Goal: Task Accomplishment & Management: Use online tool/utility

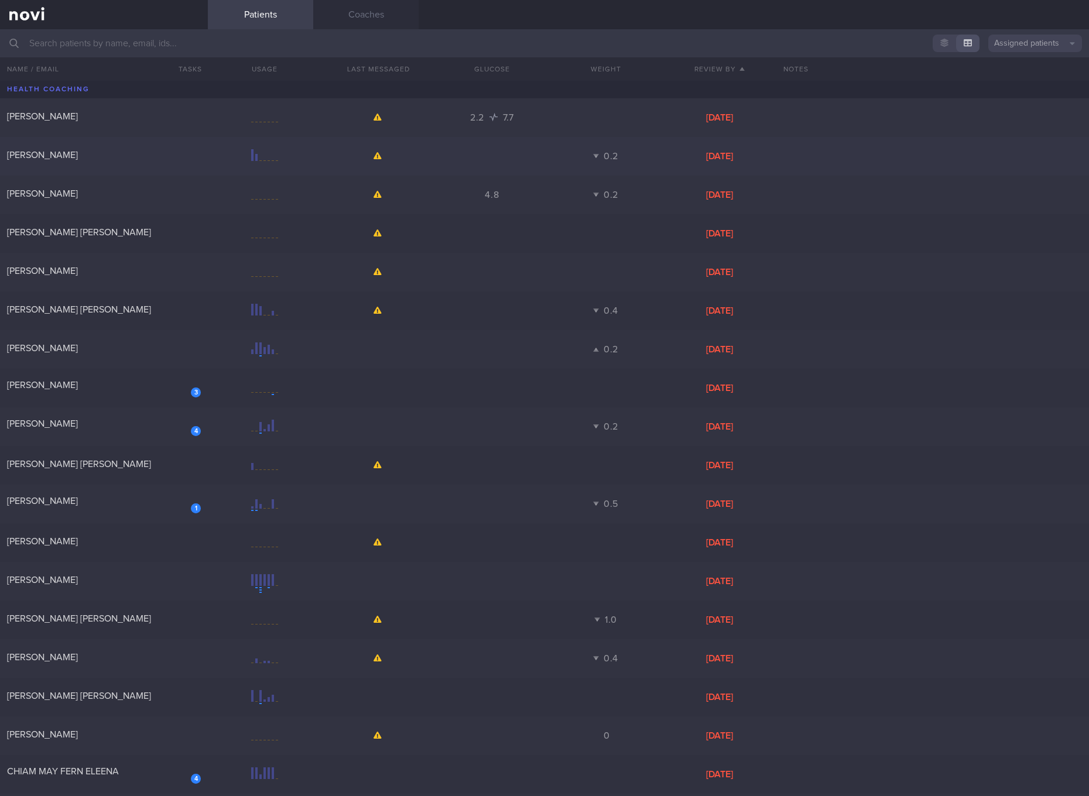
drag, startPoint x: 145, startPoint y: 422, endPoint x: 364, endPoint y: 159, distance: 341.8
click at [145, 422] on div "[PERSON_NAME]" at bounding box center [102, 424] width 191 height 12
select select "4"
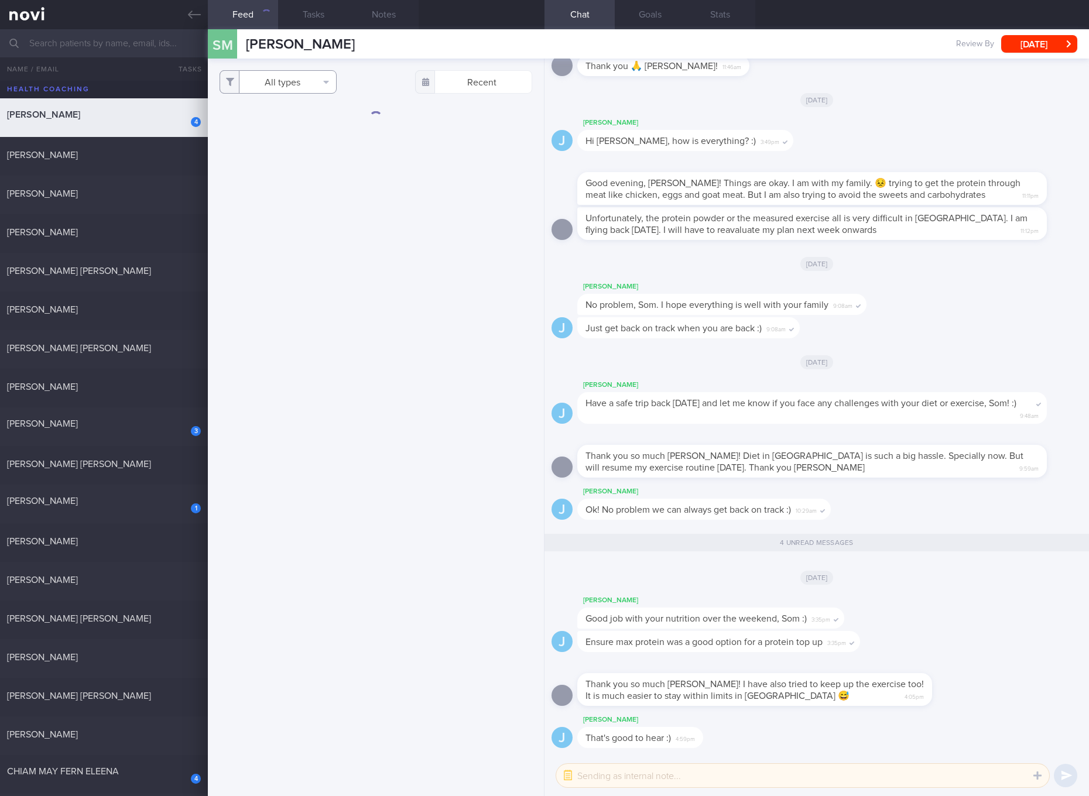
click at [318, 84] on button "All types" at bounding box center [278, 81] width 117 height 23
click at [313, 114] on button "Activity" at bounding box center [278, 123] width 116 height 18
checkbox input "false"
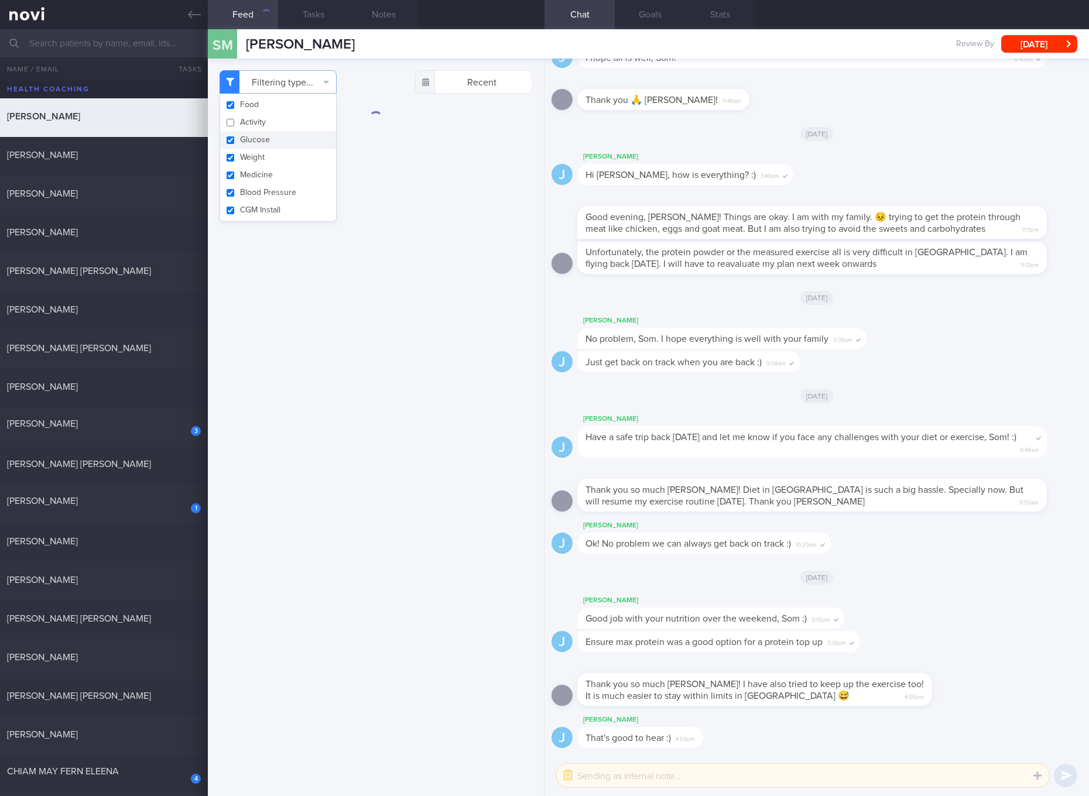
click at [270, 138] on button "Glucose" at bounding box center [278, 140] width 116 height 18
checkbox input "false"
click at [251, 155] on button "Weight" at bounding box center [278, 158] width 116 height 18
click at [249, 164] on button "Weight" at bounding box center [278, 158] width 116 height 18
checkbox input "true"
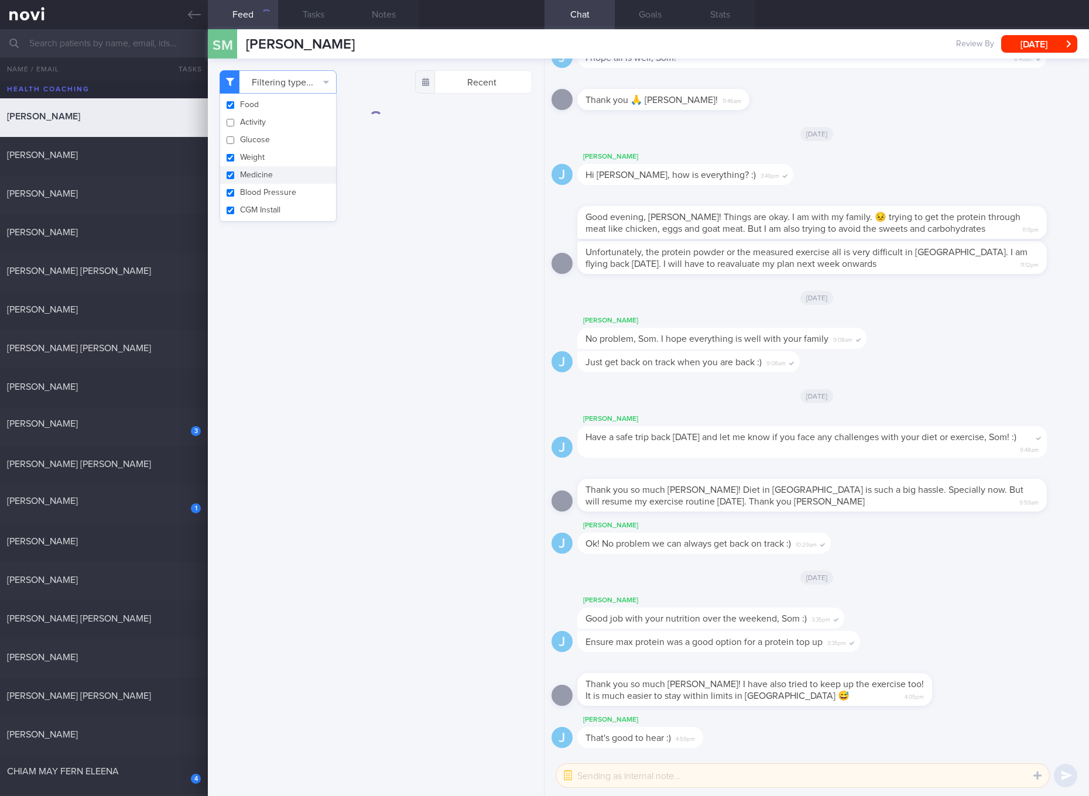
click at [249, 183] on button "Medicine" at bounding box center [278, 175] width 116 height 18
checkbox input "false"
click at [256, 157] on button "Weight" at bounding box center [278, 158] width 116 height 18
checkbox input "false"
click at [258, 190] on button "Blood Pressure" at bounding box center [278, 193] width 116 height 18
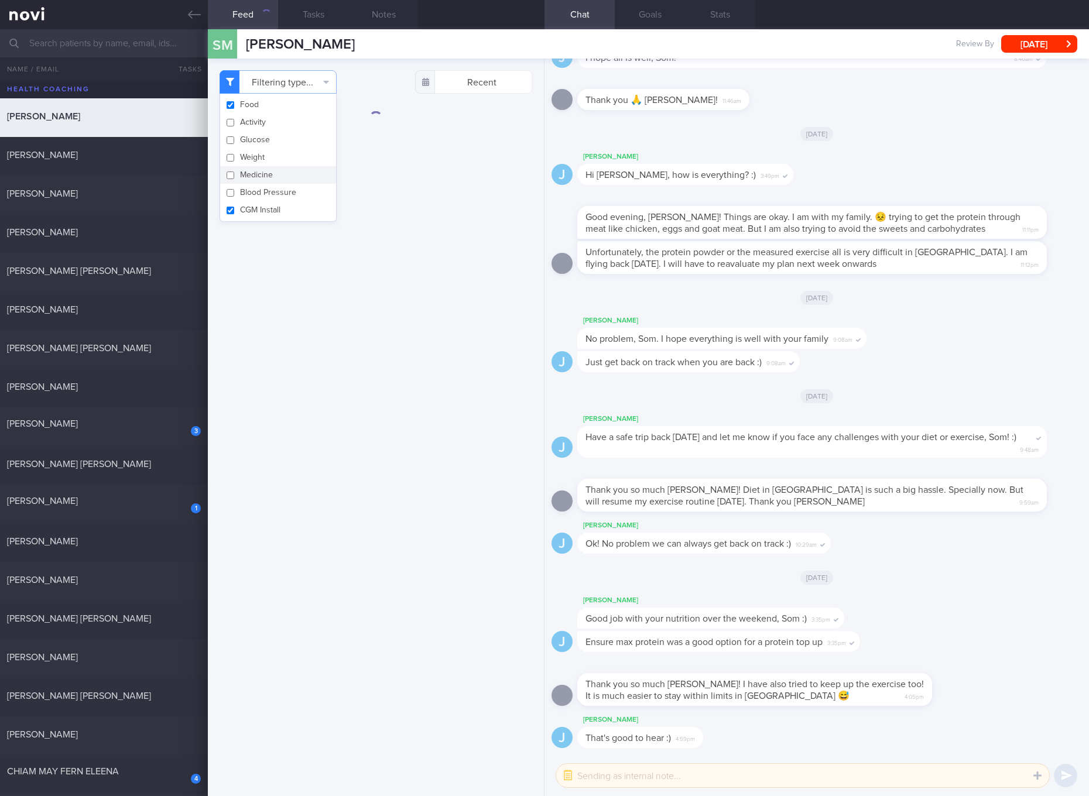
checkbox input "false"
click at [254, 203] on button "CGM Install" at bounding box center [278, 210] width 116 height 18
checkbox input "false"
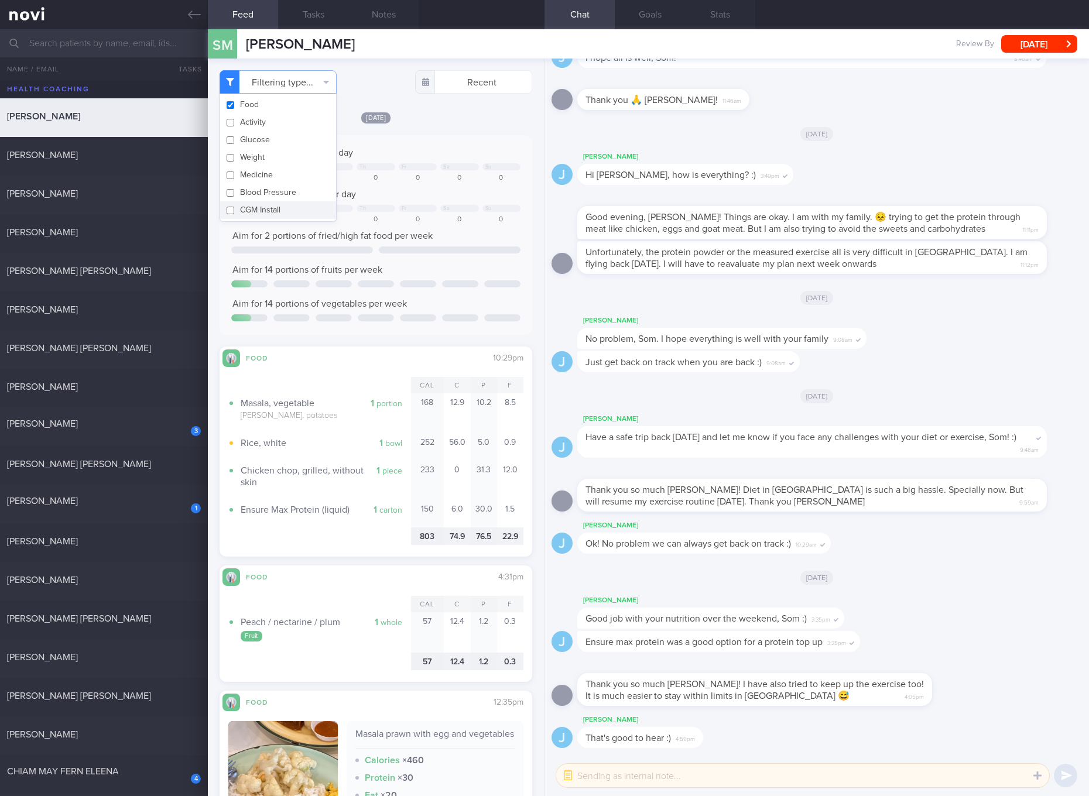
click at [333, 199] on button "Blood Pressure" at bounding box center [278, 193] width 116 height 18
click at [300, 194] on button "Blood Pressure" at bounding box center [278, 193] width 116 height 18
checkbox input "false"
click at [422, 245] on div "Keep to 1800 calories per day We Th Fr Sa Su 940 1068 0 0 0 0 0 Aim for 90g of …" at bounding box center [375, 235] width 289 height 176
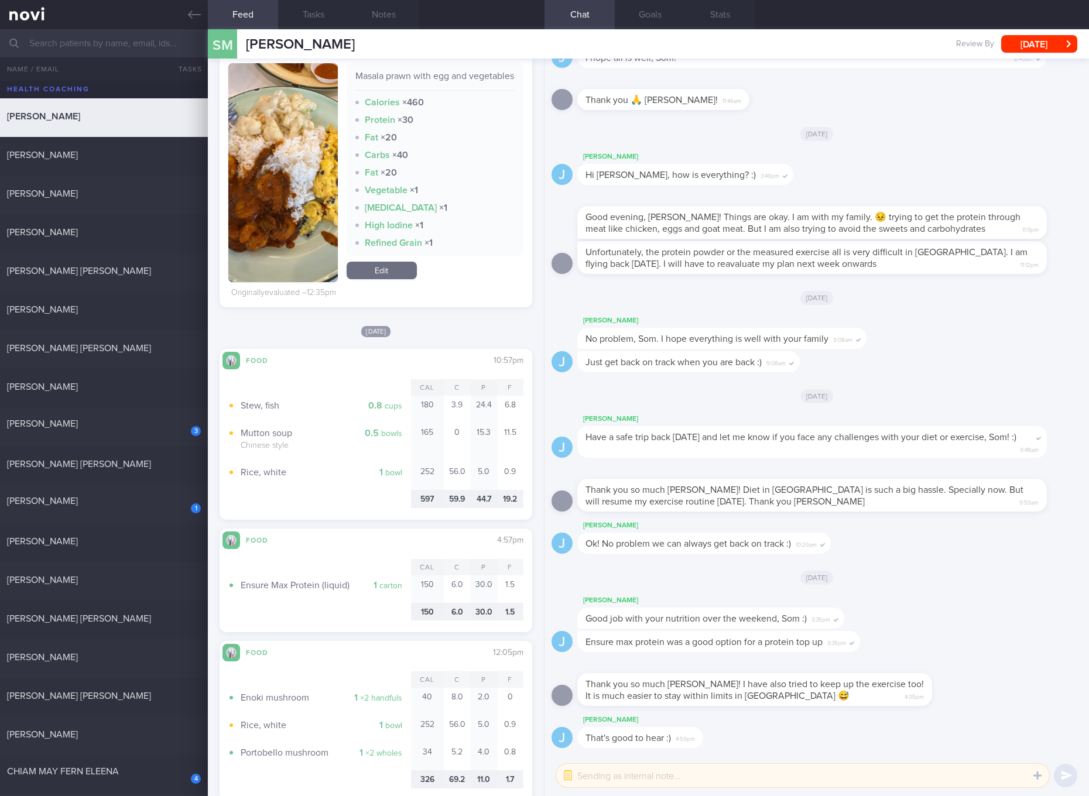
scroll to position [439, 0]
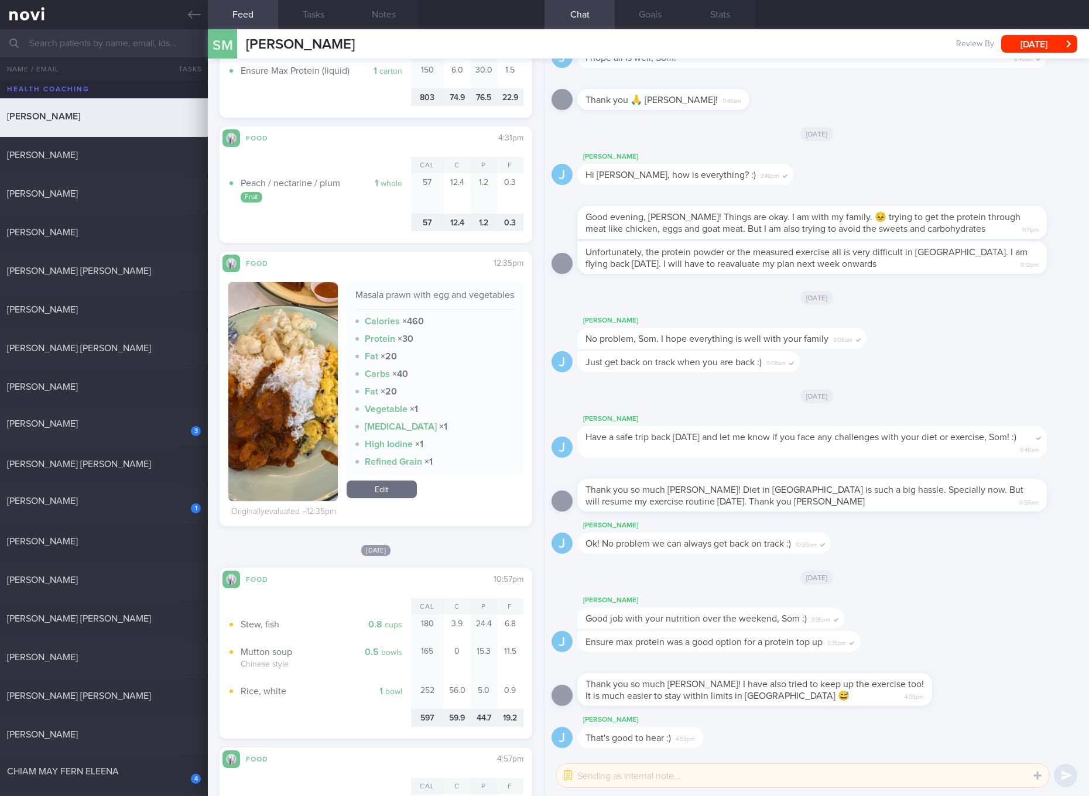
click at [394, 299] on div "Masala prawn with egg and vegetables" at bounding box center [434, 299] width 159 height 20
click at [377, 298] on div "Masala prawn with egg and vegetables" at bounding box center [434, 299] width 159 height 20
copy div "Masala prawn with egg and vegetables"
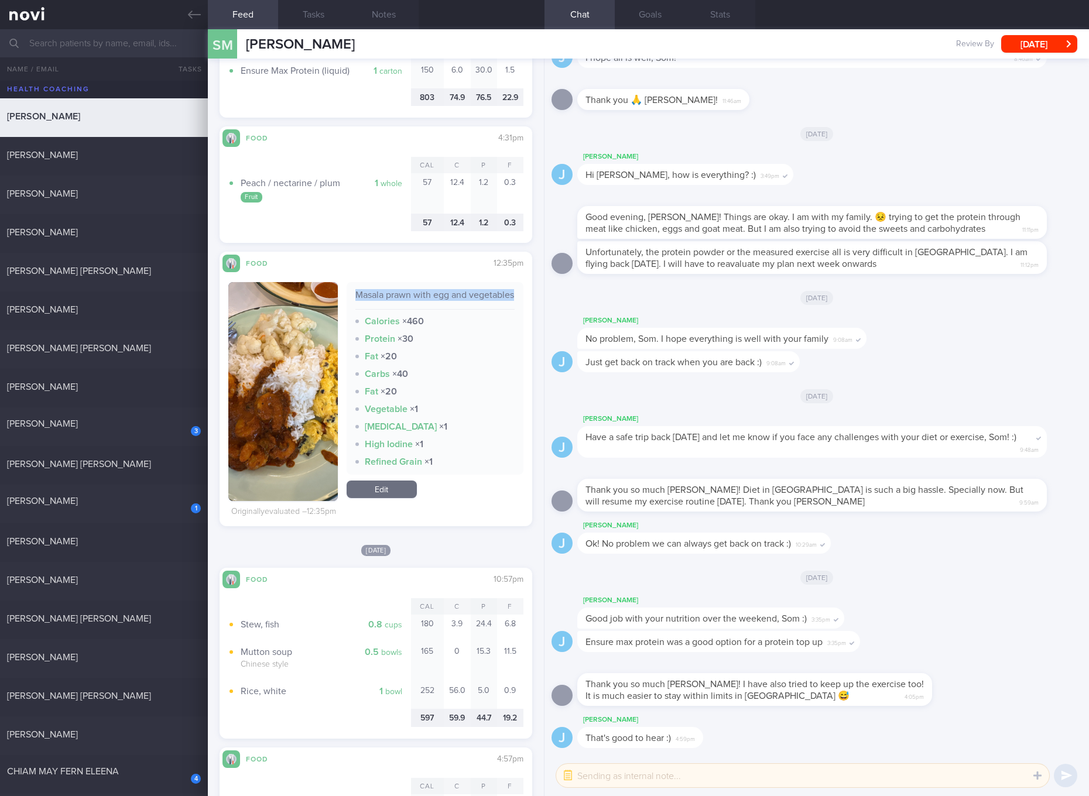
click at [255, 398] on button "button" at bounding box center [283, 391] width 110 height 219
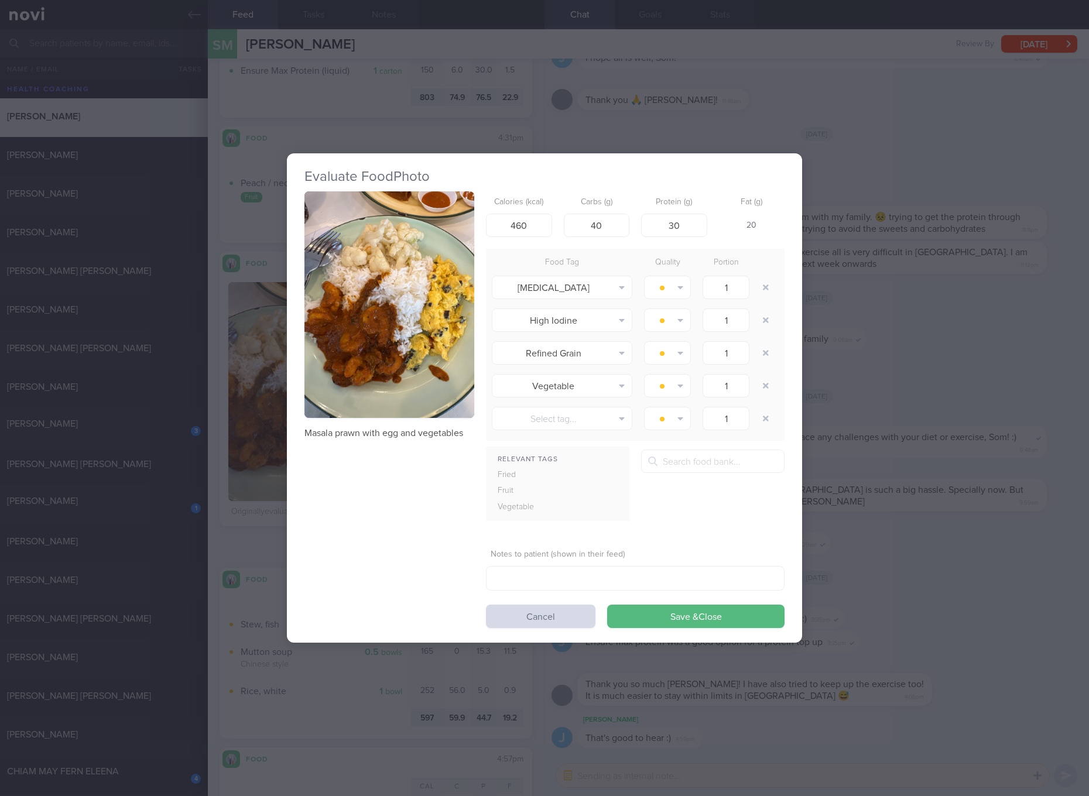
click at [396, 329] on button "button" at bounding box center [390, 305] width 170 height 227
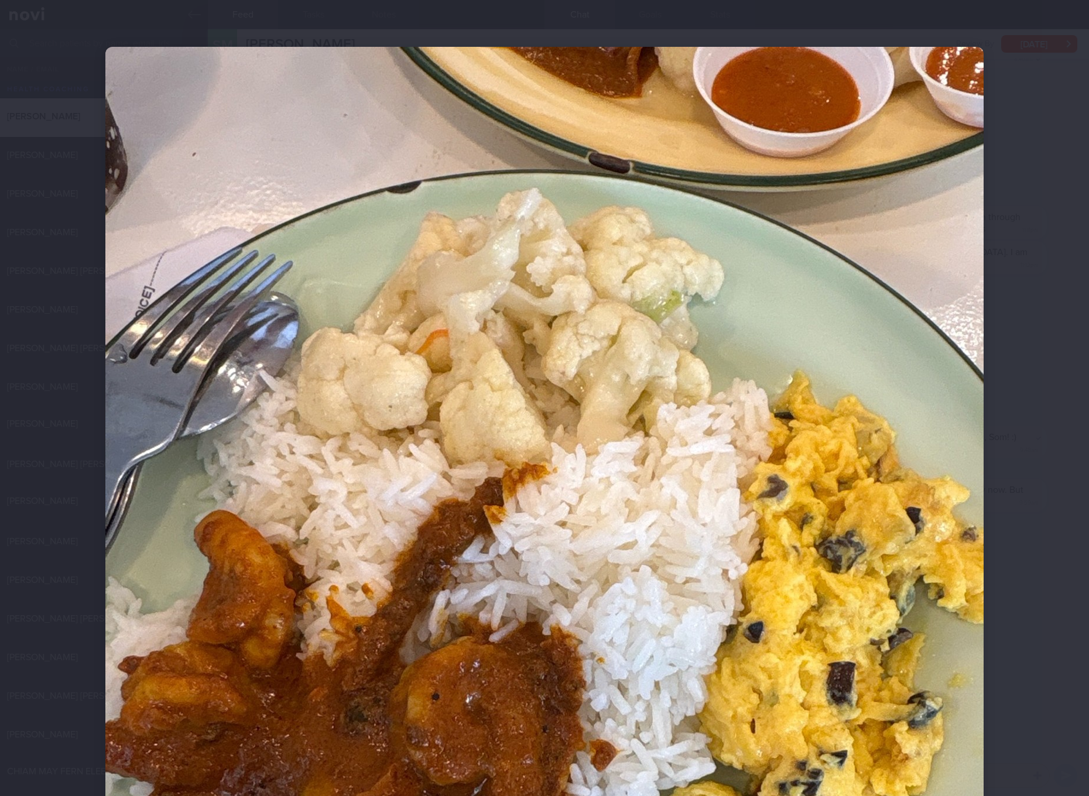
click at [670, 388] on img at bounding box center [544, 632] width 878 height 1171
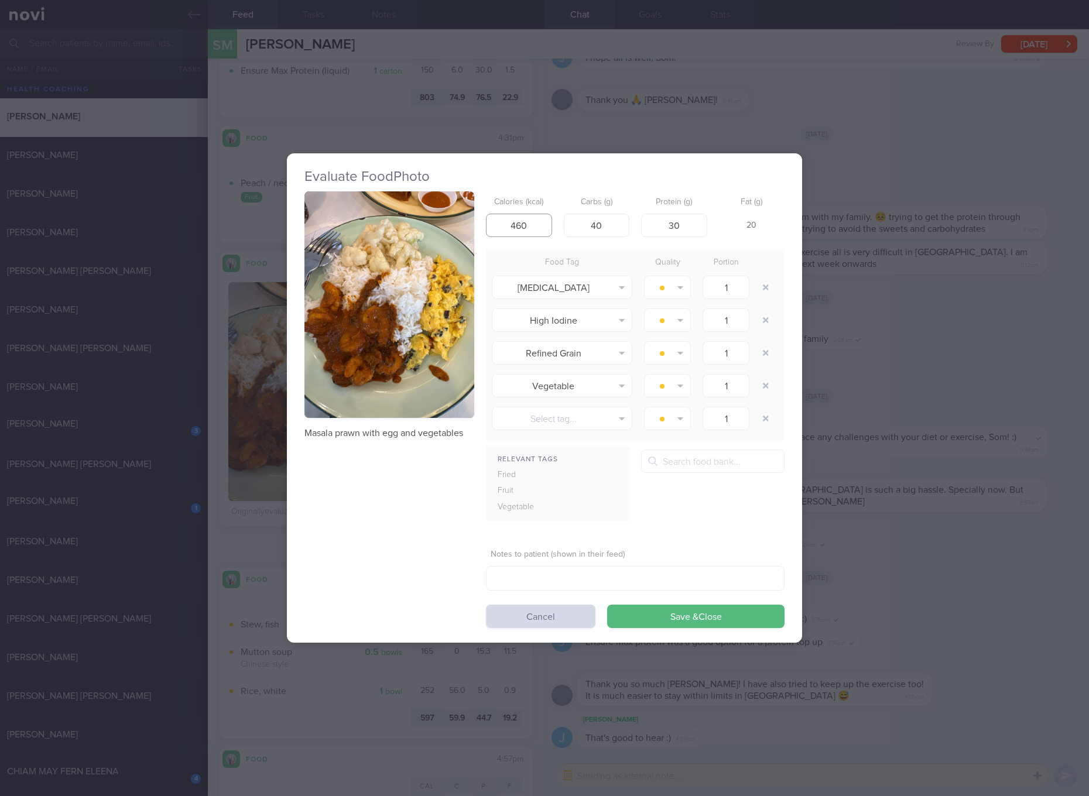
click at [538, 226] on input "460" at bounding box center [519, 225] width 66 height 23
type input "325"
type input "14"
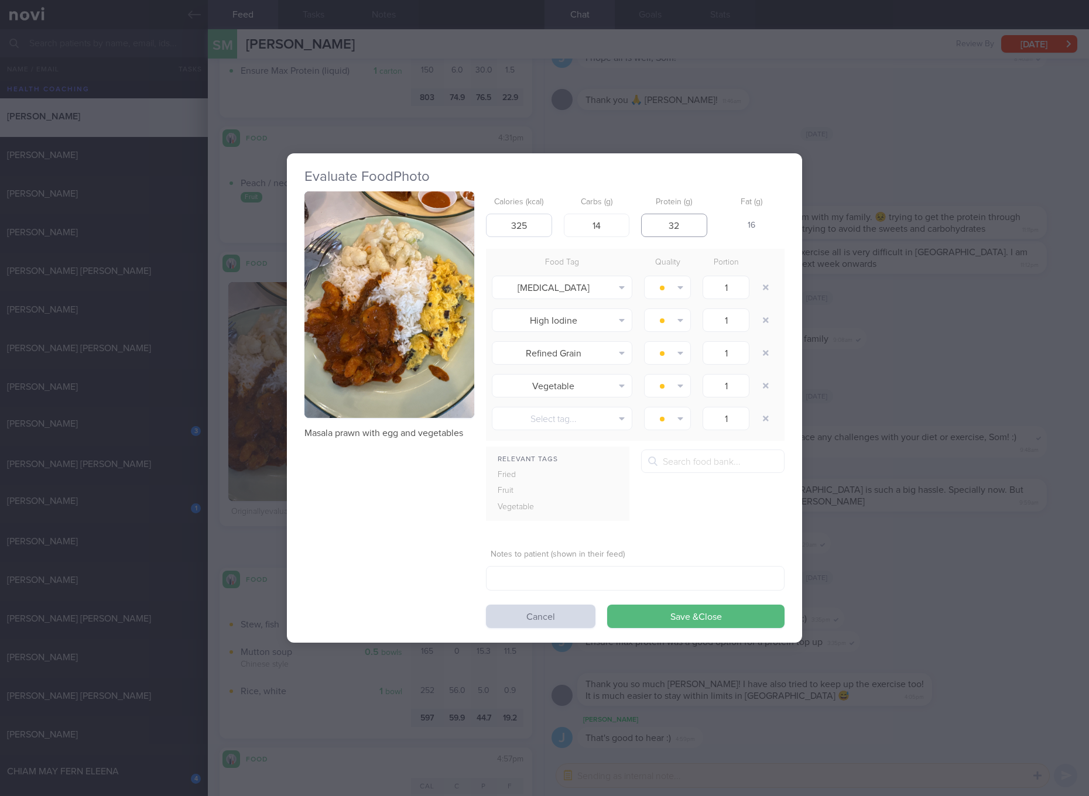
type input "32"
click at [607, 605] on button "Save & Close" at bounding box center [695, 616] width 177 height 23
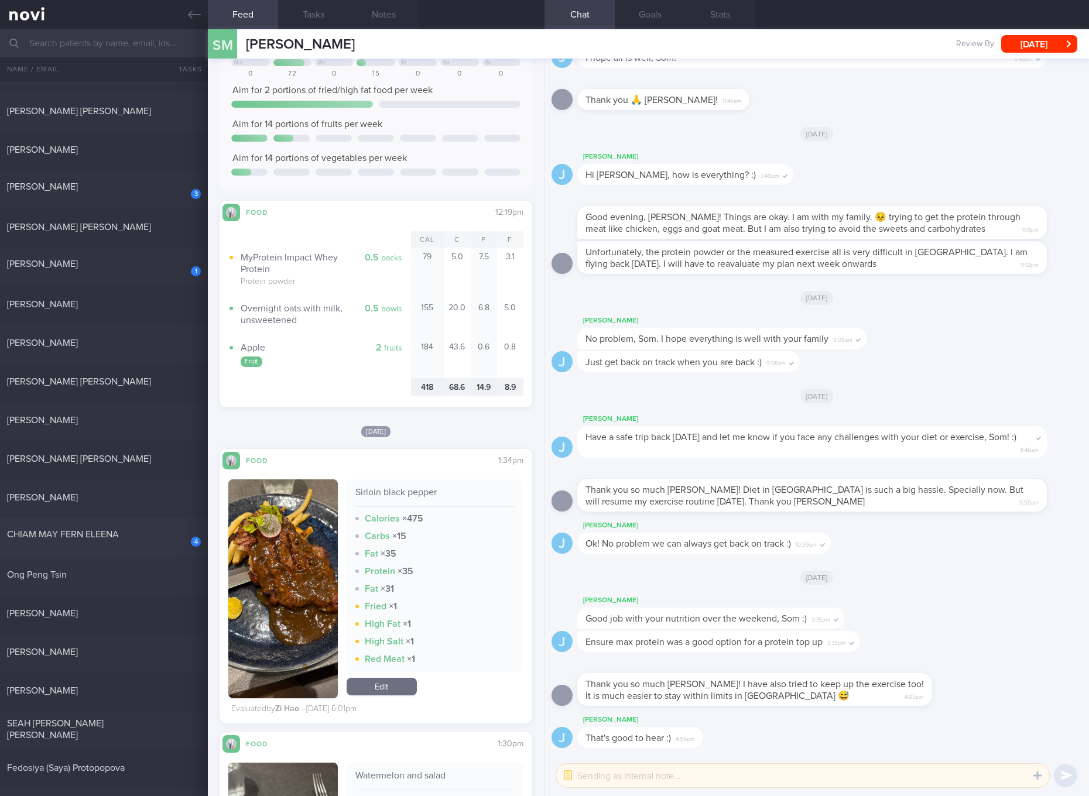
scroll to position [439, 0]
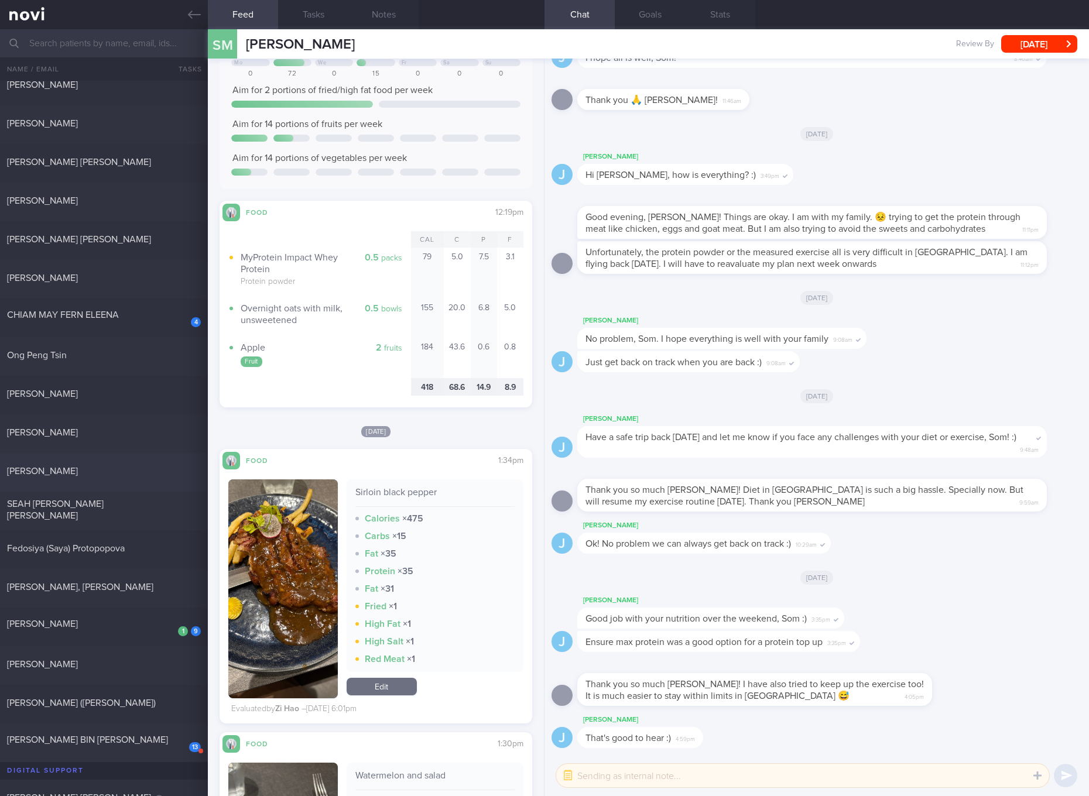
drag, startPoint x: 148, startPoint y: 525, endPoint x: 177, endPoint y: 469, distance: 63.9
click at [148, 525] on div "SEAH [PERSON_NAME] [PERSON_NAME] [DATE]" at bounding box center [544, 511] width 1089 height 39
checkbox input "true"
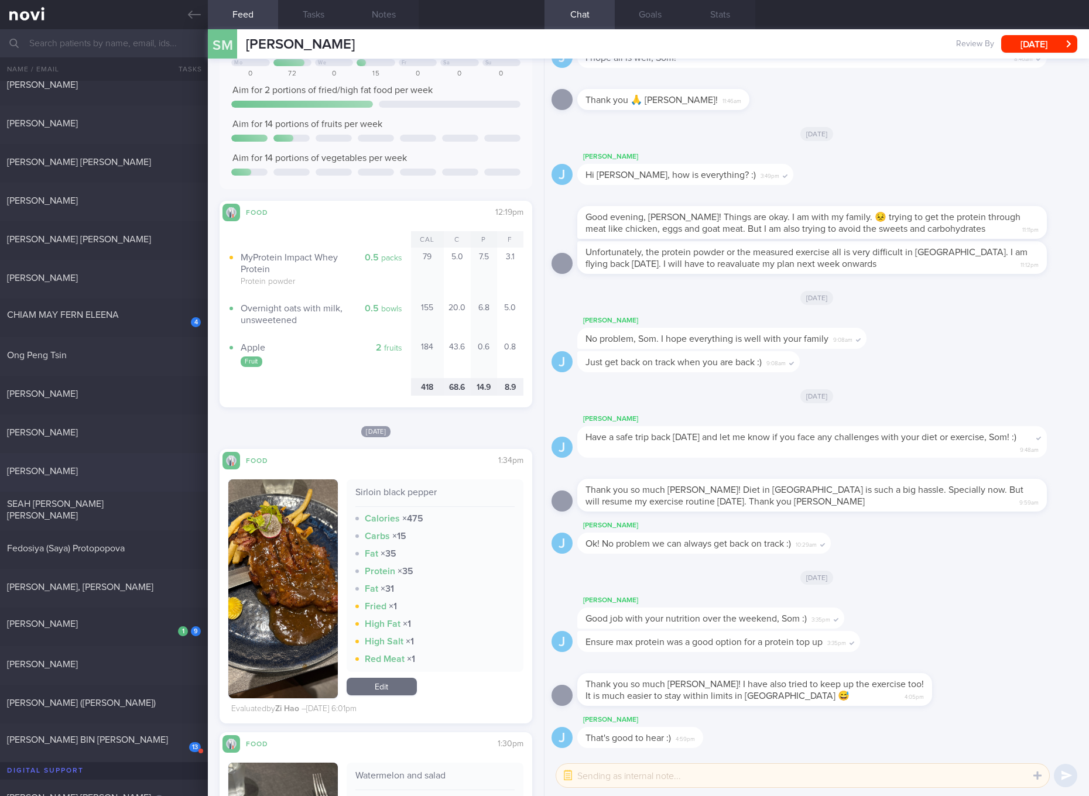
checkbox input "true"
select select "7"
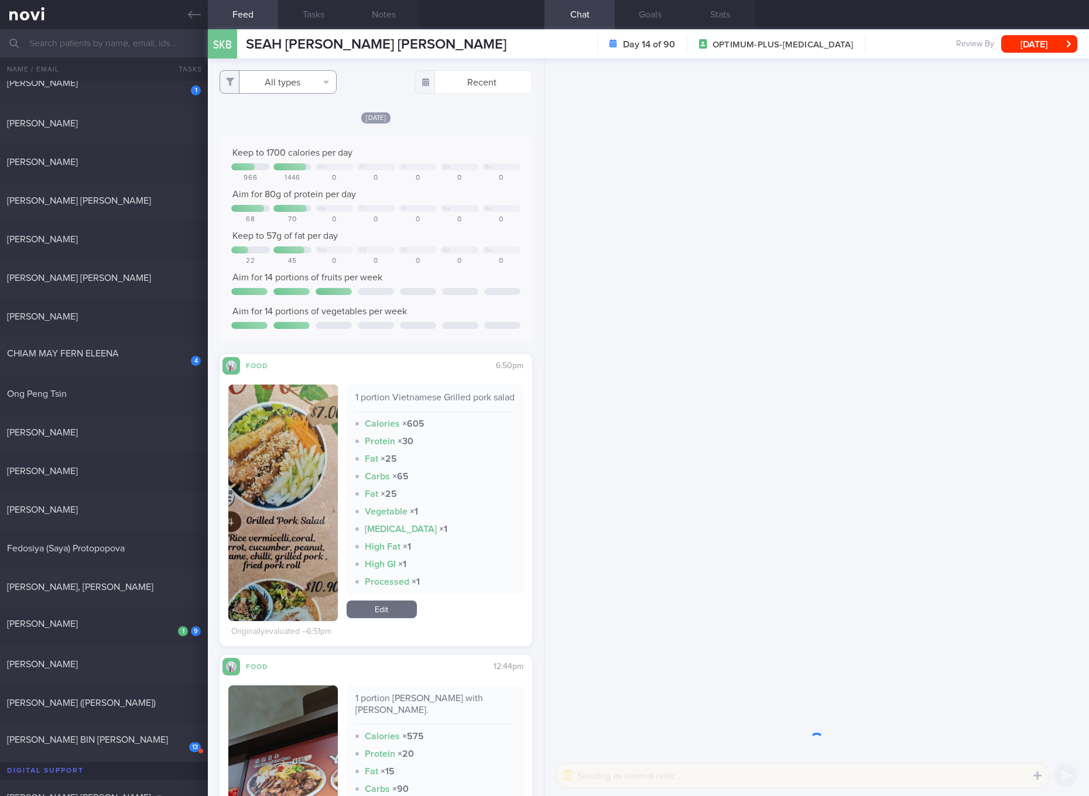
click at [303, 86] on button "All types" at bounding box center [278, 81] width 117 height 23
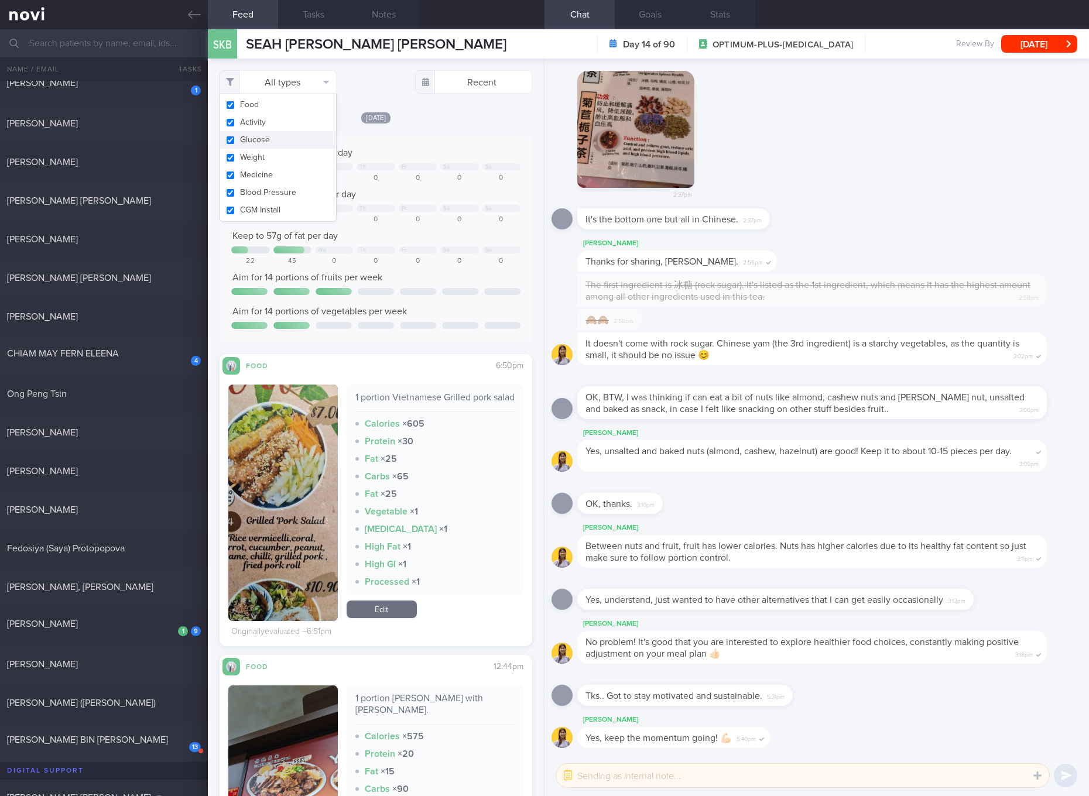
drag, startPoint x: 283, startPoint y: 131, endPoint x: 254, endPoint y: 143, distance: 31.0
click at [282, 131] on button "Glucose" at bounding box center [278, 140] width 116 height 18
click at [250, 145] on button "Glucose" at bounding box center [278, 140] width 116 height 18
checkbox input "true"
click at [248, 164] on button "Weight" at bounding box center [278, 158] width 116 height 18
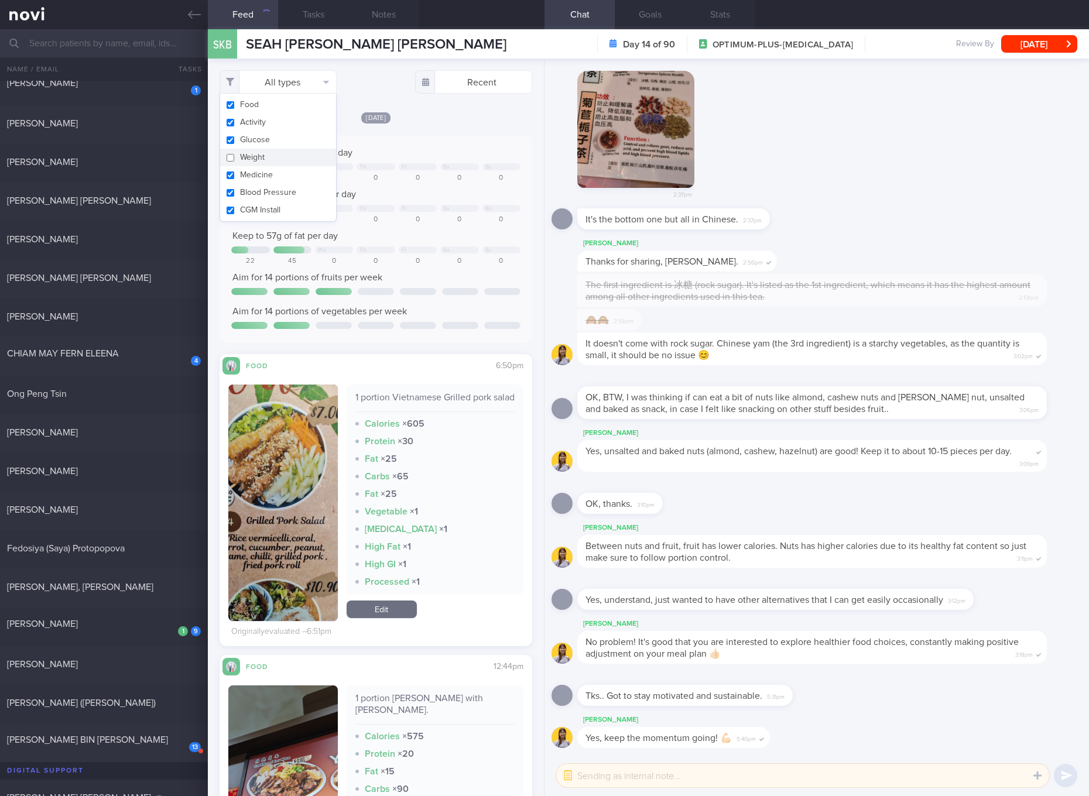
checkbox input "false"
click at [243, 182] on button "Medicine" at bounding box center [278, 175] width 116 height 18
checkbox input "false"
click at [242, 198] on button "Blood Pressure" at bounding box center [278, 193] width 116 height 18
checkbox input "false"
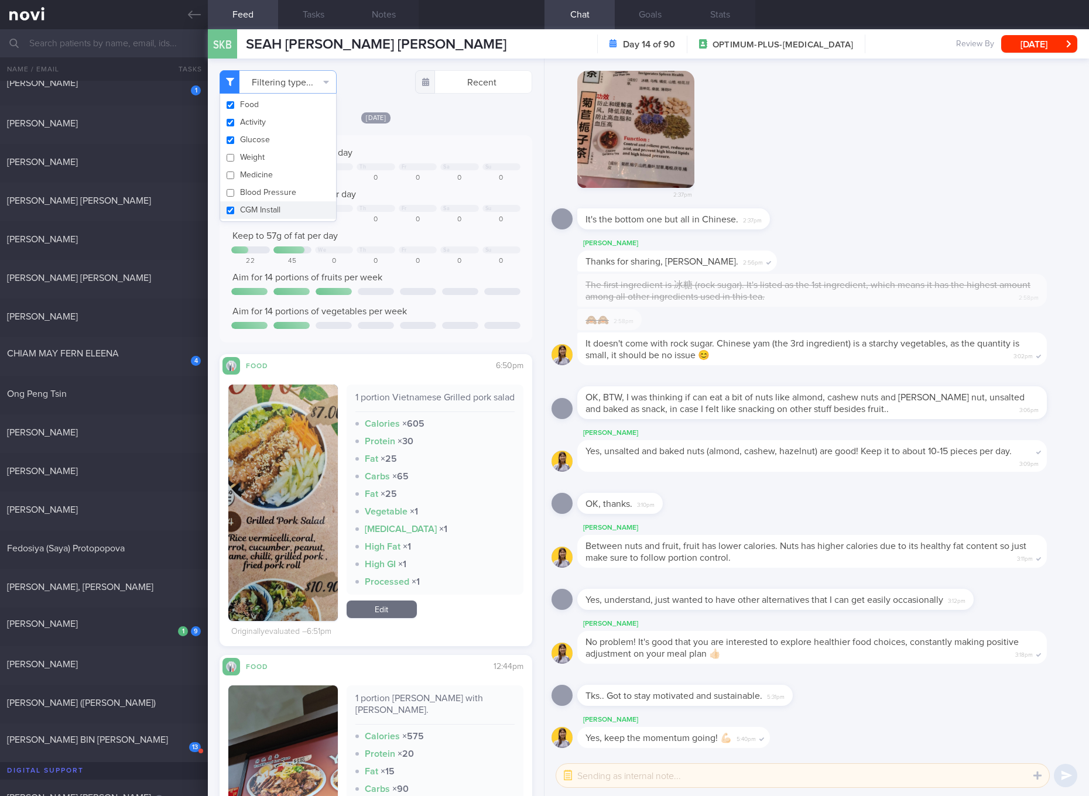
click at [242, 218] on button "CGM Install" at bounding box center [278, 210] width 116 height 18
checkbox input "false"
click at [244, 143] on button "Glucose" at bounding box center [278, 140] width 116 height 18
checkbox input "false"
click at [254, 123] on button "Activity" at bounding box center [278, 123] width 116 height 18
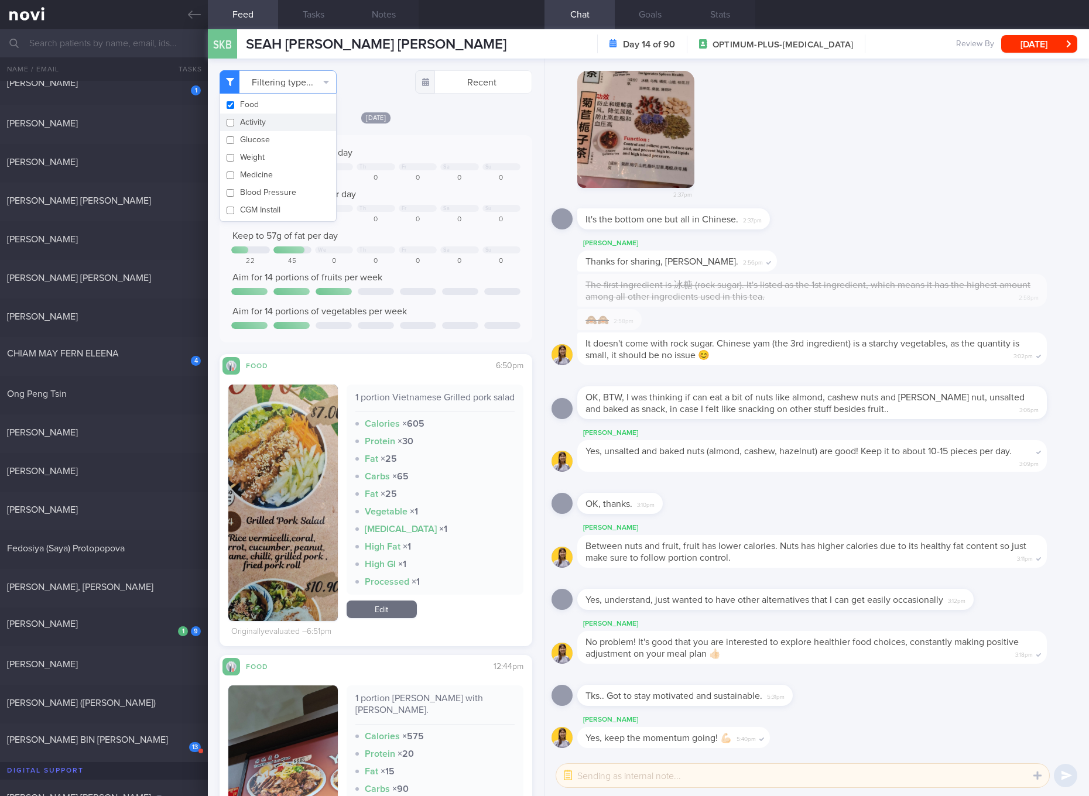
checkbox input "false"
click at [378, 211] on div "We Th Fr Sa Su" at bounding box center [375, 209] width 289 height 9
click at [442, 395] on div "1 portion Vietnamese Grilled pork salad" at bounding box center [434, 402] width 159 height 20
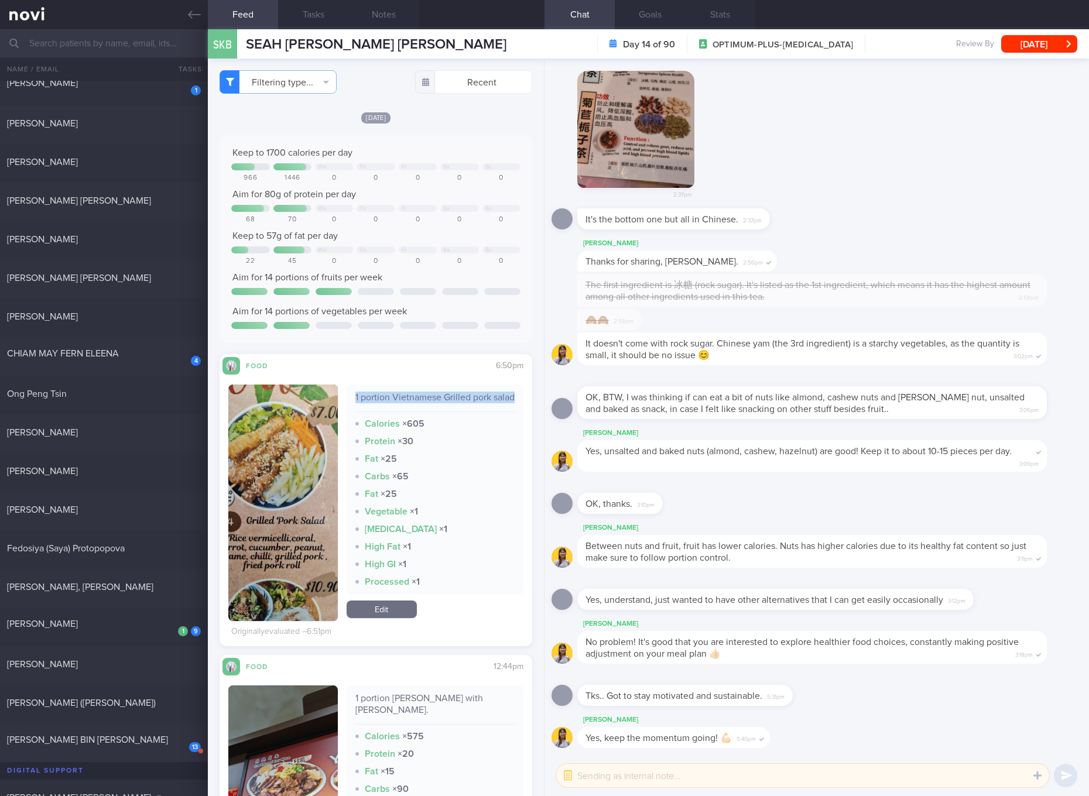
copy div "1 portion Vietnamese Grilled pork salad"
click at [929, 214] on div "It's the bottom one but all in Chinese. 2:37pm" at bounding box center [817, 222] width 531 height 28
click at [385, 618] on link "Edit" at bounding box center [382, 610] width 70 height 18
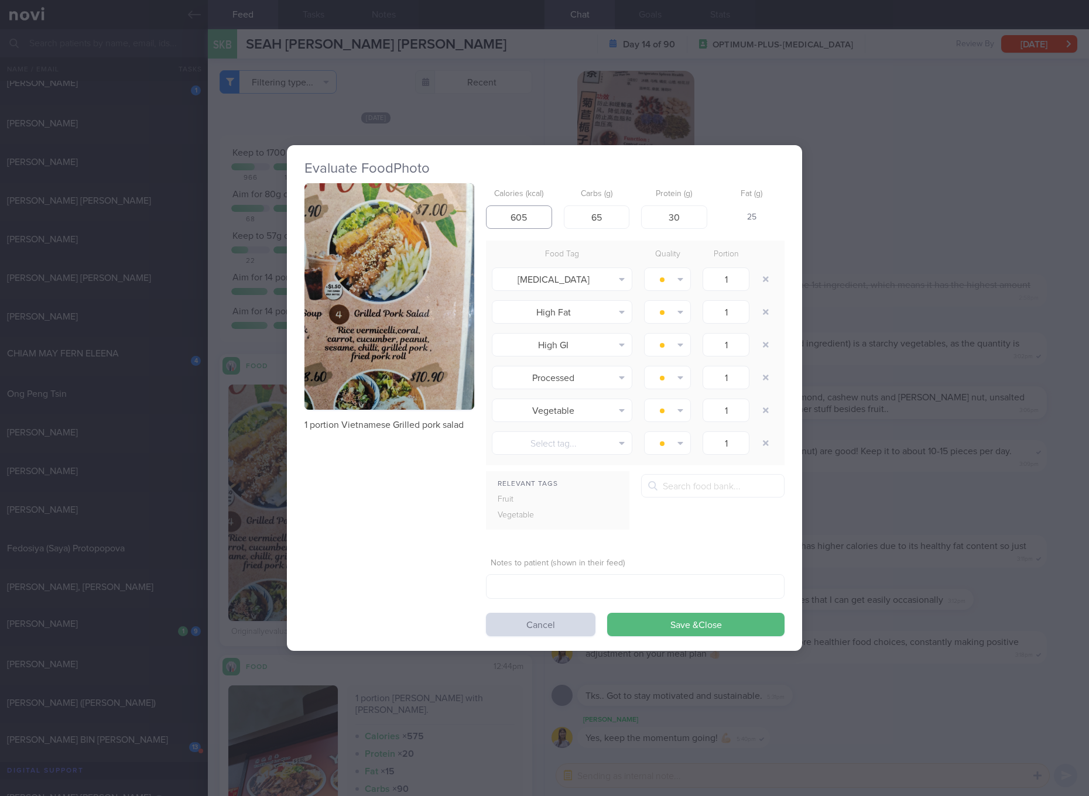
click at [529, 210] on input "605" at bounding box center [519, 217] width 66 height 23
type input "315"
type input "42"
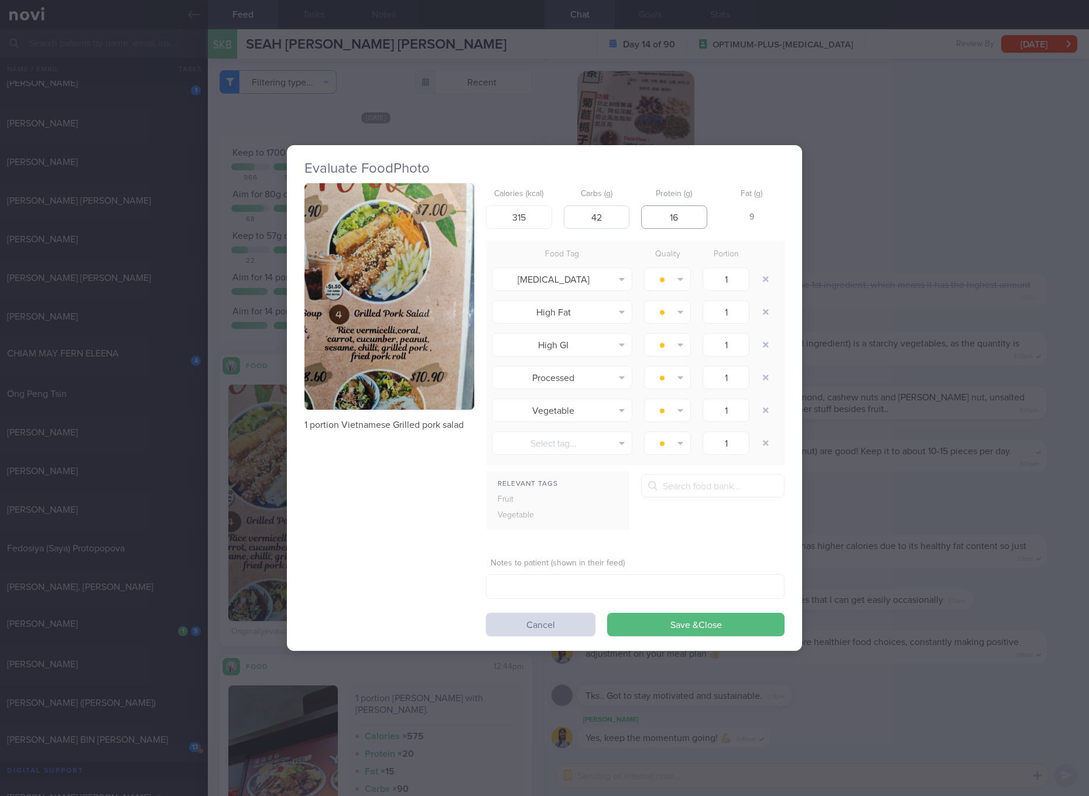
type input "16"
click at [607, 613] on button "Save & Close" at bounding box center [695, 624] width 177 height 23
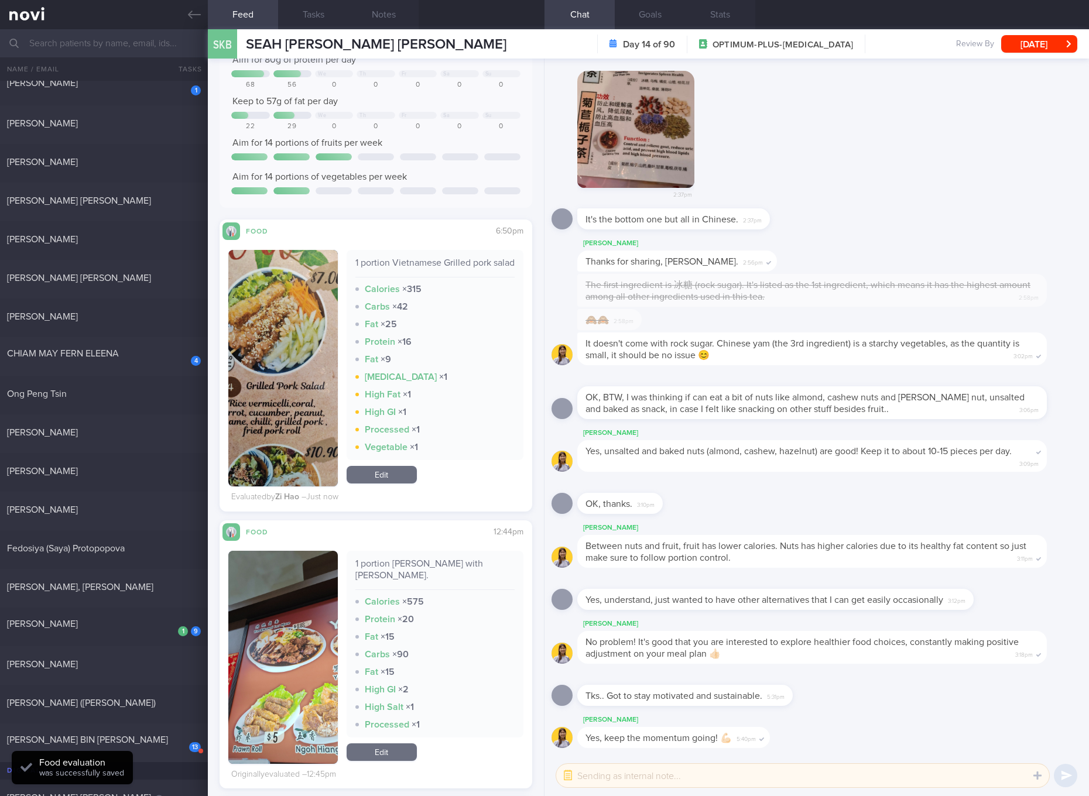
scroll to position [220, 0]
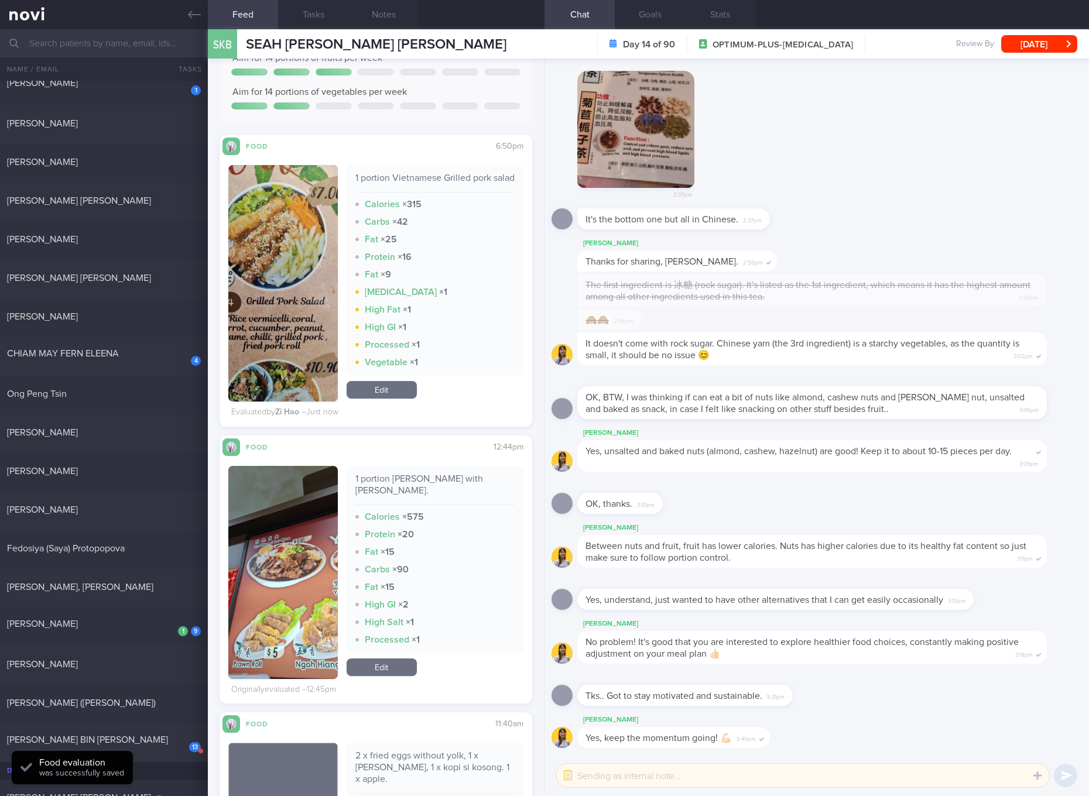
click at [438, 494] on div "1 portion [PERSON_NAME] with [PERSON_NAME]." at bounding box center [434, 489] width 159 height 32
copy div "1 portion [PERSON_NAME] with [PERSON_NAME]."
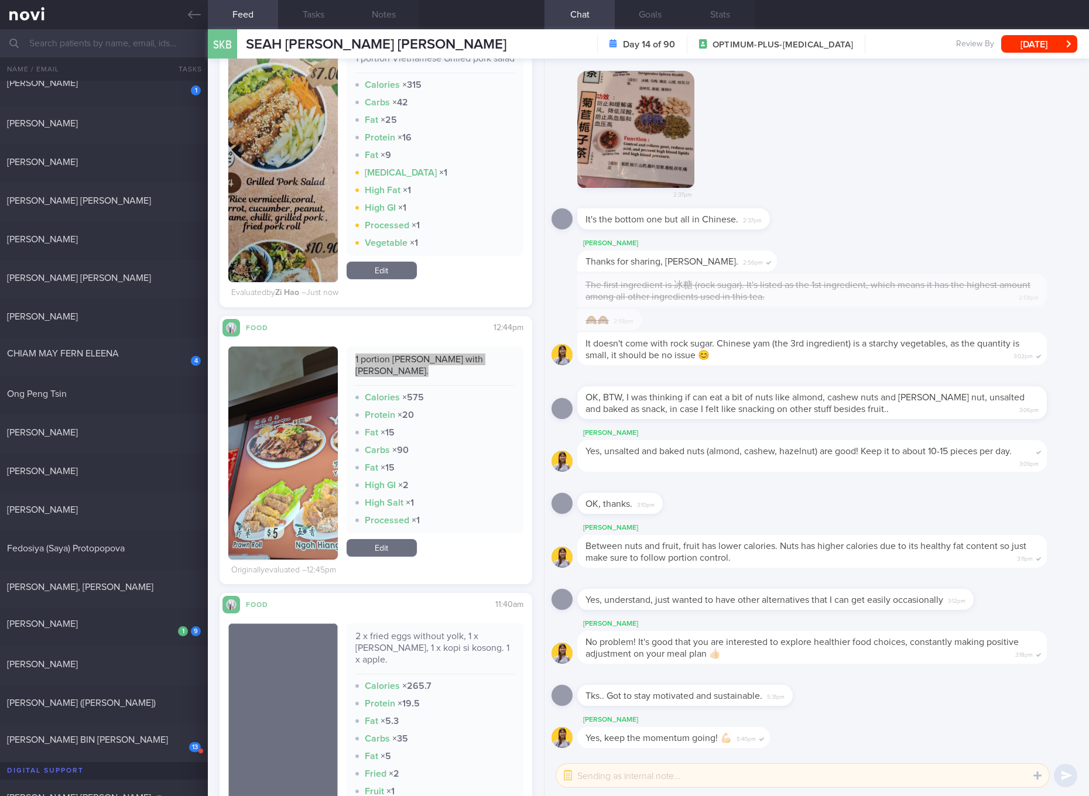
scroll to position [658, 0]
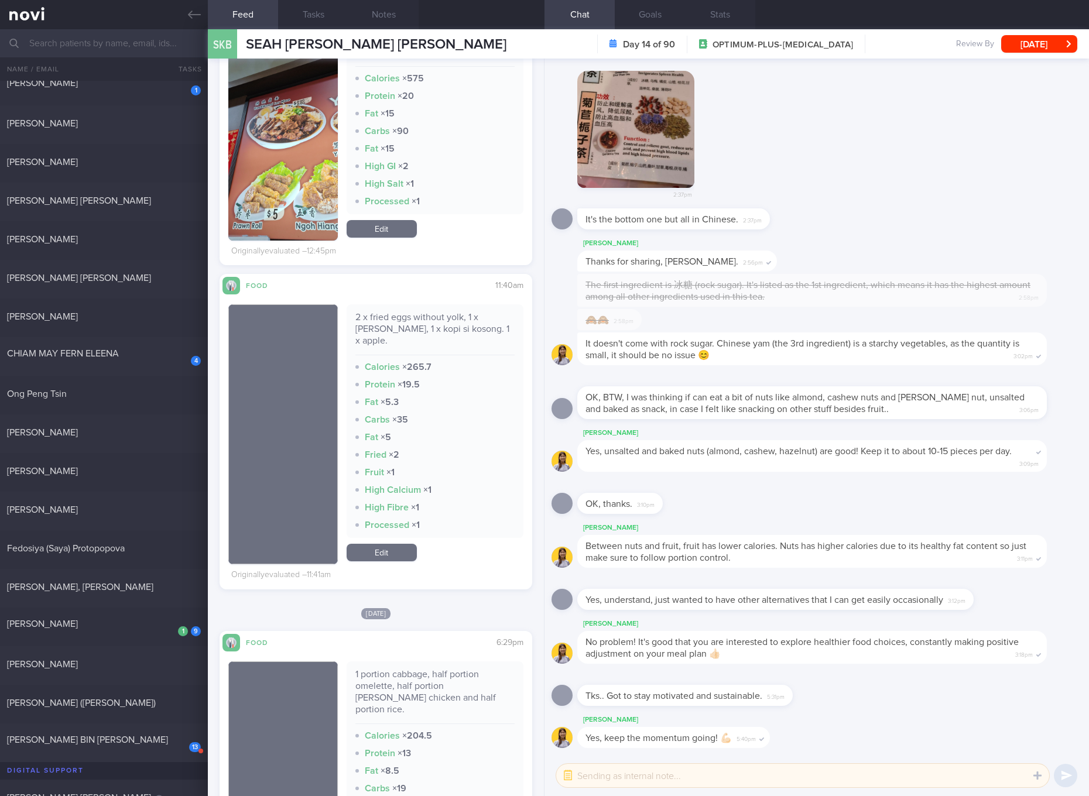
click at [388, 323] on div "2 x fried eggs without yolk, 1 x [PERSON_NAME], 1 x kopi si kosong. 1 x apple." at bounding box center [434, 334] width 159 height 44
copy div "2 x fried eggs without yolk, 1 x [PERSON_NAME], 1 x kopi si kosong. 1 x apple."
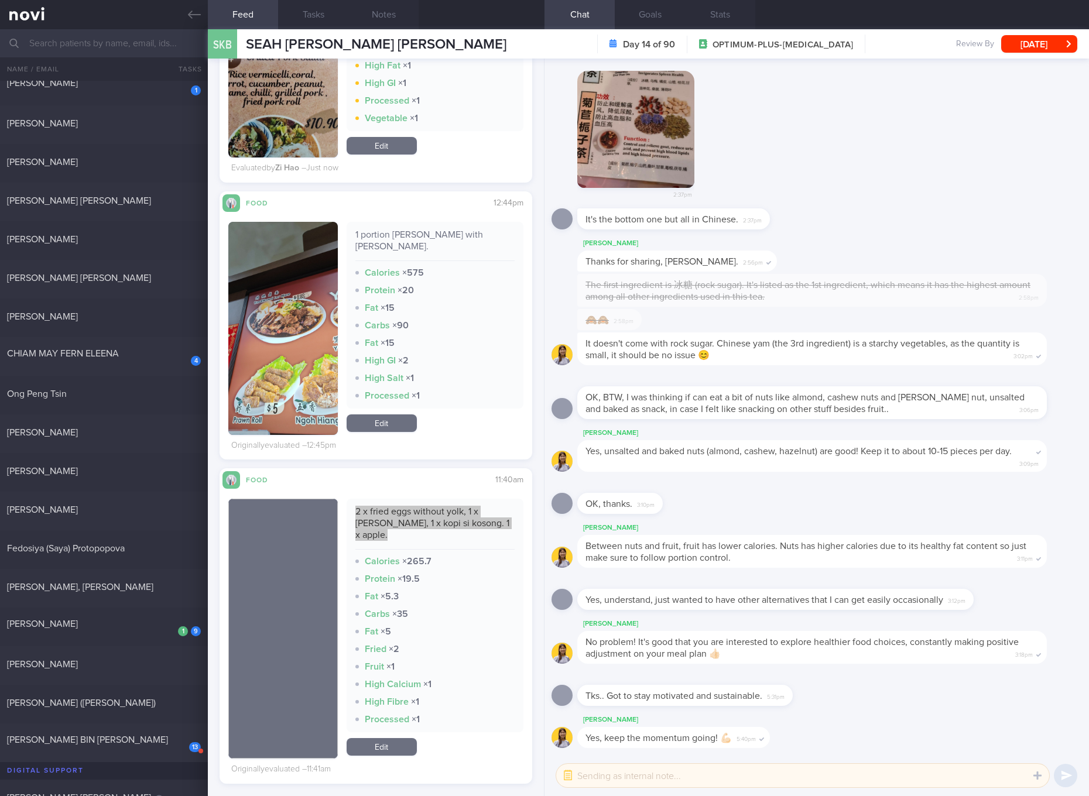
scroll to position [439, 0]
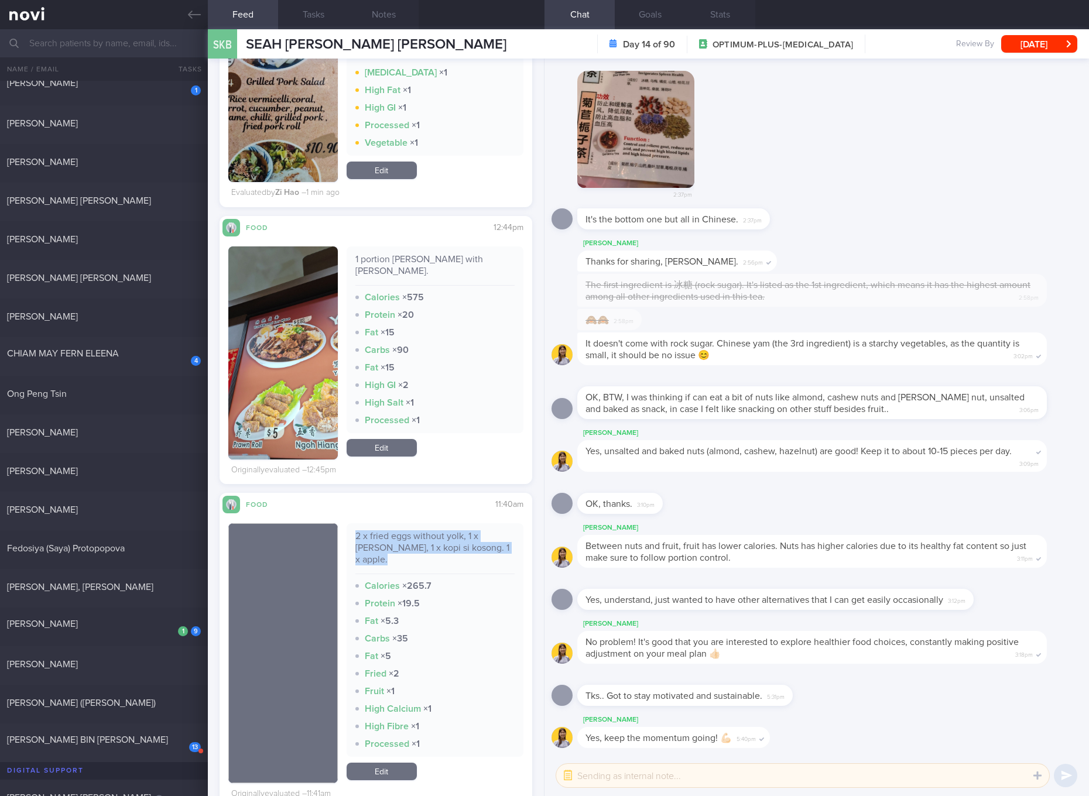
click at [387, 439] on link "Edit" at bounding box center [382, 448] width 70 height 18
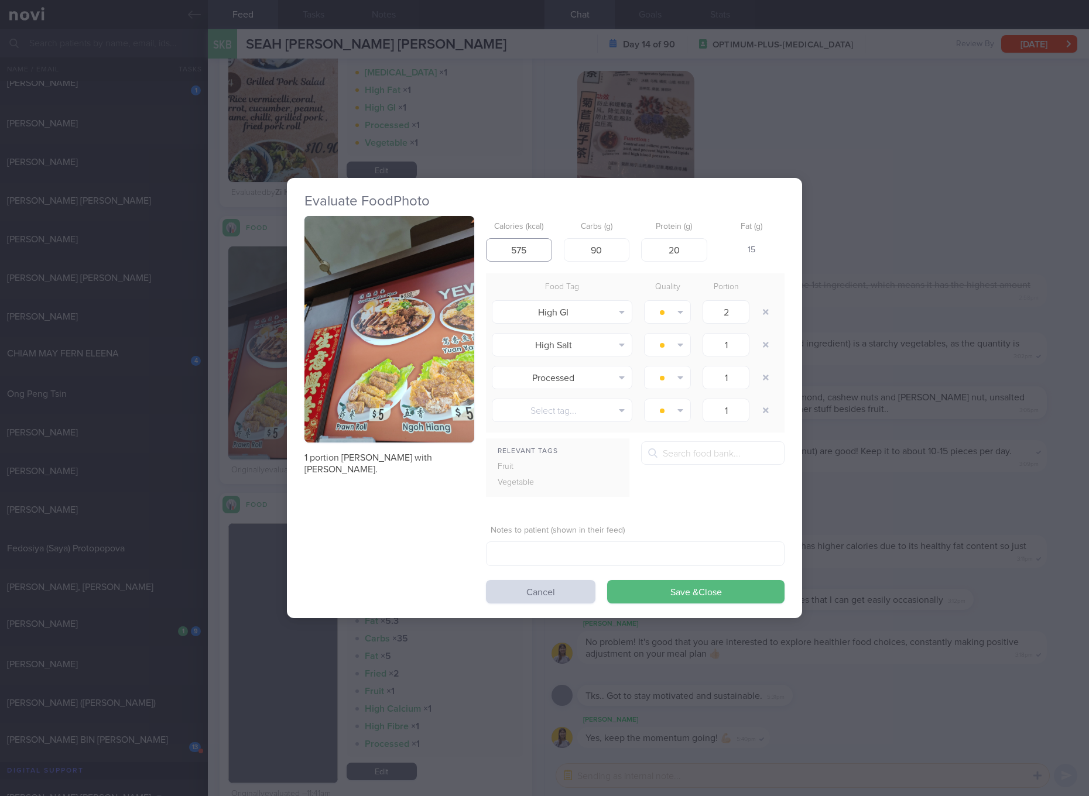
click at [535, 247] on input "575" at bounding box center [519, 249] width 66 height 23
type input "342"
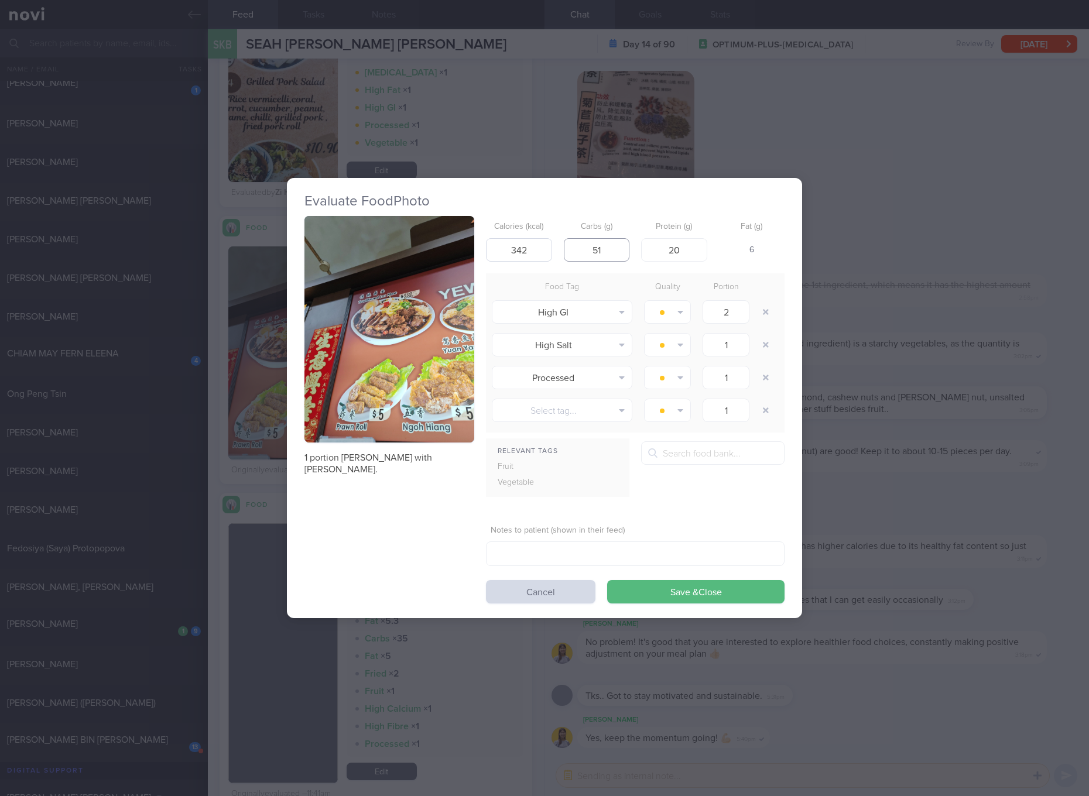
type input "51"
type input "12"
click at [607, 580] on button "Save & Close" at bounding box center [695, 591] width 177 height 23
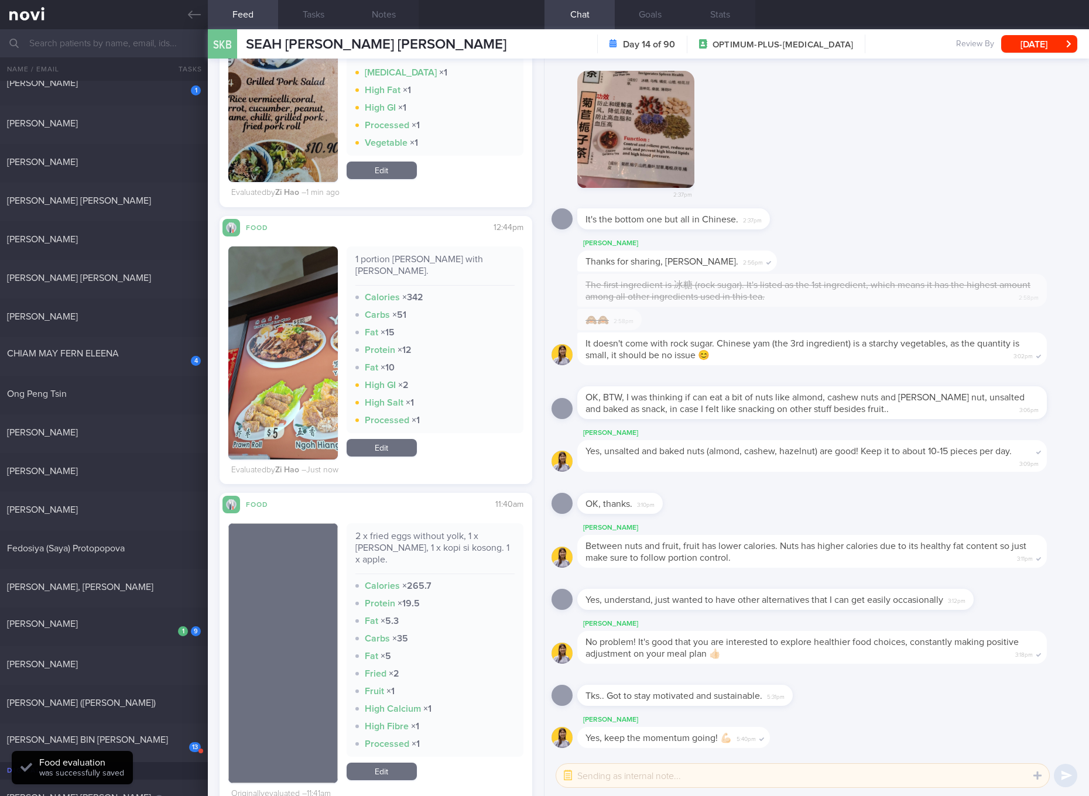
click at [425, 540] on div "2 x fried eggs without yolk, 1 x [PERSON_NAME], 1 x kopi si kosong. 1 x apple." at bounding box center [434, 553] width 159 height 44
copy div "2 x fried eggs without yolk, 1 x [PERSON_NAME], 1 x kopi si kosong. 1 x apple."
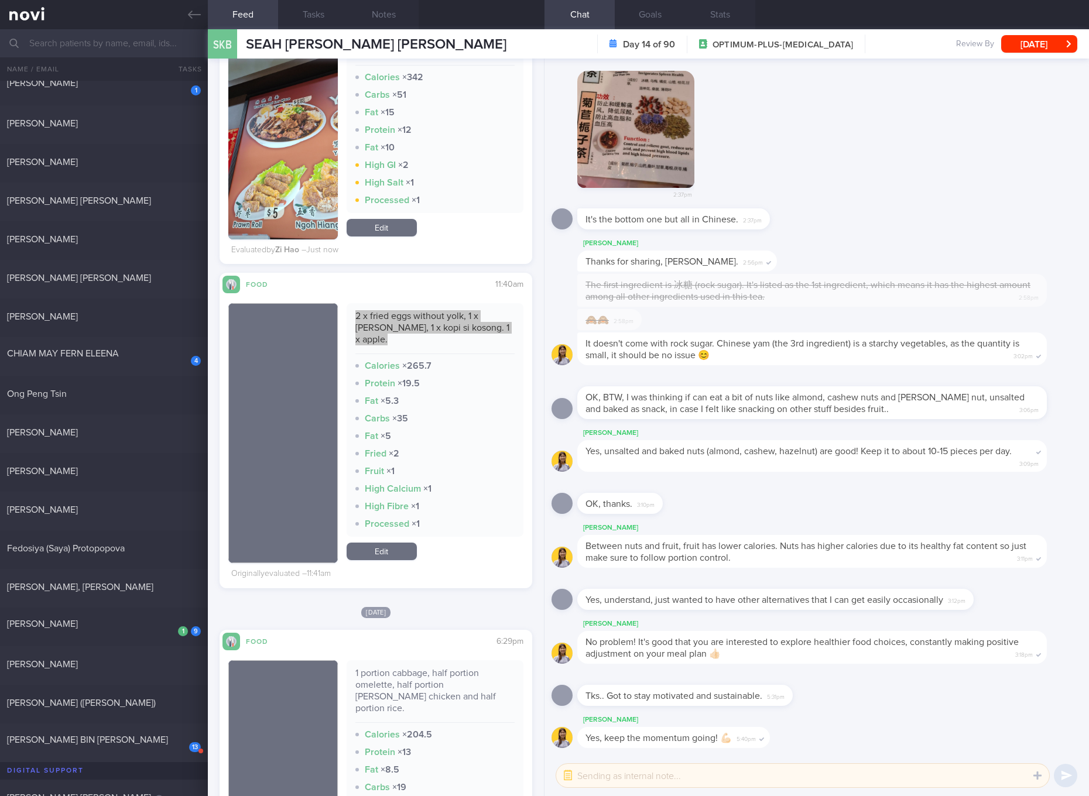
scroll to position [658, 0]
click at [384, 544] on link "Edit" at bounding box center [382, 553] width 70 height 18
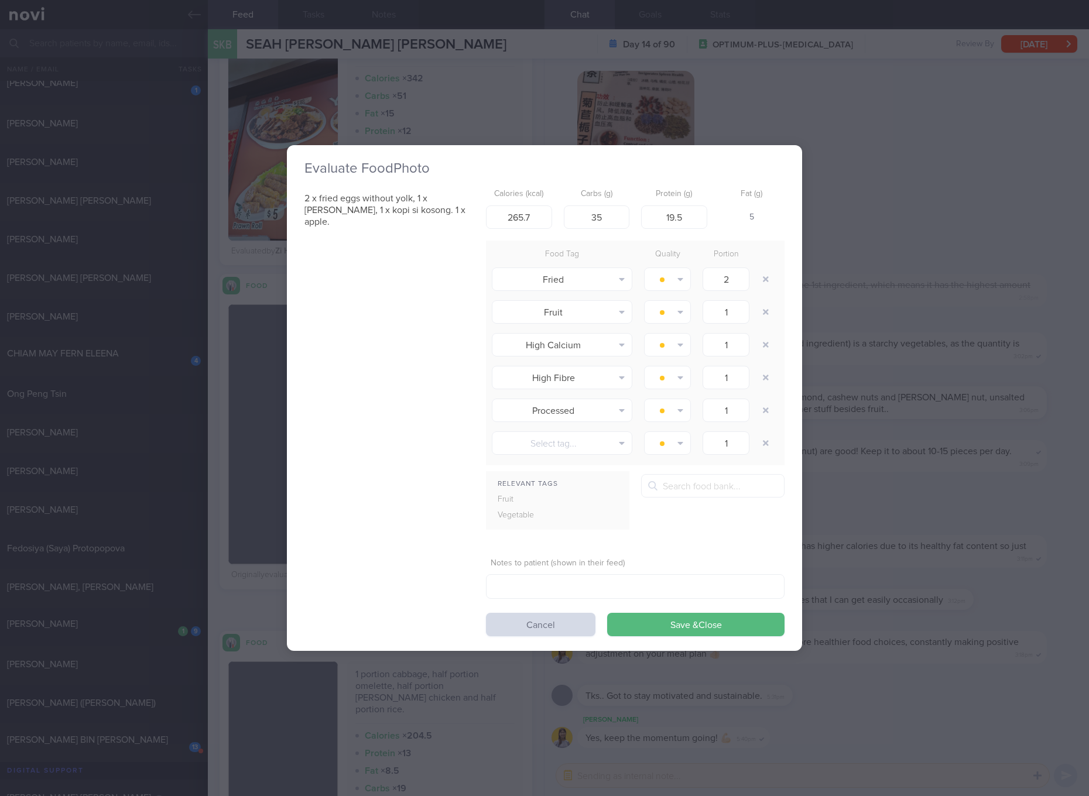
click at [888, 361] on div "Evaluate Food Photo 2 x fried eggs without yolk, 1 x [PERSON_NAME], 1 x kopi si…" at bounding box center [544, 398] width 1089 height 796
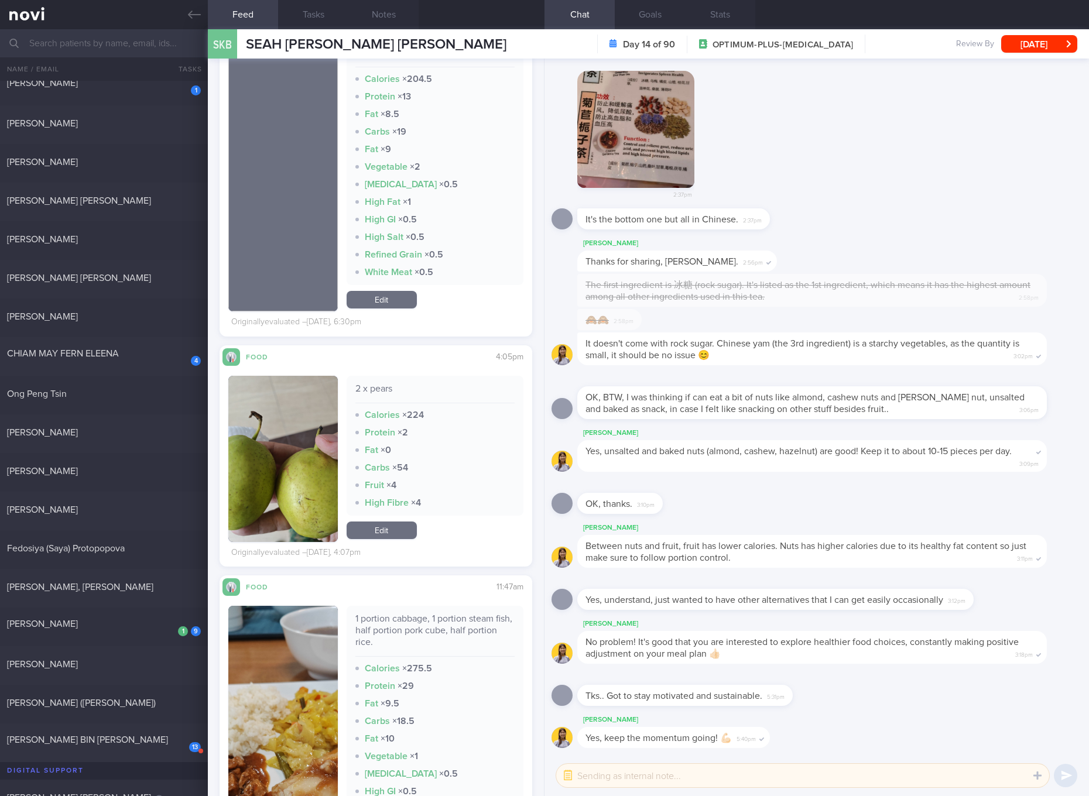
scroll to position [1537, 0]
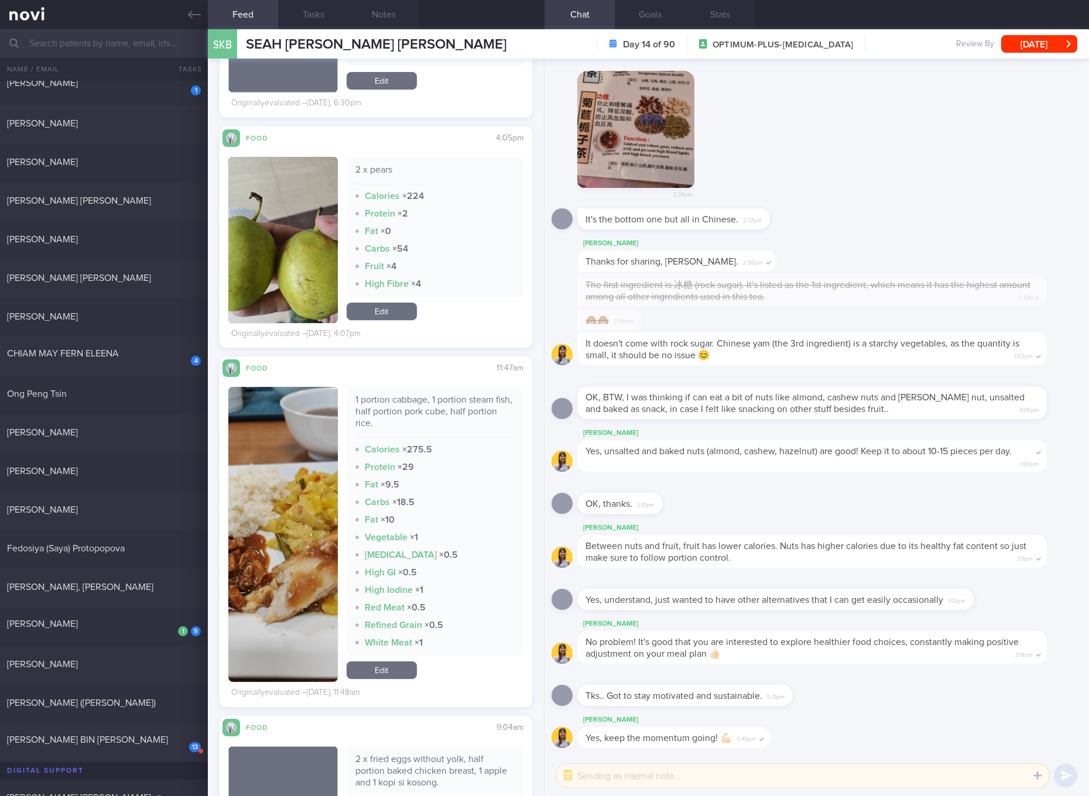
click at [375, 164] on div "2 x pears" at bounding box center [434, 174] width 159 height 20
copy div "2 x pears"
click at [402, 303] on link "Edit" at bounding box center [382, 312] width 70 height 18
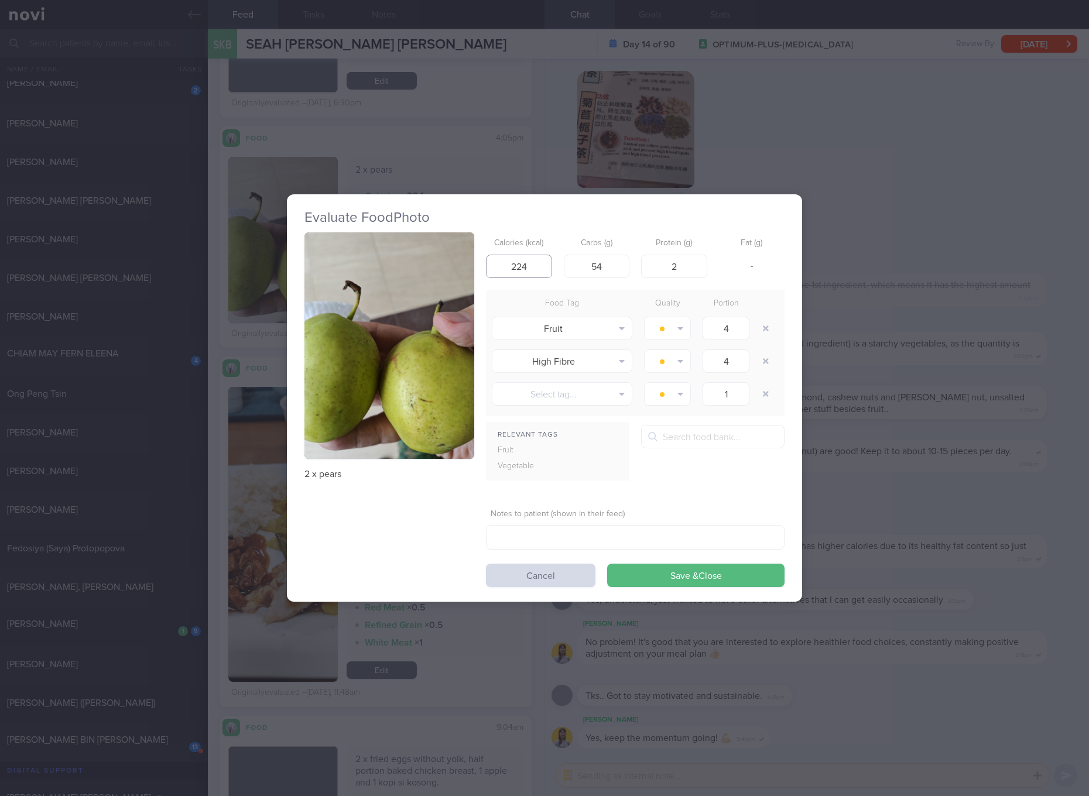
click at [530, 261] on input "224" at bounding box center [519, 266] width 66 height 23
type input "202"
type input "54"
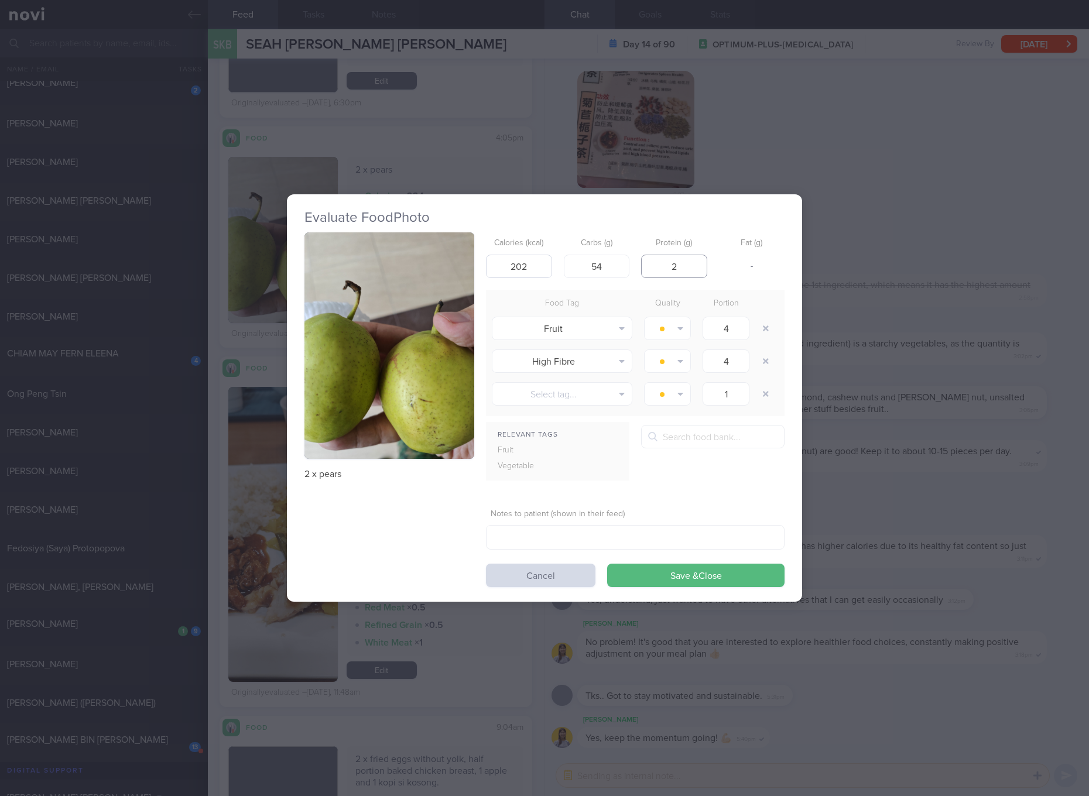
click at [607, 564] on button "Save & Close" at bounding box center [695, 575] width 177 height 23
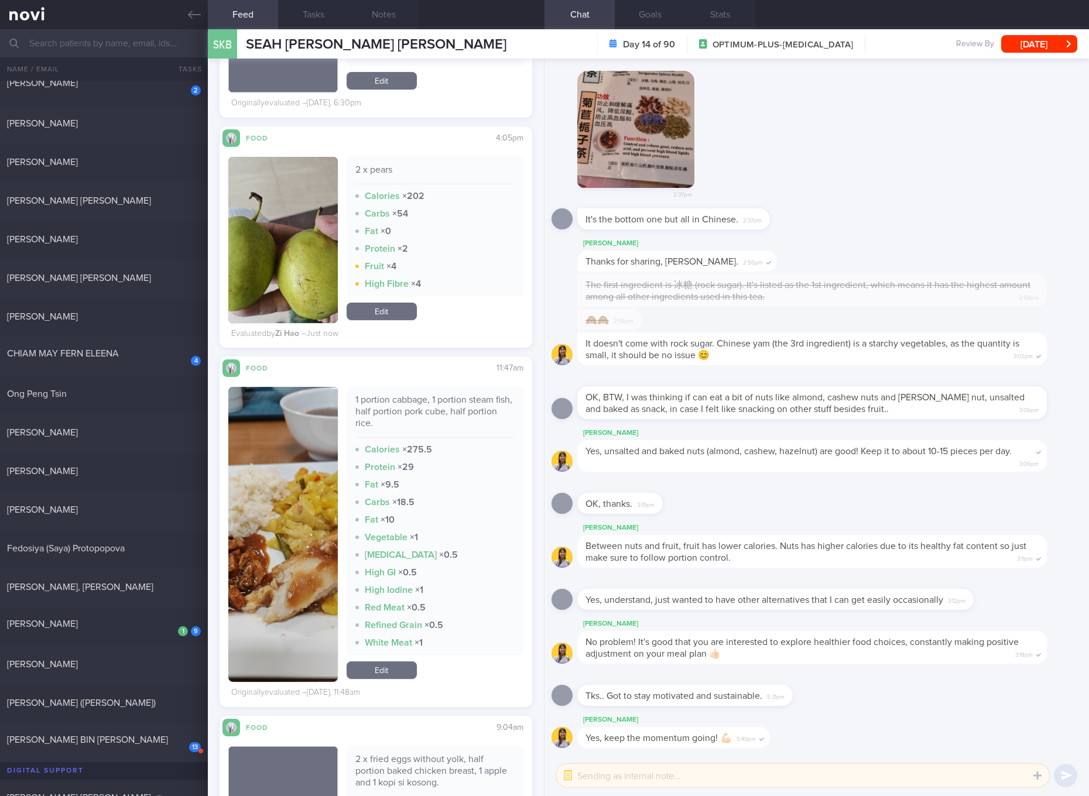
click at [426, 394] on div "1 portion cabbage, 1 portion steam fish, half portion pork cube, half portion r…" at bounding box center [434, 416] width 159 height 44
copy div "1 portion cabbage, 1 portion steam fish, half portion pork cube, half portion r…"
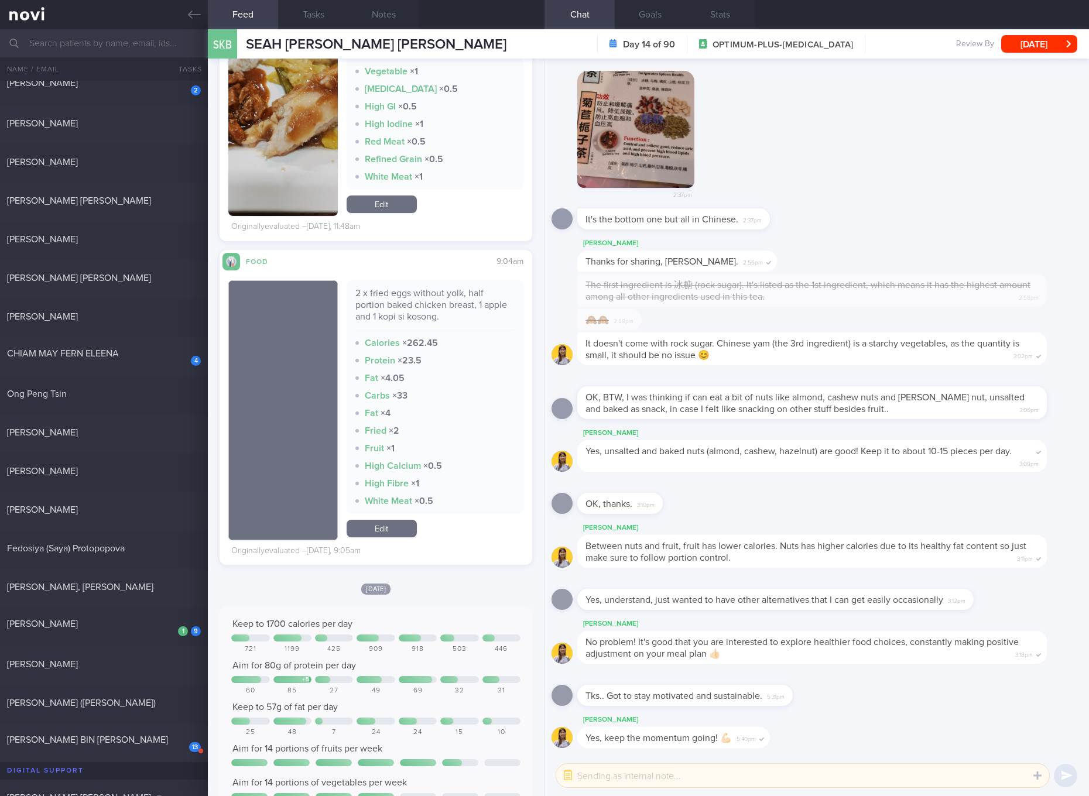
scroll to position [1977, 0]
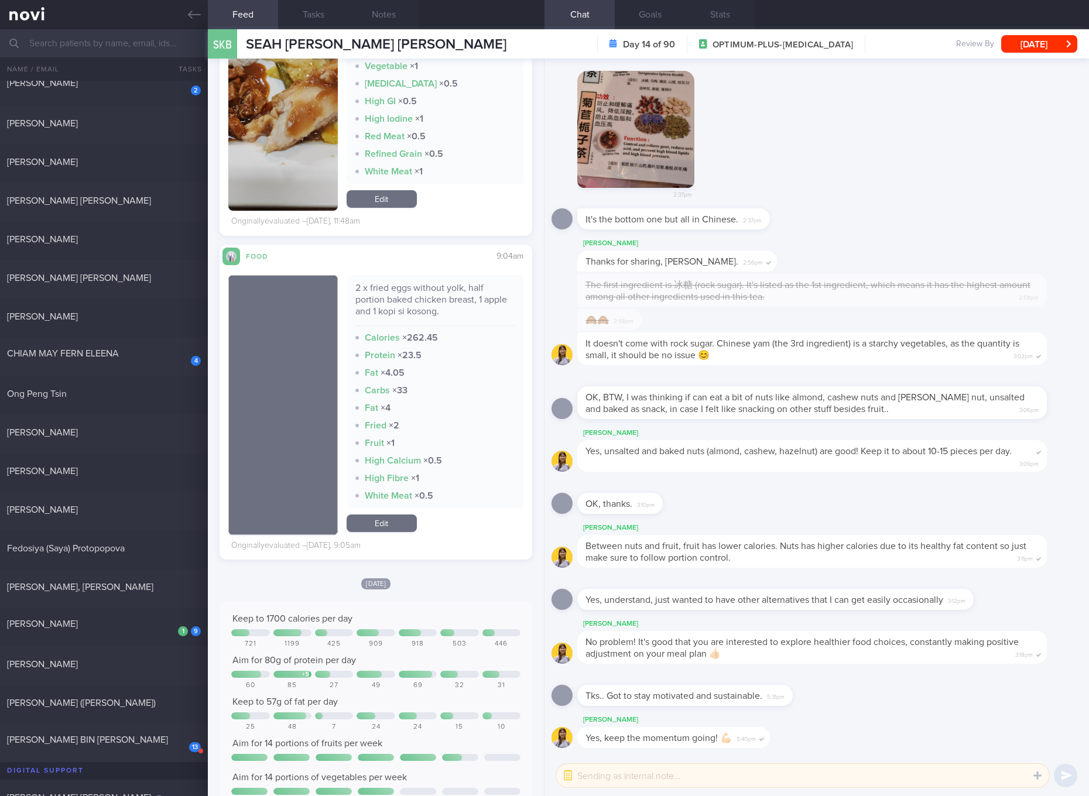
click at [432, 291] on div "2 x fried eggs without yolk, half portion baked chicken breast, 1 apple and 1 k…" at bounding box center [434, 304] width 159 height 44
copy div "2 x fried eggs without yolk, half portion baked chicken breast, 1 apple and 1 k…"
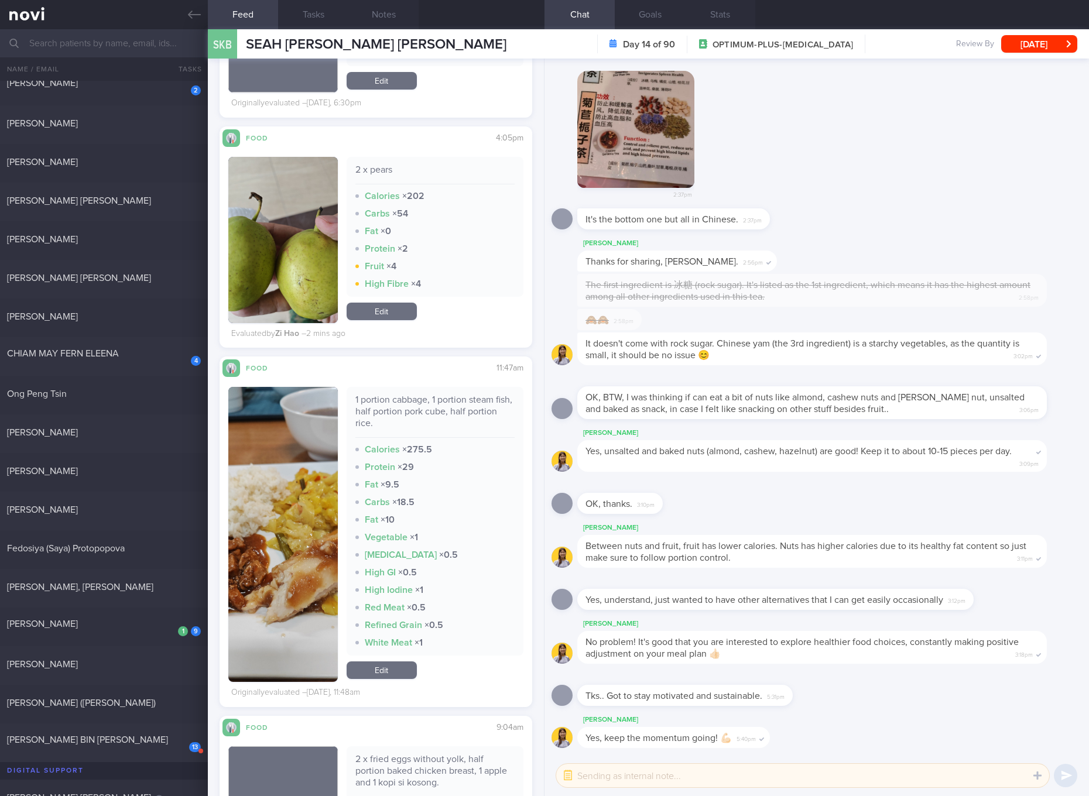
click at [450, 514] on div "Fat × 10" at bounding box center [434, 520] width 159 height 12
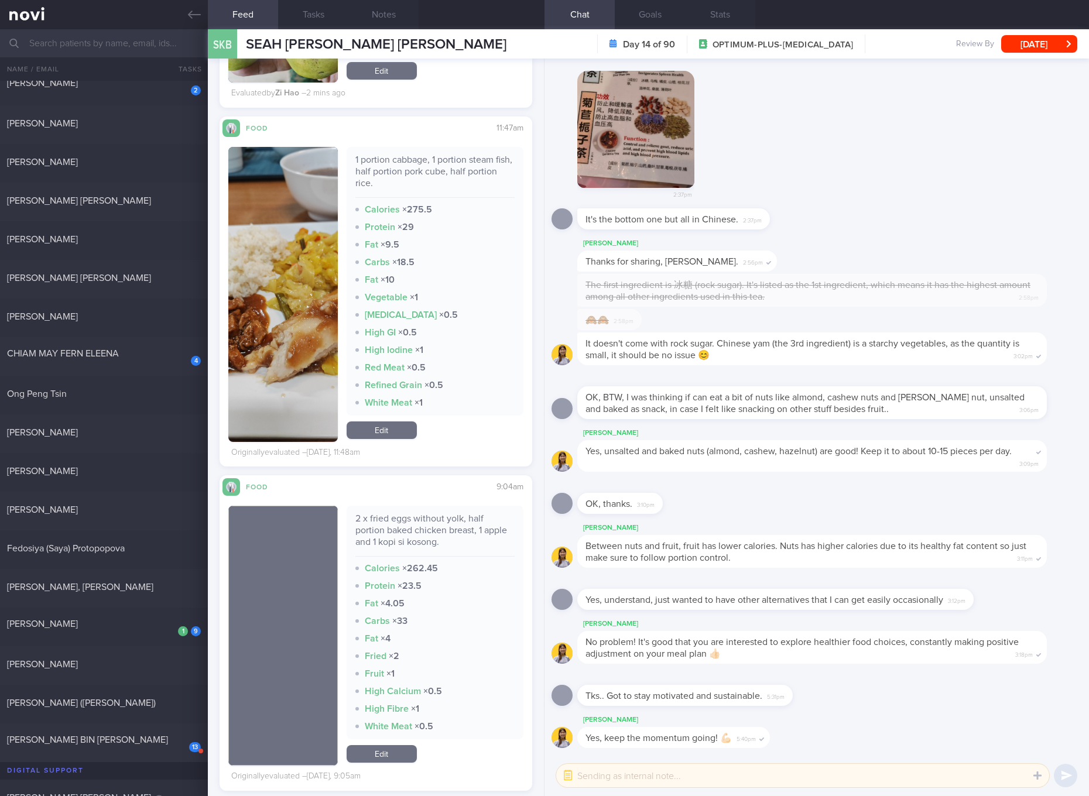
click at [388, 746] on link "Edit" at bounding box center [382, 755] width 70 height 18
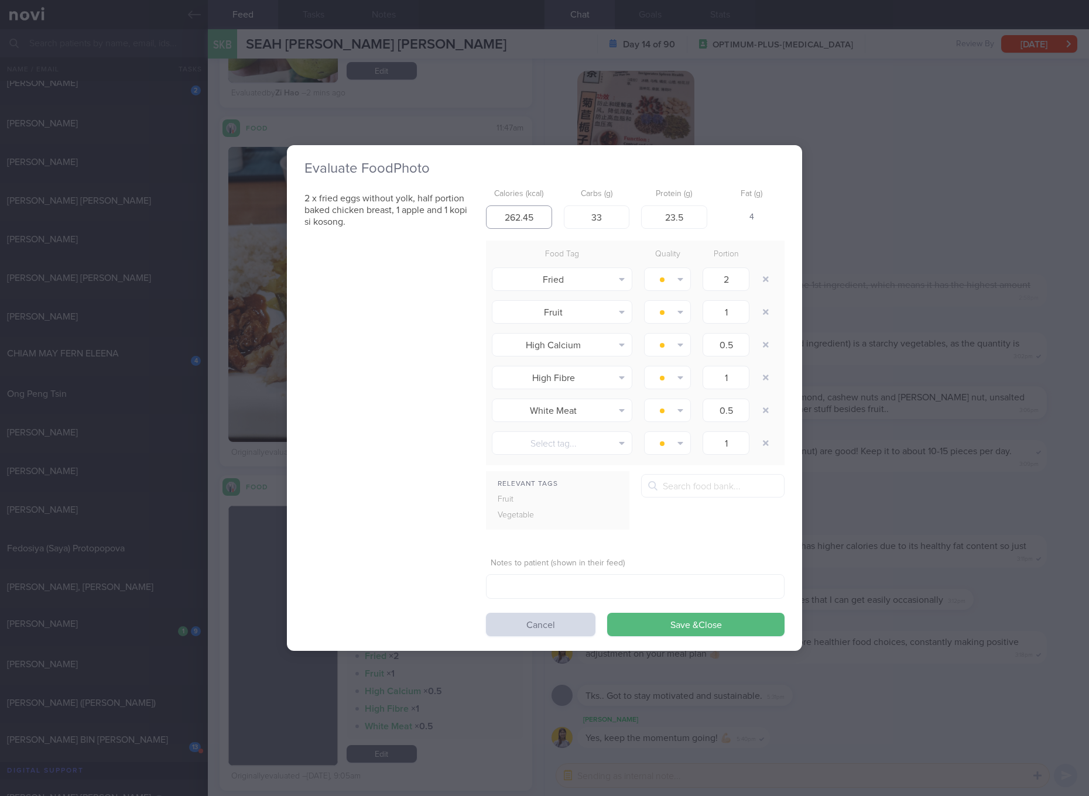
click at [530, 218] on input "262.45" at bounding box center [519, 217] width 66 height 23
type input "283"
type input "28"
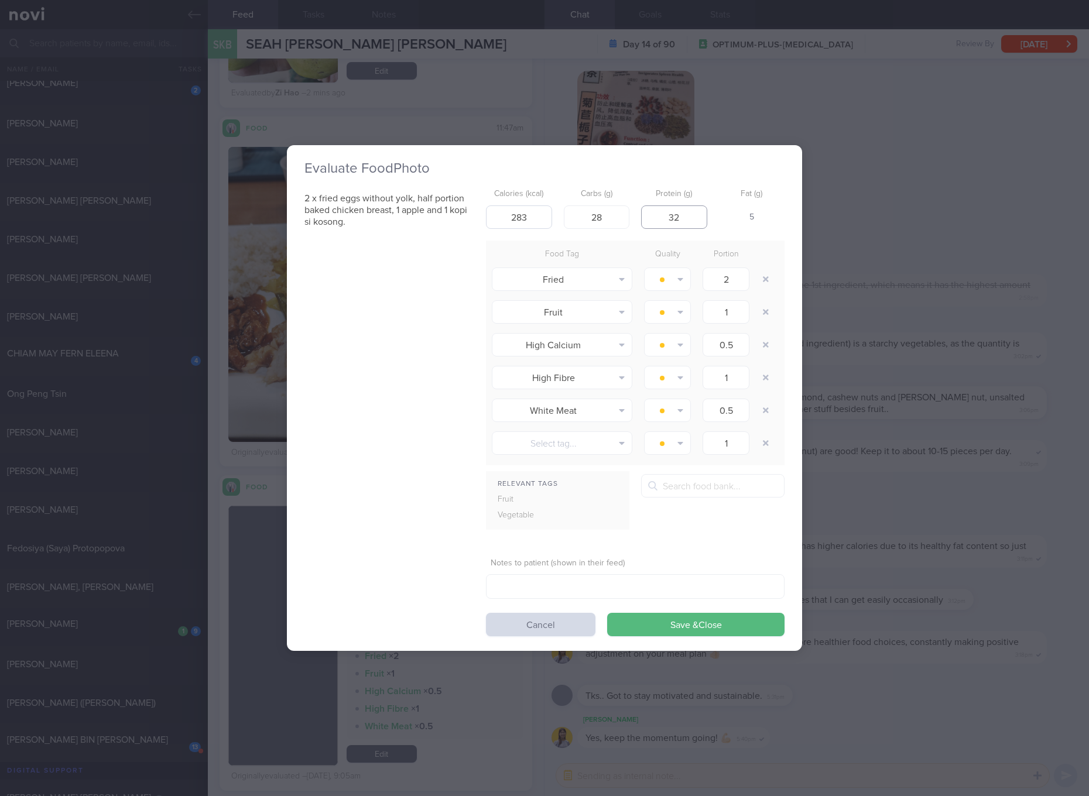
type input "32"
click at [607, 613] on button "Save & Close" at bounding box center [695, 624] width 177 height 23
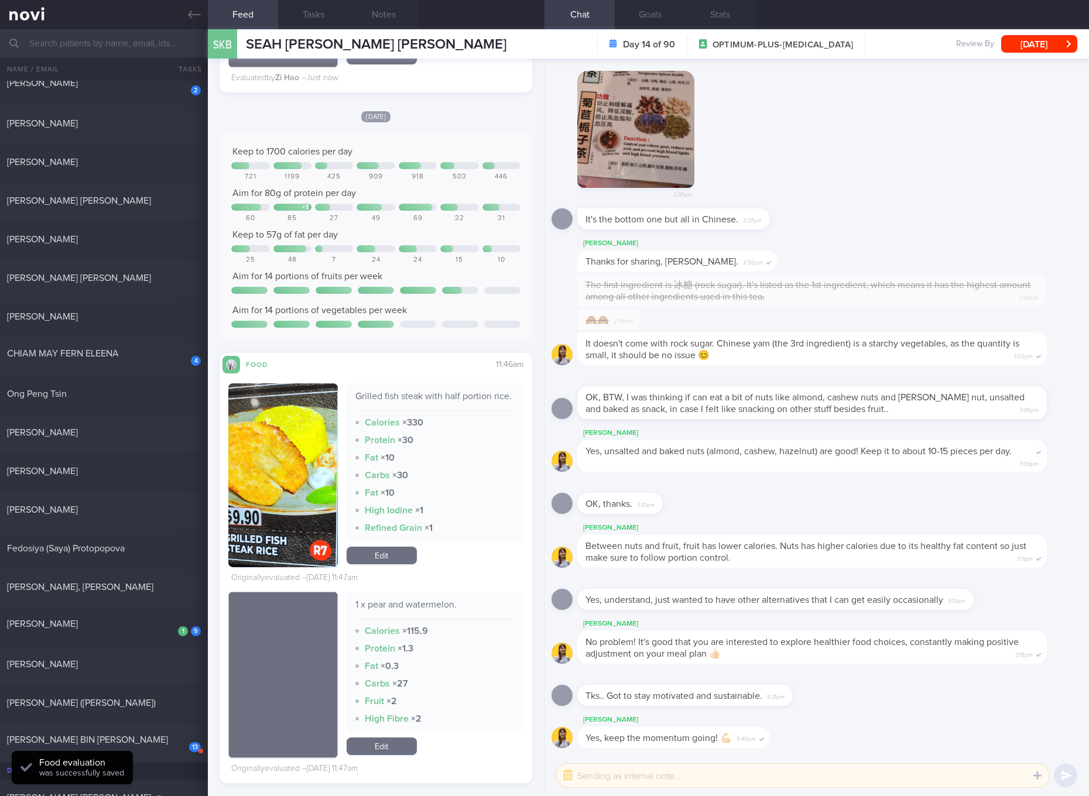
scroll to position [2635, 0]
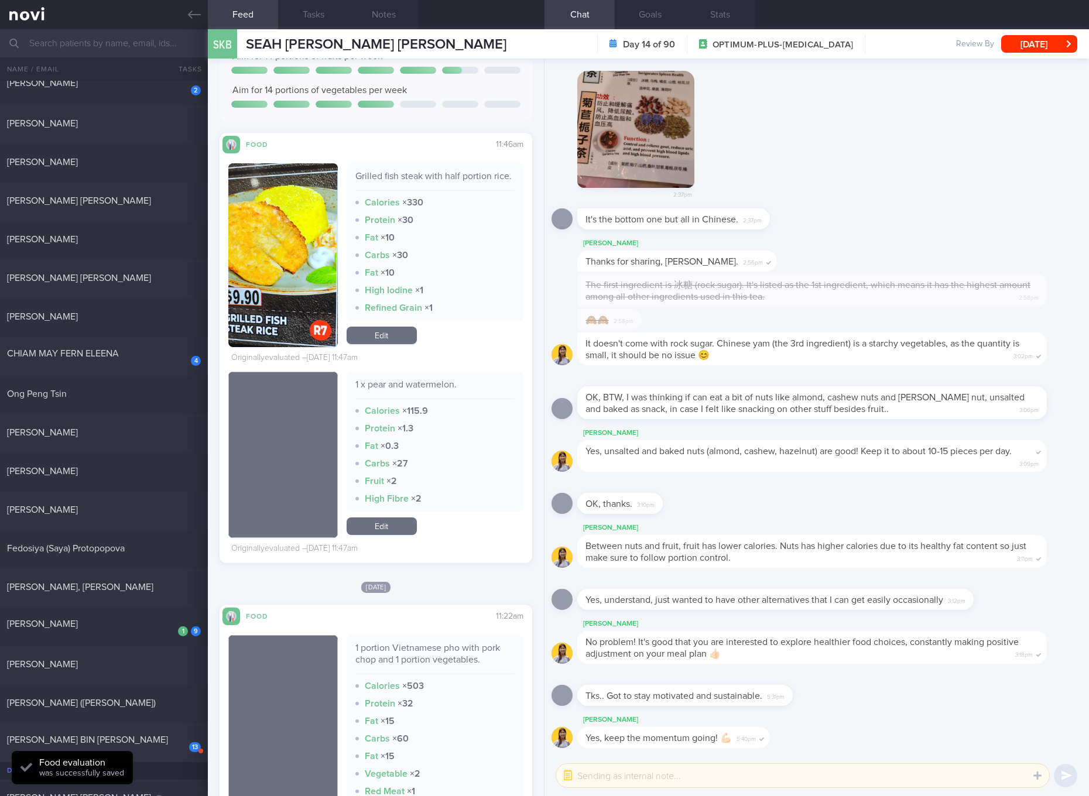
click at [408, 173] on div "Grilled fish steak with half portion rice." at bounding box center [434, 180] width 159 height 20
copy div "Grilled fish steak with half portion rice."
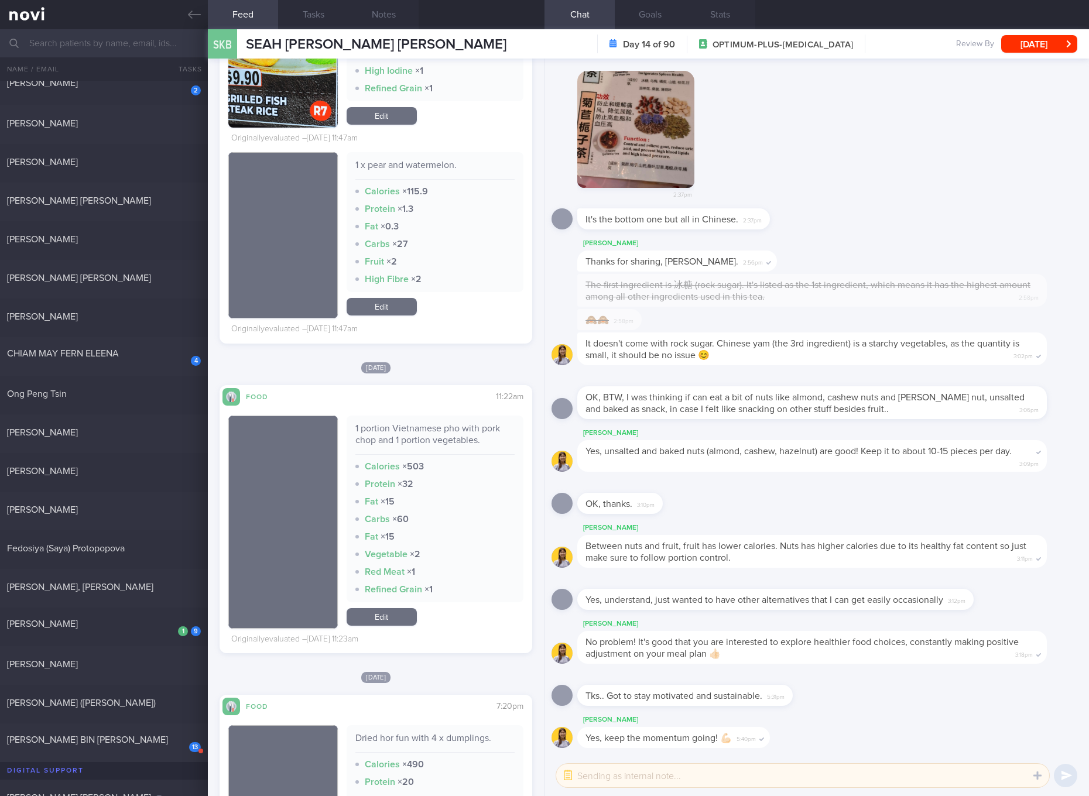
scroll to position [3075, 0]
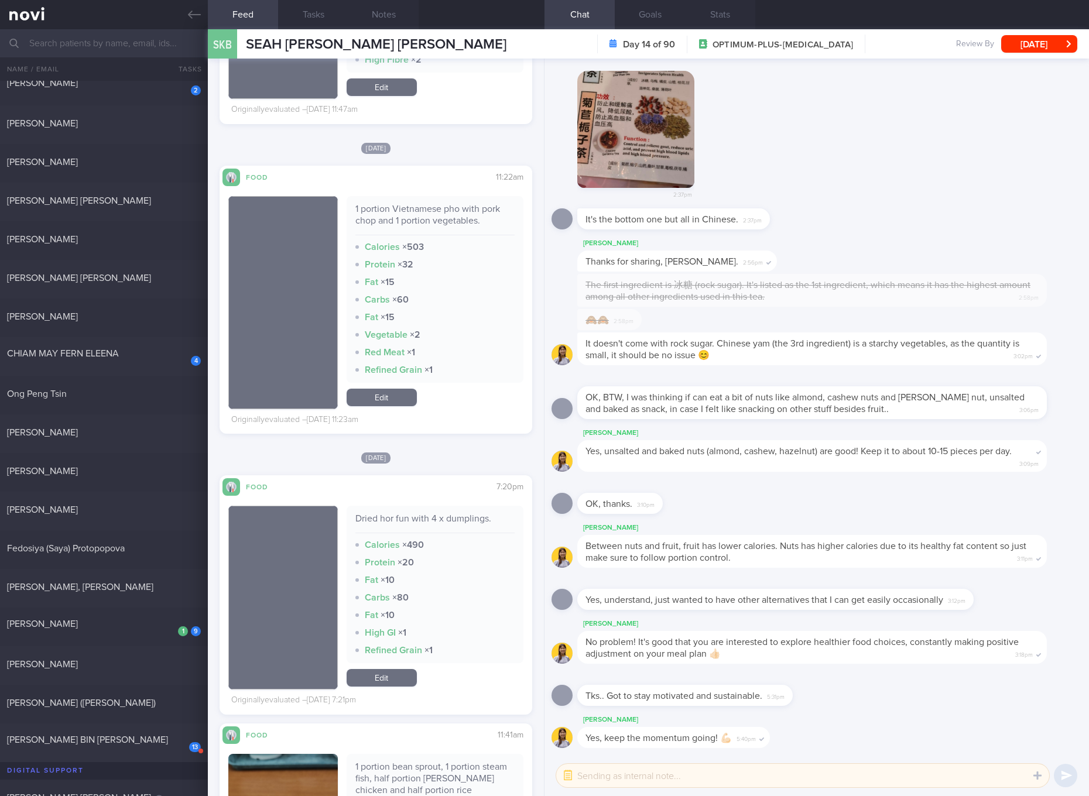
click at [402, 218] on div "1 portion Vietnamese pho with pork chop and 1 portion vegetables." at bounding box center [434, 219] width 159 height 32
copy div "1 portion Vietnamese pho with pork chop and 1 portion vegetables."
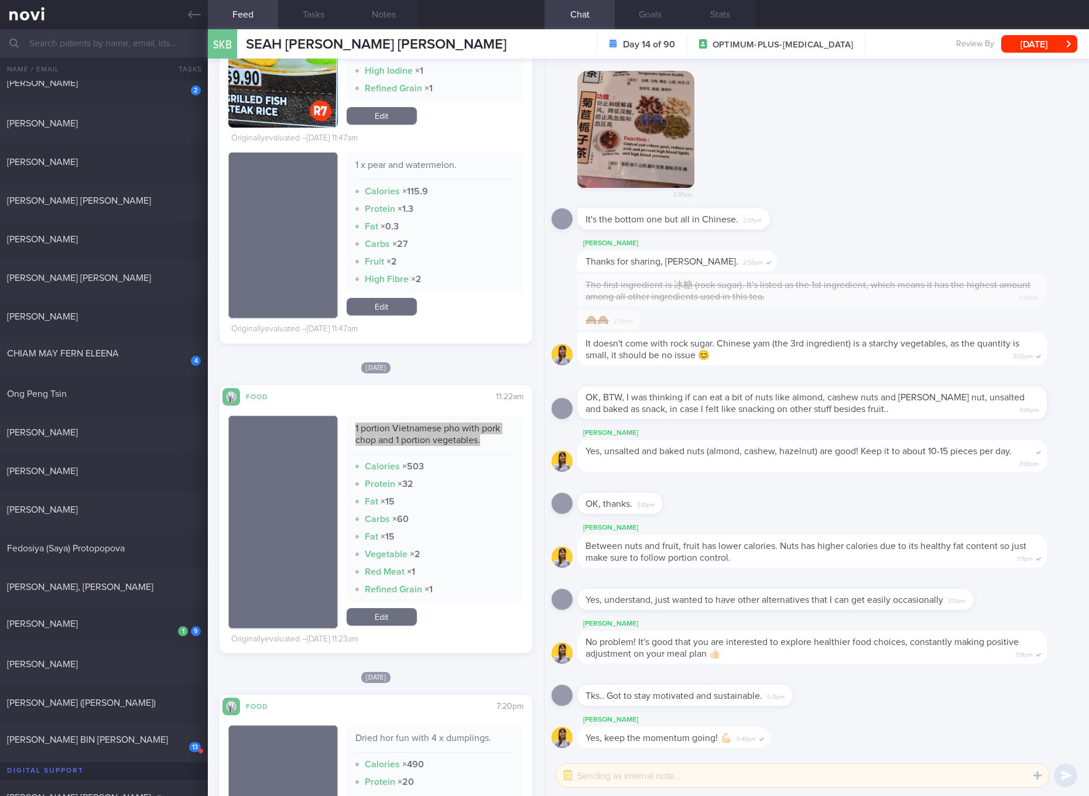
scroll to position [2635, 0]
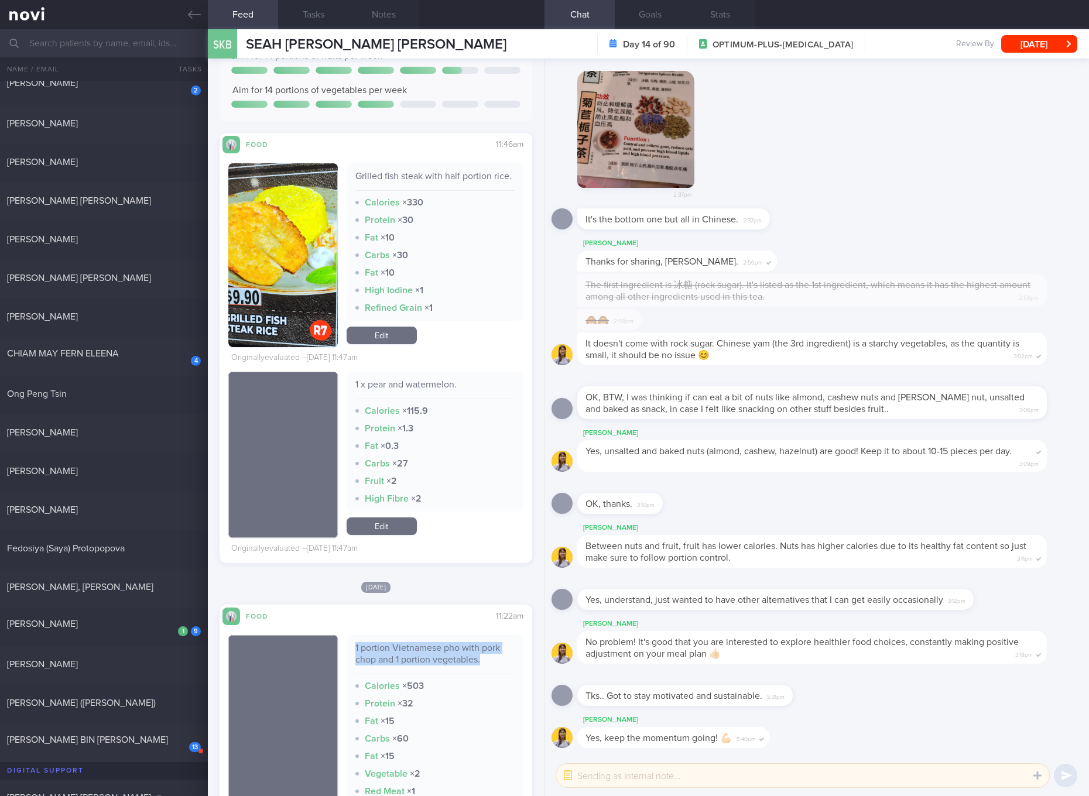
click at [377, 344] on link "Edit" at bounding box center [382, 336] width 70 height 18
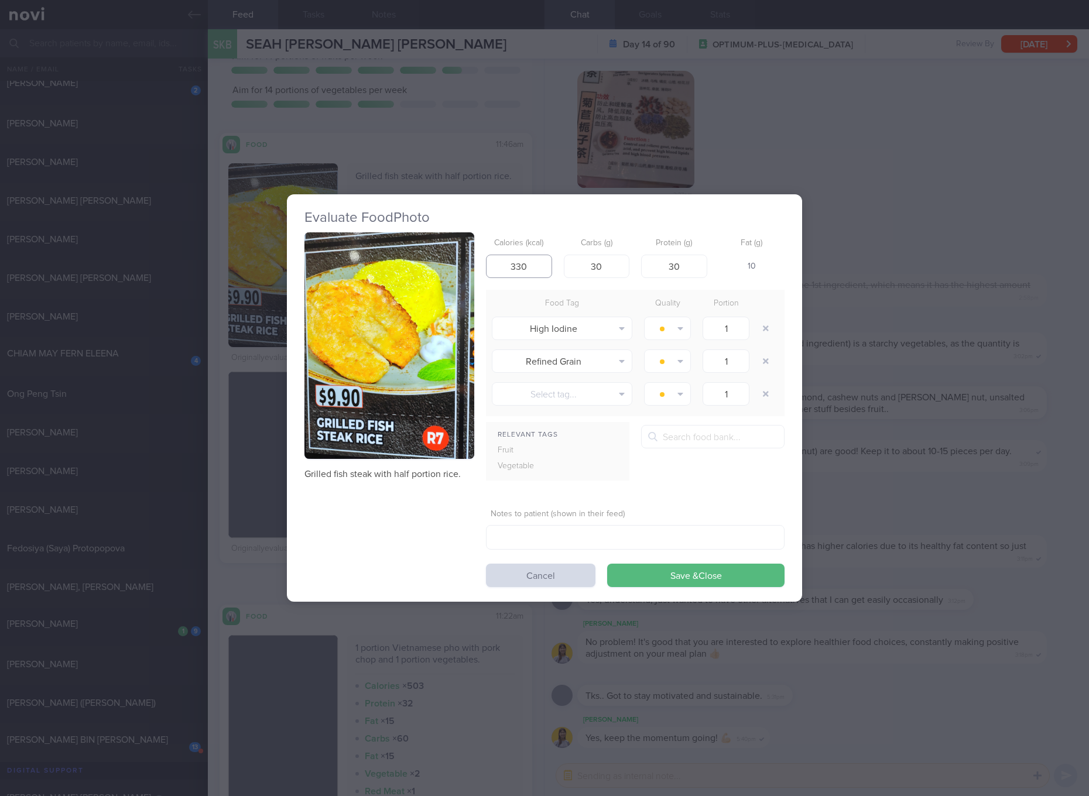
click at [526, 257] on input "330" at bounding box center [519, 266] width 66 height 23
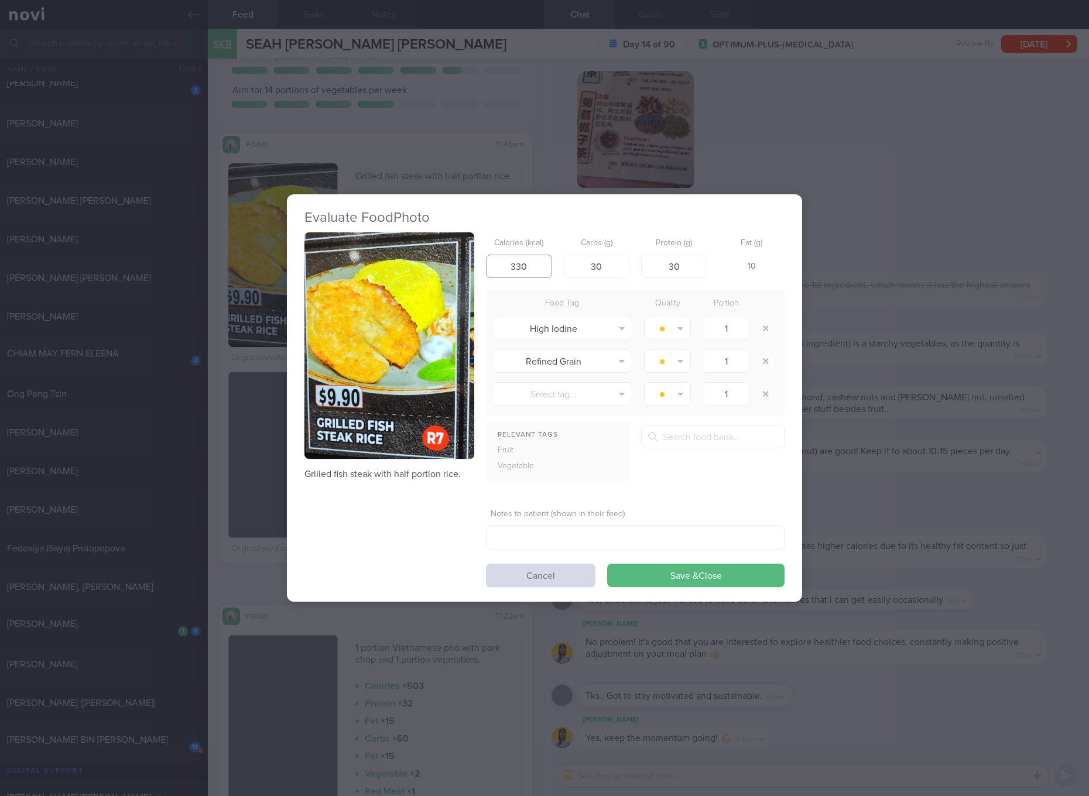
click at [526, 257] on input "330" at bounding box center [519, 266] width 66 height 23
type input "278"
type input "21"
type input "26"
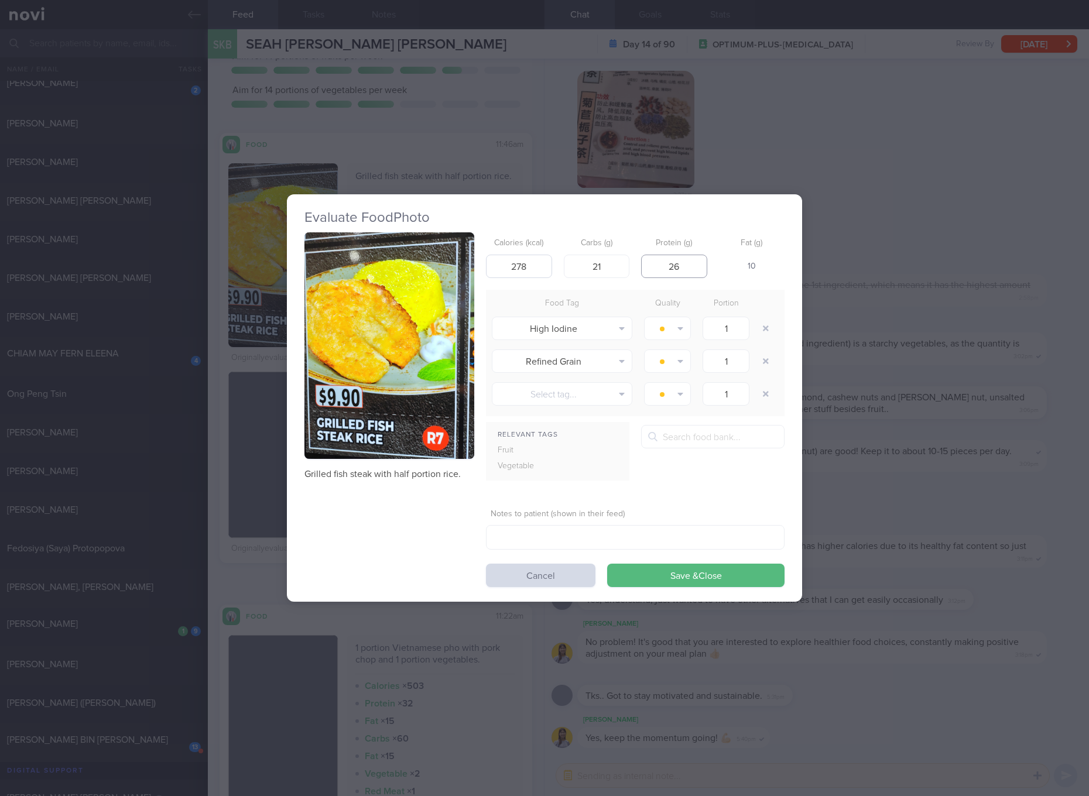
click at [607, 564] on button "Save & Close" at bounding box center [695, 575] width 177 height 23
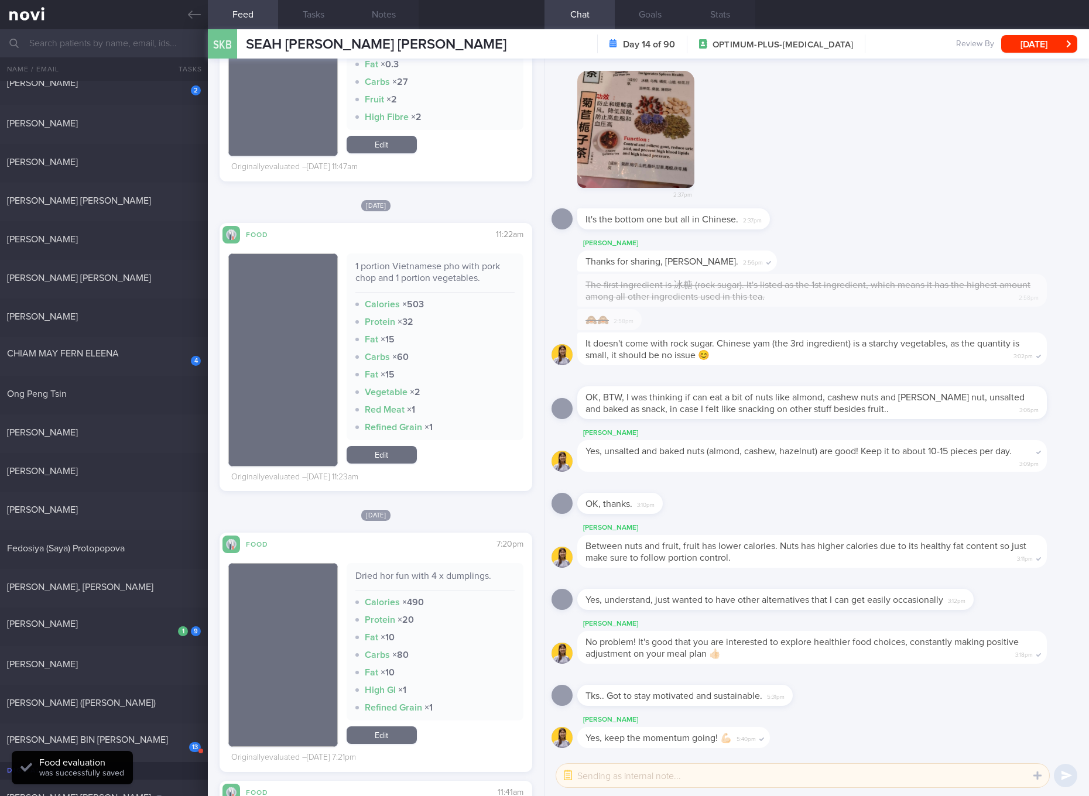
scroll to position [3075, 0]
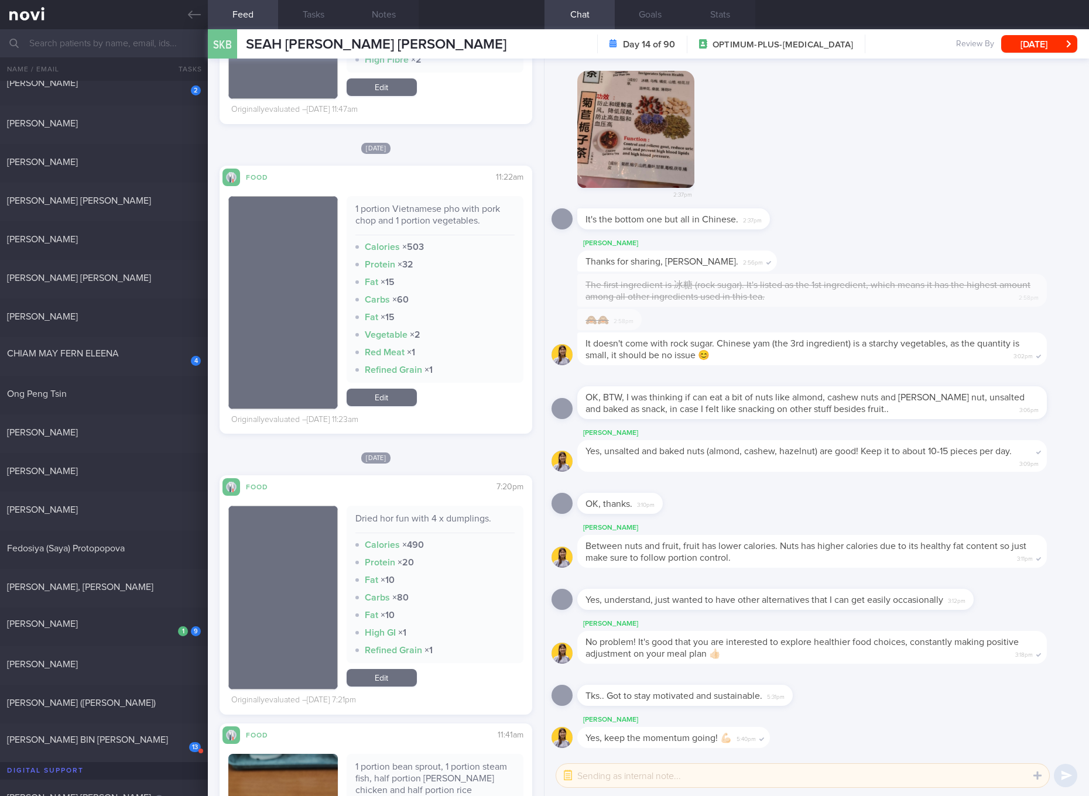
click at [386, 406] on link "Edit" at bounding box center [382, 398] width 70 height 18
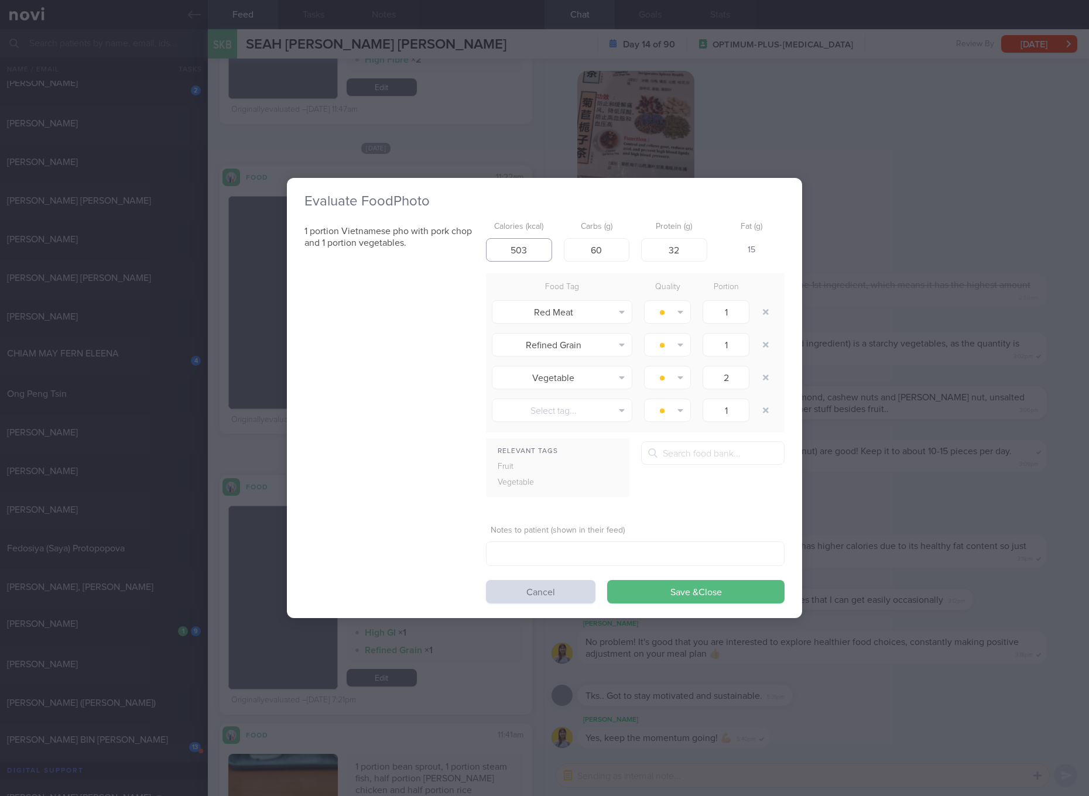
click at [536, 254] on input "503" at bounding box center [519, 249] width 66 height 23
type input "500"
type input "63"
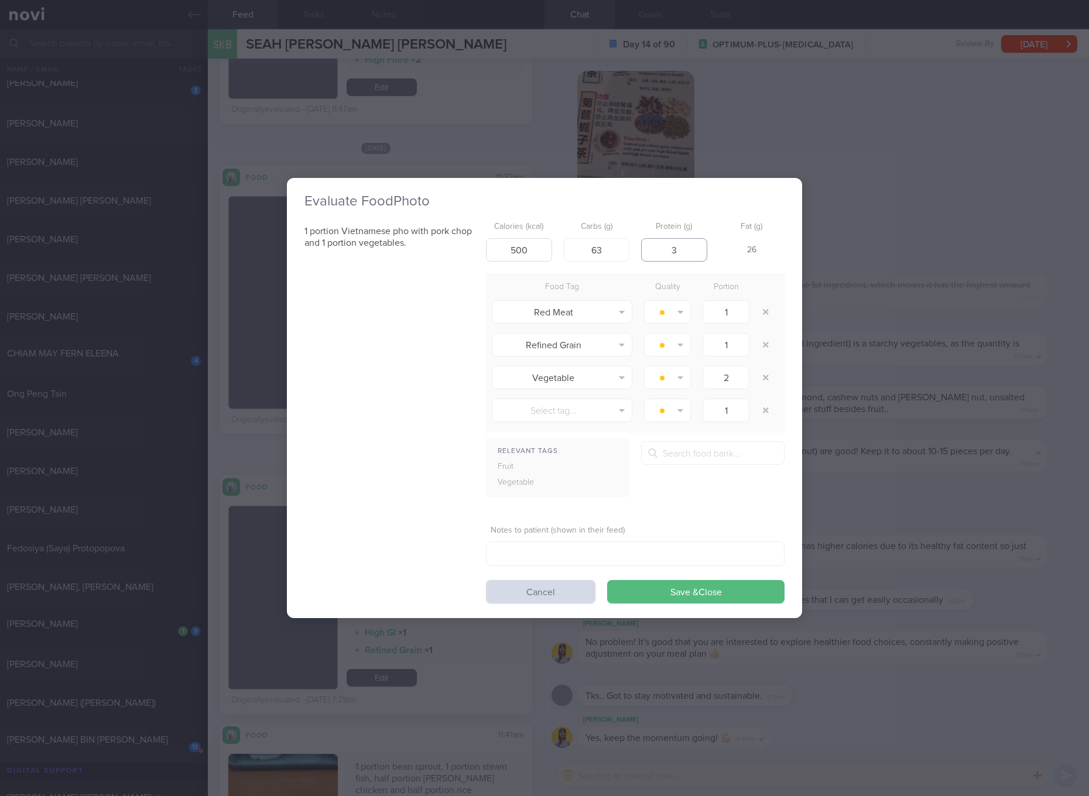
type input "32"
click at [607, 580] on button "Save & Close" at bounding box center [695, 591] width 177 height 23
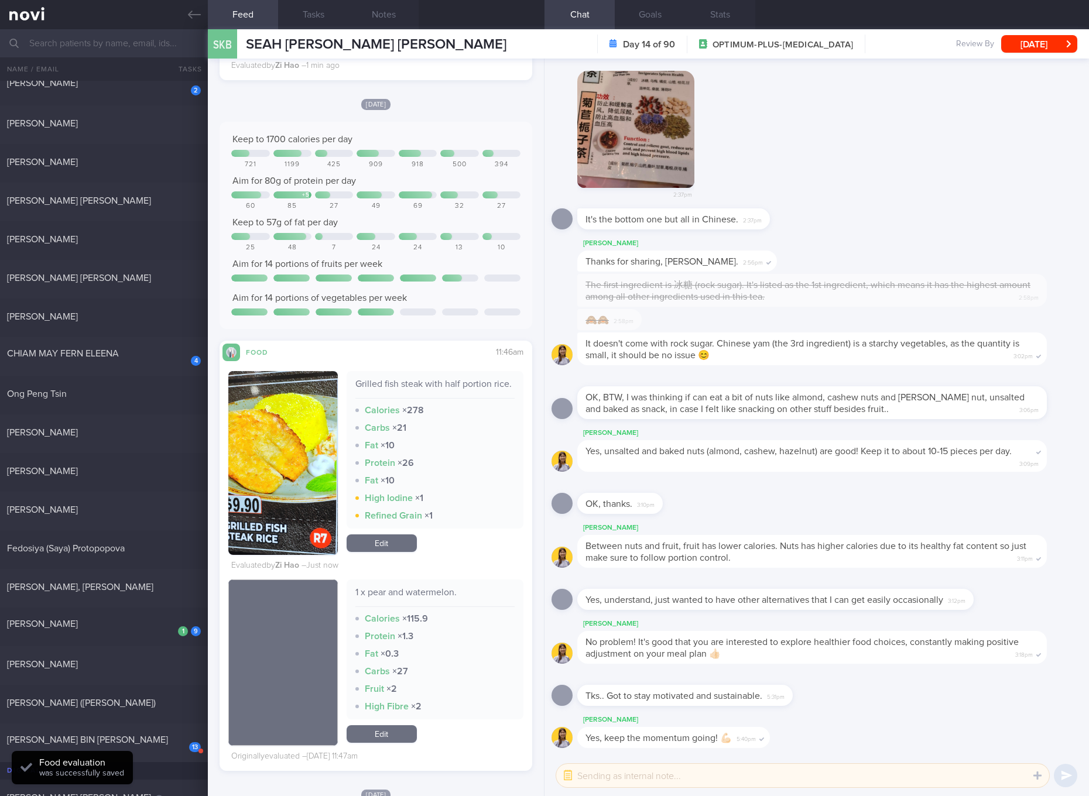
scroll to position [2415, 0]
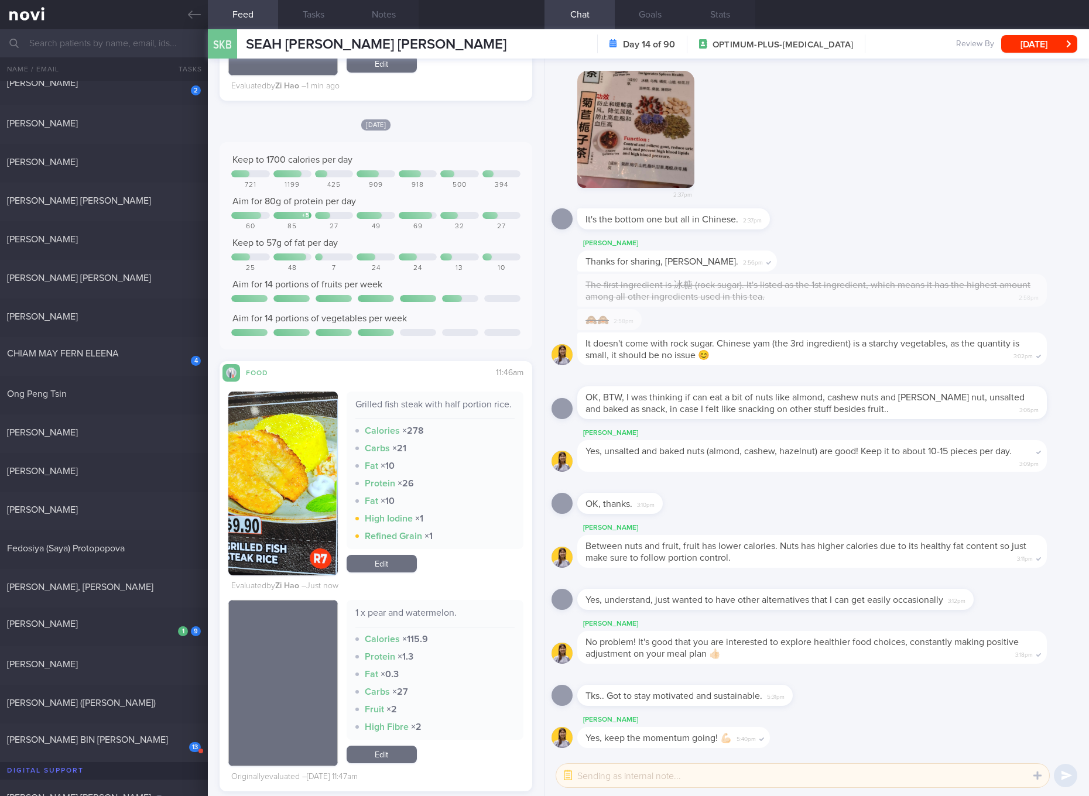
drag, startPoint x: 105, startPoint y: 346, endPoint x: 362, endPoint y: 78, distance: 370.7
click at [105, 346] on div "4 CHIAM MAY FERN ELEENA [DATE]" at bounding box center [544, 356] width 1089 height 39
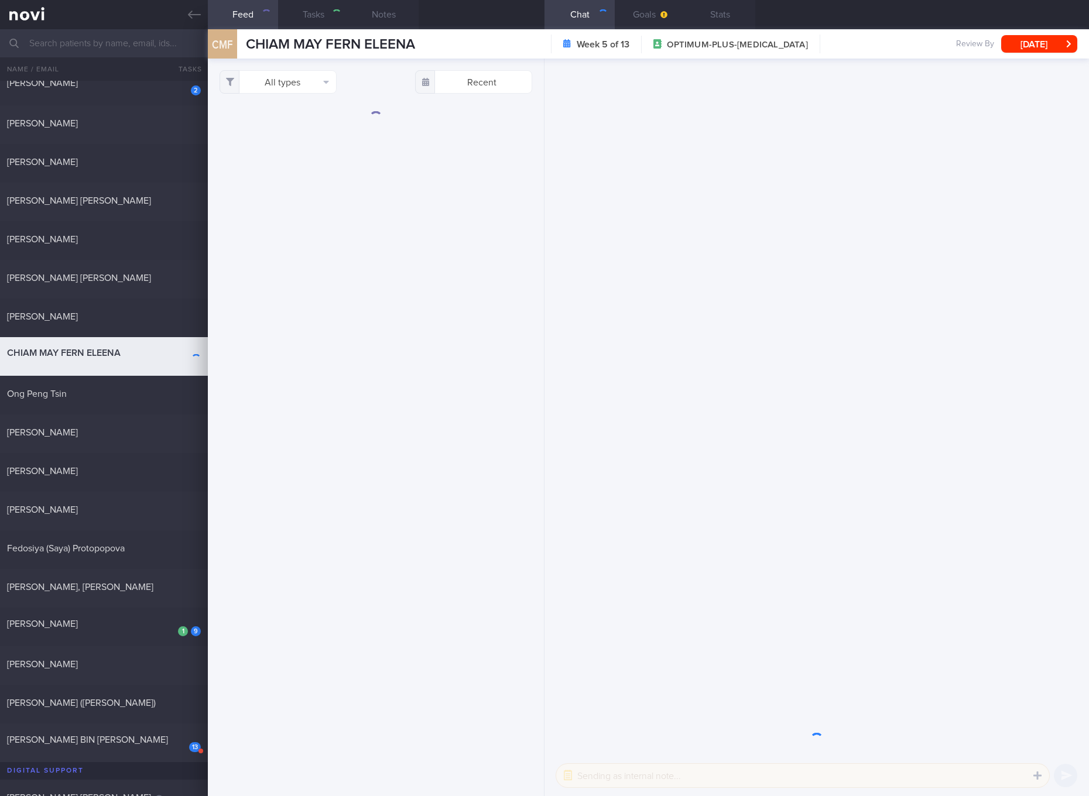
checkbox input "true"
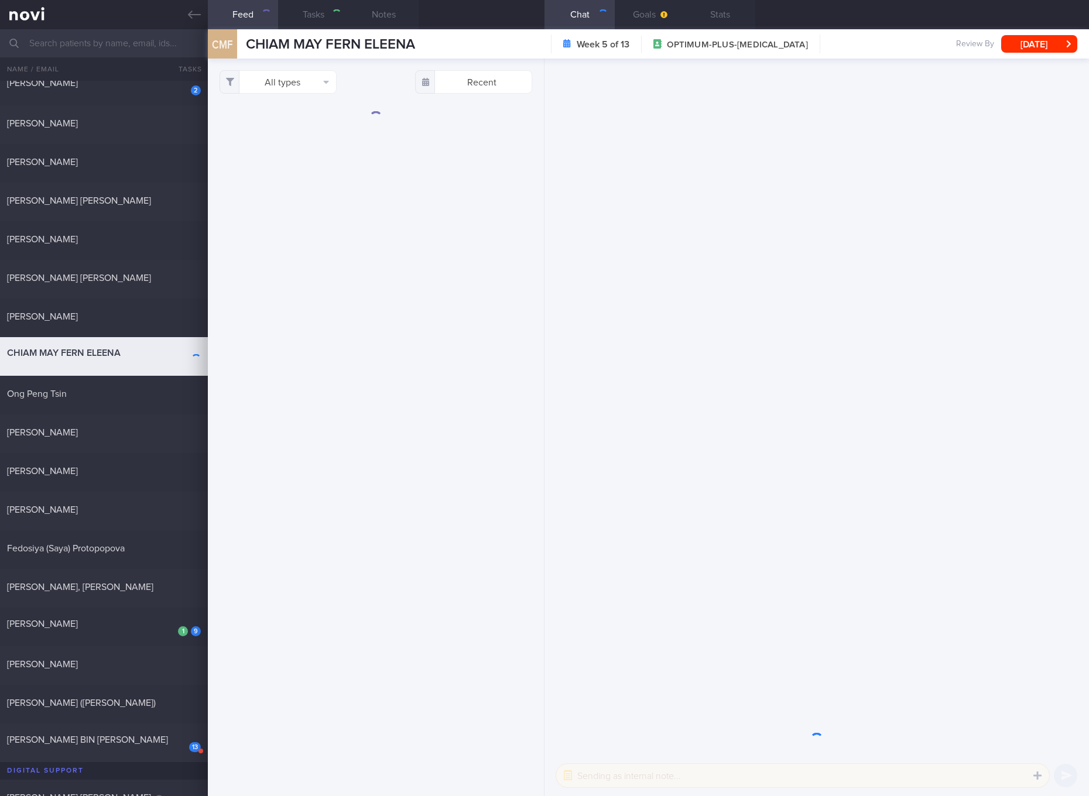
checkbox input "true"
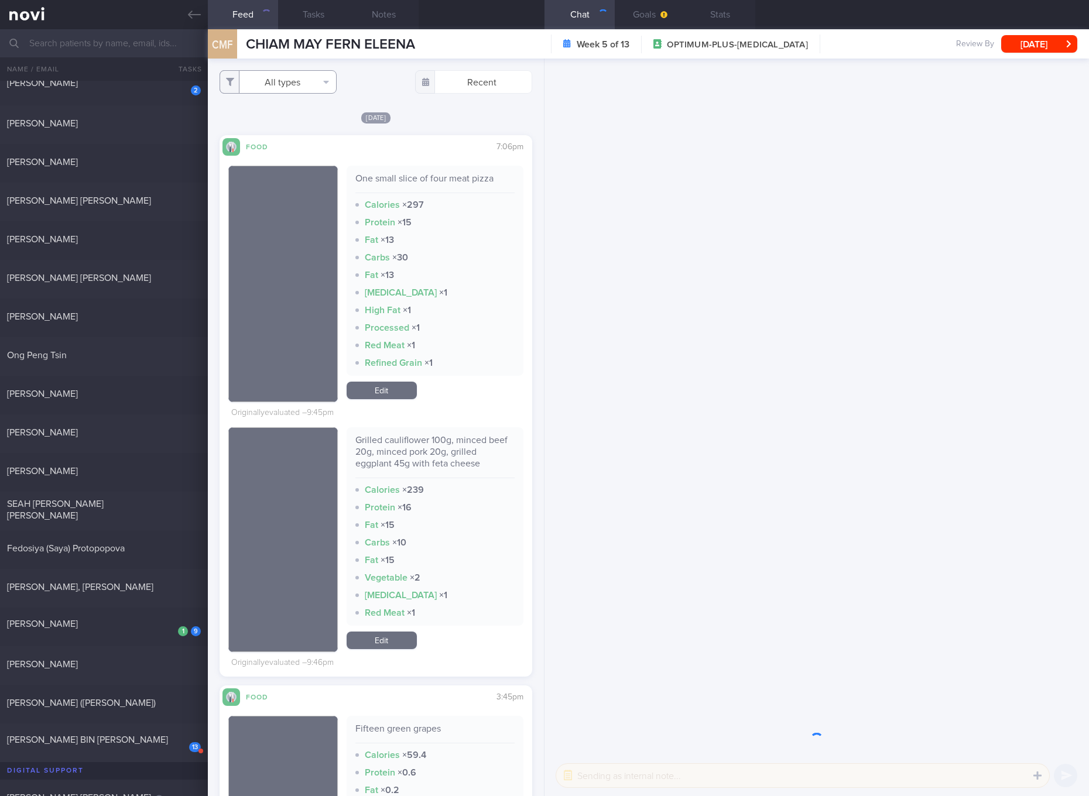
click at [295, 87] on button "All types" at bounding box center [278, 81] width 117 height 23
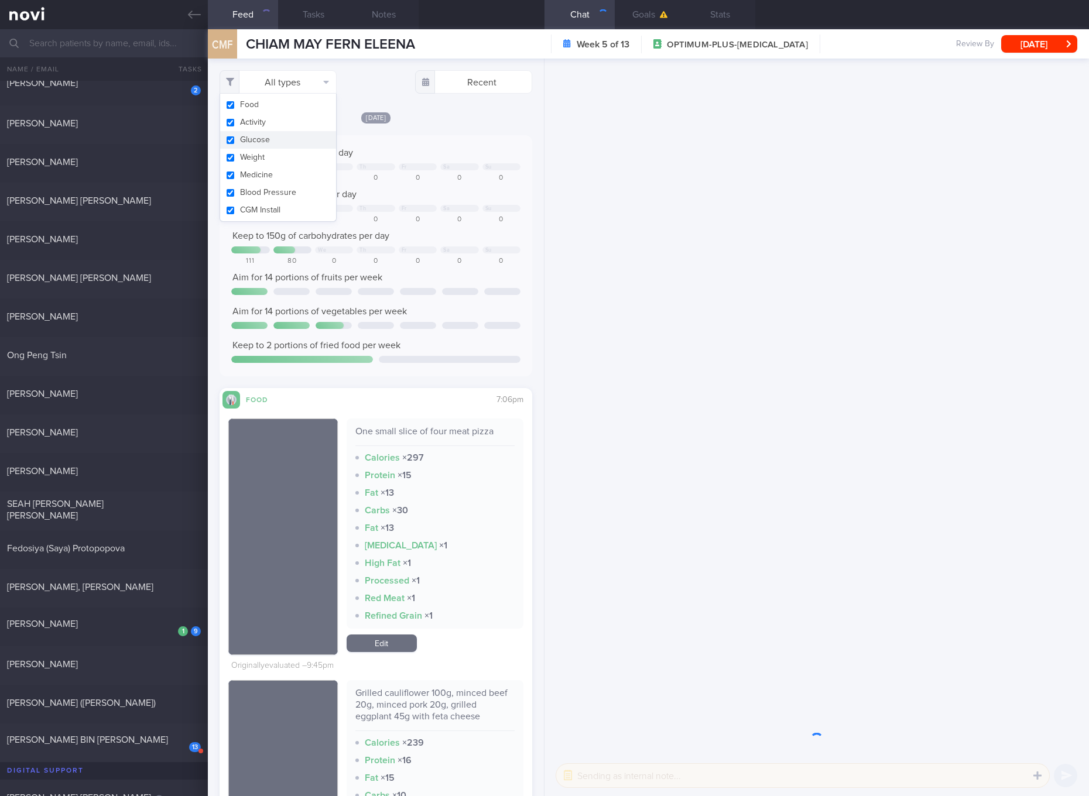
click at [286, 137] on button "Glucose" at bounding box center [278, 140] width 116 height 18
checkbox input "false"
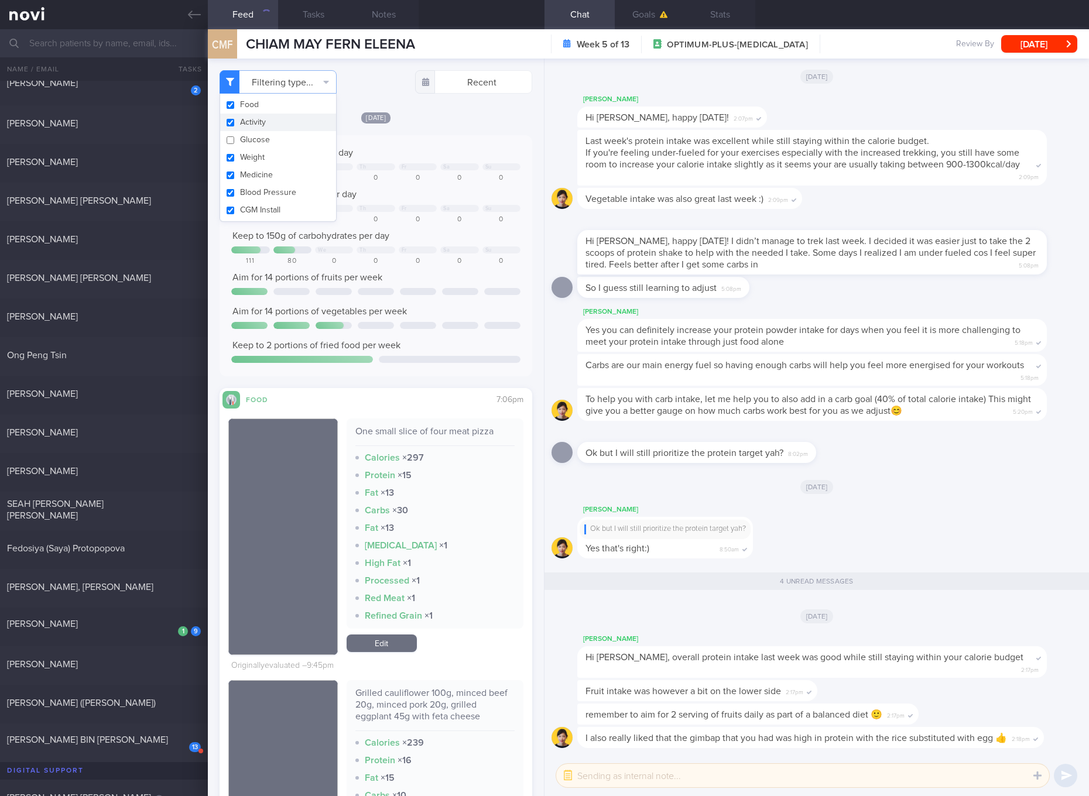
scroll to position [1, 0]
click at [271, 116] on button "Activity" at bounding box center [278, 123] width 116 height 18
checkbox input "false"
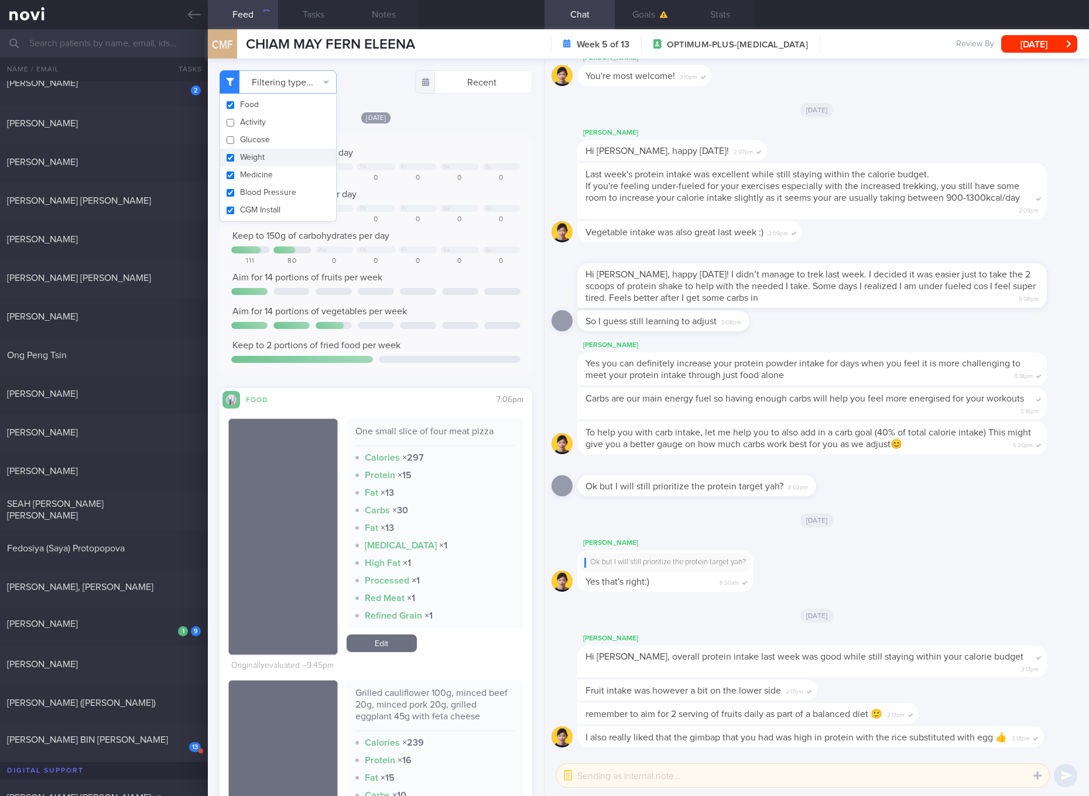
click at [265, 150] on button "Weight" at bounding box center [278, 158] width 116 height 18
checkbox input "false"
click at [255, 173] on button "Medicine" at bounding box center [278, 175] width 116 height 18
checkbox input "false"
click at [255, 187] on button "Blood Pressure" at bounding box center [278, 193] width 116 height 18
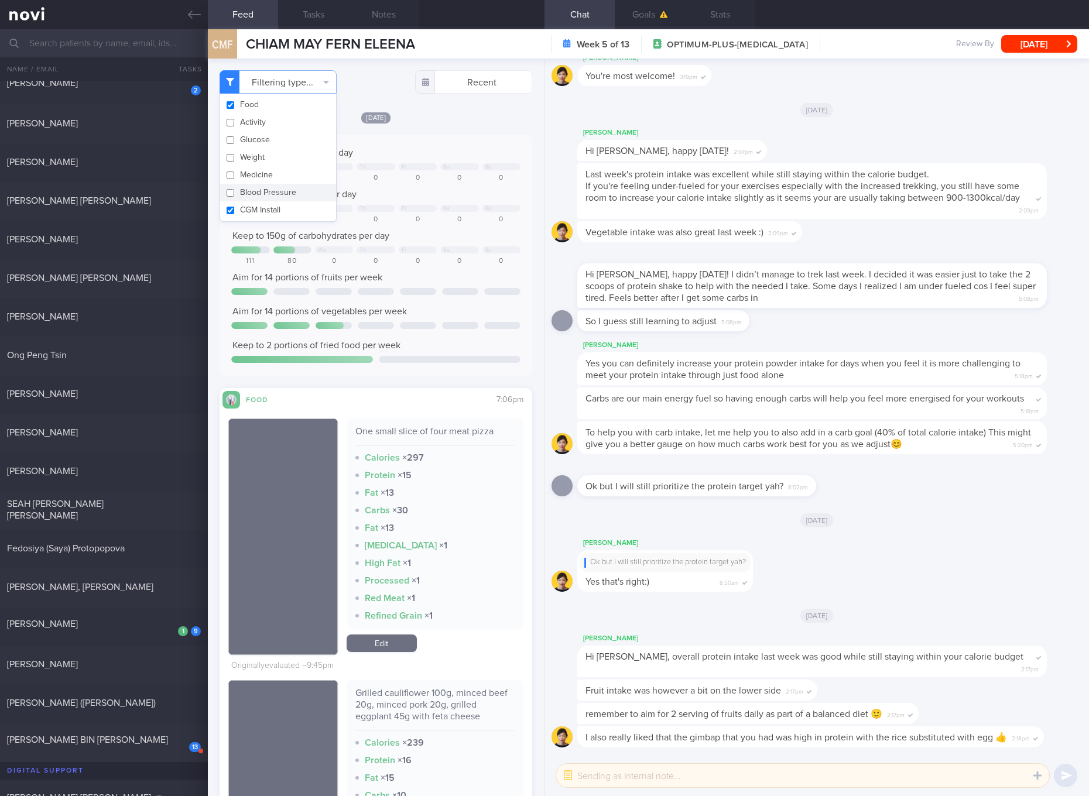
checkbox input "false"
click at [253, 205] on button "CGM Install" at bounding box center [278, 210] width 116 height 18
checkbox input "false"
click at [396, 190] on div "Aim for 110g of protein per day" at bounding box center [375, 195] width 289 height 12
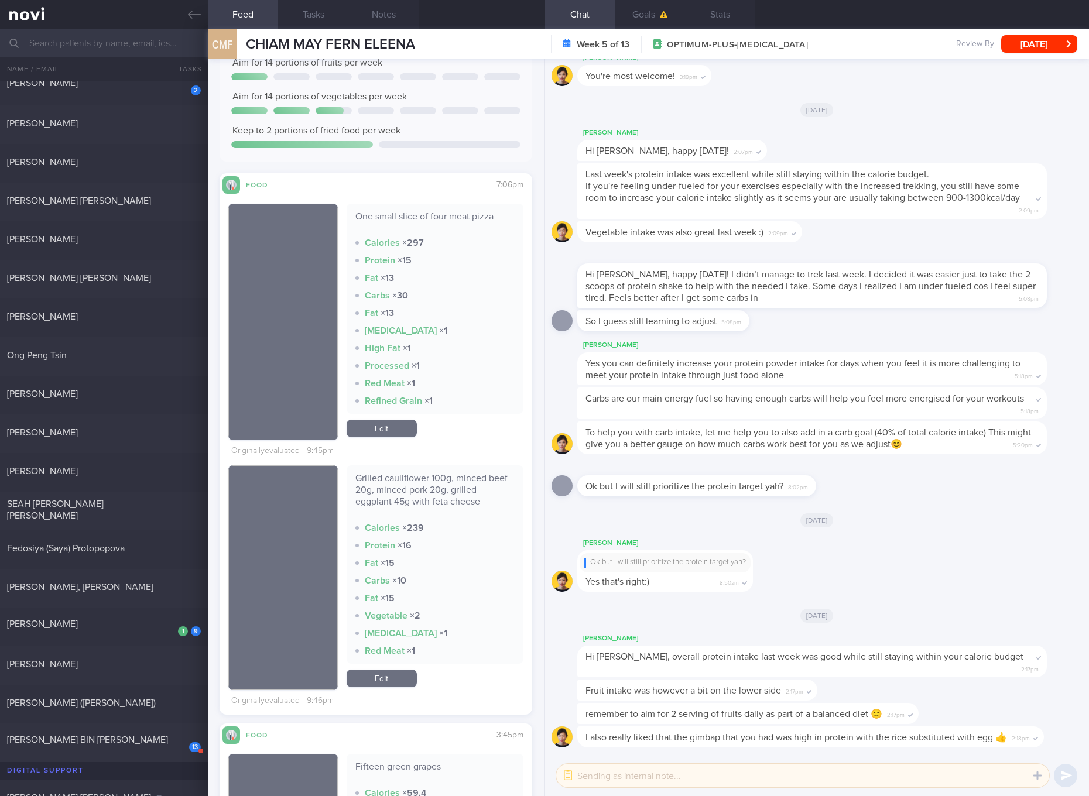
scroll to position [220, 0]
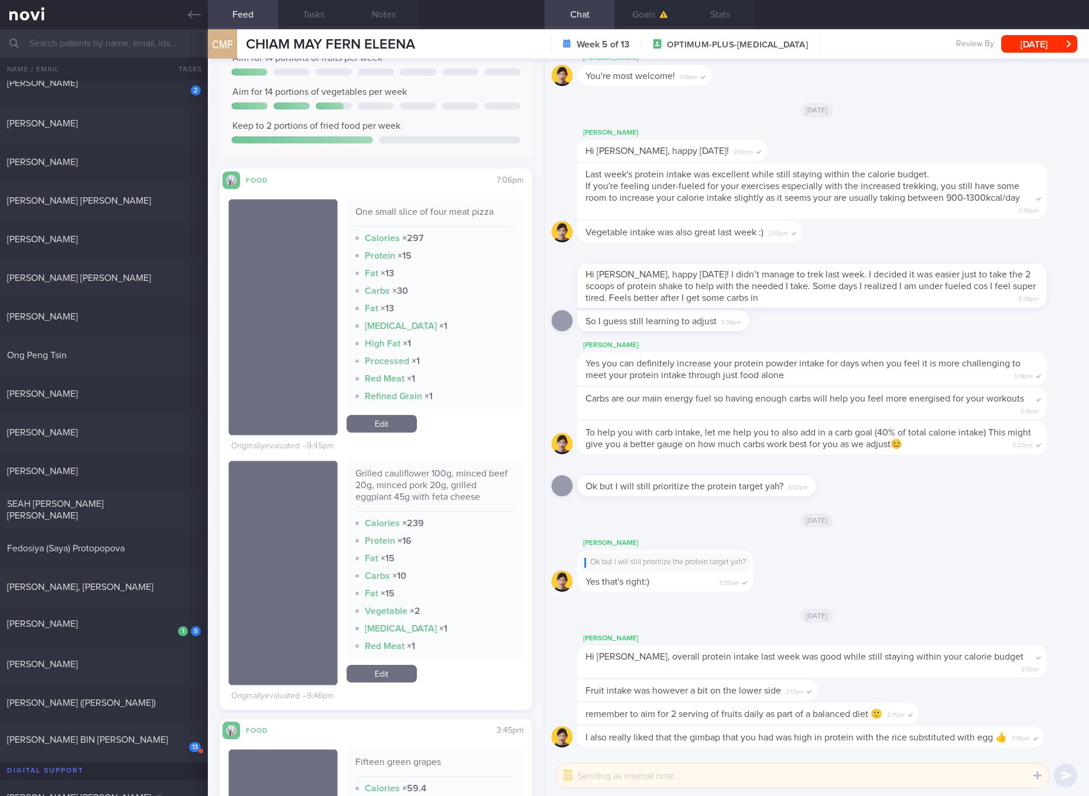
click at [450, 203] on div "One small slice of four meat pizza Calories × 297 Protein × 15 Fat × 13 Carbs ×…" at bounding box center [435, 304] width 177 height 210
click at [397, 423] on link "Edit" at bounding box center [382, 424] width 70 height 18
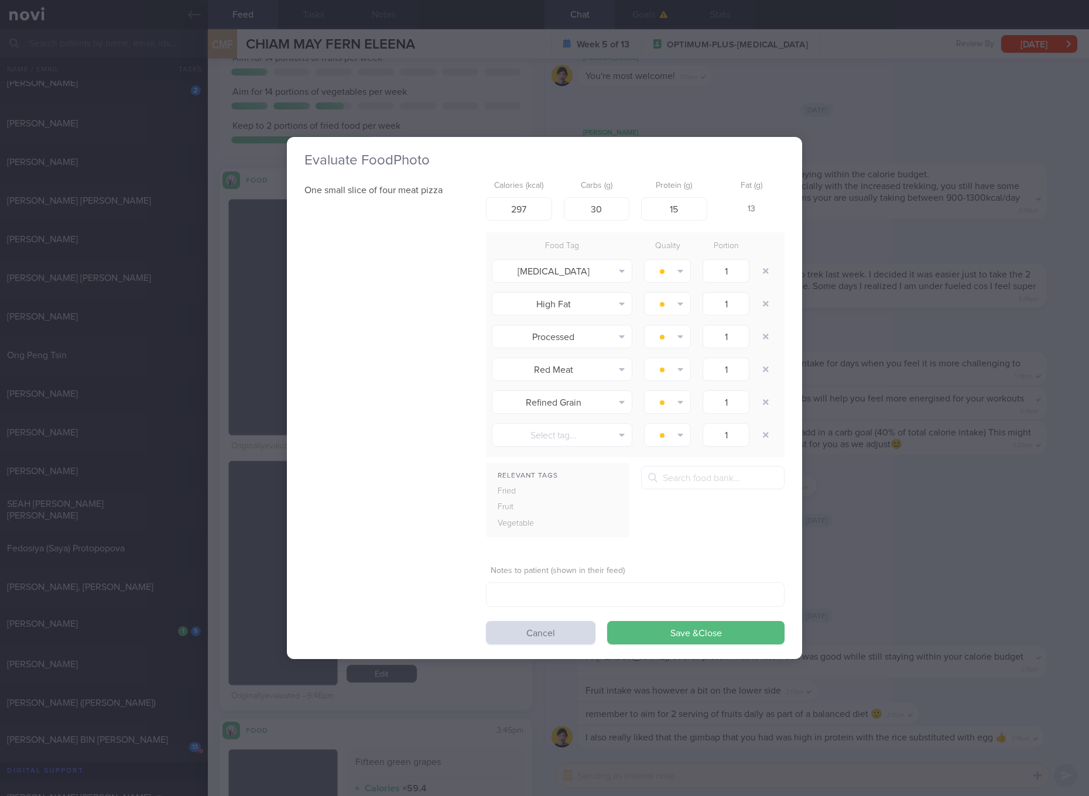
click at [854, 298] on div "Evaluate Food Photo One small slice of four meat pizza Calories (kcal) 297 Carb…" at bounding box center [544, 398] width 1089 height 796
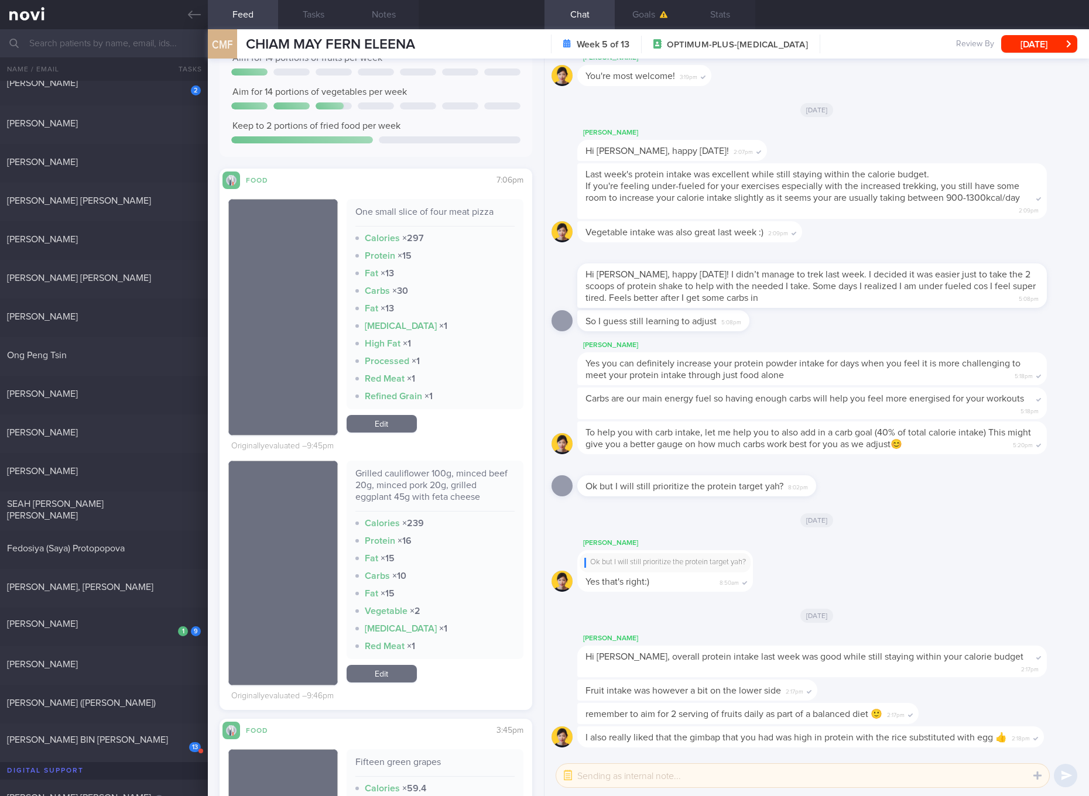
scroll to position [439, 0]
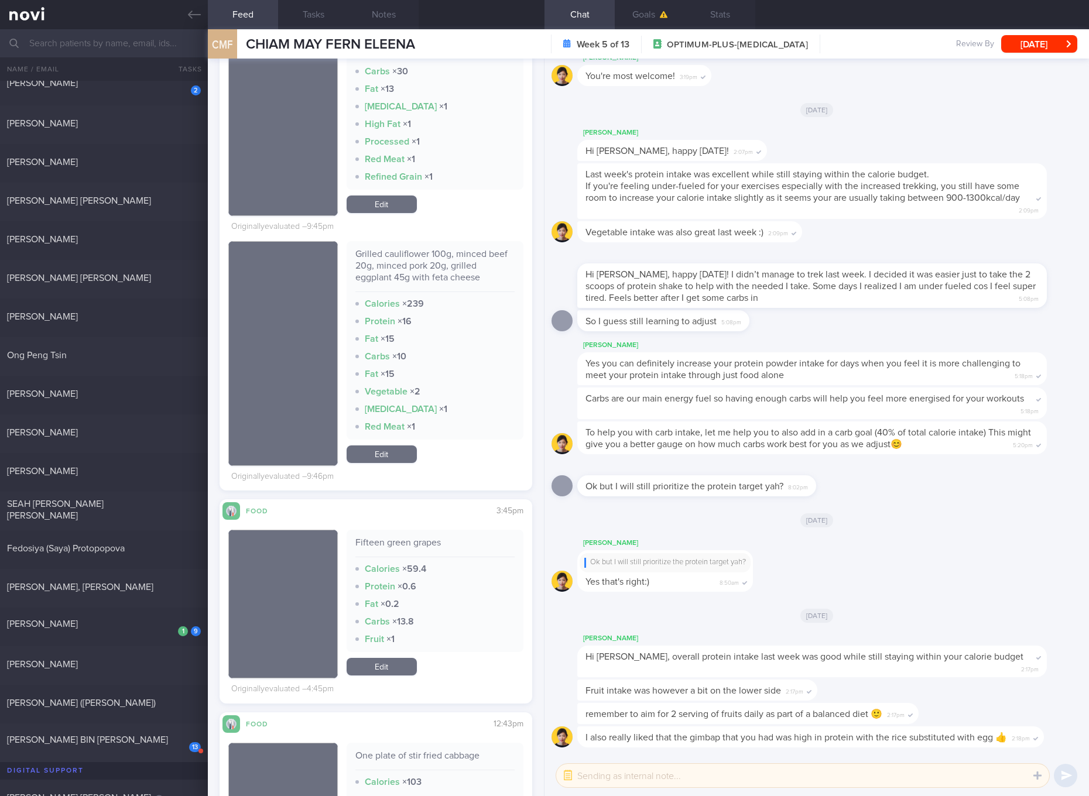
click at [412, 256] on div "Grilled cauliflower 100g, minced beef 20g, minced pork 20g, grilled eggplant 45…" at bounding box center [434, 270] width 159 height 44
click at [408, 450] on link "Edit" at bounding box center [382, 455] width 70 height 18
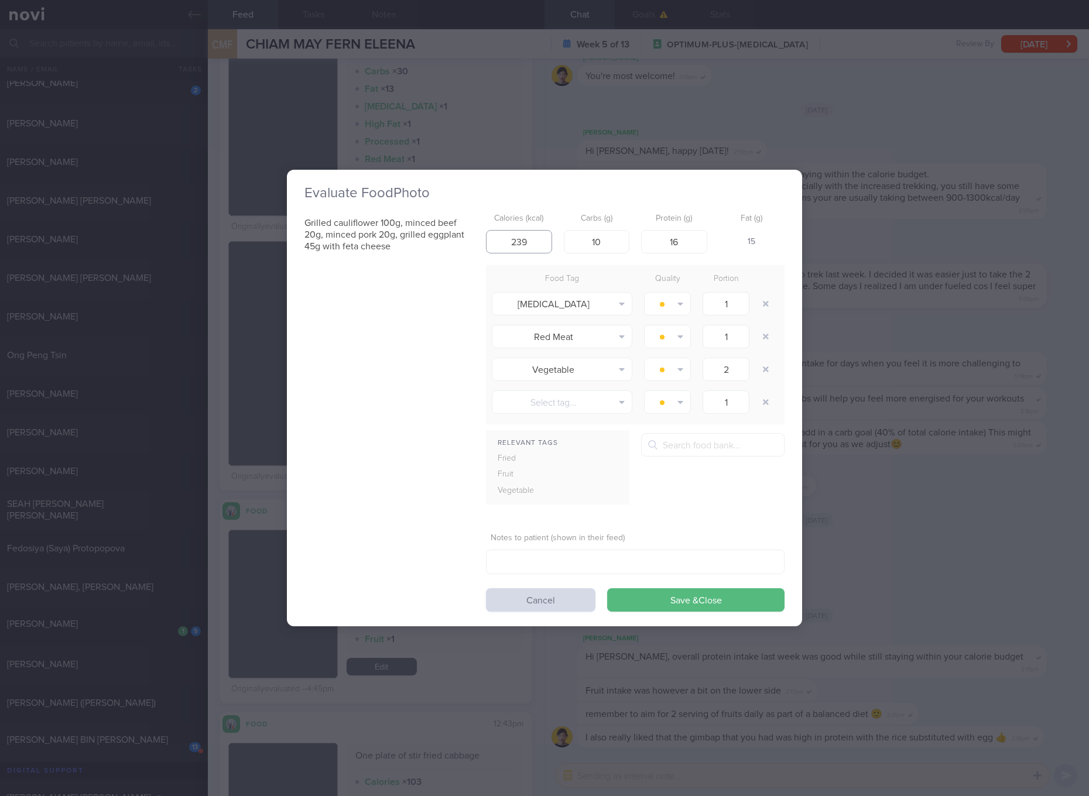
click at [536, 242] on input "239" at bounding box center [519, 241] width 66 height 23
type input "223"
type input "9"
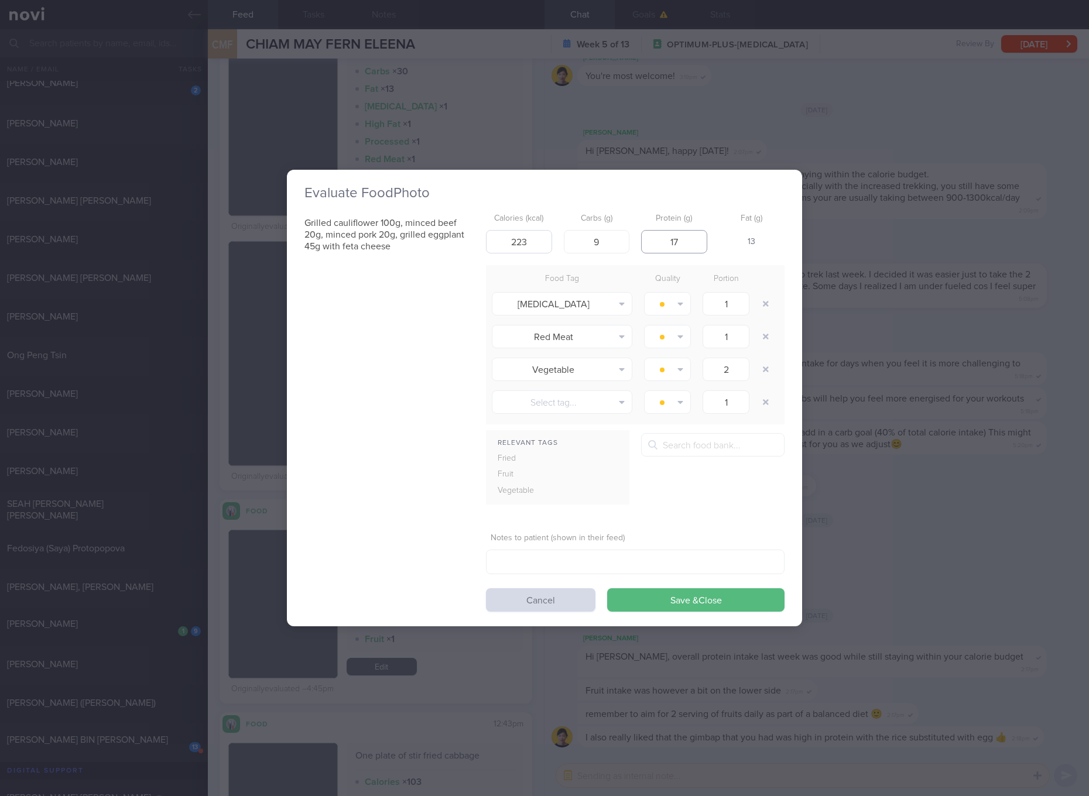
type input "17"
click at [607, 589] on button "Save & Close" at bounding box center [695, 600] width 177 height 23
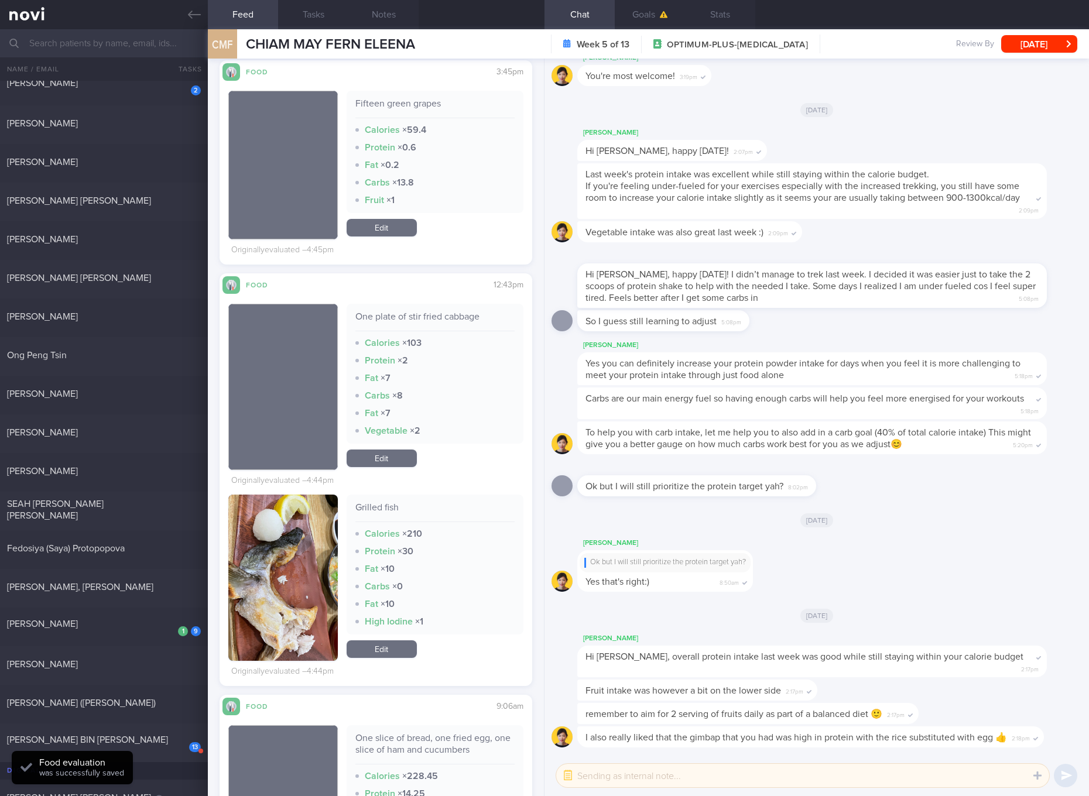
scroll to position [1098, 0]
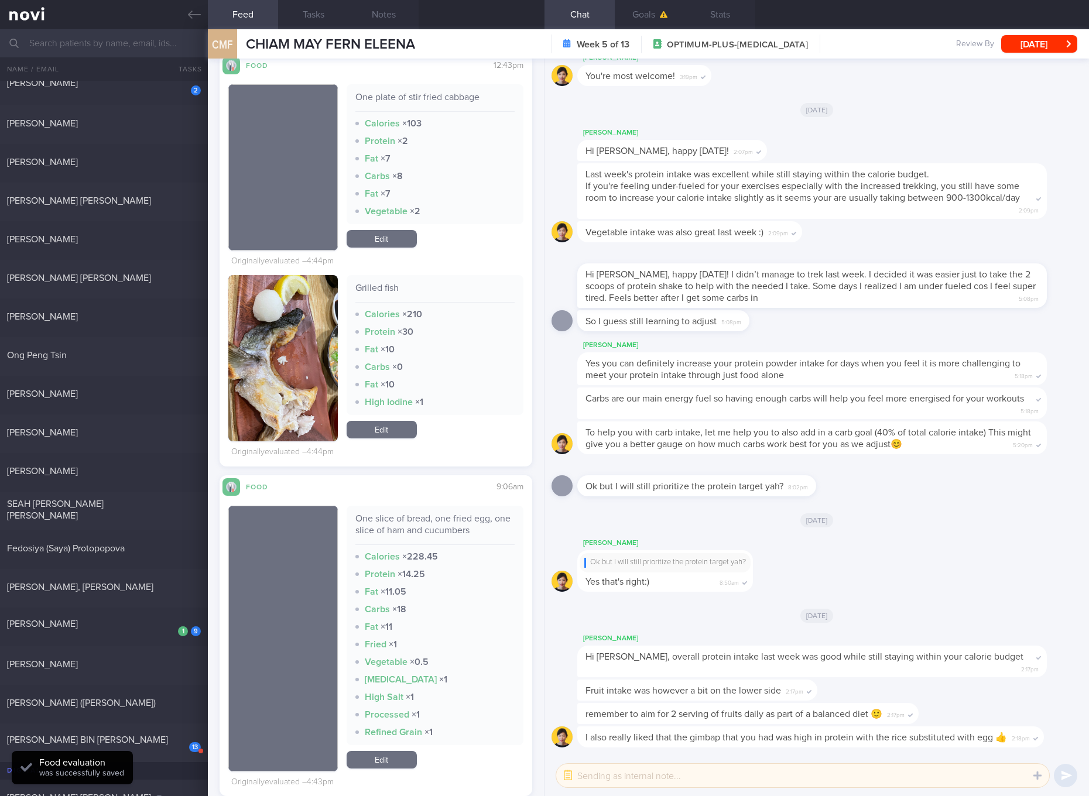
click at [382, 286] on div "Grilled fish" at bounding box center [434, 292] width 159 height 20
click at [464, 516] on div "One slice of bread, one fried egg, one slice of ham and cucumbers" at bounding box center [434, 529] width 159 height 32
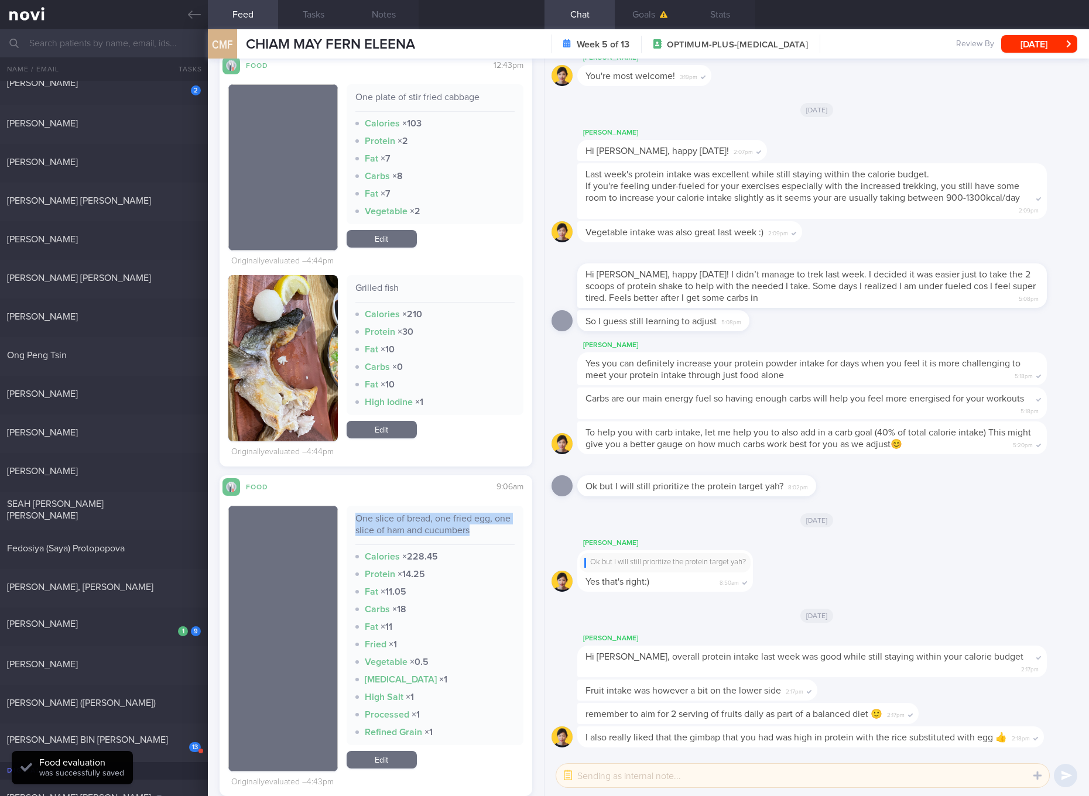
click at [464, 516] on div "One slice of bread, one fried egg, one slice of ham and cucumbers" at bounding box center [434, 529] width 159 height 32
click at [401, 757] on link "Edit" at bounding box center [382, 760] width 70 height 18
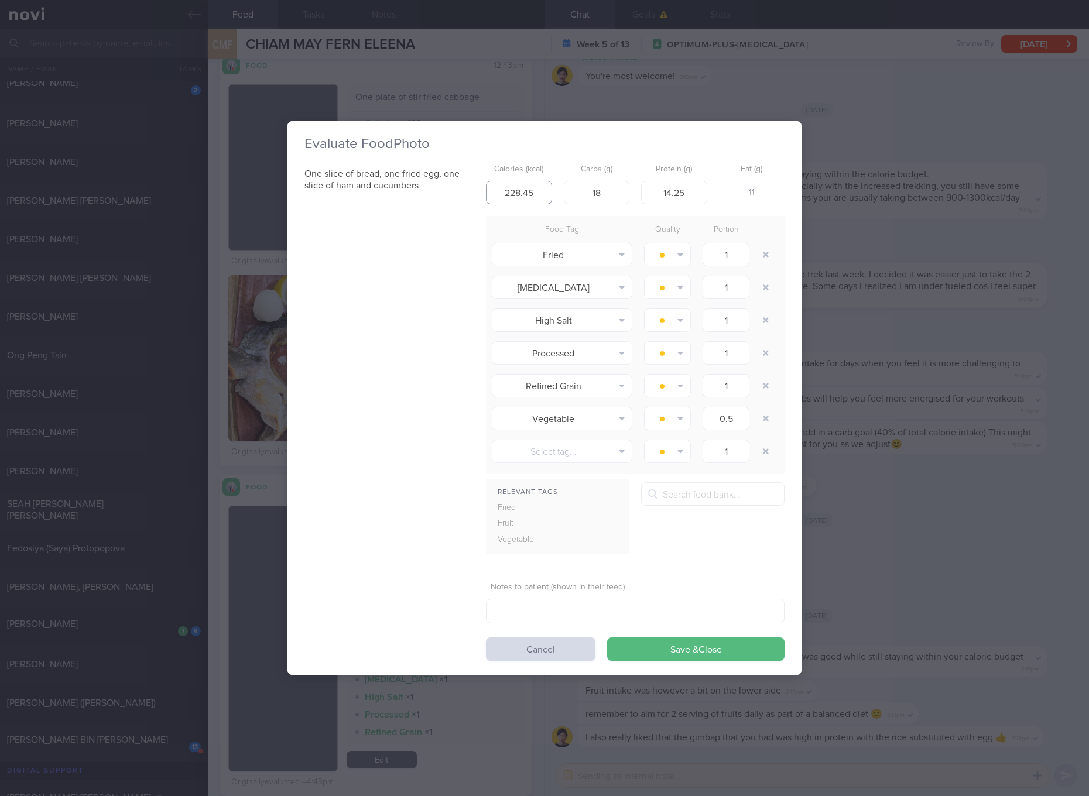
click at [545, 193] on input "228.45" at bounding box center [519, 192] width 66 height 23
type input "208"
type input "19"
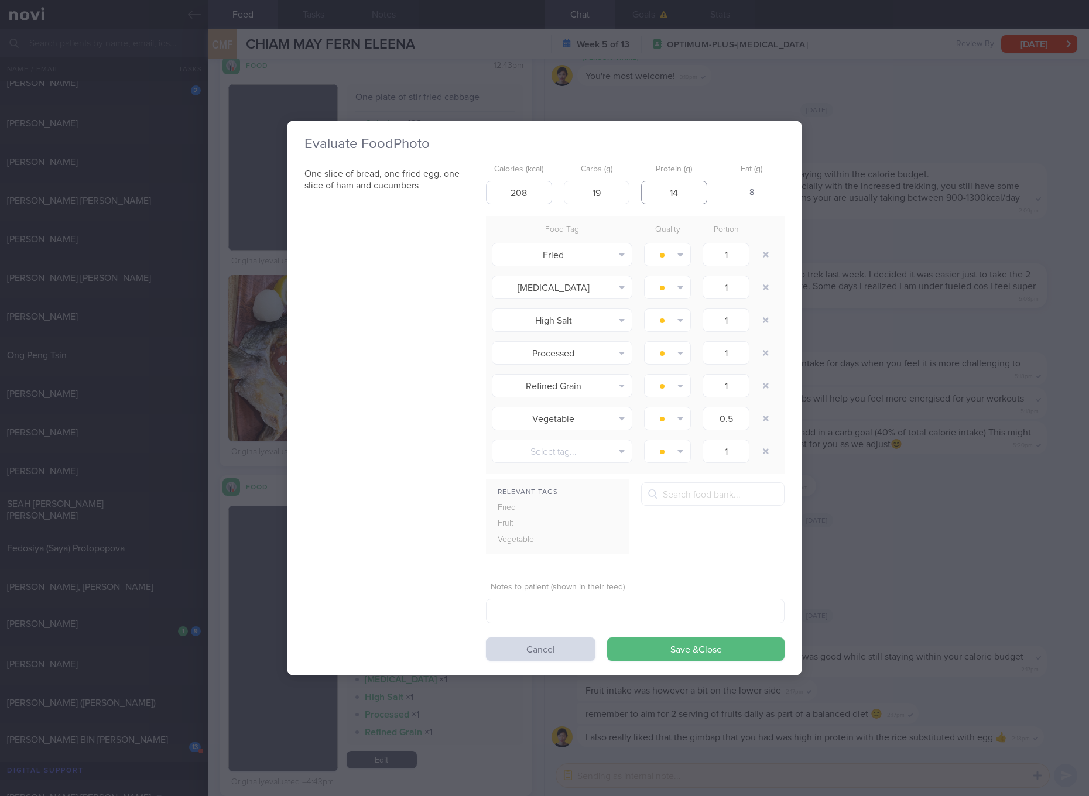
type input "14"
click at [607, 638] on button "Save & Close" at bounding box center [695, 649] width 177 height 23
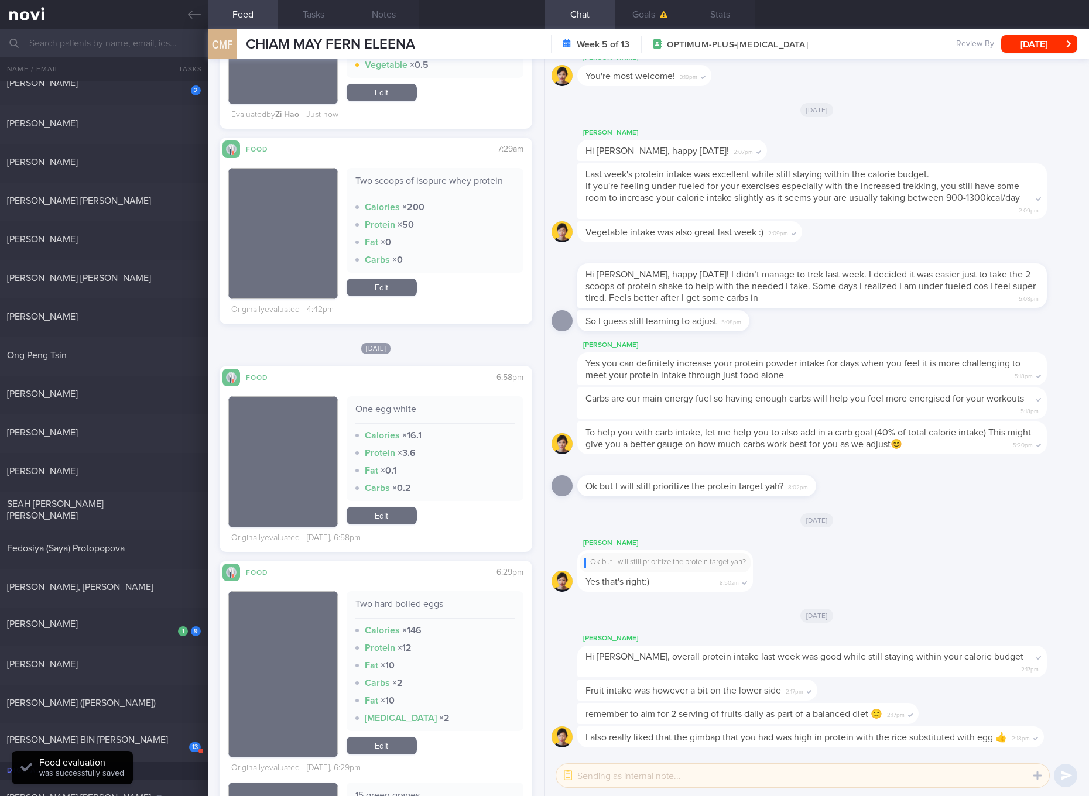
scroll to position [1977, 0]
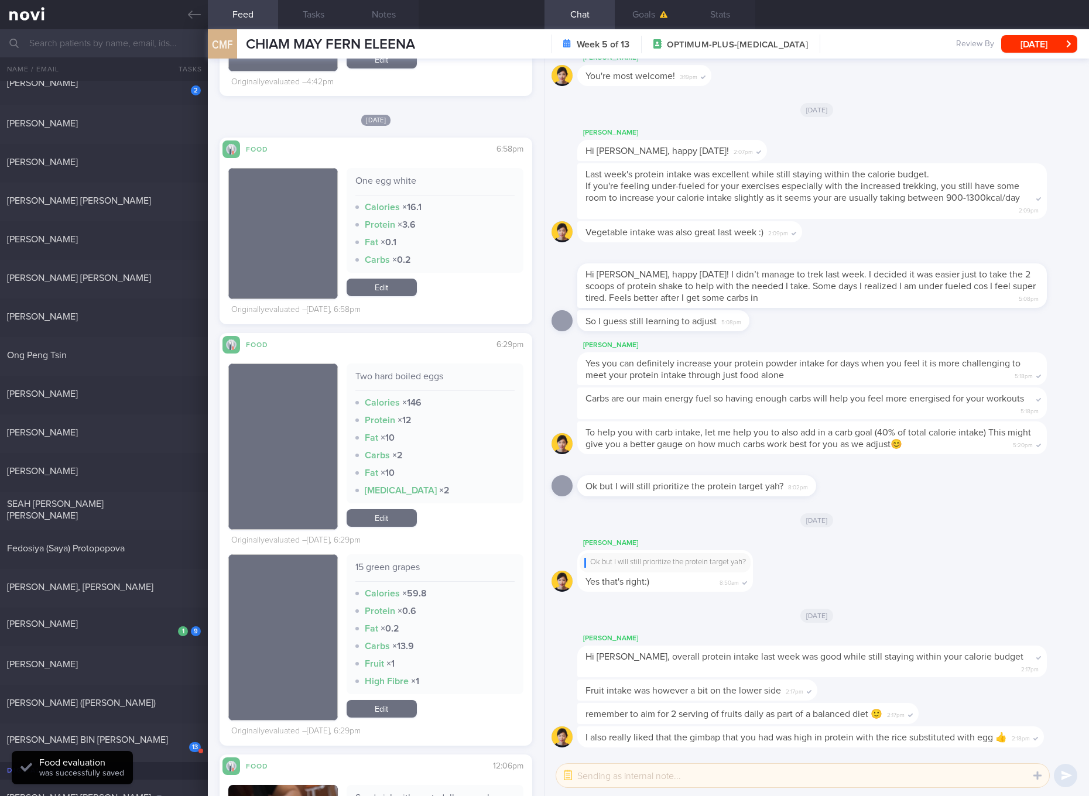
click at [430, 378] on div "Two hard boiled eggs" at bounding box center [434, 381] width 159 height 20
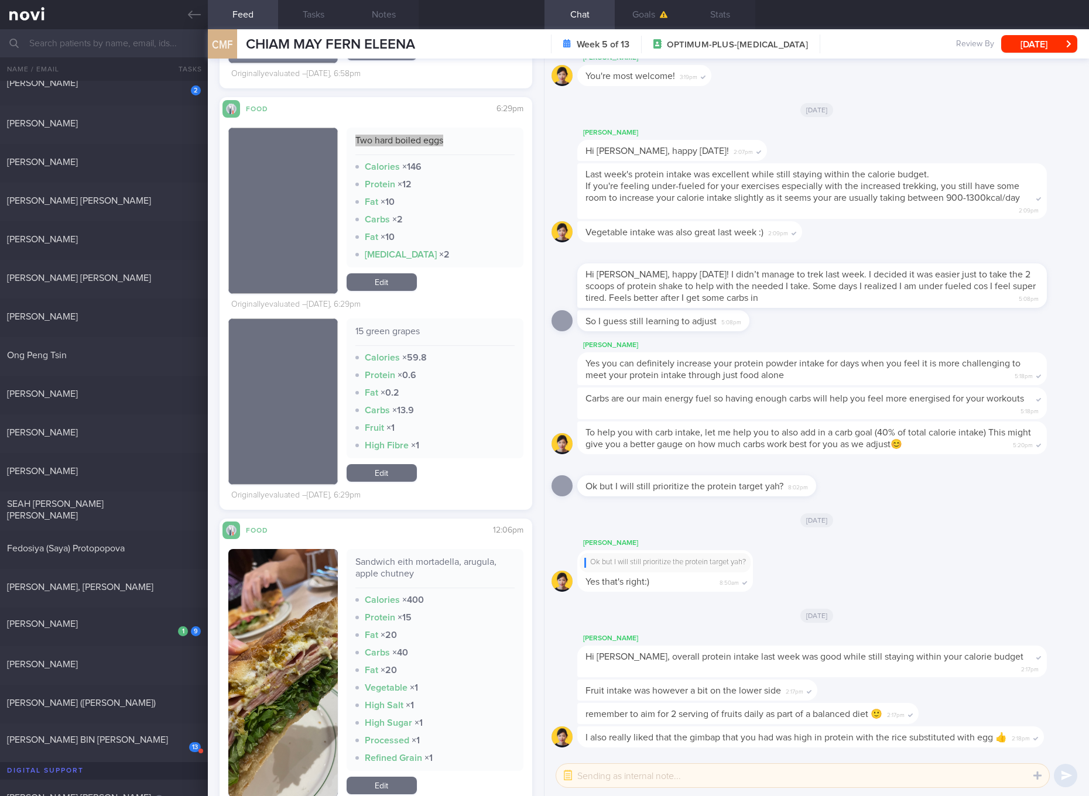
scroll to position [2415, 0]
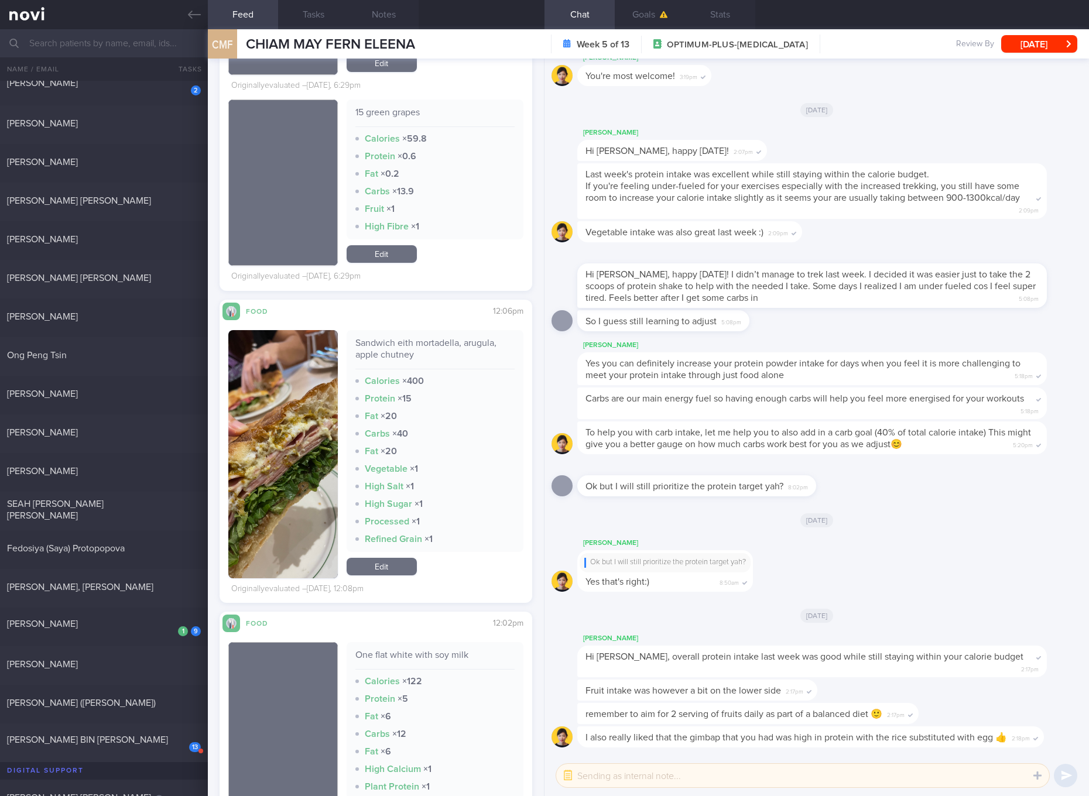
click at [446, 340] on div "Sandwich eith mortadella, arugula, apple chutney" at bounding box center [434, 353] width 159 height 32
click at [319, 457] on button "button" at bounding box center [283, 454] width 110 height 248
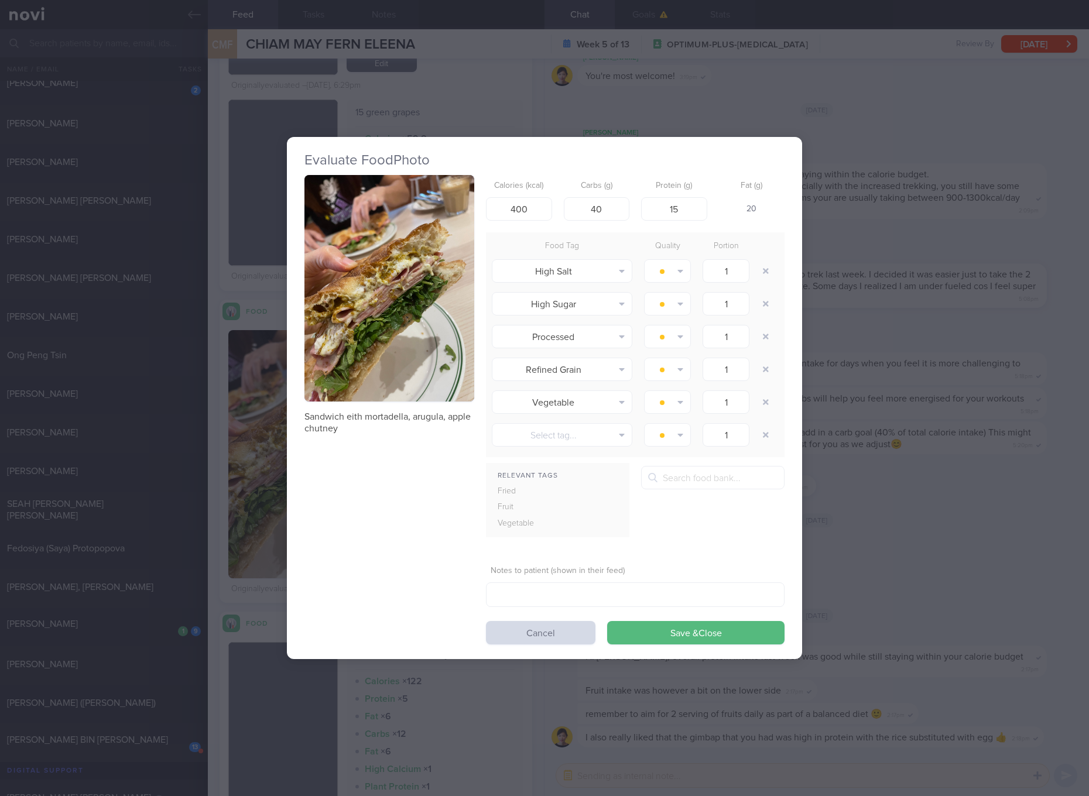
click at [394, 306] on button "button" at bounding box center [390, 288] width 170 height 227
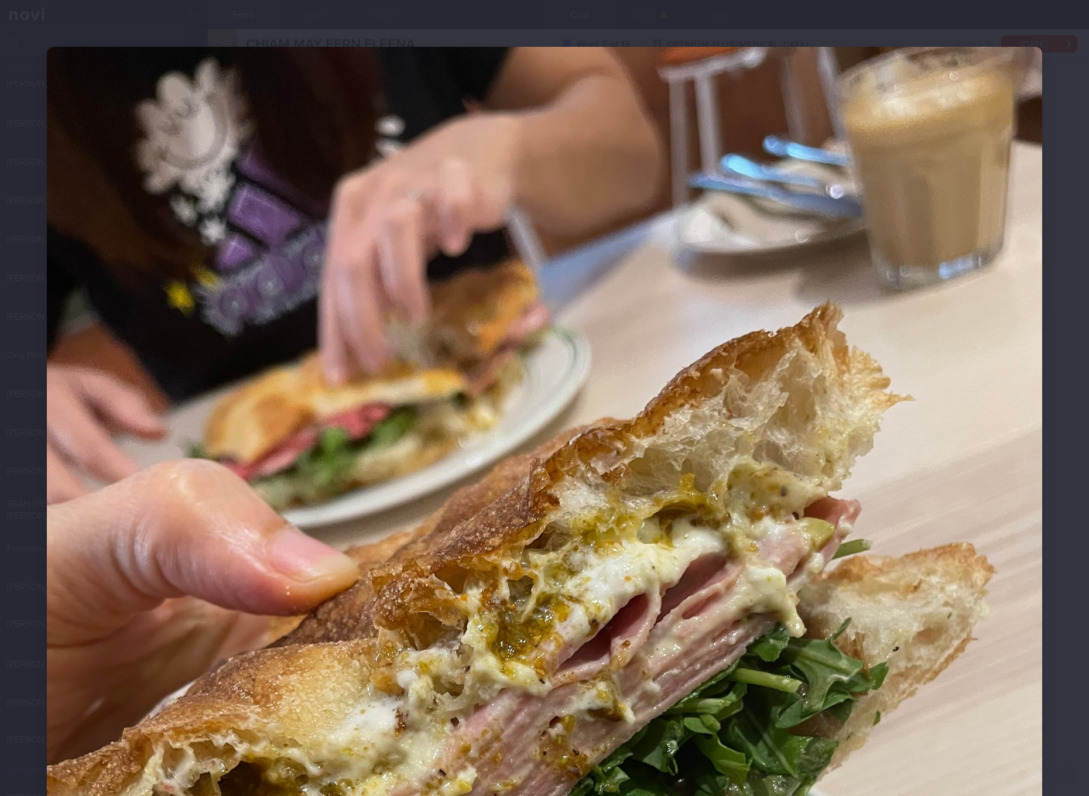
select select "7"
click at [905, 522] on img at bounding box center [545, 711] width 996 height 1328
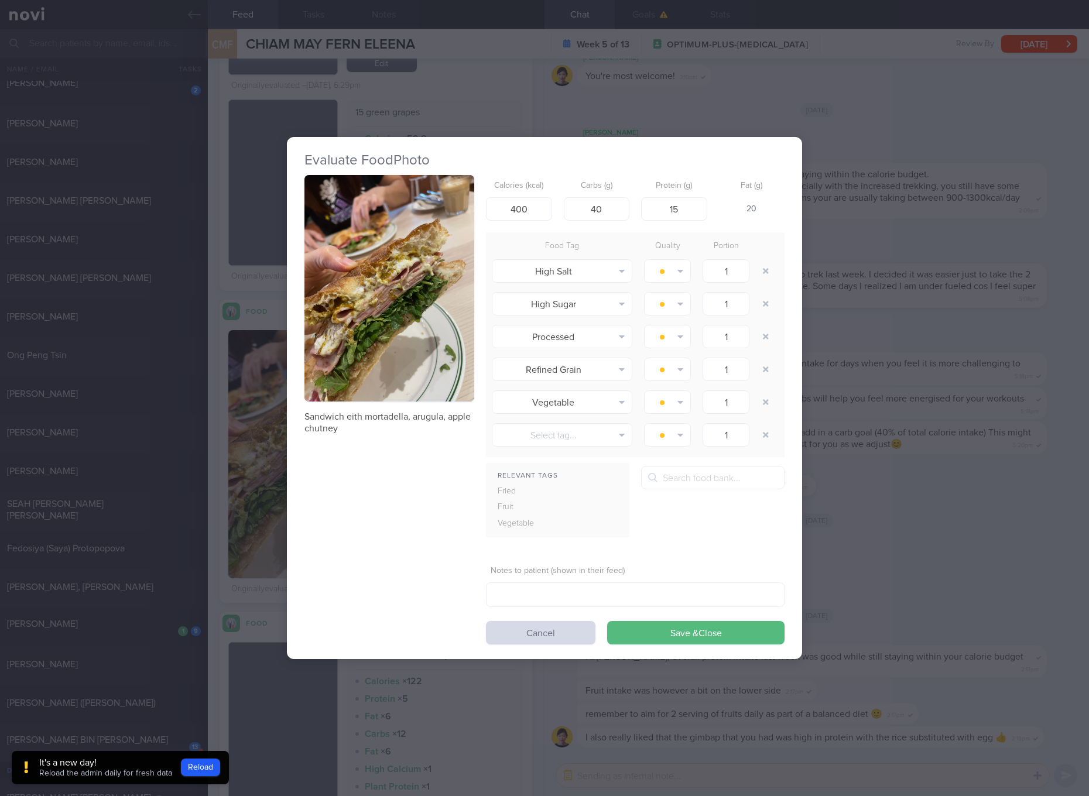
drag, startPoint x: 905, startPoint y: 512, endPoint x: 882, endPoint y: 512, distance: 22.8
click at [905, 511] on div "Evaluate Food Photo Sandwich eith mortadella, arugula, apple chutney Calories (…" at bounding box center [544, 398] width 1089 height 796
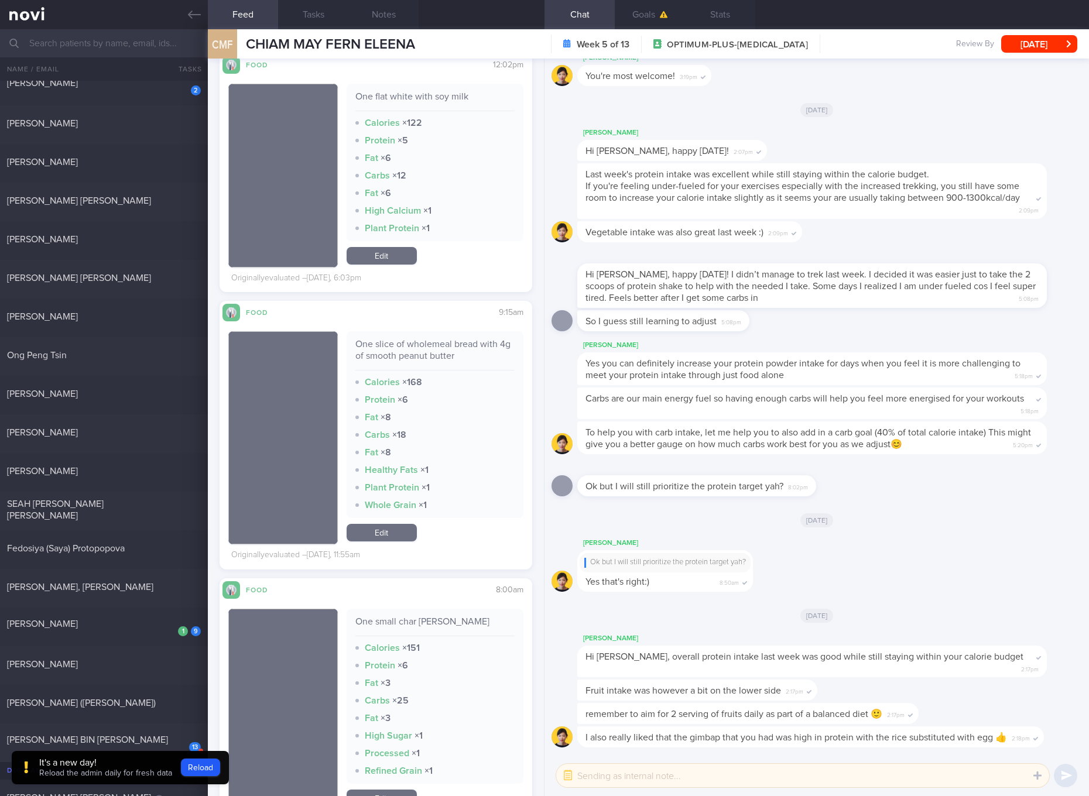
scroll to position [3075, 0]
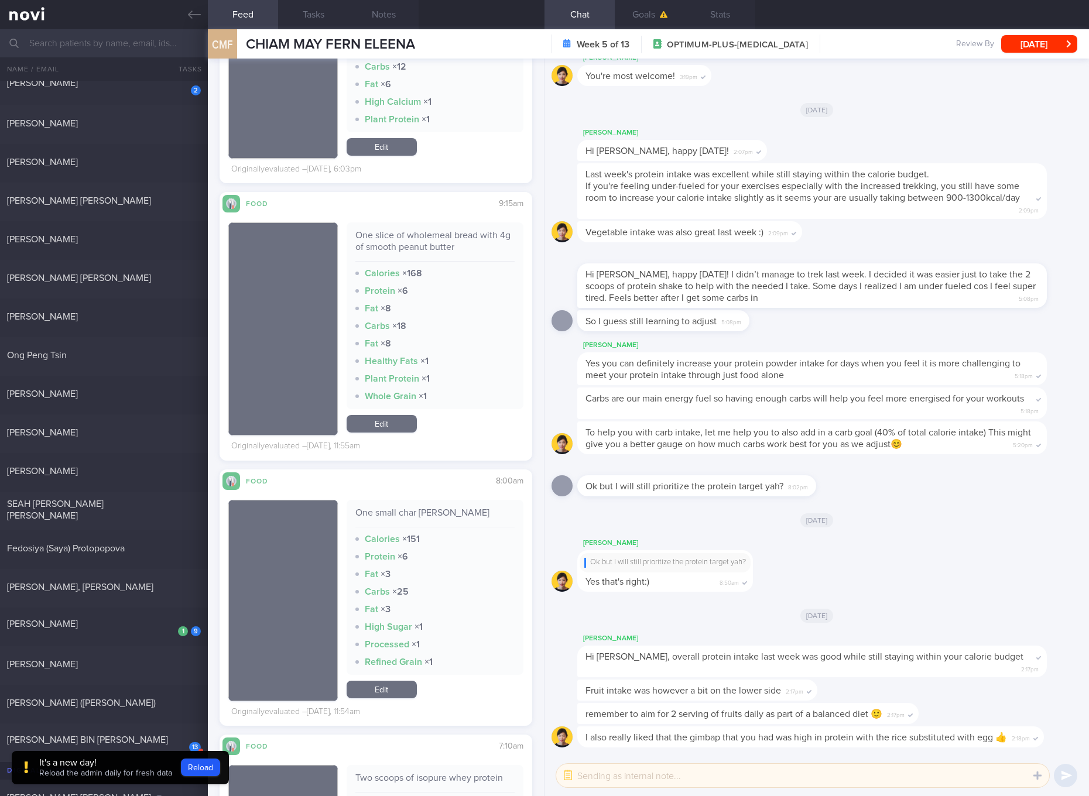
click at [433, 247] on div "One slice of wholemeal bread with 4g of smooth peanut butter" at bounding box center [434, 246] width 159 height 32
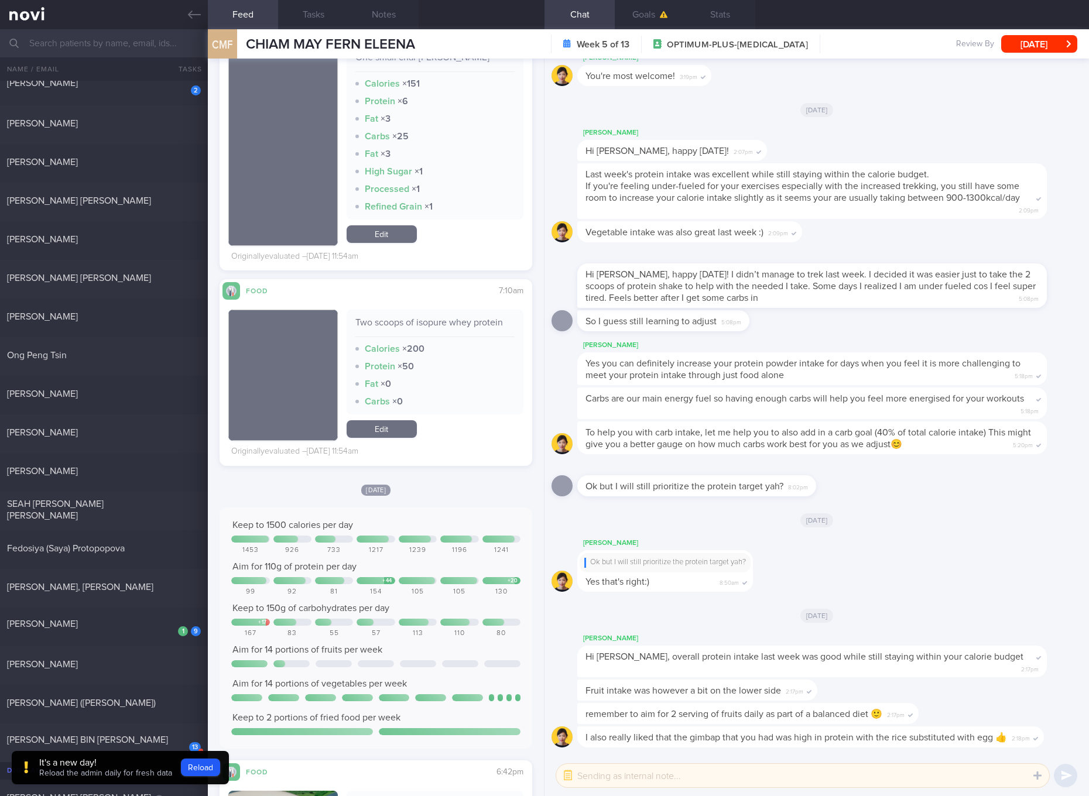
scroll to position [3294, 0]
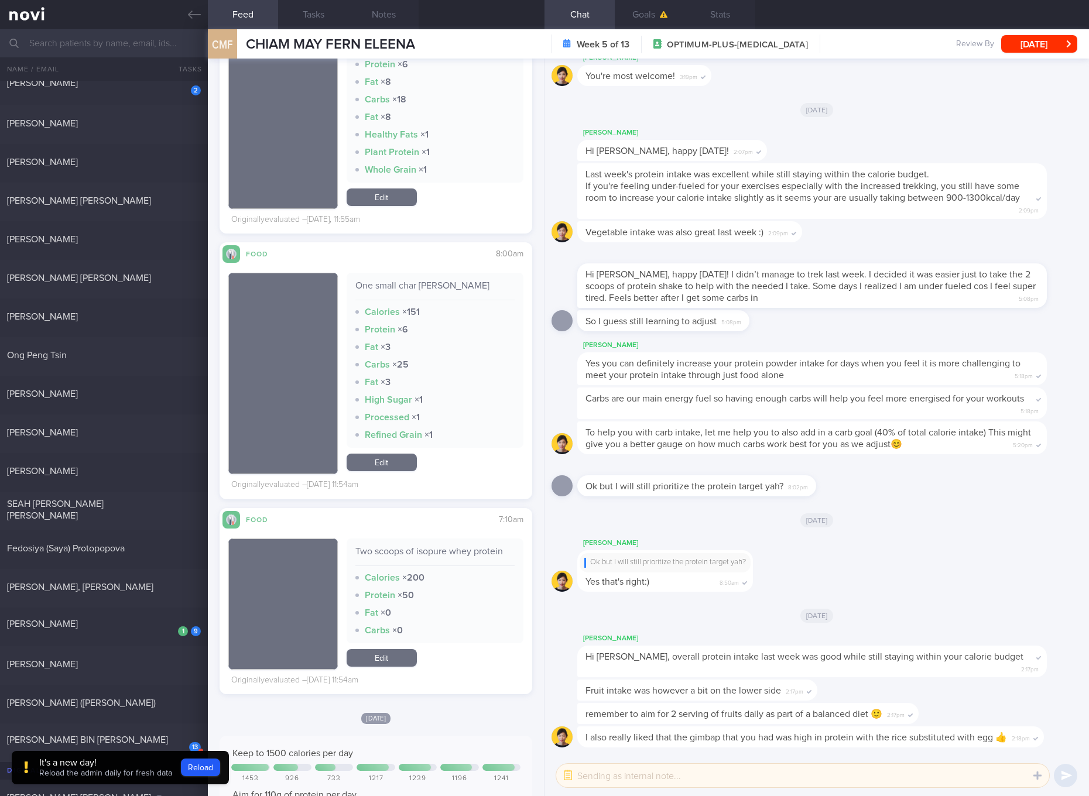
click at [452, 552] on div "Two scoops of isopure whey protein" at bounding box center [434, 556] width 159 height 20
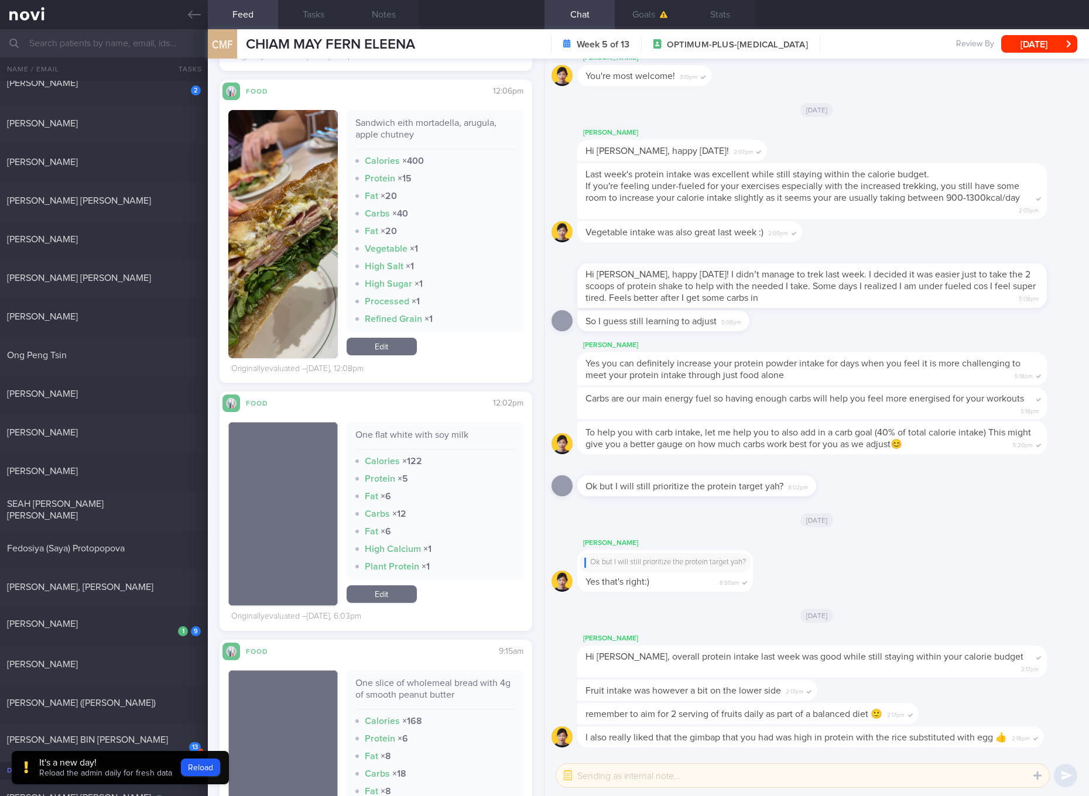
scroll to position [2855, 0]
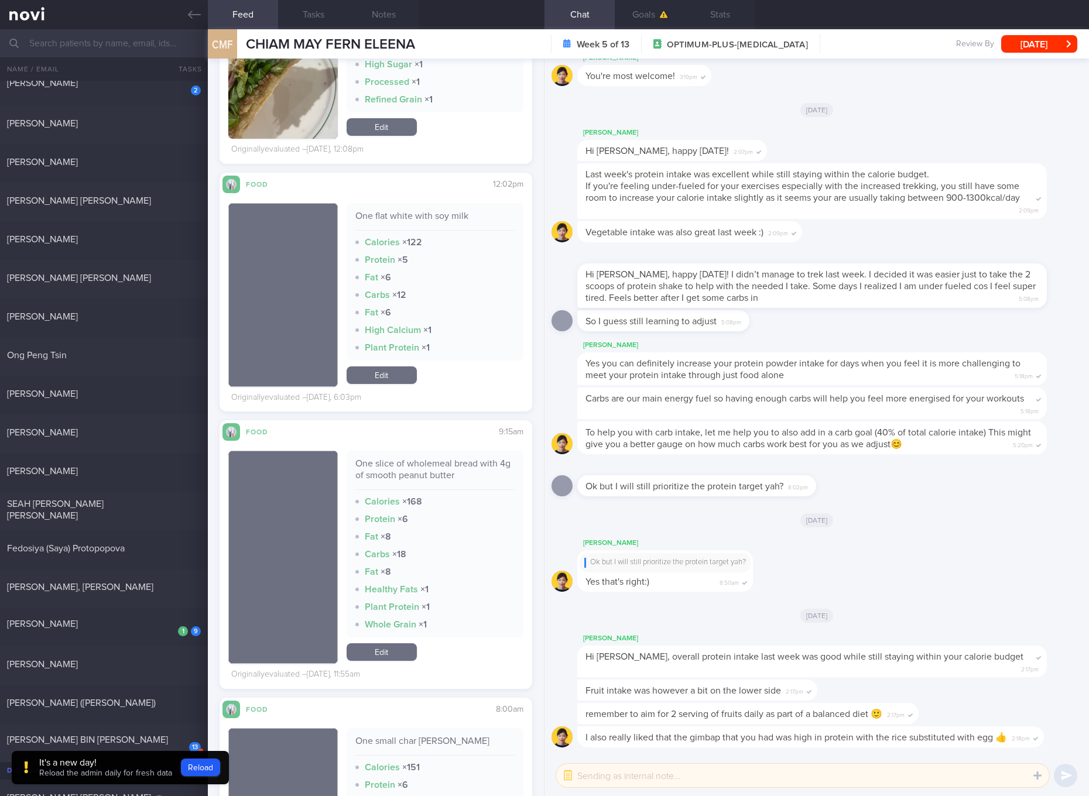
click at [391, 652] on link "Edit" at bounding box center [382, 653] width 70 height 18
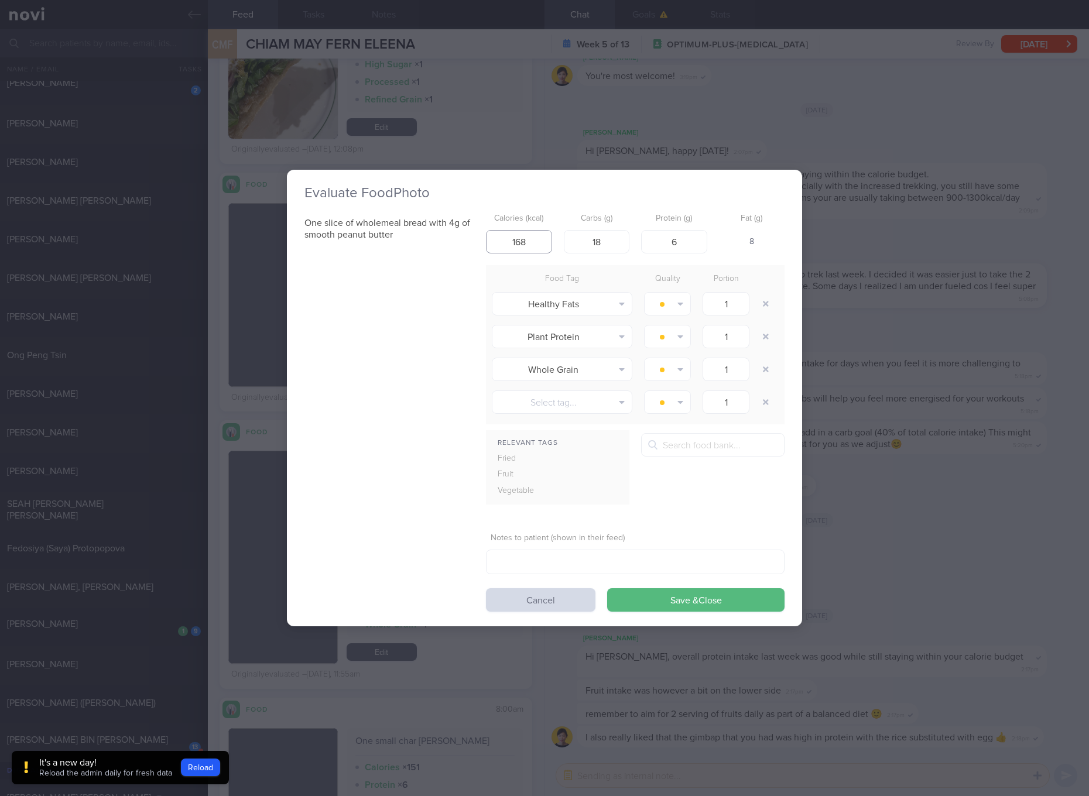
click at [551, 237] on input "168" at bounding box center [519, 241] width 66 height 23
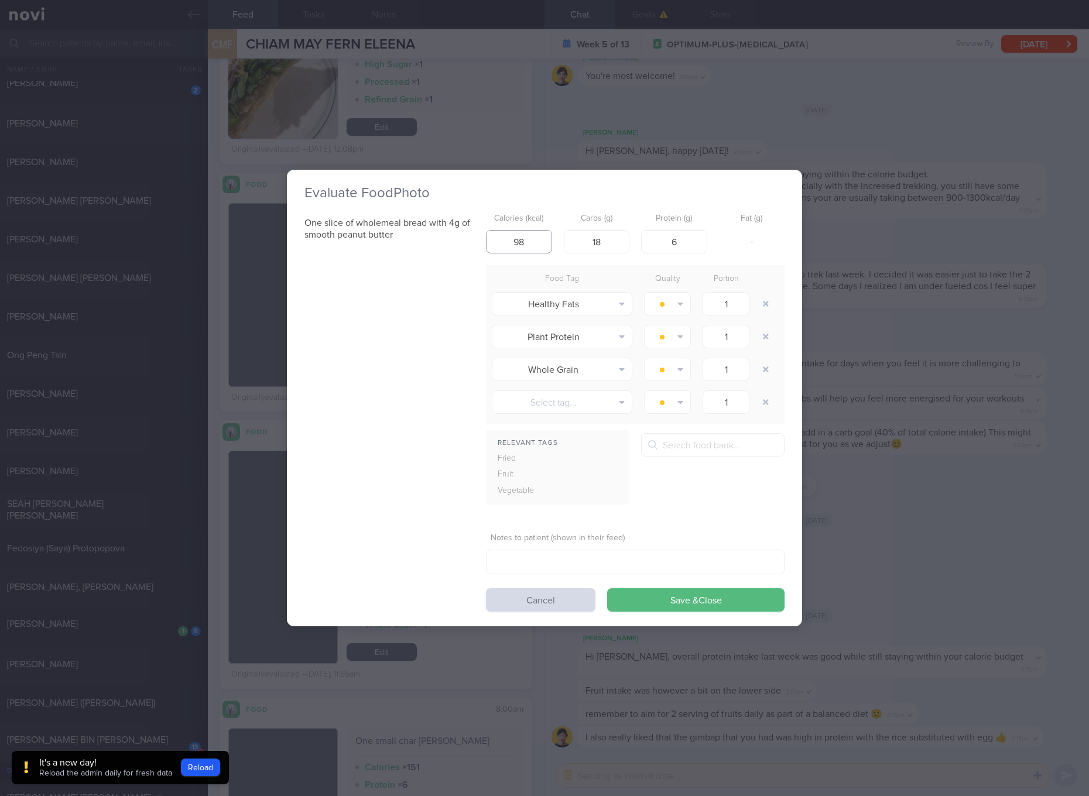
type input "98"
type input "13"
click at [607, 589] on button "Save & Close" at bounding box center [695, 600] width 177 height 23
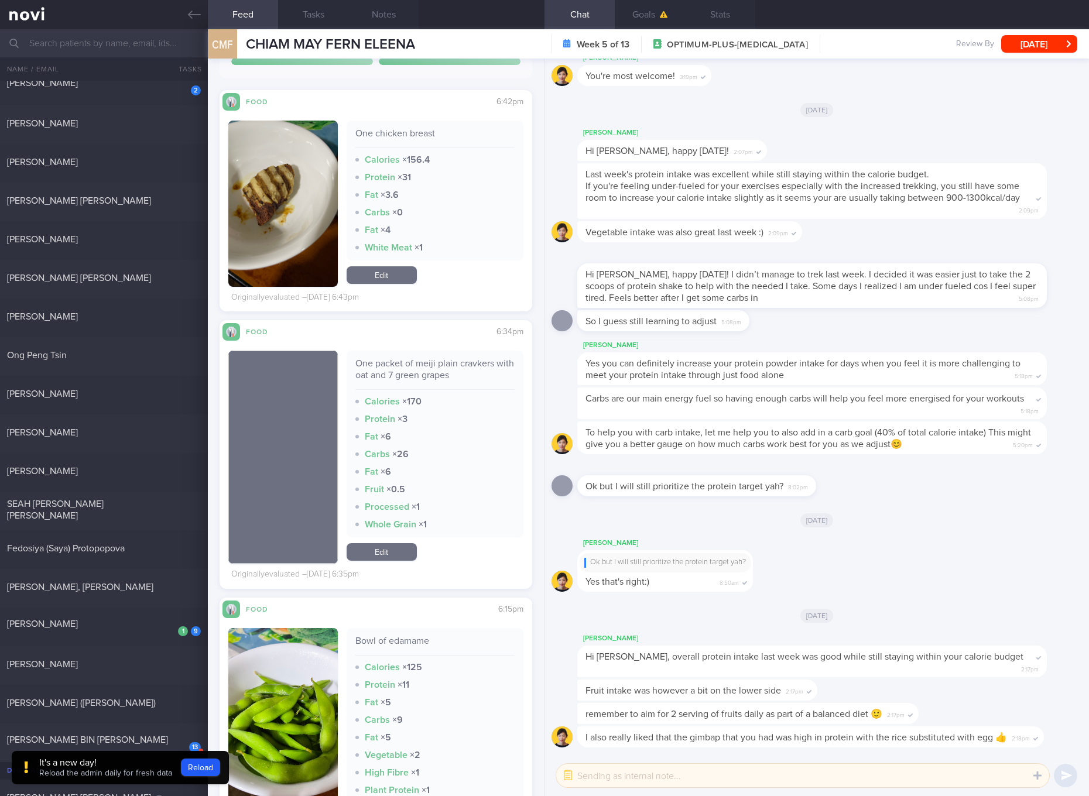
scroll to position [4172, 0]
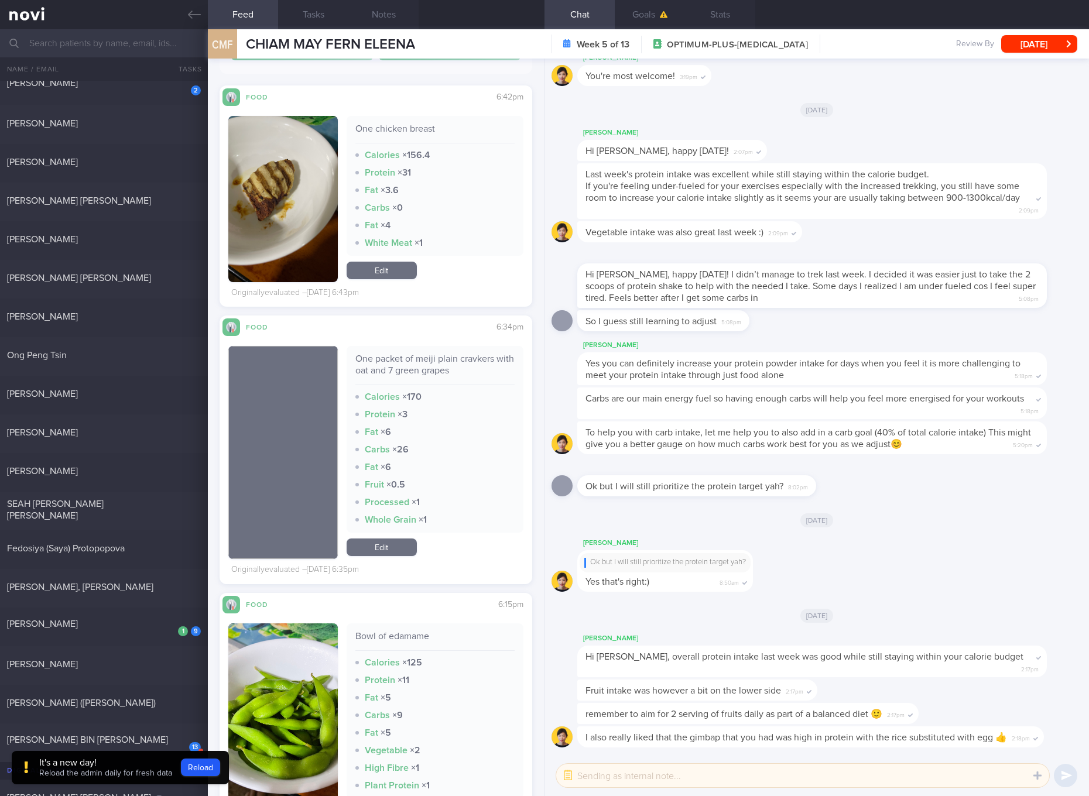
click at [453, 368] on div "One packet of meiji plain cravkers with oat and 7 green grapes" at bounding box center [434, 369] width 159 height 32
click at [443, 357] on div "One packet of meiji plain cravkers with oat and 7 green grapes" at bounding box center [434, 369] width 159 height 32
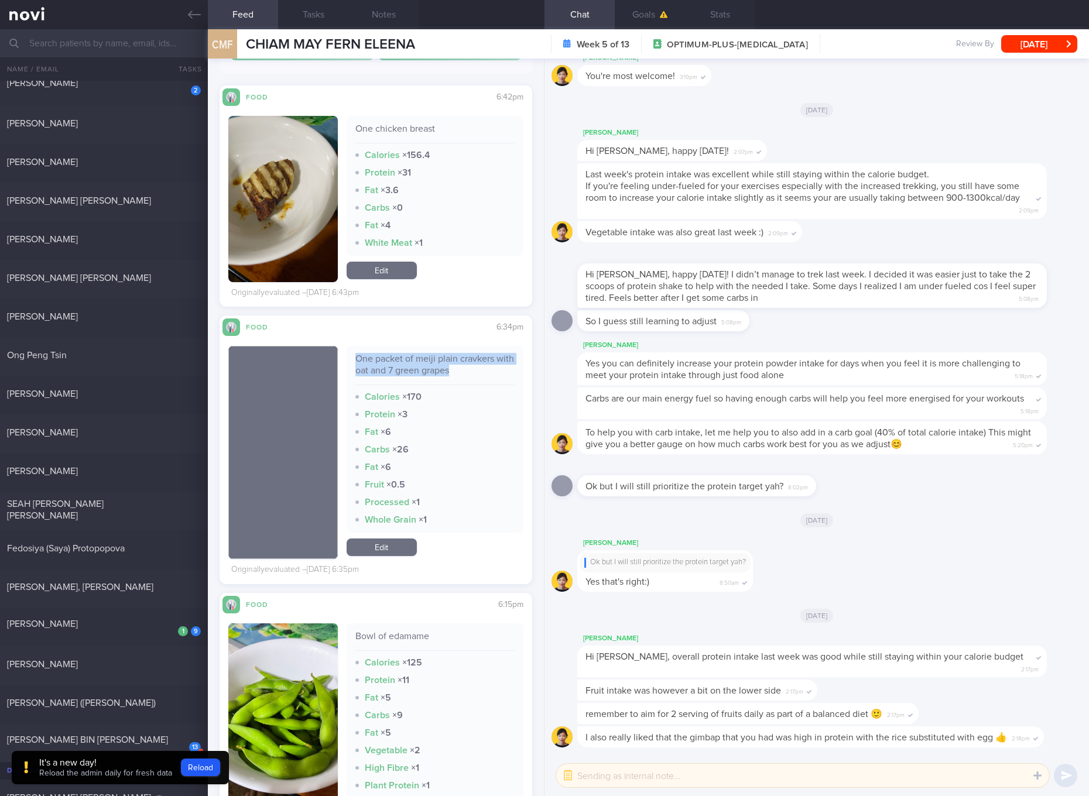
click at [443, 357] on div "One packet of meiji plain cravkers with oat and 7 green grapes" at bounding box center [434, 369] width 159 height 32
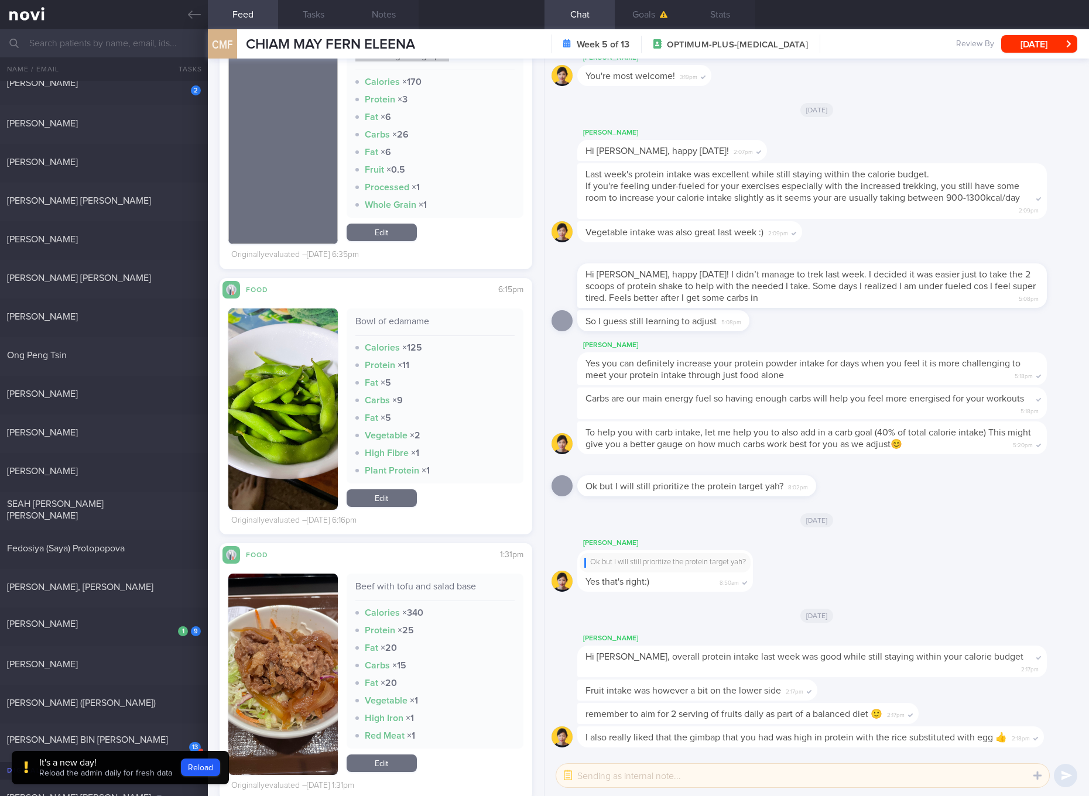
scroll to position [4392, 0]
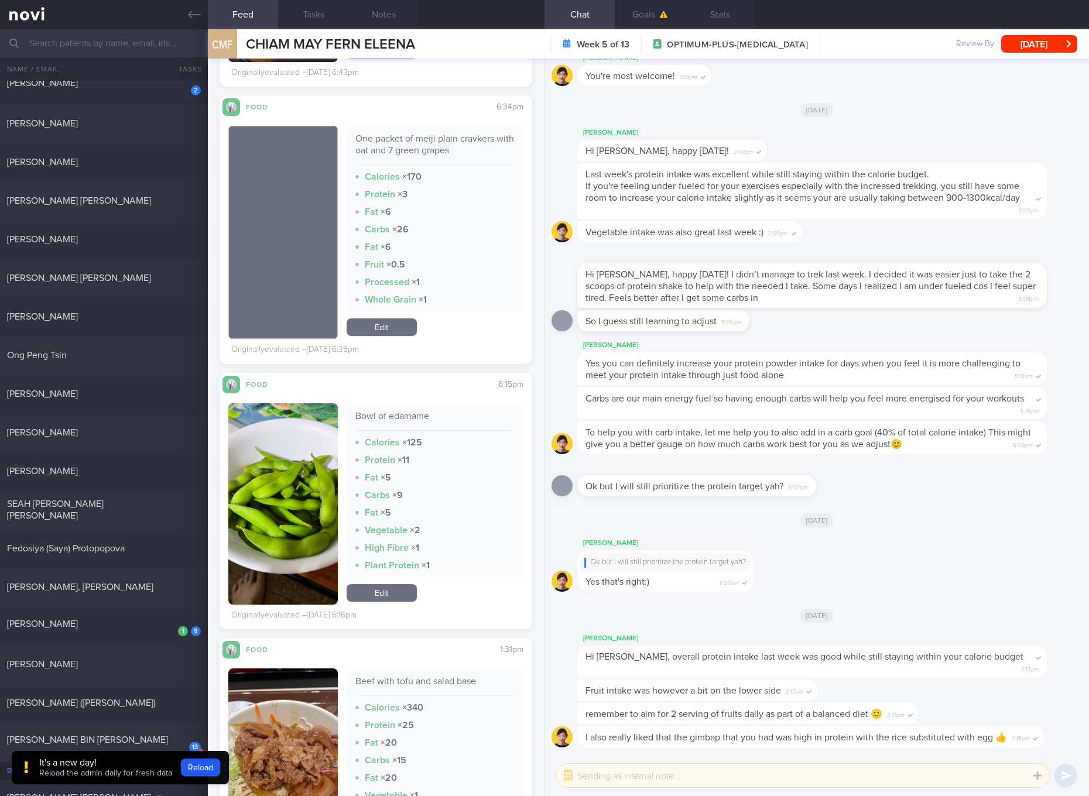
click at [396, 338] on div "One packet of meiji plain cravkers with oat and 7 green grapes Calories × 170 P…" at bounding box center [435, 232] width 177 height 213
click at [396, 321] on link "Edit" at bounding box center [382, 328] width 70 height 18
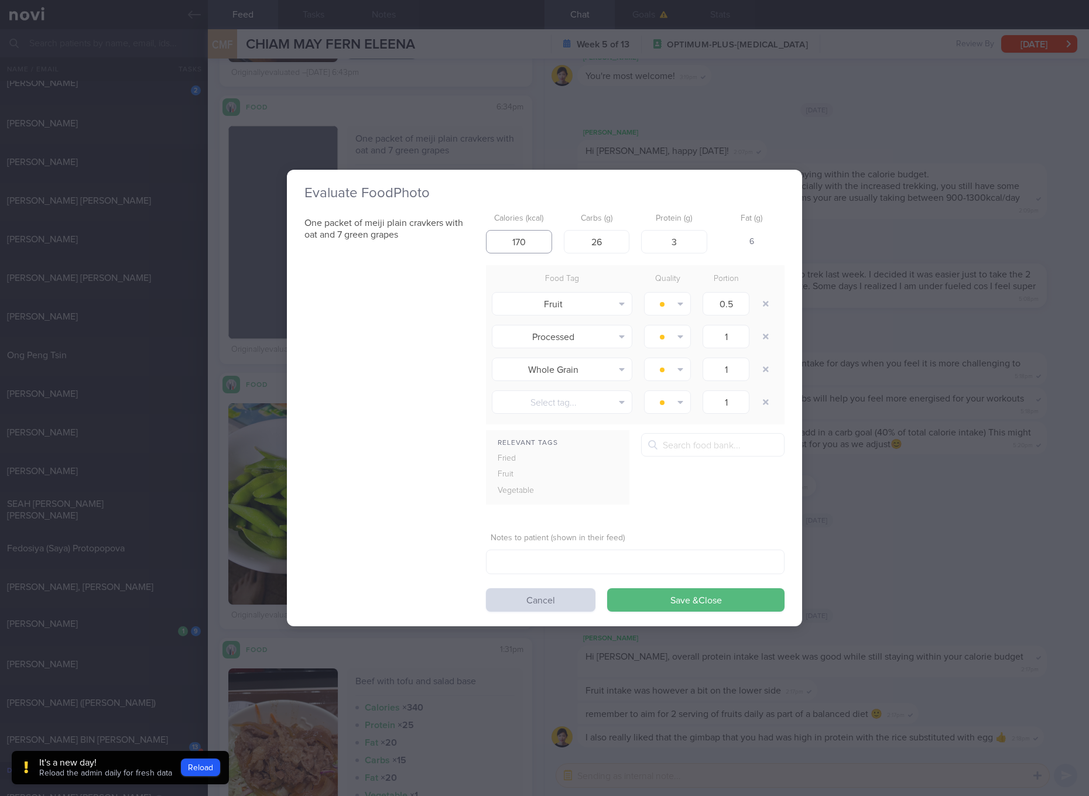
click at [523, 242] on input "170" at bounding box center [519, 241] width 66 height 23
type input "137"
type input "25"
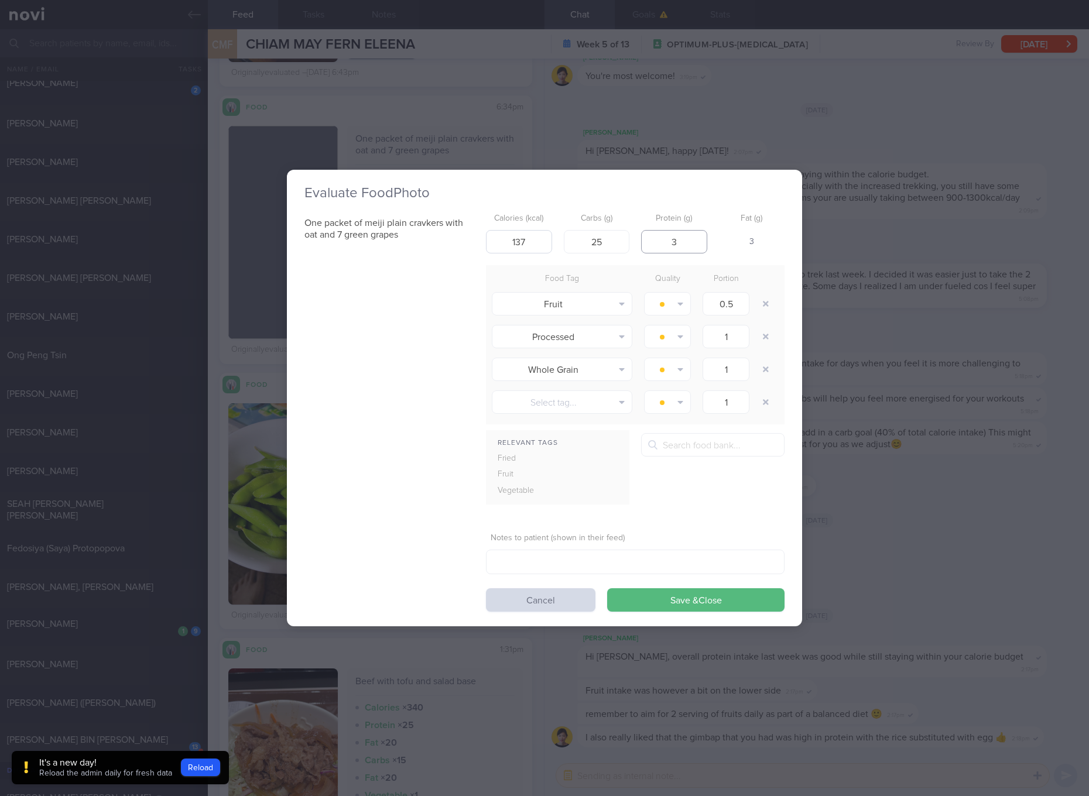
click at [607, 589] on button "Save & Close" at bounding box center [695, 600] width 177 height 23
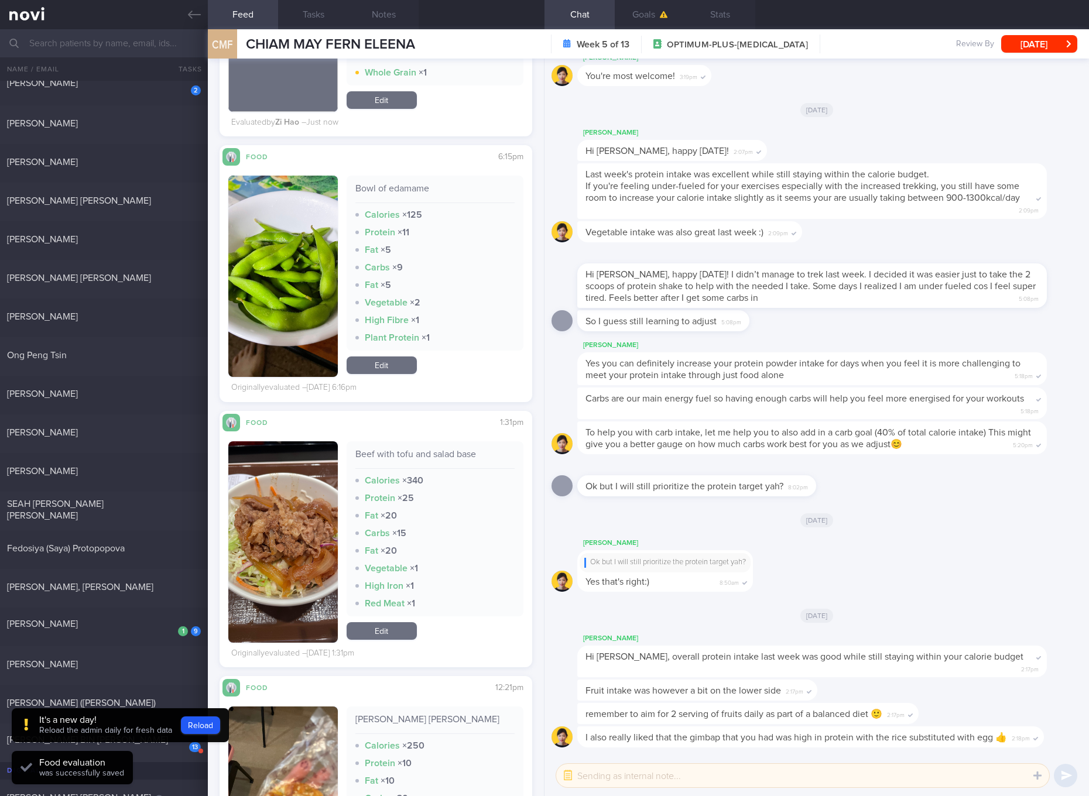
scroll to position [4832, 0]
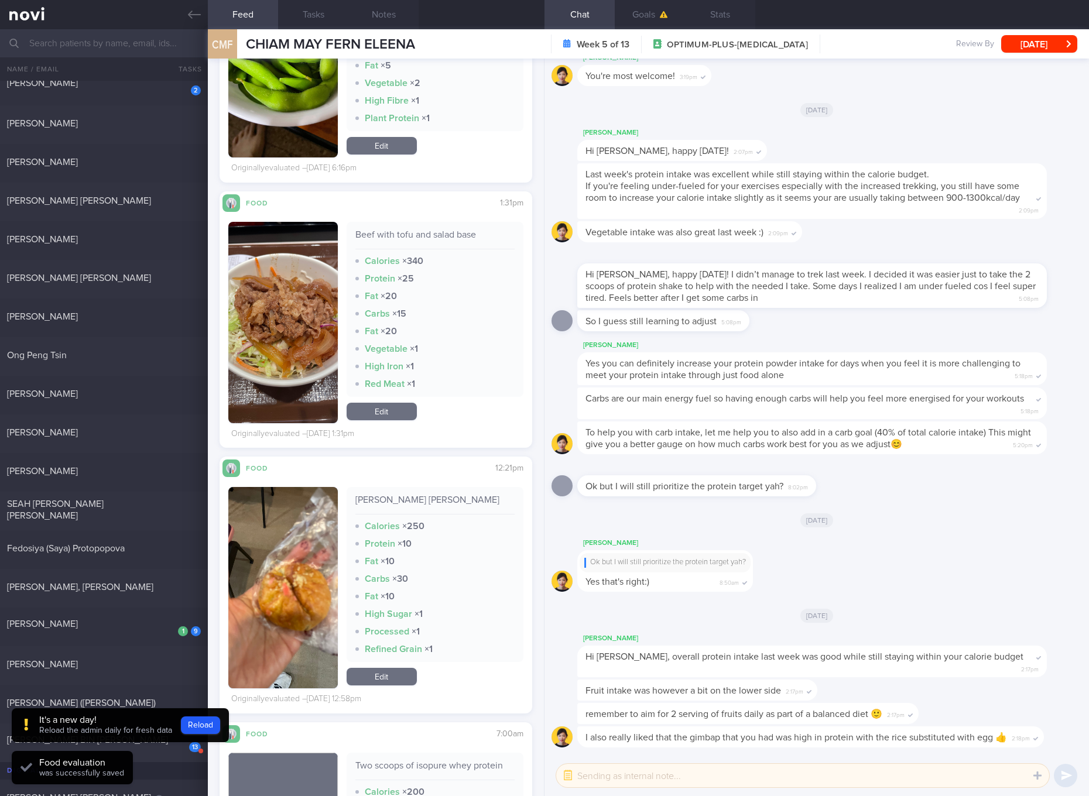
click at [440, 234] on div "Beef with tofu and salad base" at bounding box center [434, 239] width 159 height 20
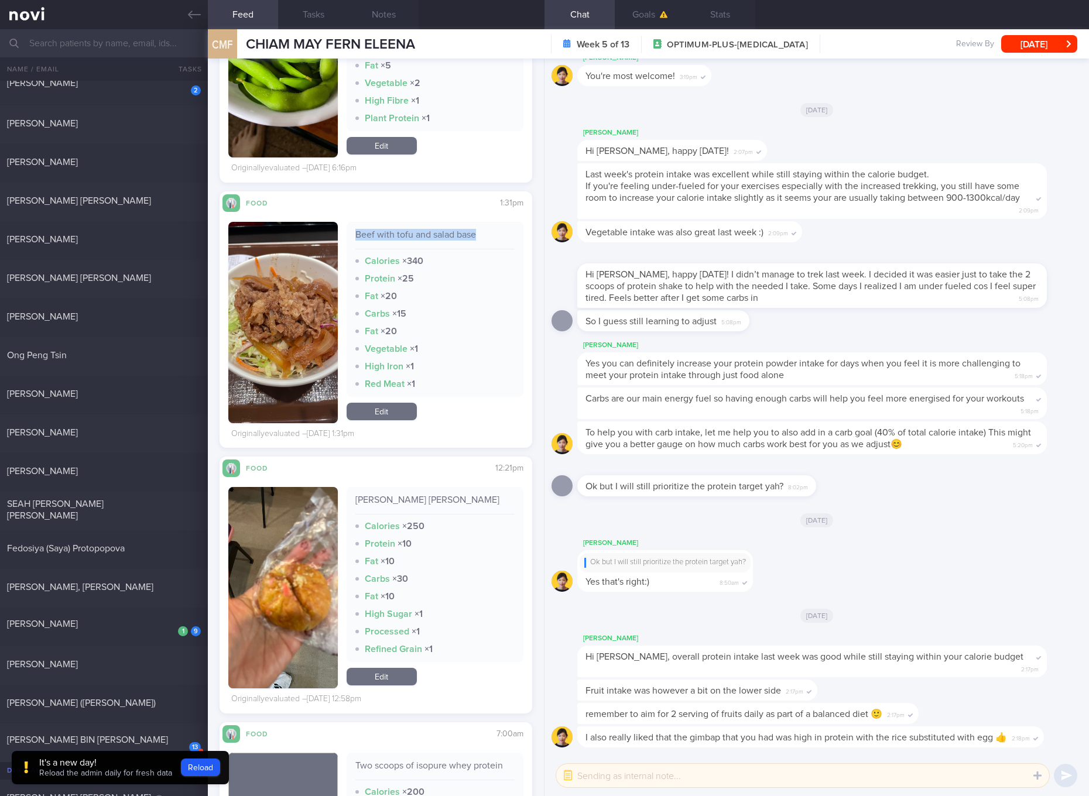
drag, startPoint x: 299, startPoint y: 343, endPoint x: 327, endPoint y: 307, distance: 45.8
click at [299, 343] on button "button" at bounding box center [283, 322] width 110 height 201
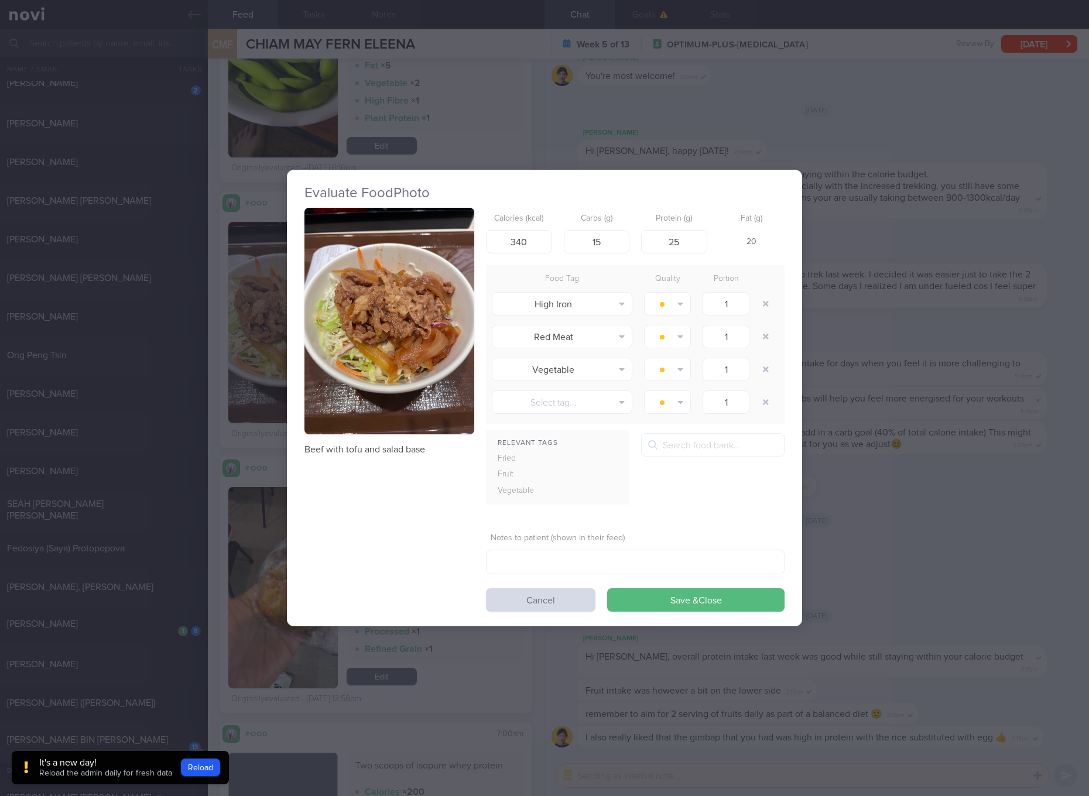
click at [360, 283] on img "button" at bounding box center [390, 321] width 170 height 227
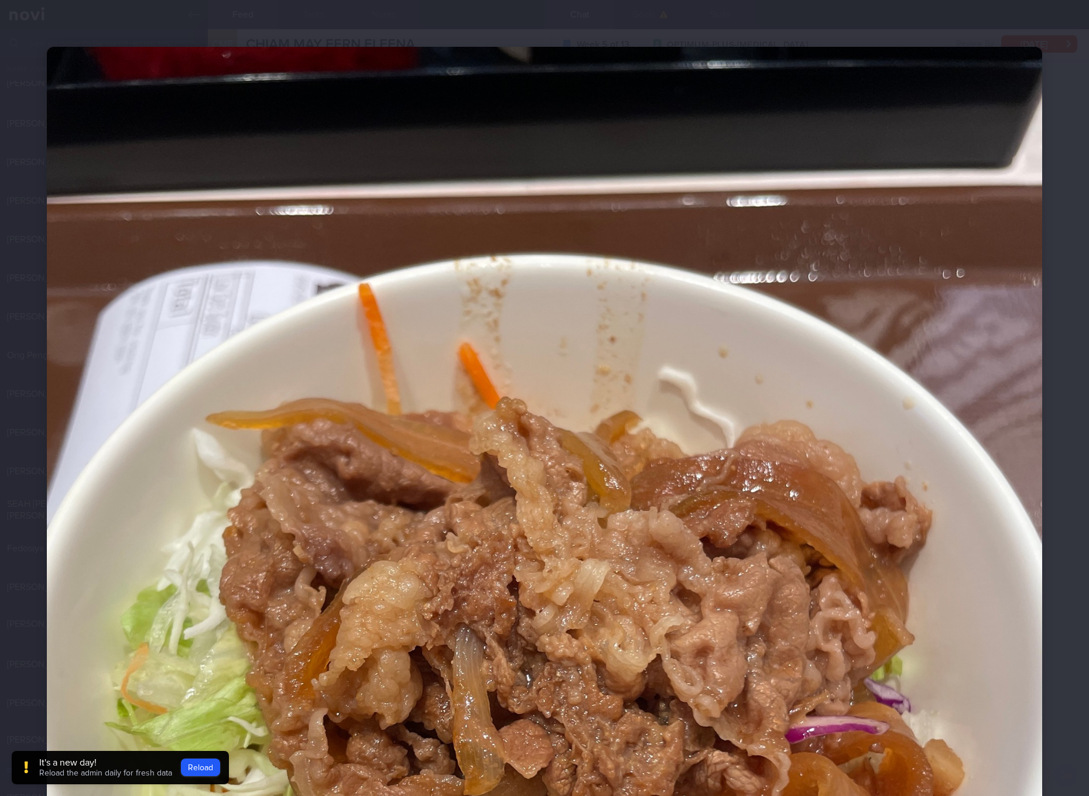
click at [778, 392] on img at bounding box center [545, 711] width 996 height 1328
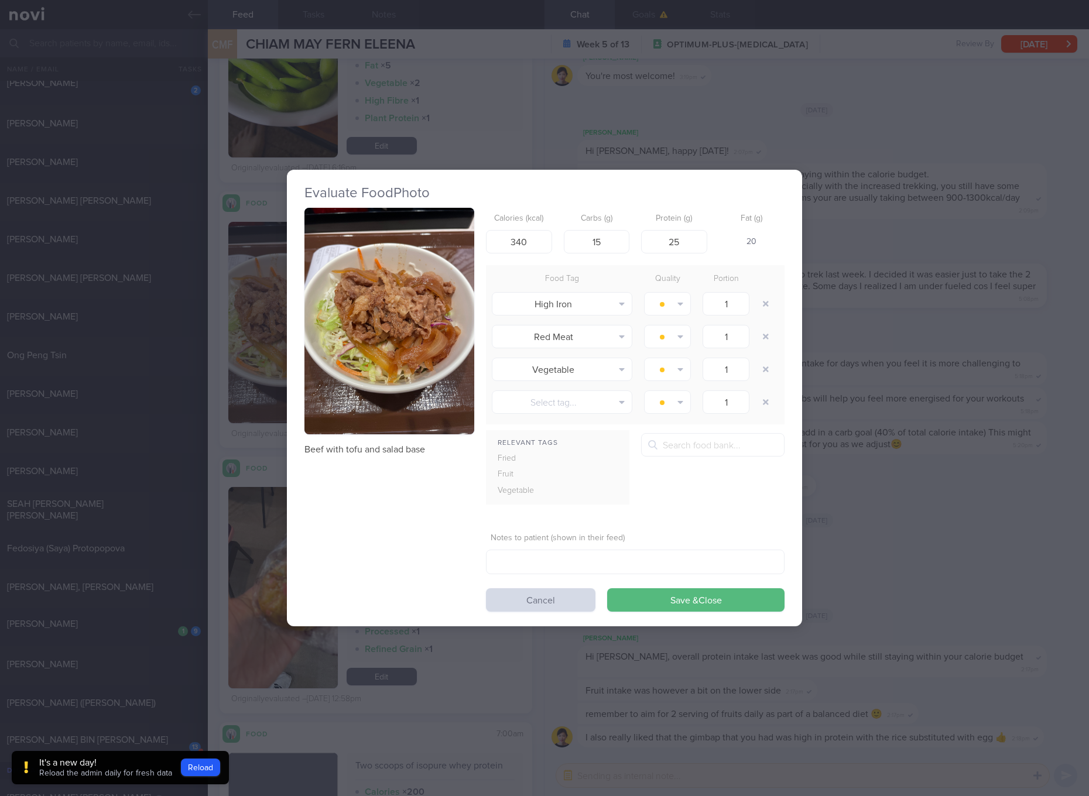
click at [1005, 584] on div "Evaluate Food Photo Beef with tofu and salad base Calories (kcal) 340 Carbs (g)…" at bounding box center [544, 398] width 1089 height 796
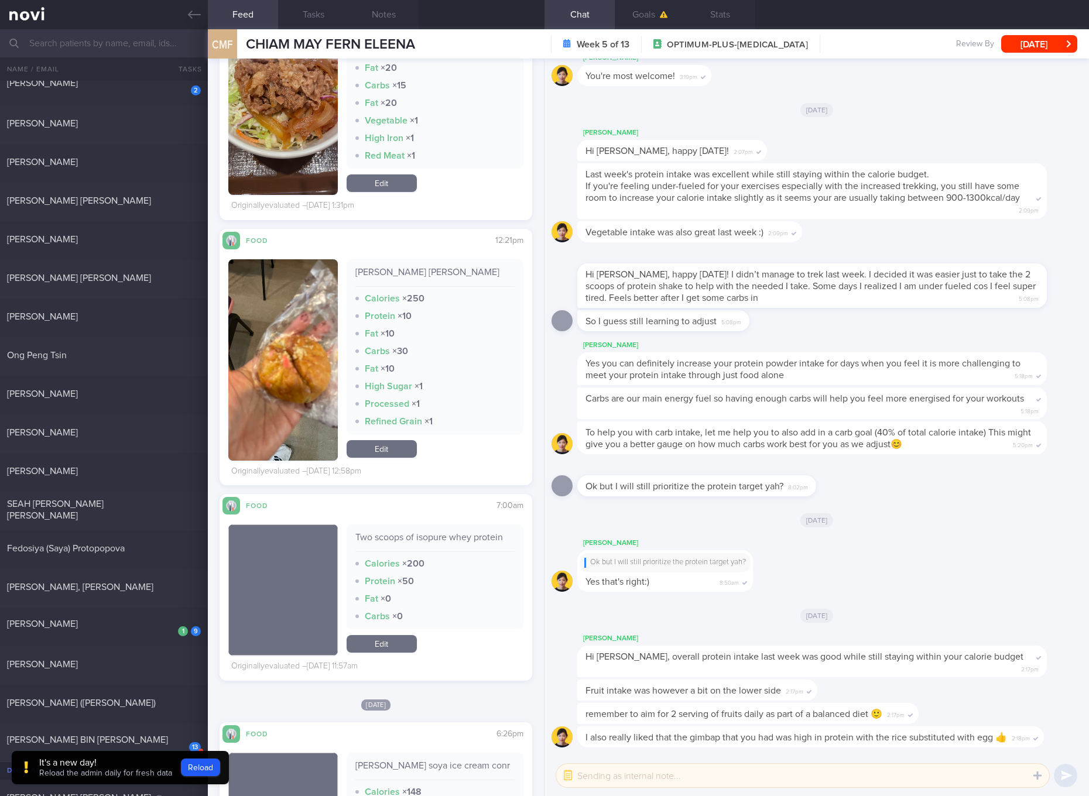
scroll to position [4832, 0]
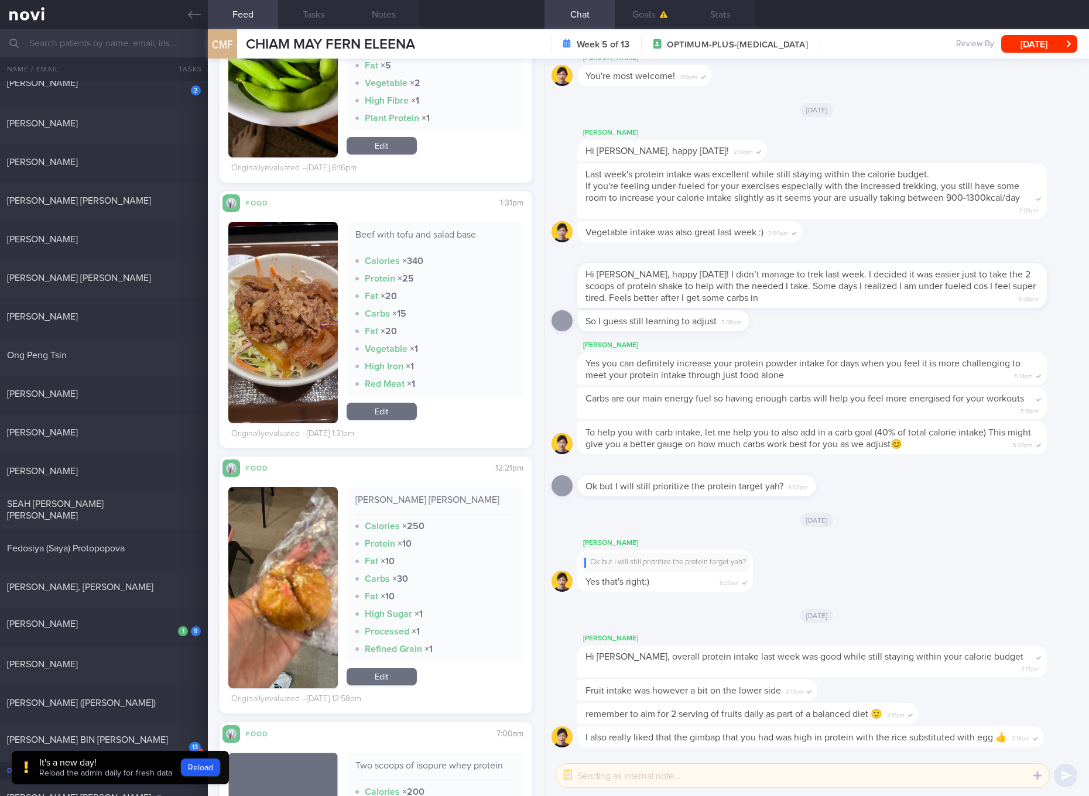
click at [394, 404] on link "Edit" at bounding box center [382, 412] width 70 height 18
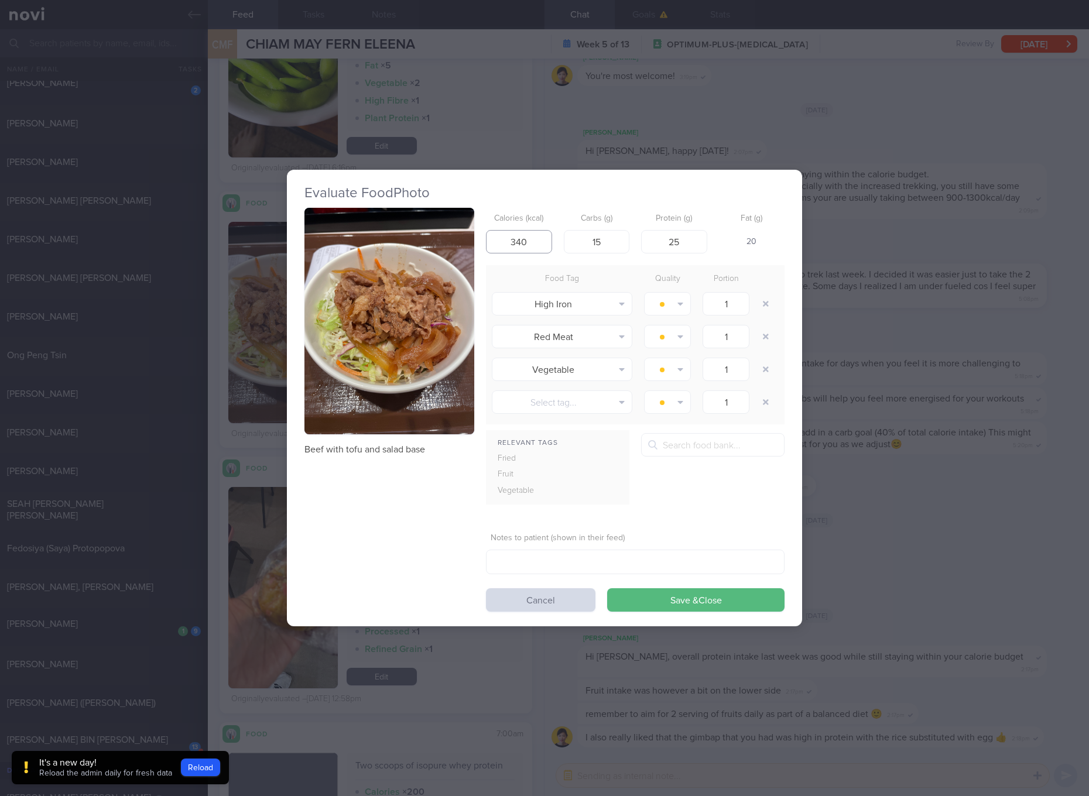
click at [512, 244] on input "340" at bounding box center [519, 241] width 66 height 23
type input "285"
type input "5"
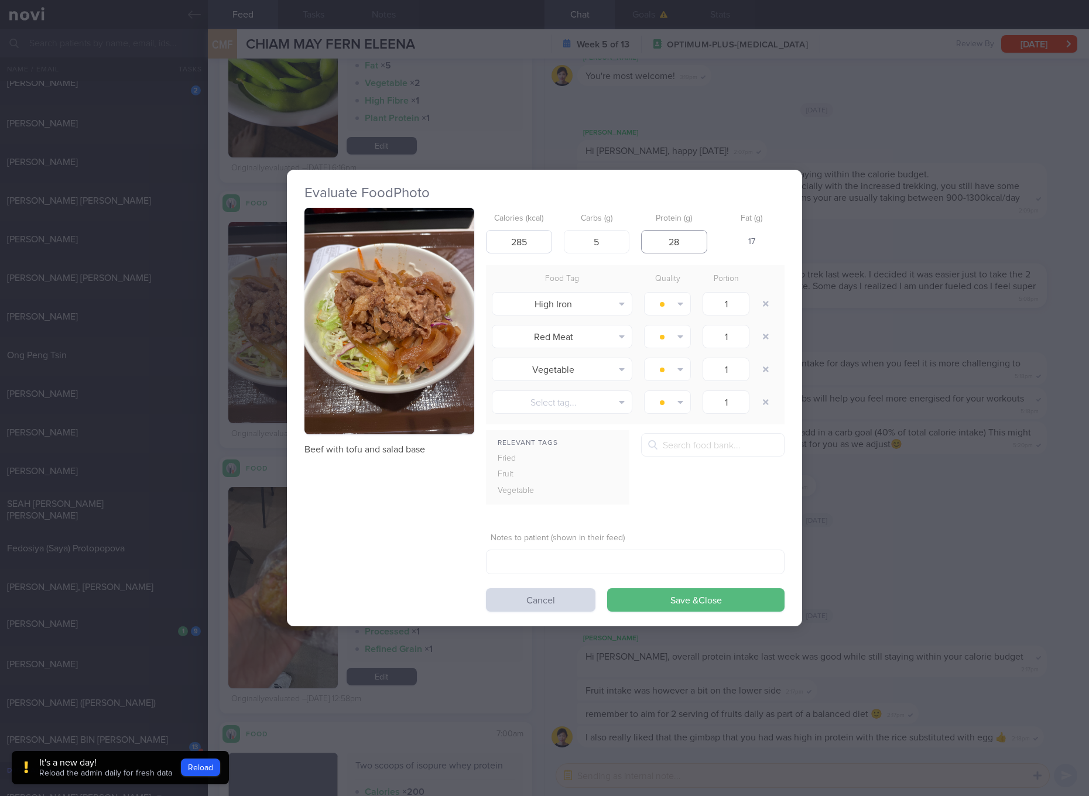
type input "28"
click at [607, 589] on button "Save & Close" at bounding box center [695, 600] width 177 height 23
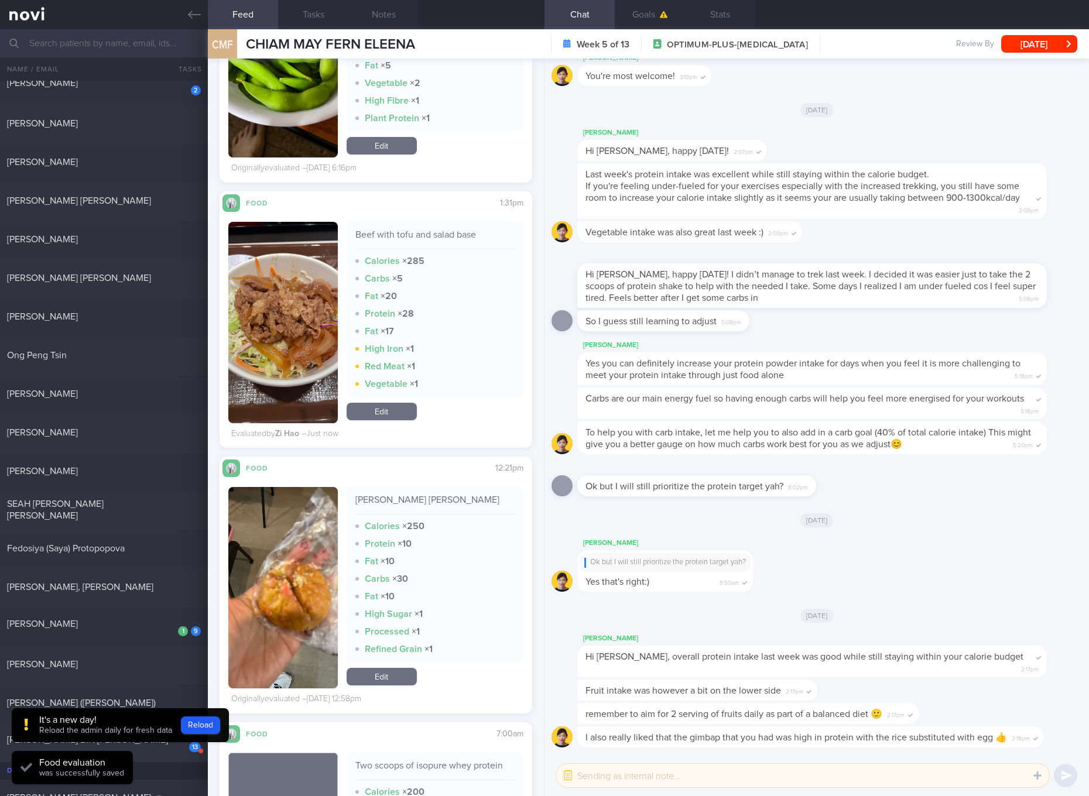
click at [409, 498] on div "[PERSON_NAME] [PERSON_NAME]" at bounding box center [434, 504] width 159 height 20
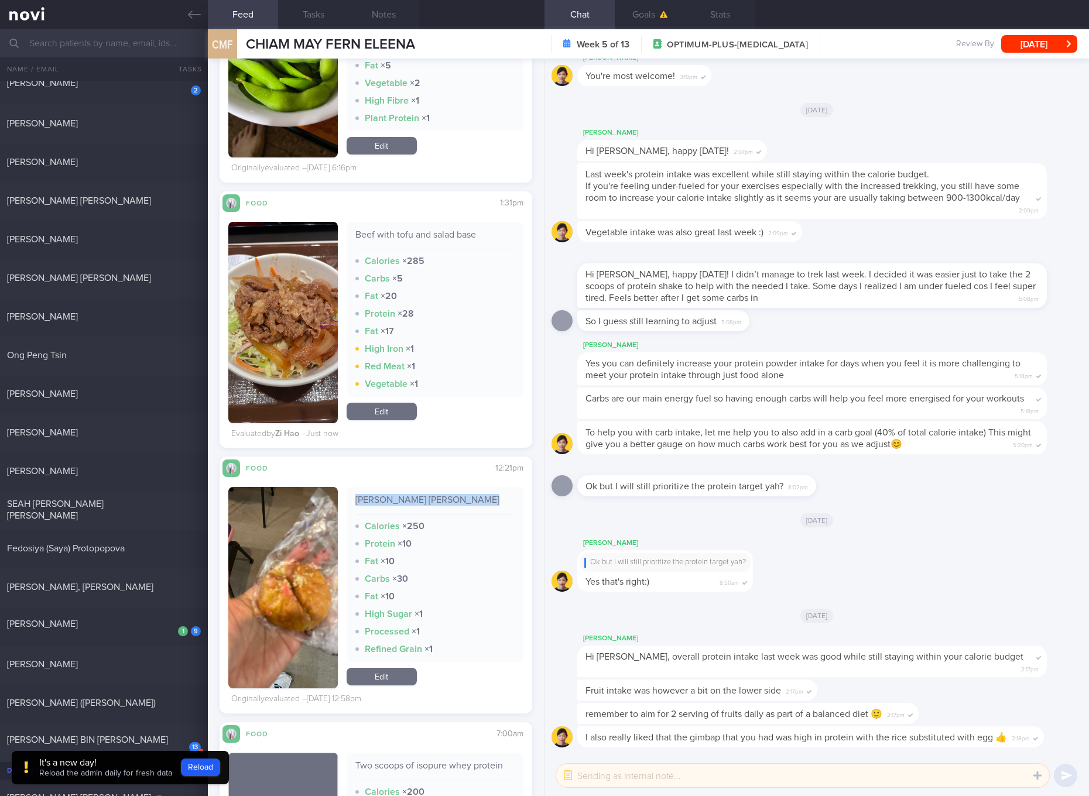
drag, startPoint x: 313, startPoint y: 562, endPoint x: 324, endPoint y: 529, distance: 34.8
click at [313, 562] on img "button" at bounding box center [283, 587] width 110 height 201
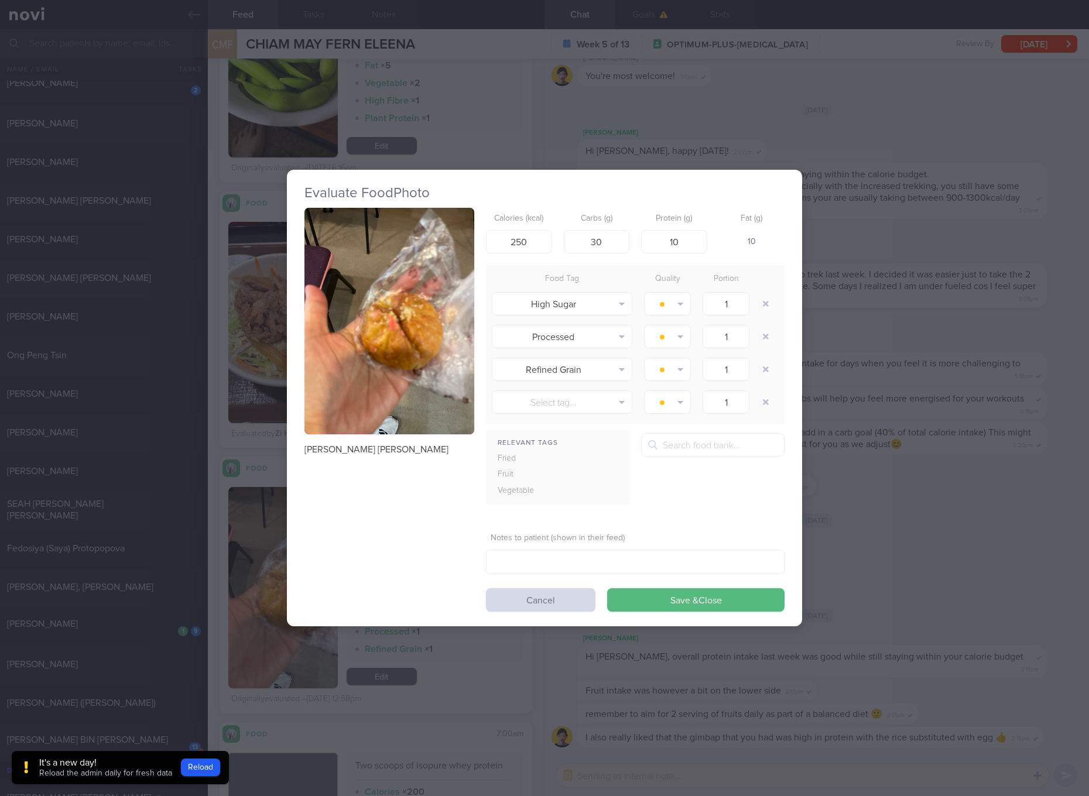
click at [452, 298] on button "button" at bounding box center [390, 321] width 170 height 227
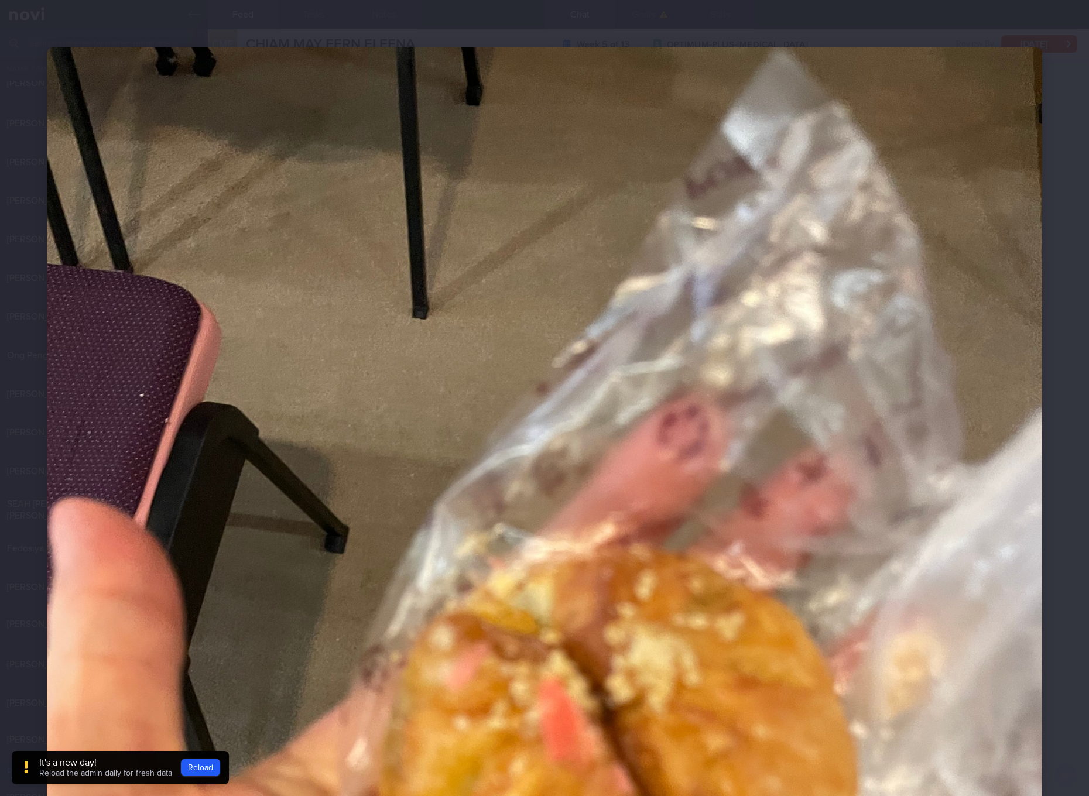
click at [844, 497] on img at bounding box center [545, 711] width 996 height 1328
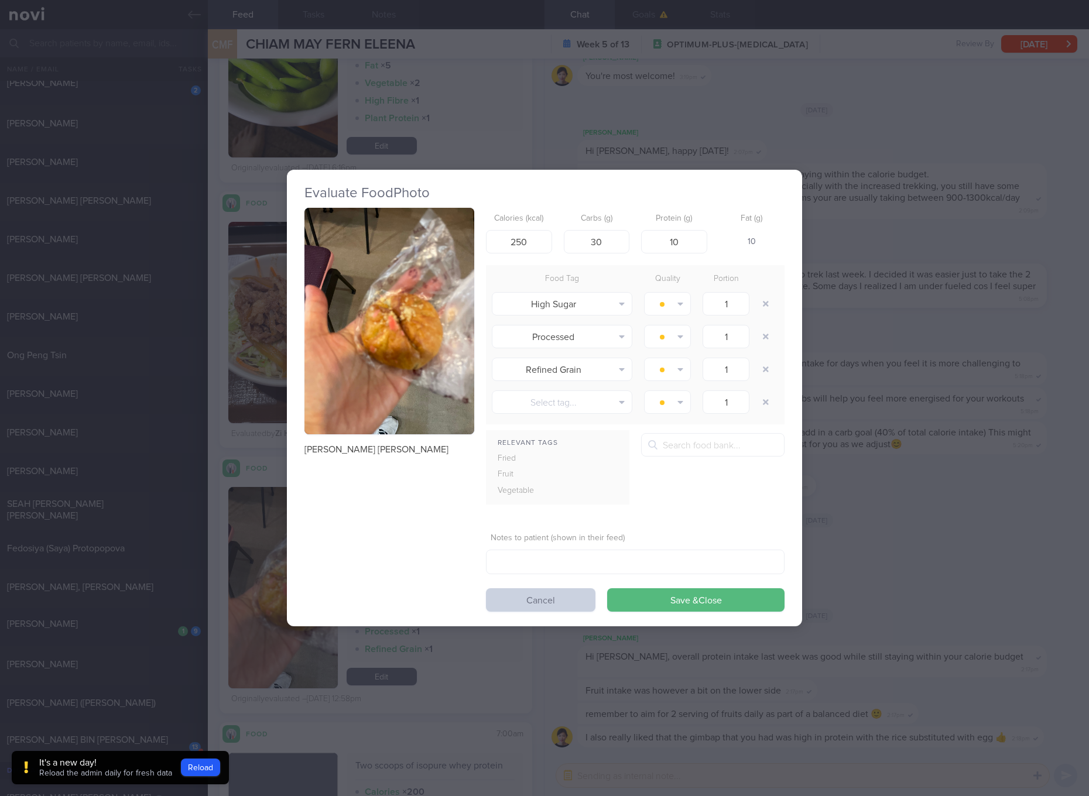
click at [551, 601] on button "Cancel" at bounding box center [541, 600] width 110 height 23
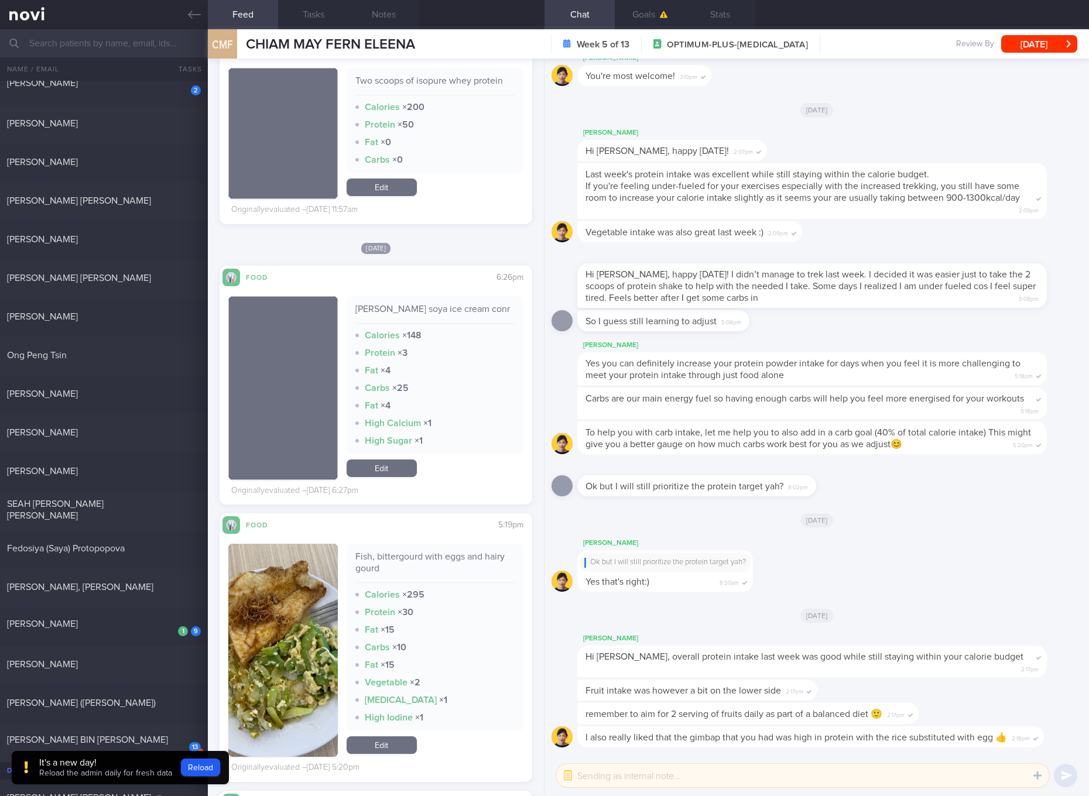
scroll to position [5710, 0]
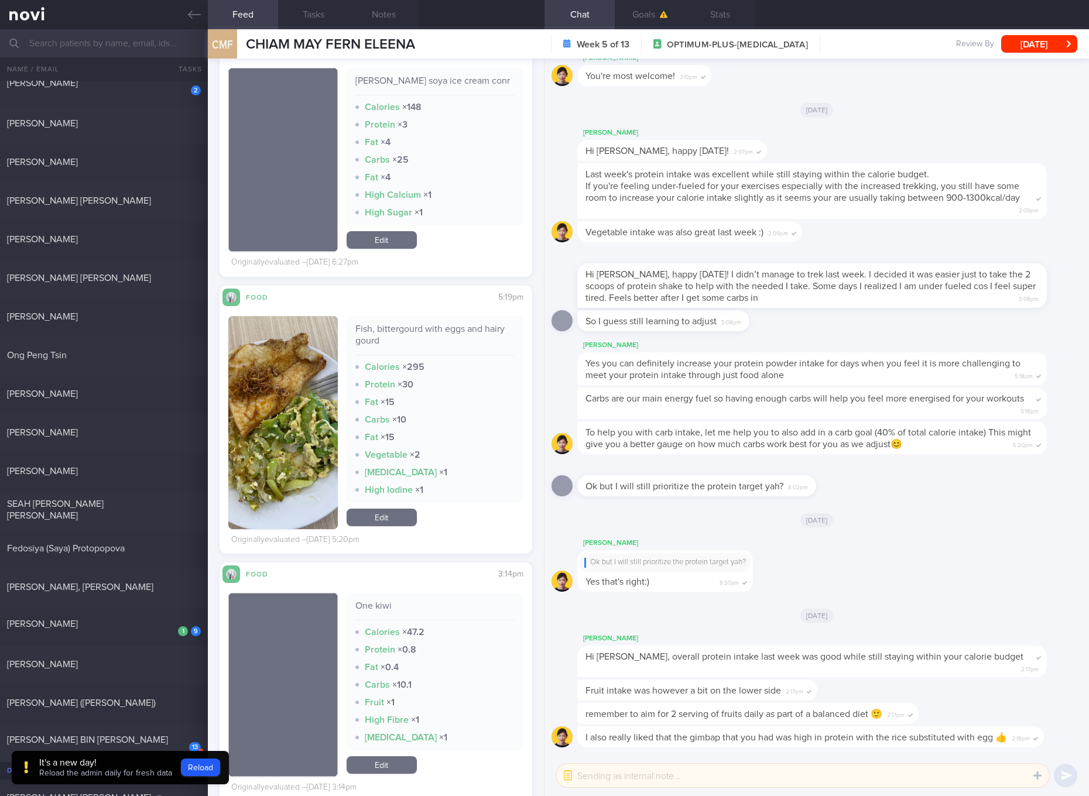
click at [464, 330] on div "Fish, bittergourd with eggs and hairy gourd" at bounding box center [434, 339] width 159 height 32
click at [320, 434] on button "button" at bounding box center [283, 422] width 110 height 213
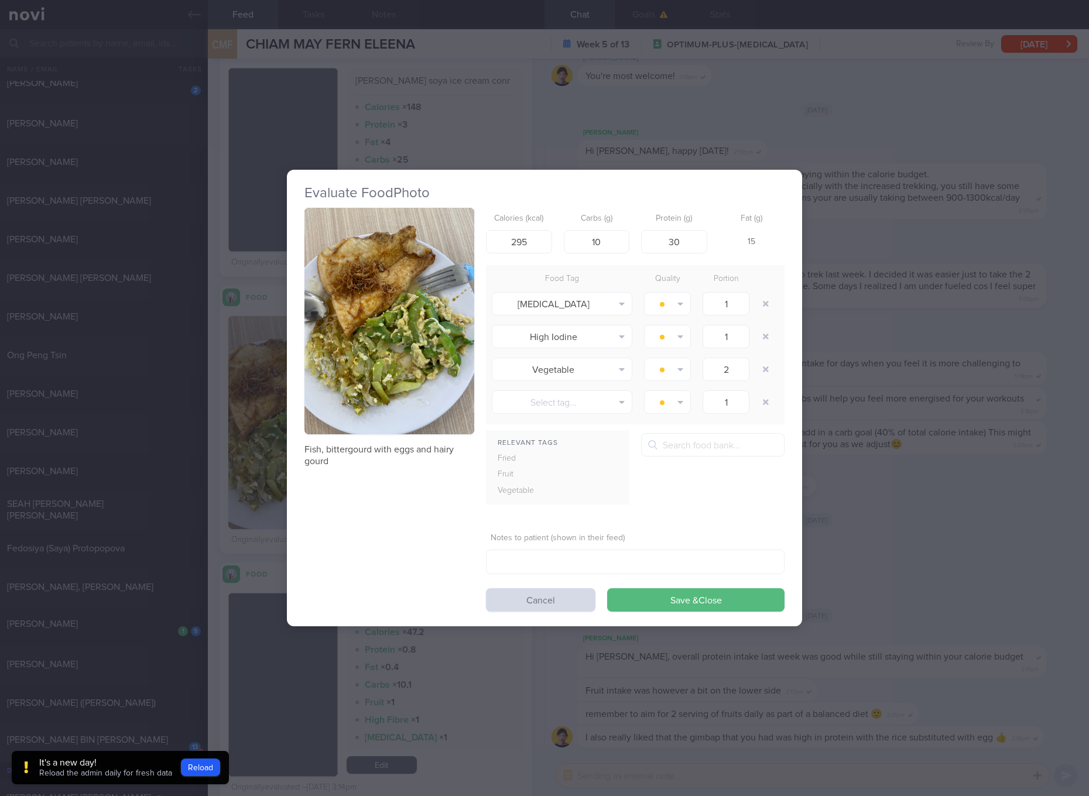
click at [345, 339] on button "button" at bounding box center [390, 321] width 170 height 227
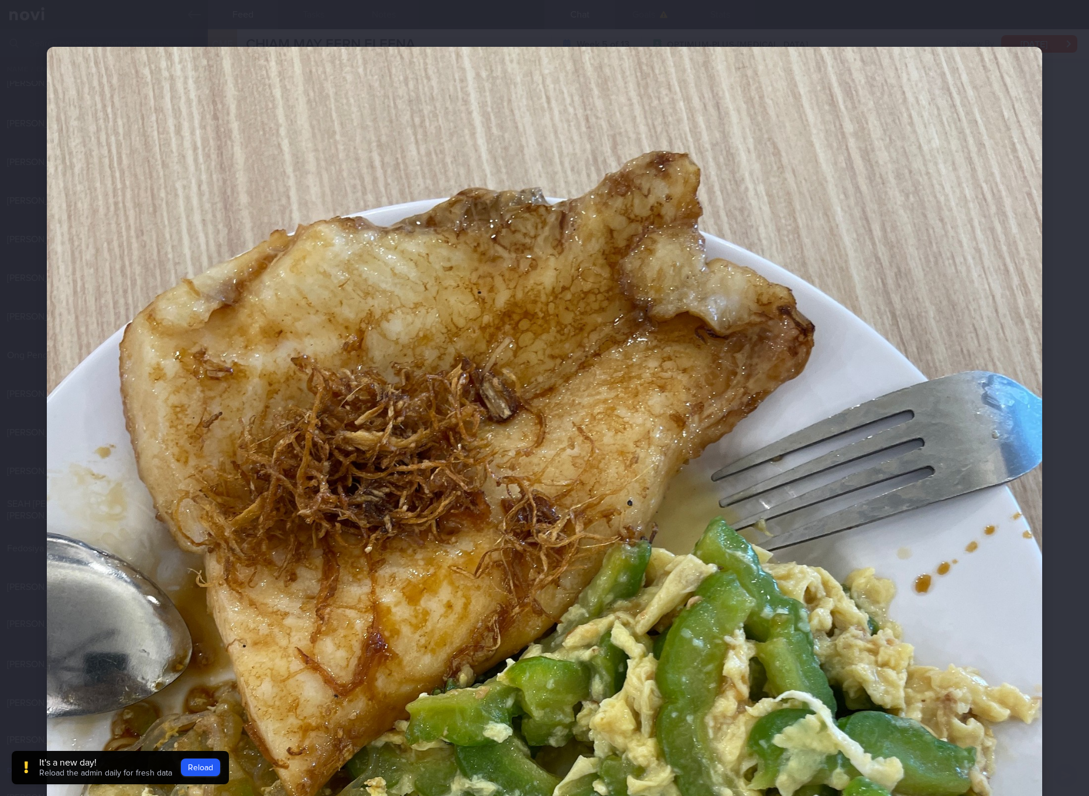
click at [710, 435] on img at bounding box center [545, 711] width 996 height 1328
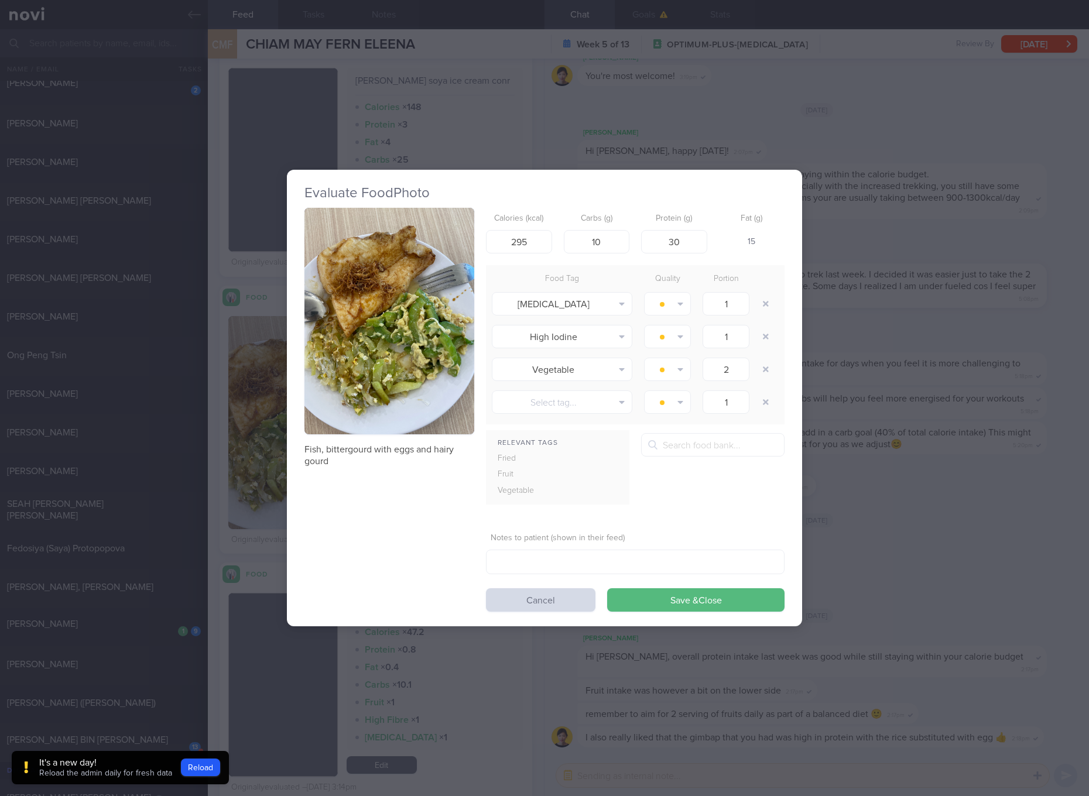
click at [908, 422] on div "Evaluate Food Photo Fish, bittergourd with eggs and hairy gourd Calories (kcal)…" at bounding box center [544, 398] width 1089 height 796
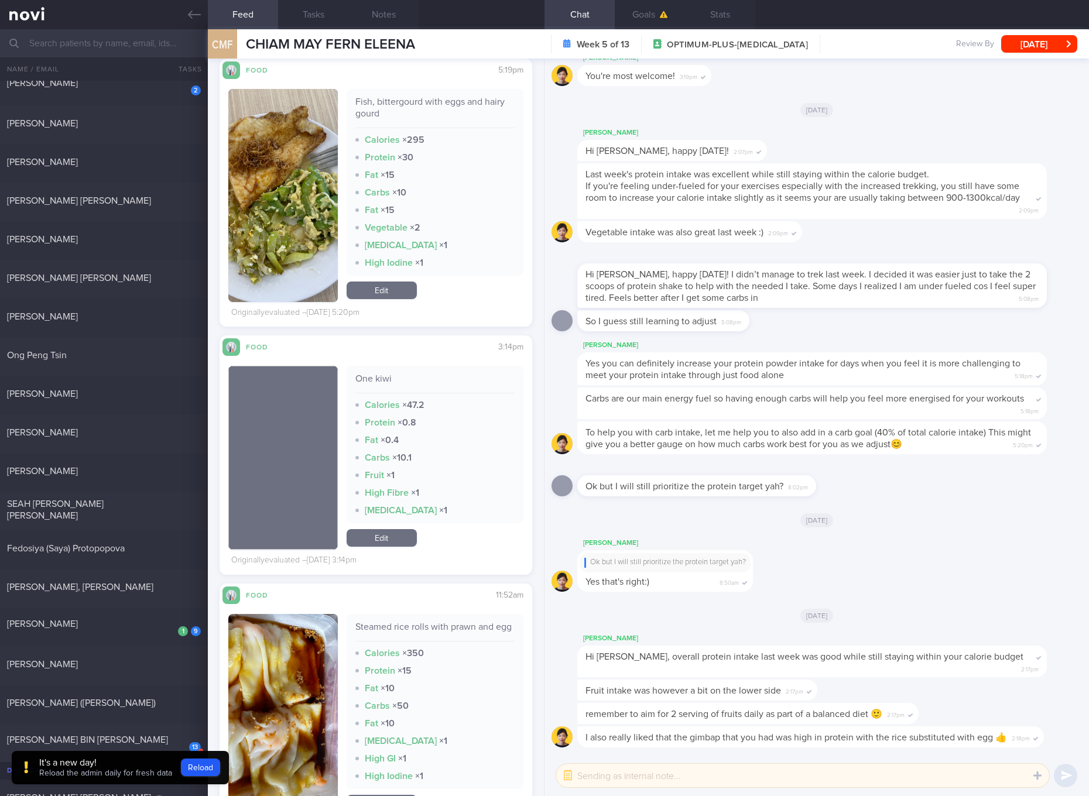
scroll to position [6149, 0]
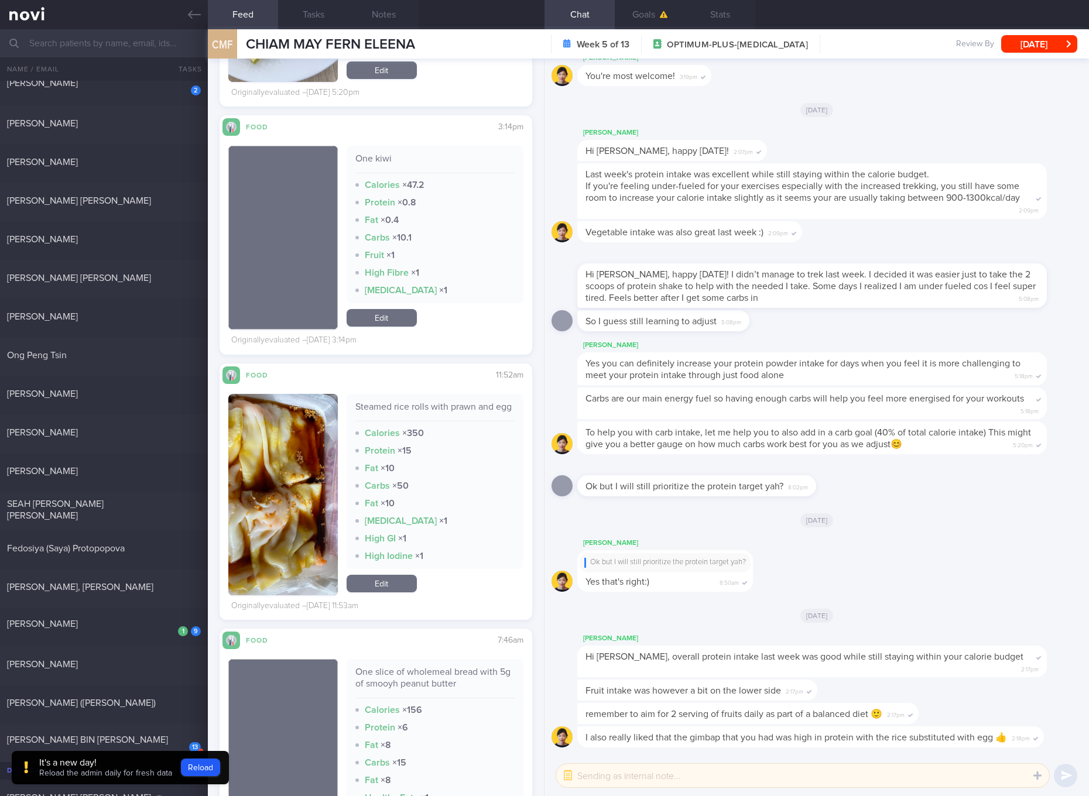
click at [467, 408] on div "Steamed rice rolls with prawn and egg" at bounding box center [434, 411] width 159 height 20
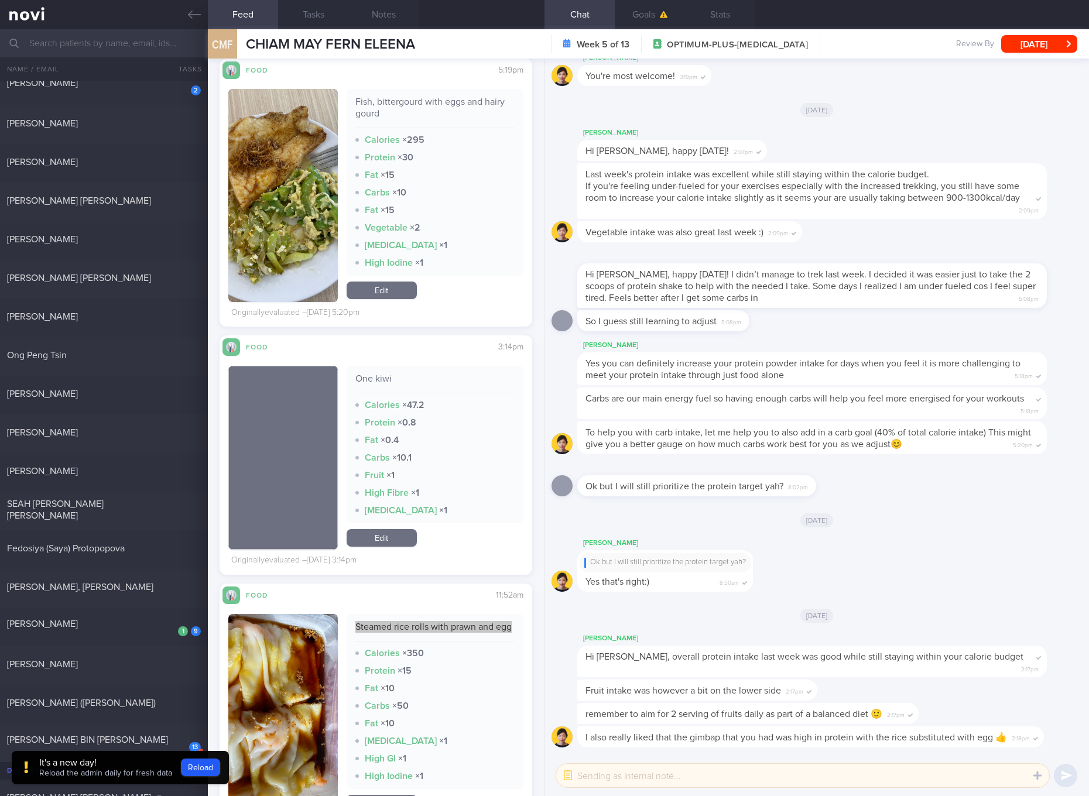
scroll to position [5710, 0]
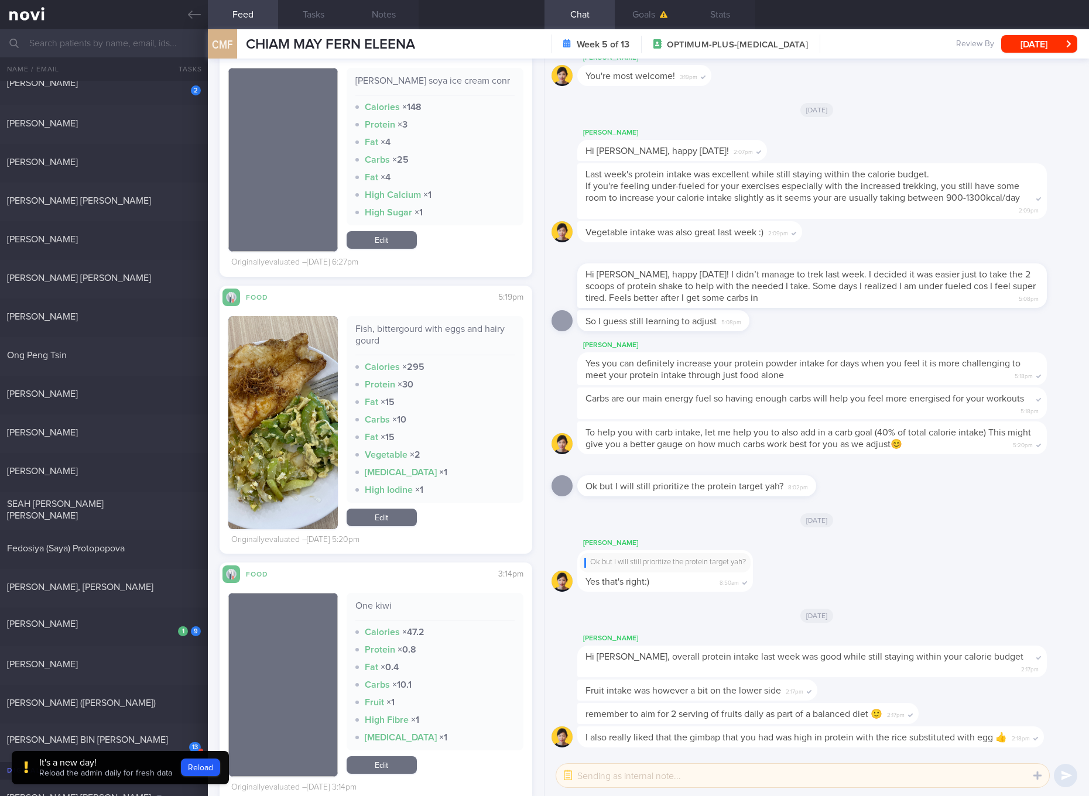
drag, startPoint x: 385, startPoint y: 520, endPoint x: 447, endPoint y: 481, distance: 73.1
click at [385, 520] on link "Edit" at bounding box center [382, 518] width 70 height 18
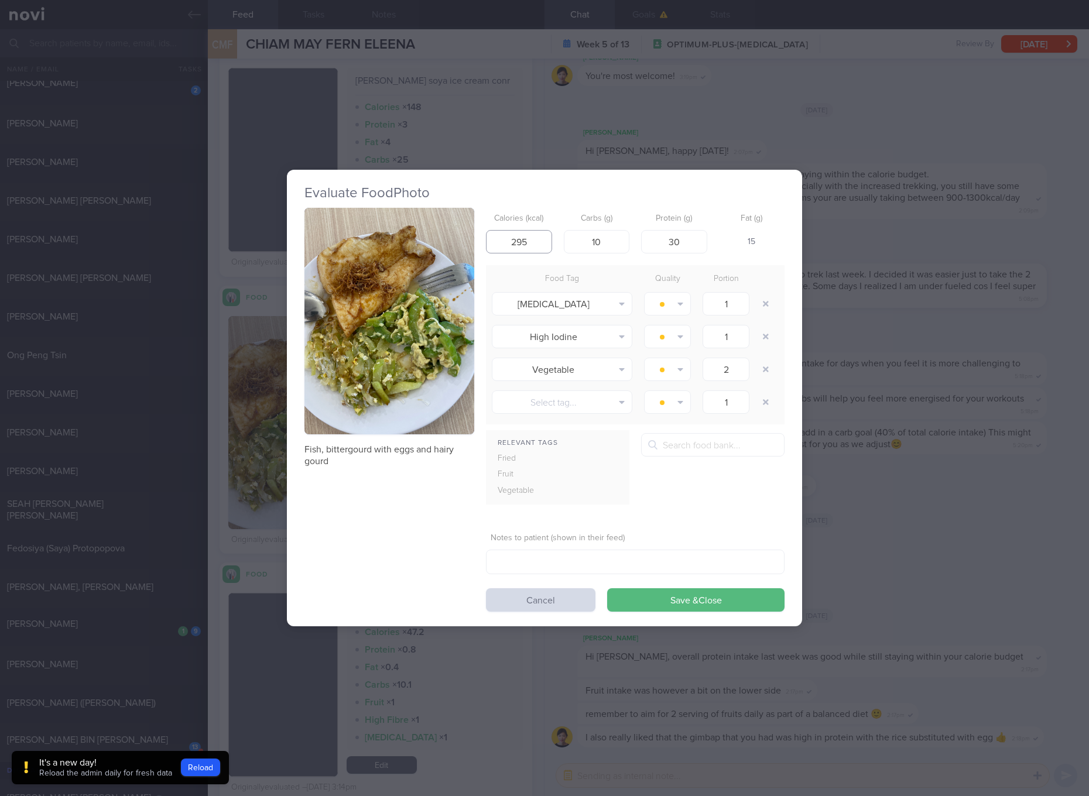
click at [526, 238] on input "295" at bounding box center [519, 241] width 66 height 23
type input "215"
type input "6"
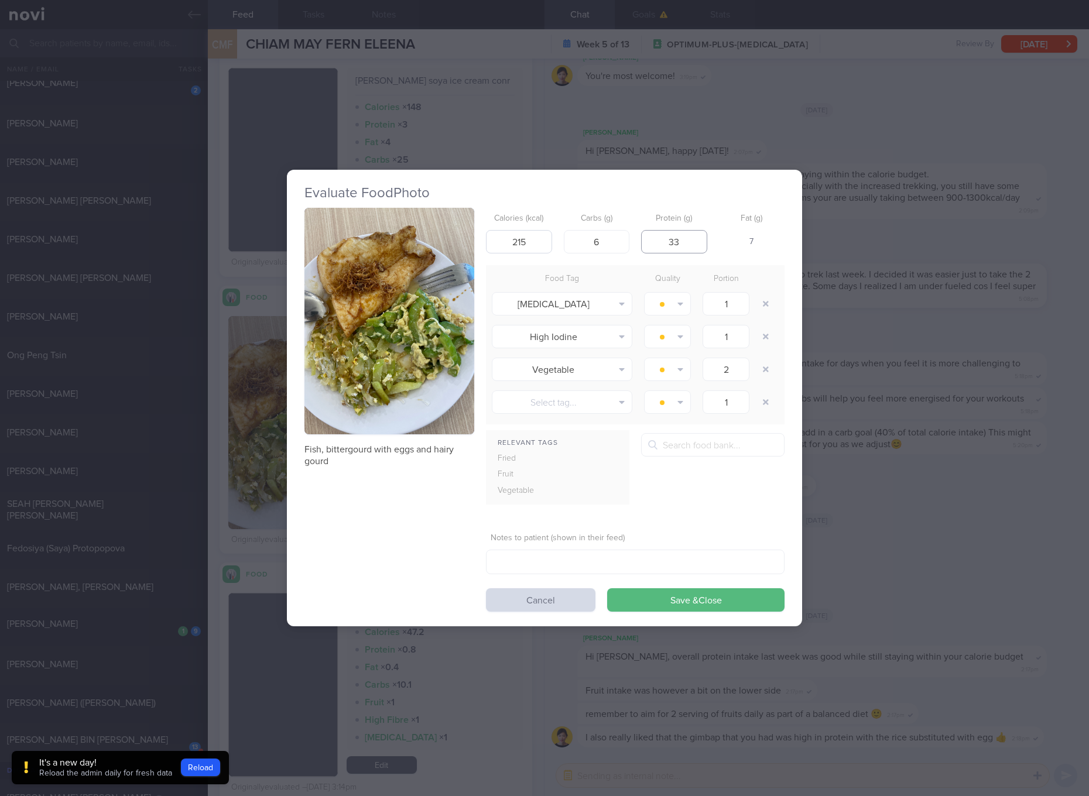
type input "33"
click at [607, 589] on button "Save & Close" at bounding box center [695, 600] width 177 height 23
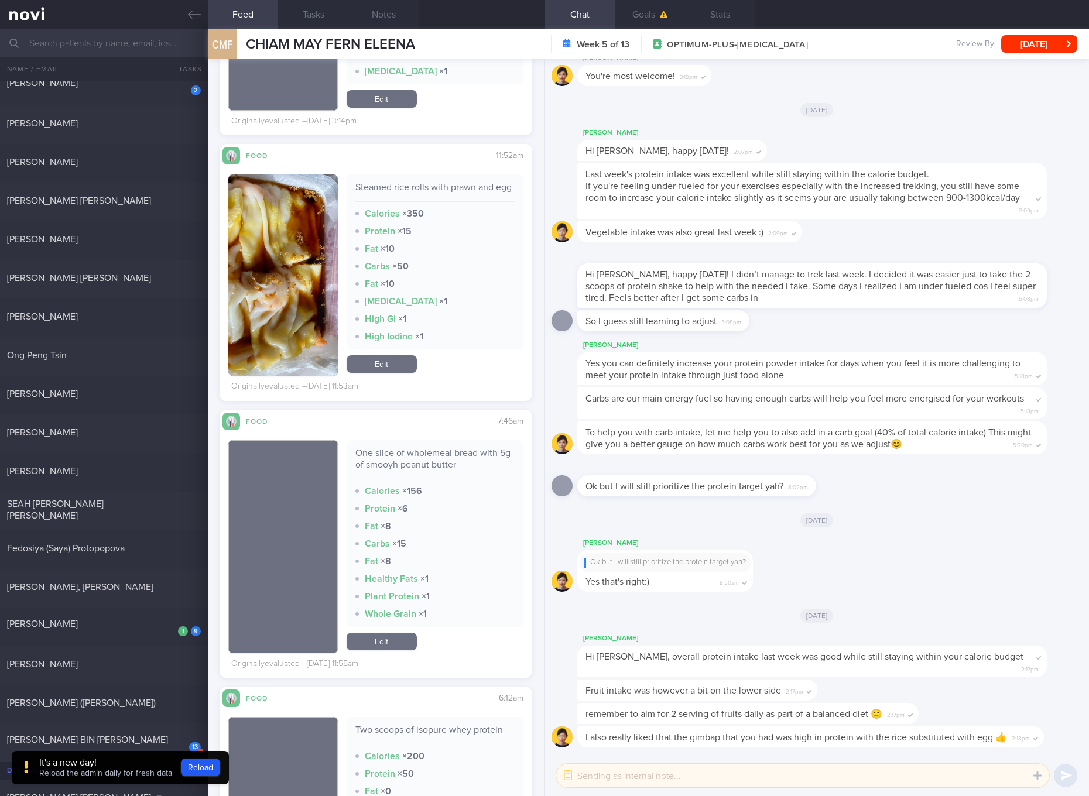
scroll to position [6149, 0]
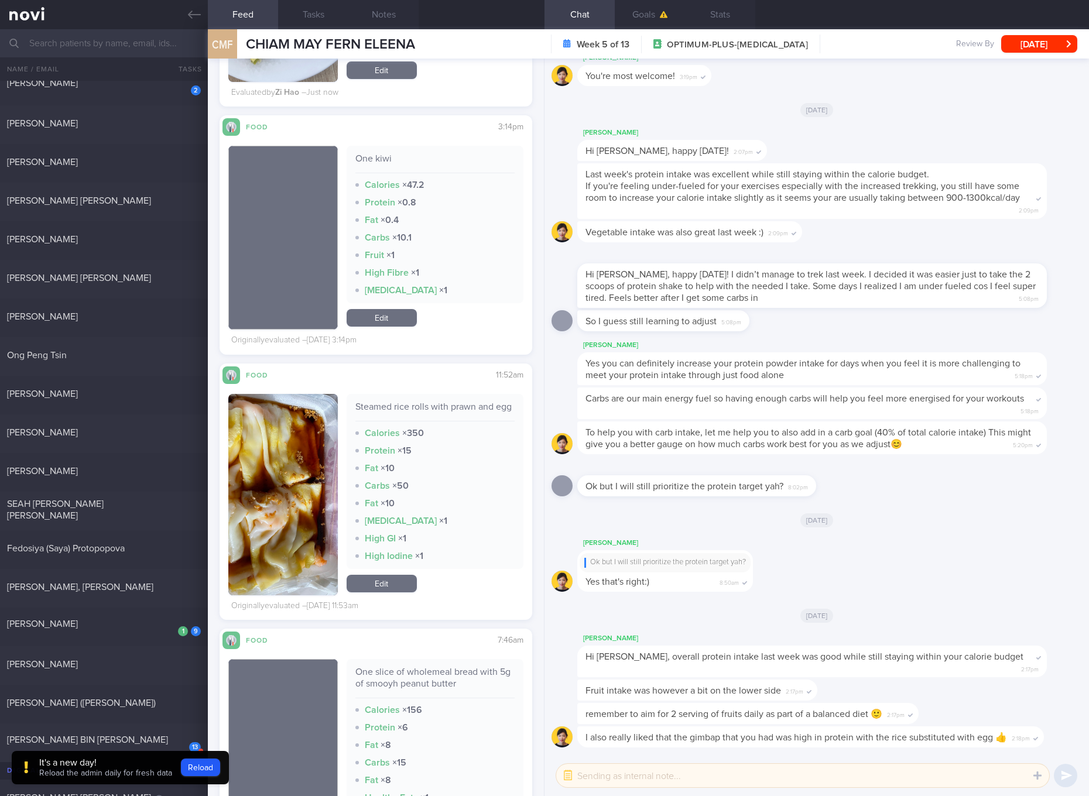
click at [291, 485] on button "button" at bounding box center [283, 494] width 110 height 201
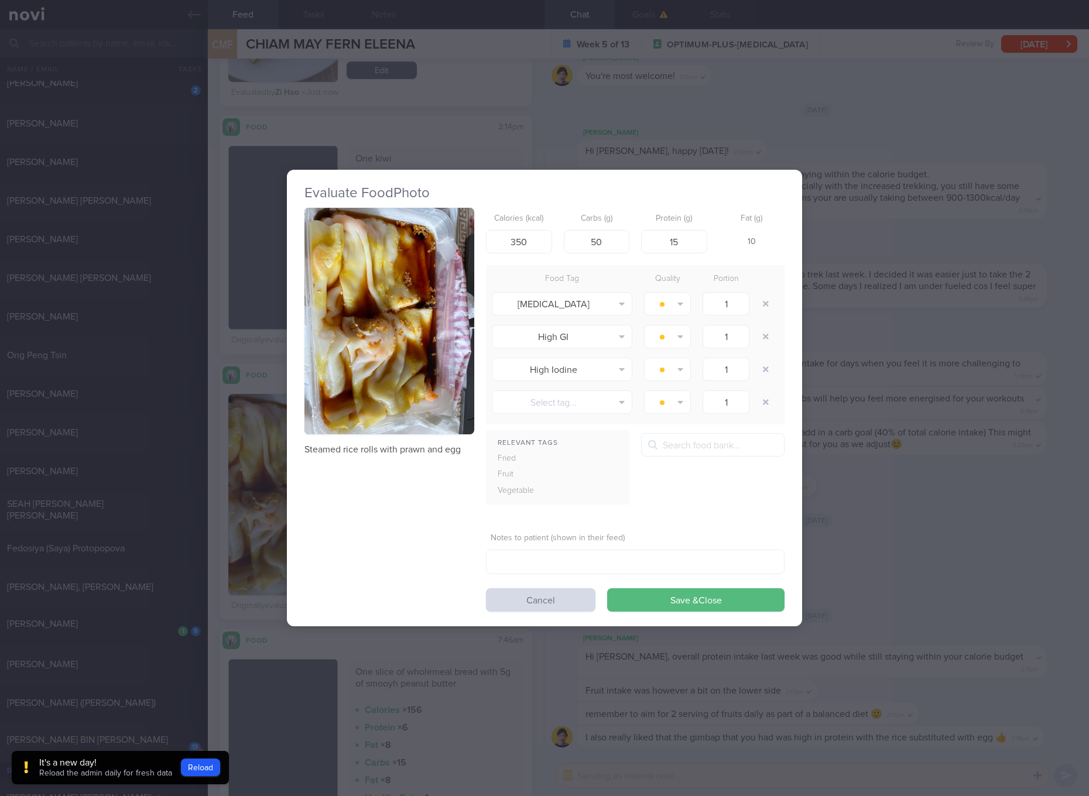
click at [422, 292] on button "button" at bounding box center [390, 321] width 170 height 227
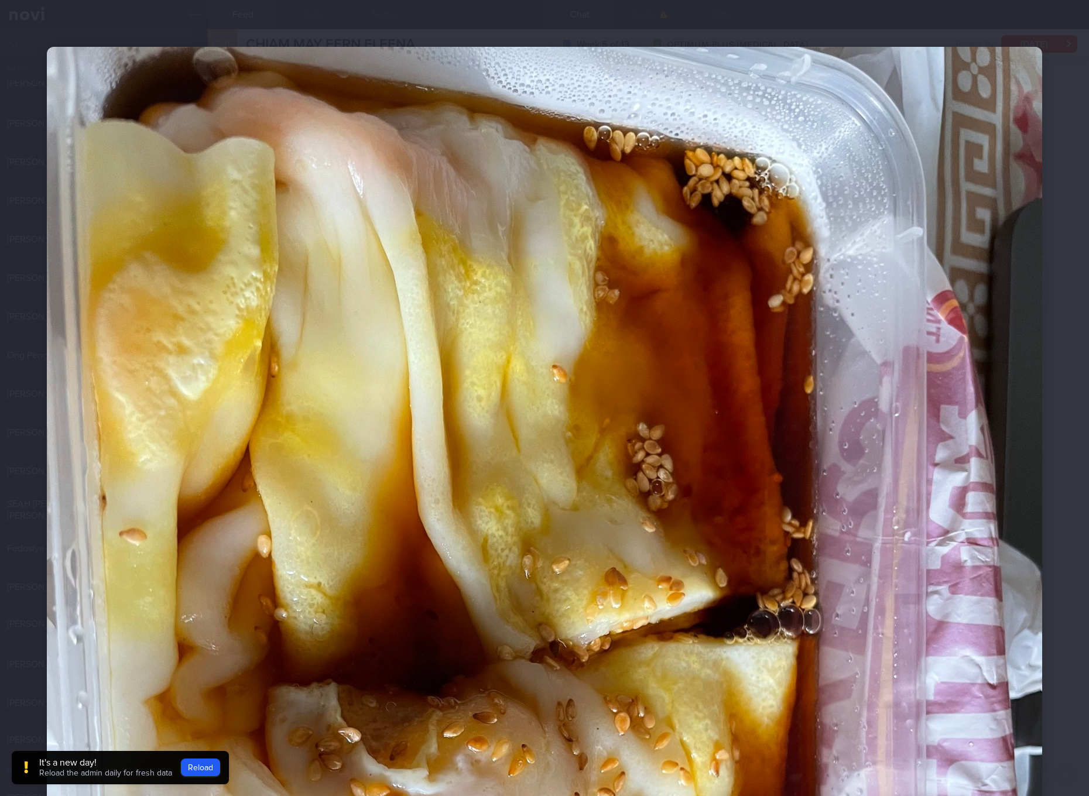
scroll to position [220, 0]
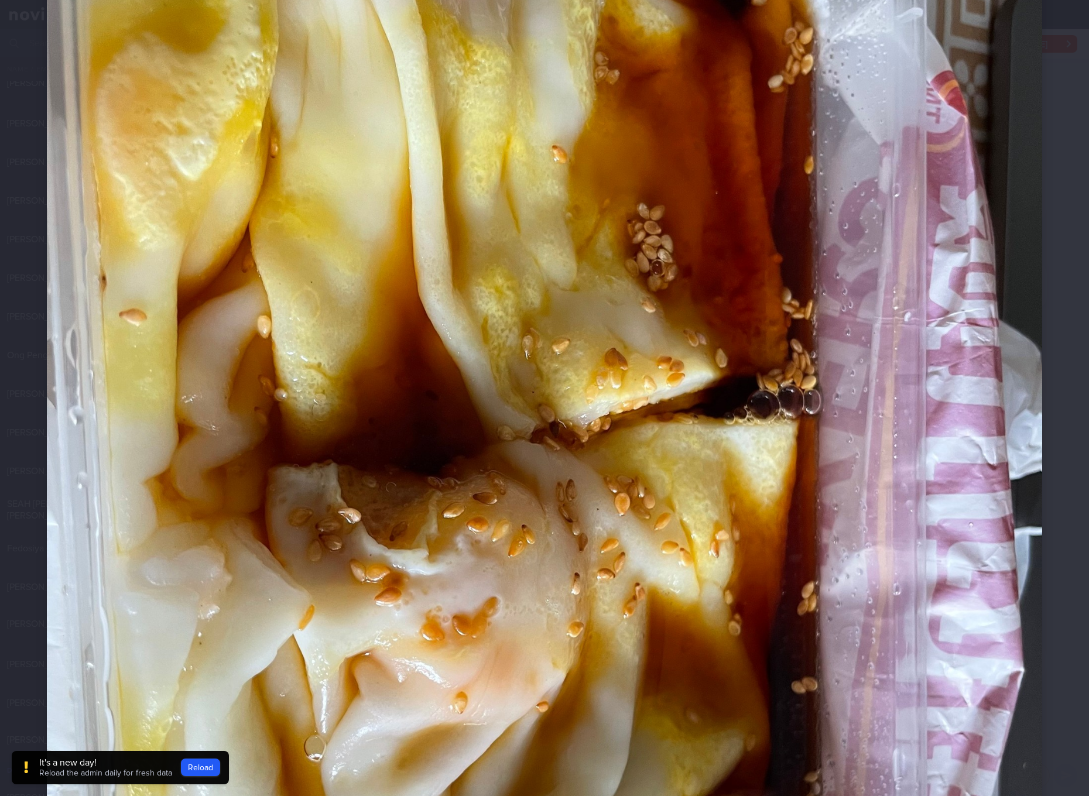
click at [661, 306] on img at bounding box center [545, 491] width 996 height 1328
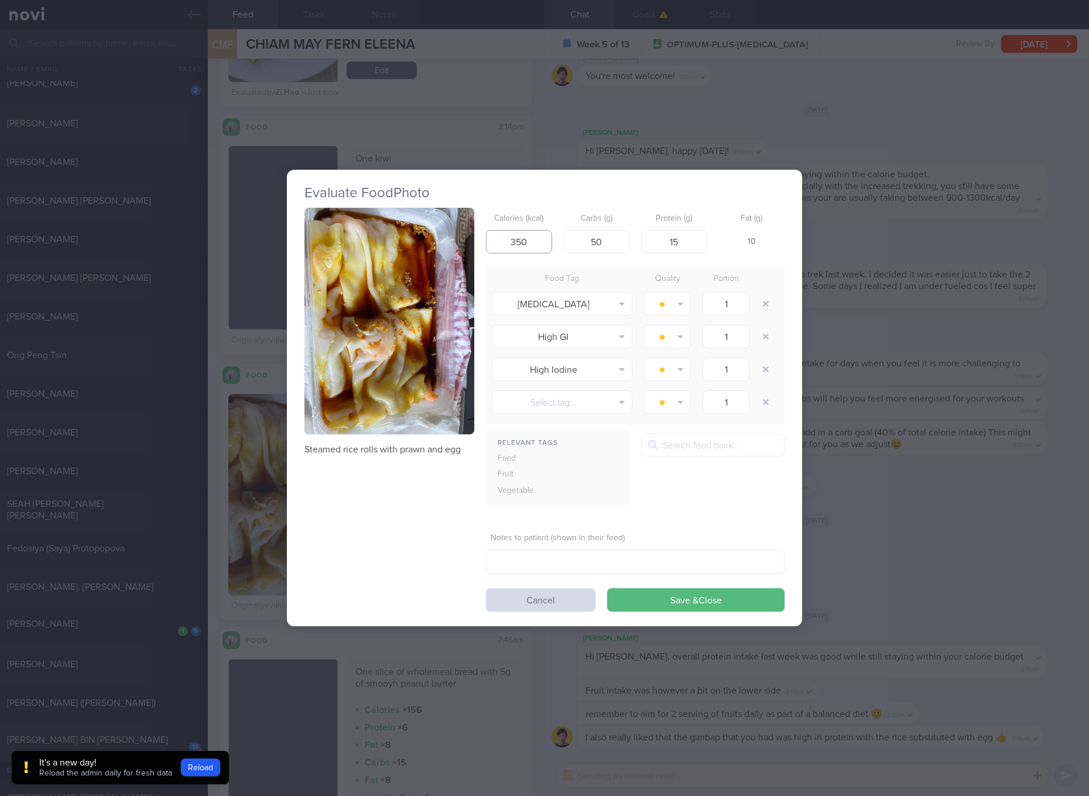
click at [538, 235] on input "350" at bounding box center [519, 241] width 66 height 23
type input "146"
type input "18"
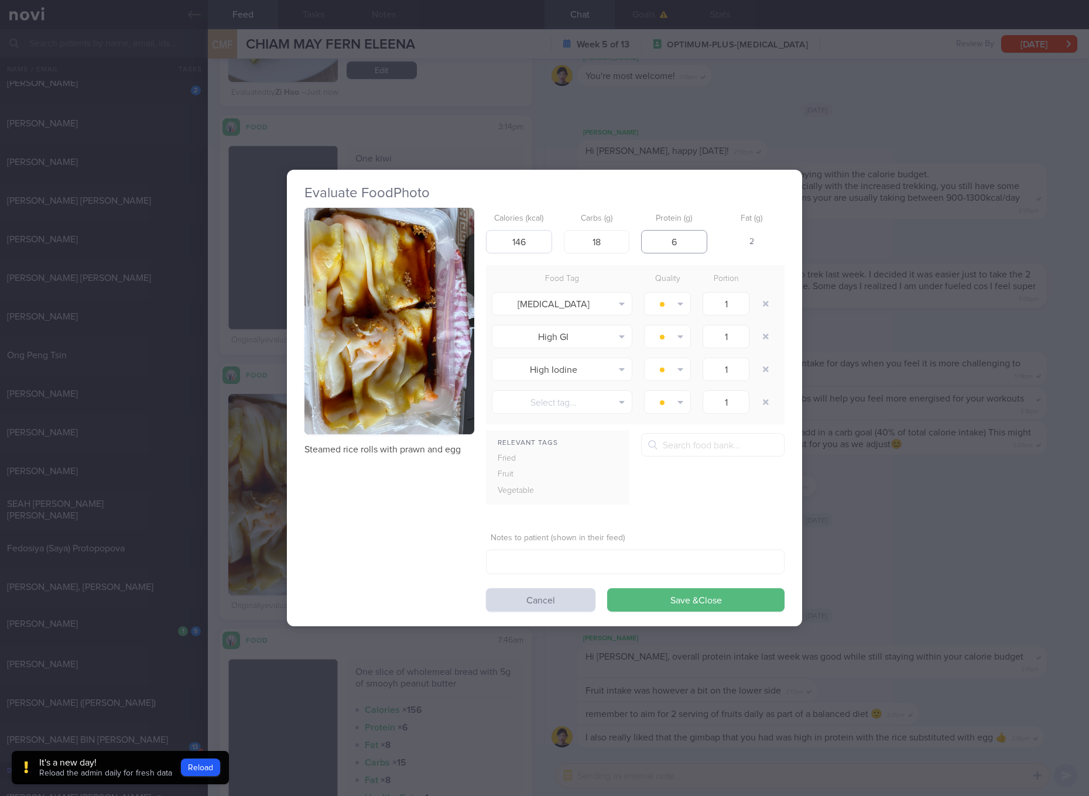
type input "6"
click at [607, 589] on button "Save & Close" at bounding box center [695, 600] width 177 height 23
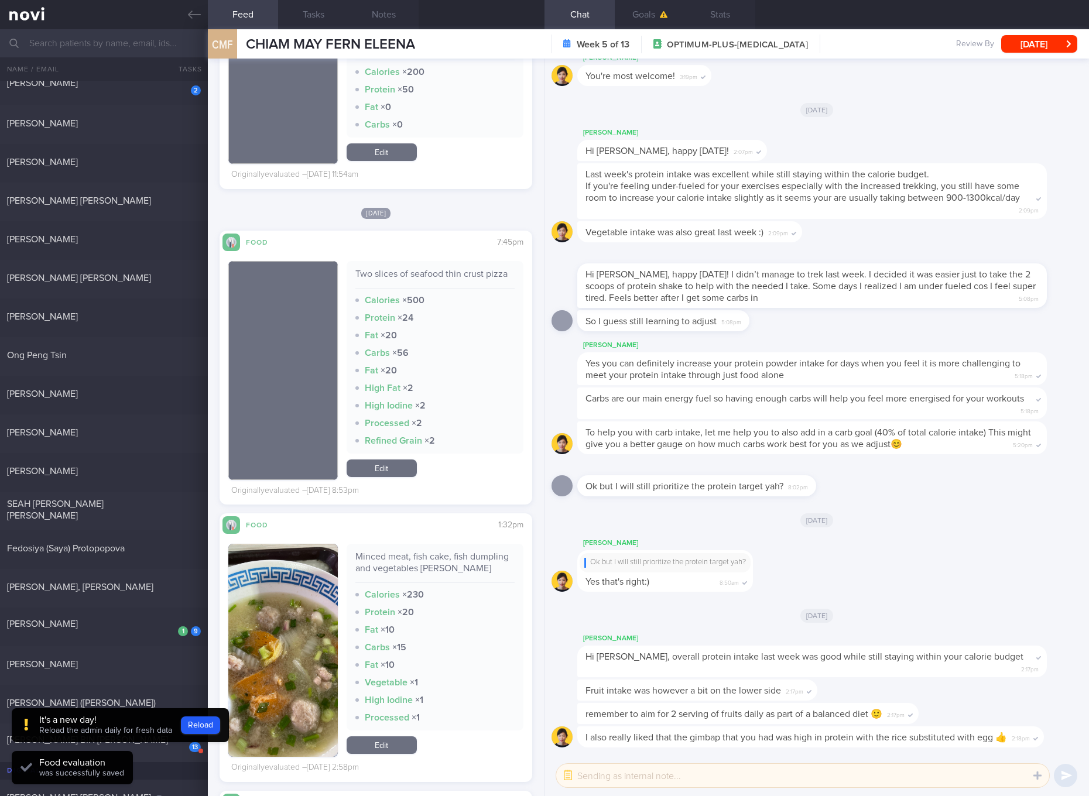
scroll to position [6588, 0]
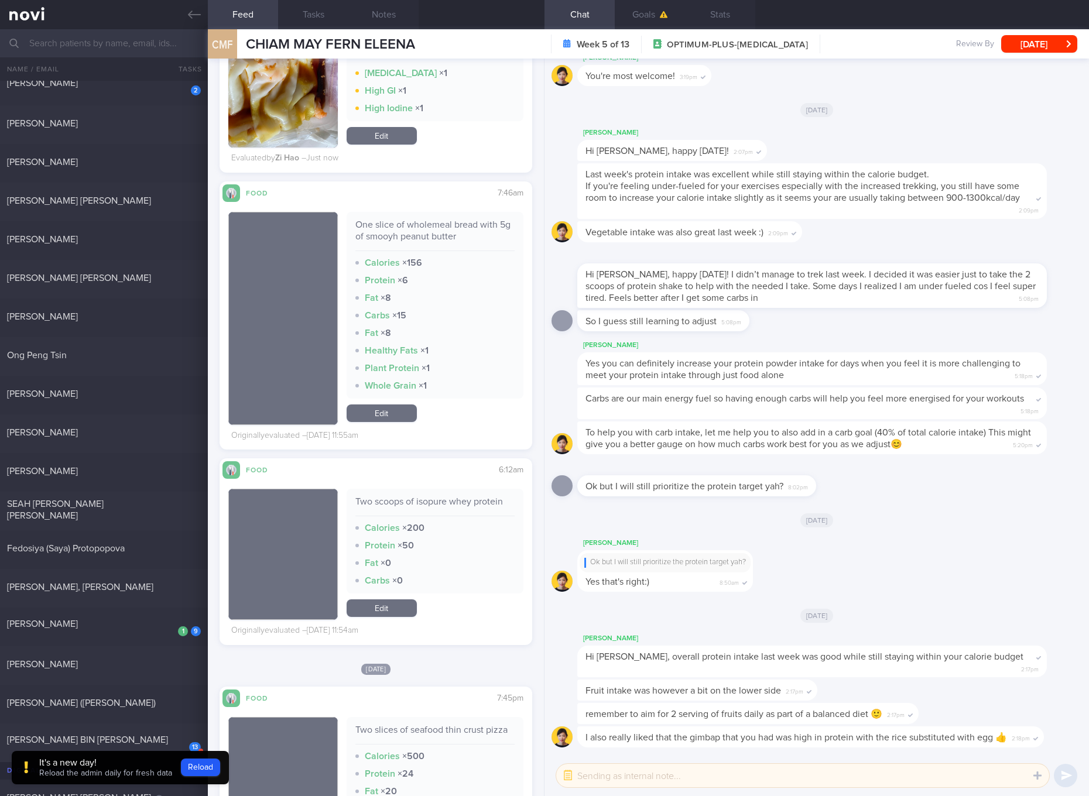
click at [443, 238] on div "One slice of wholemeal bread with 5g of smooyh peanut butter" at bounding box center [434, 235] width 159 height 32
drag, startPoint x: 406, startPoint y: 426, endPoint x: 508, endPoint y: 342, distance: 131.8
click at [406, 422] on link "Edit" at bounding box center [382, 414] width 70 height 18
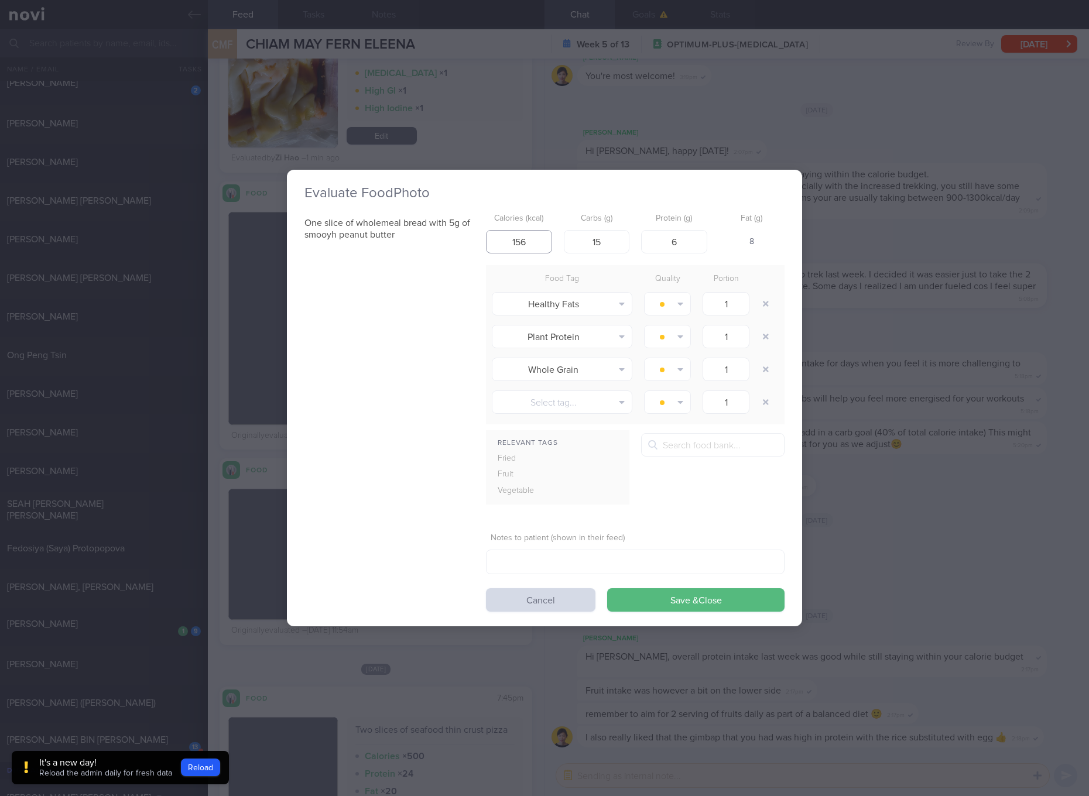
click at [531, 240] on input "156" at bounding box center [519, 241] width 66 height 23
type input "109"
type input "13"
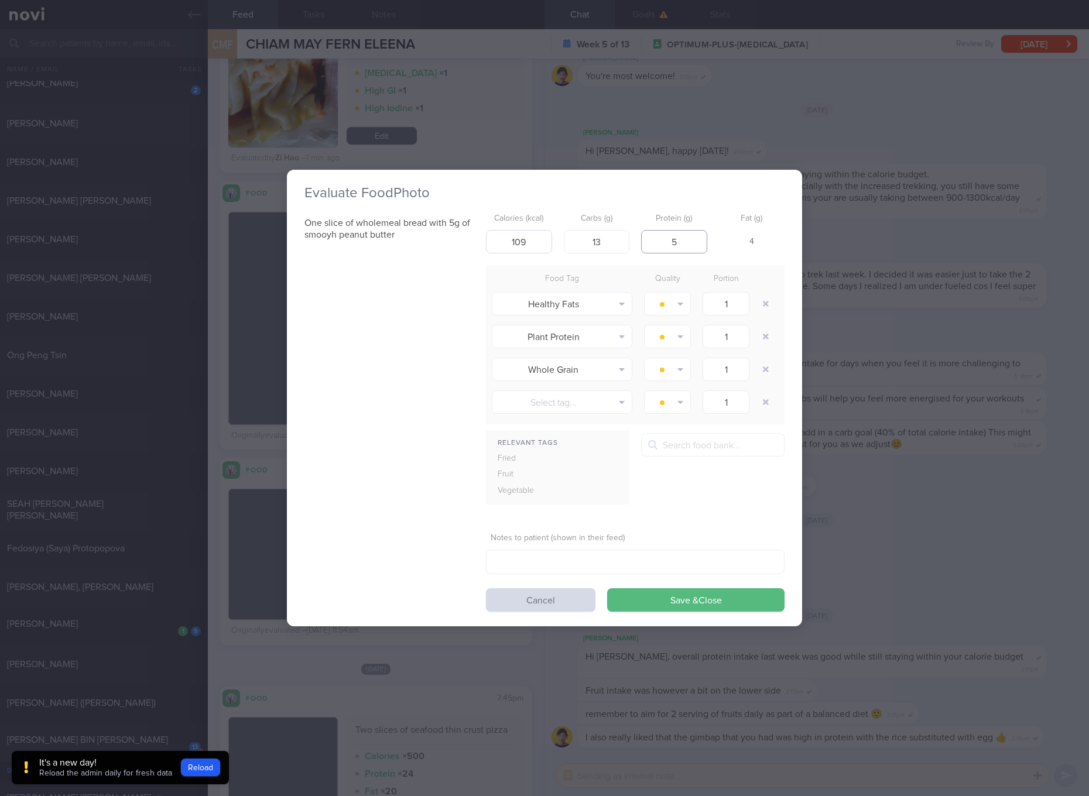
type input "5"
click at [607, 589] on button "Save & Close" at bounding box center [695, 600] width 177 height 23
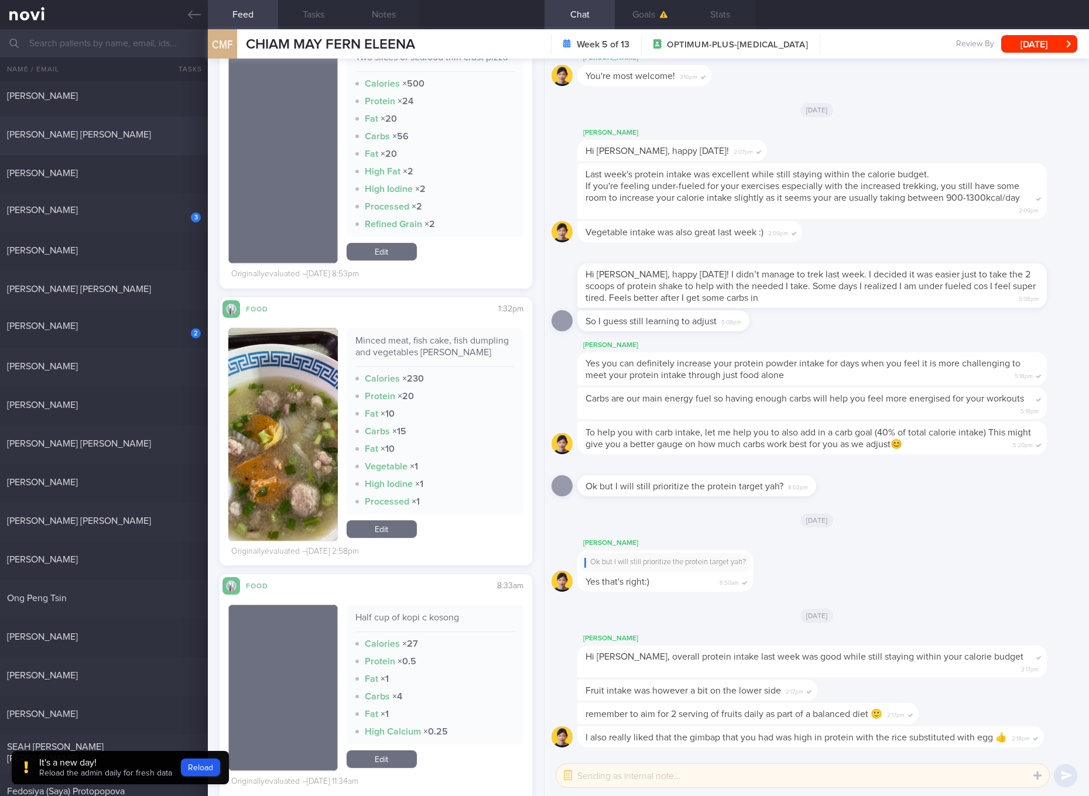
scroll to position [220, 0]
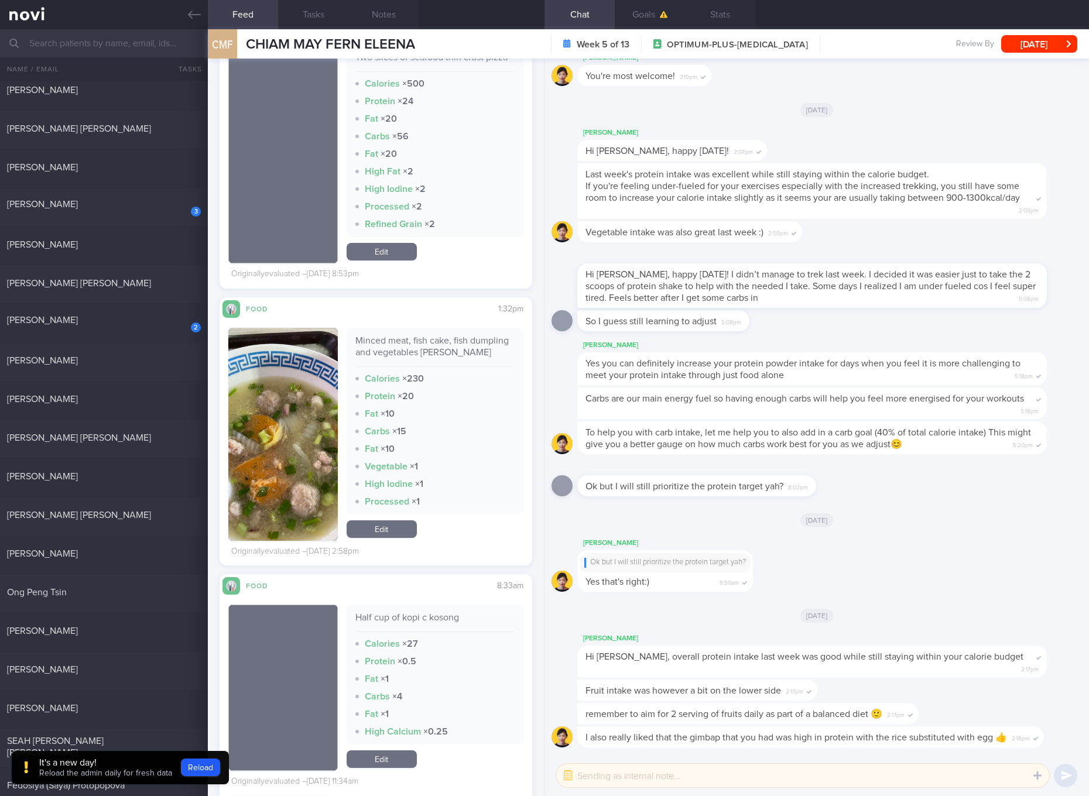
drag, startPoint x: 113, startPoint y: 471, endPoint x: 278, endPoint y: 49, distance: 453.9
click at [113, 471] on div "[PERSON_NAME]" at bounding box center [102, 477] width 191 height 12
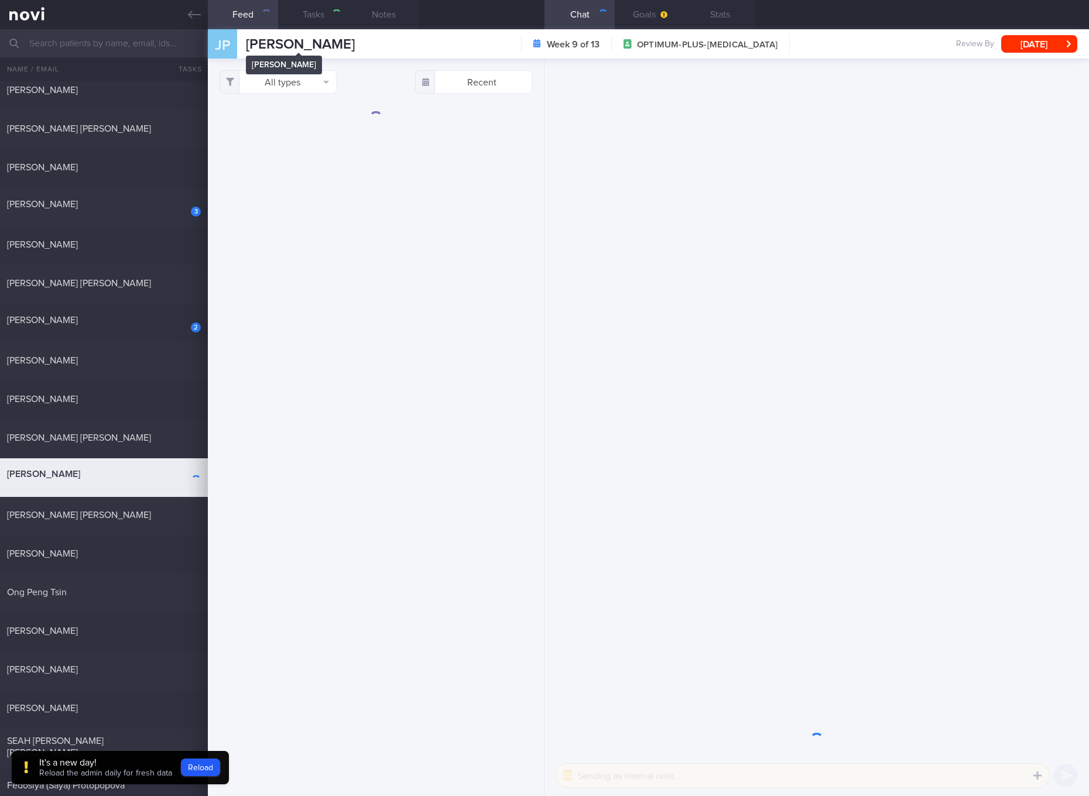
checkbox input "true"
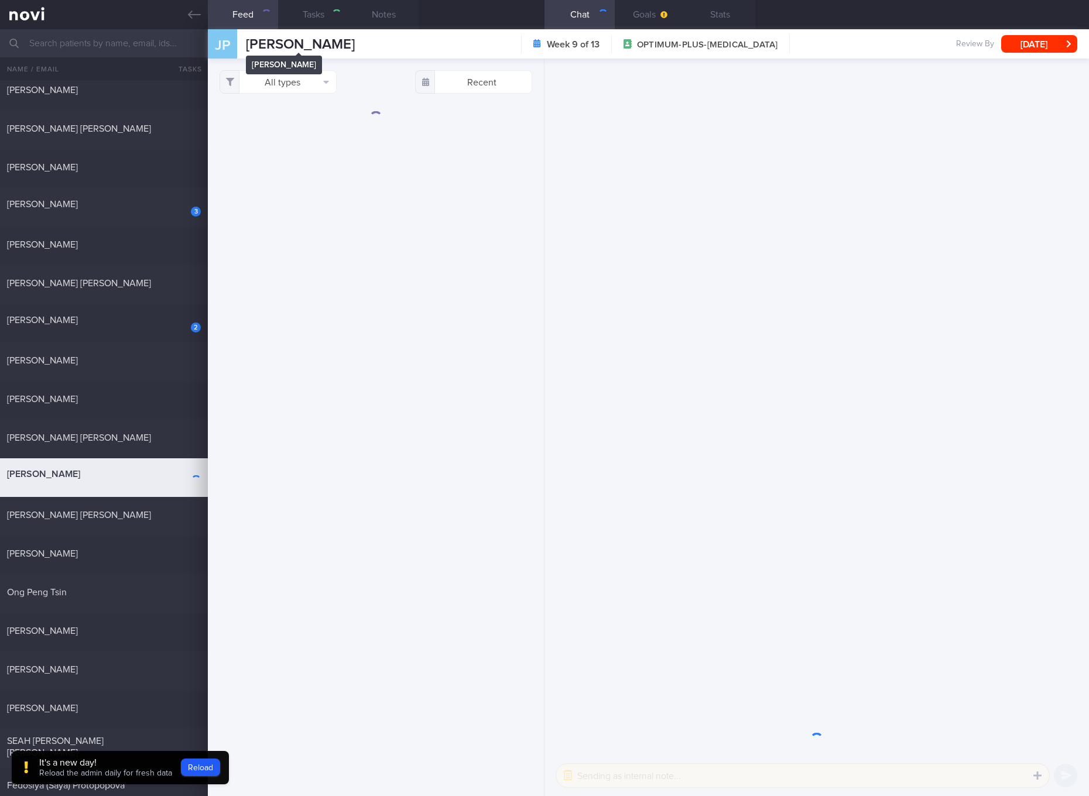
checkbox input "true"
select select "6"
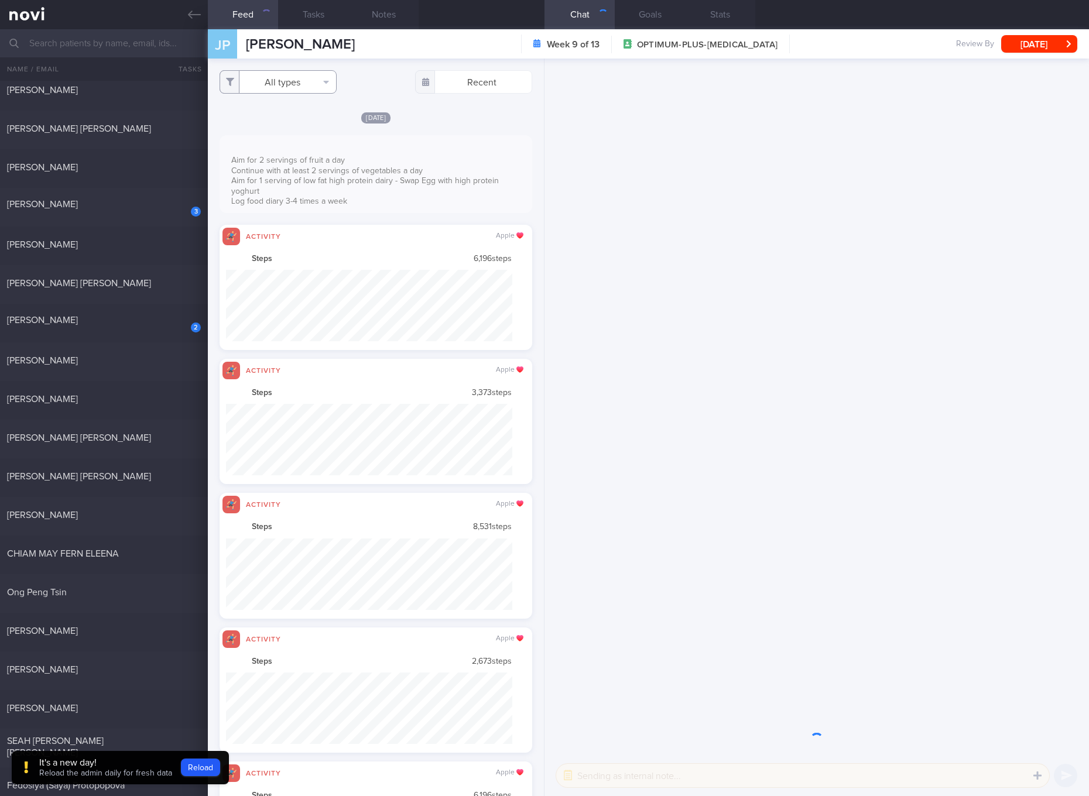
click at [296, 75] on button "All types" at bounding box center [278, 81] width 117 height 23
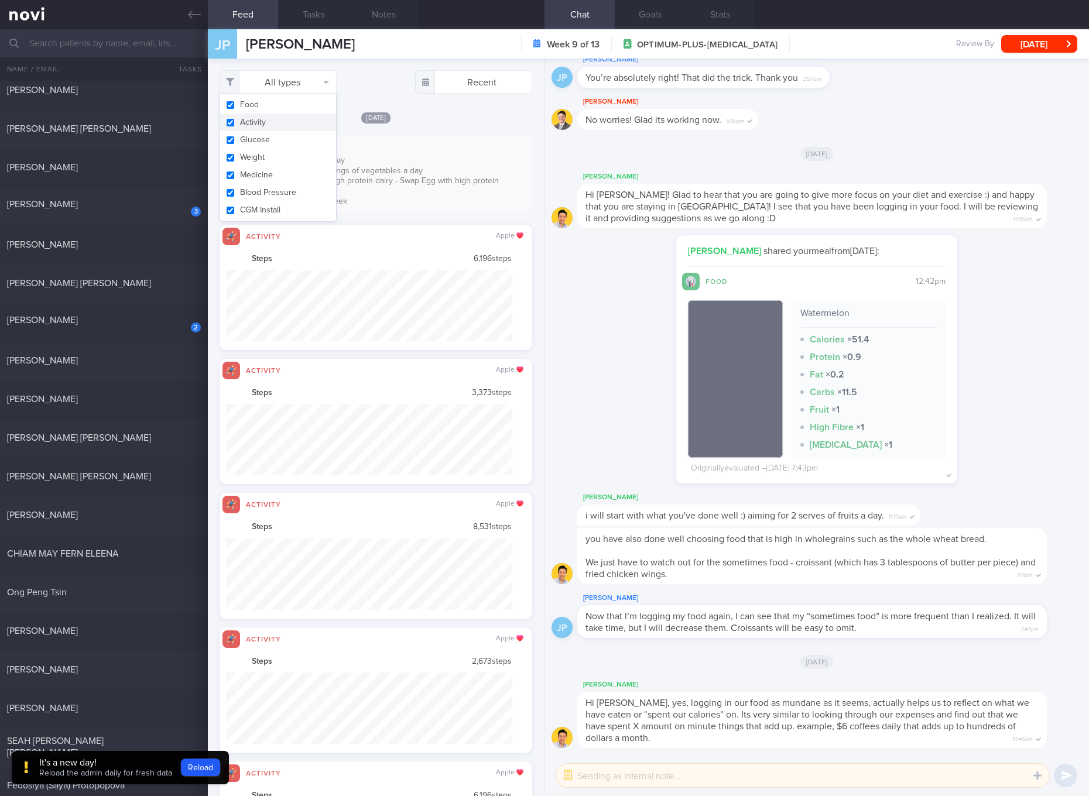
click at [287, 126] on button "Activity" at bounding box center [278, 123] width 116 height 18
checkbox input "false"
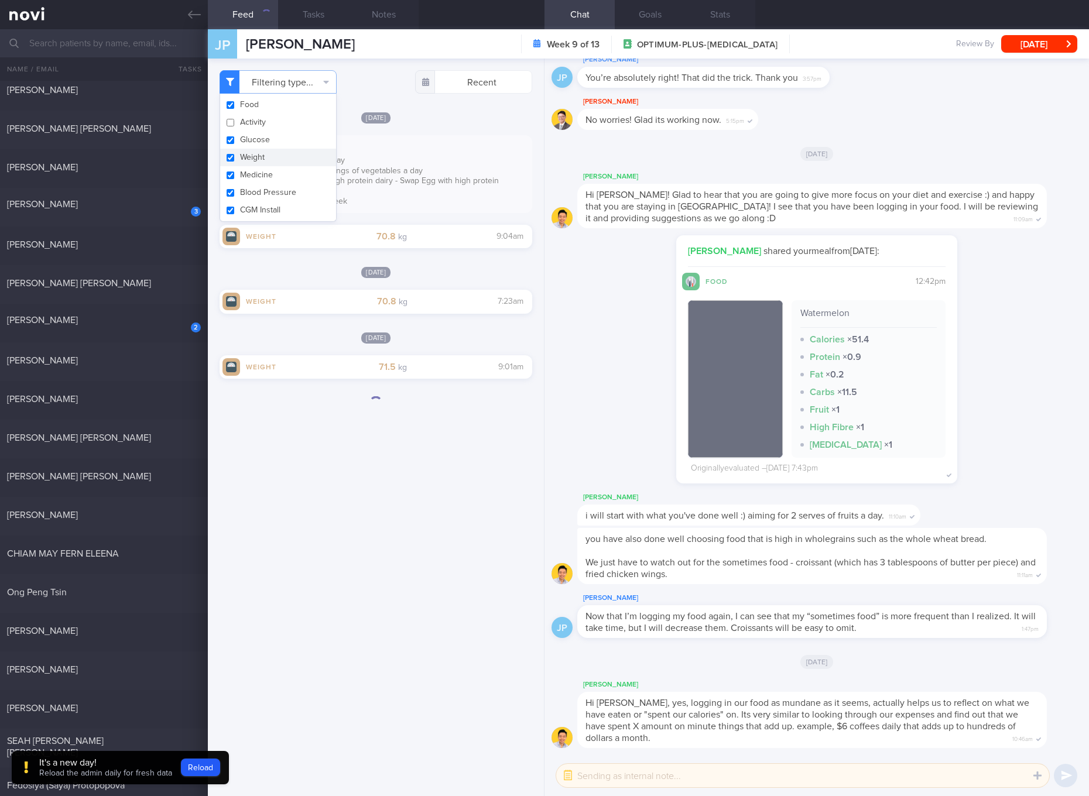
click at [251, 149] on button "Weight" at bounding box center [278, 158] width 116 height 18
checkbox input "false"
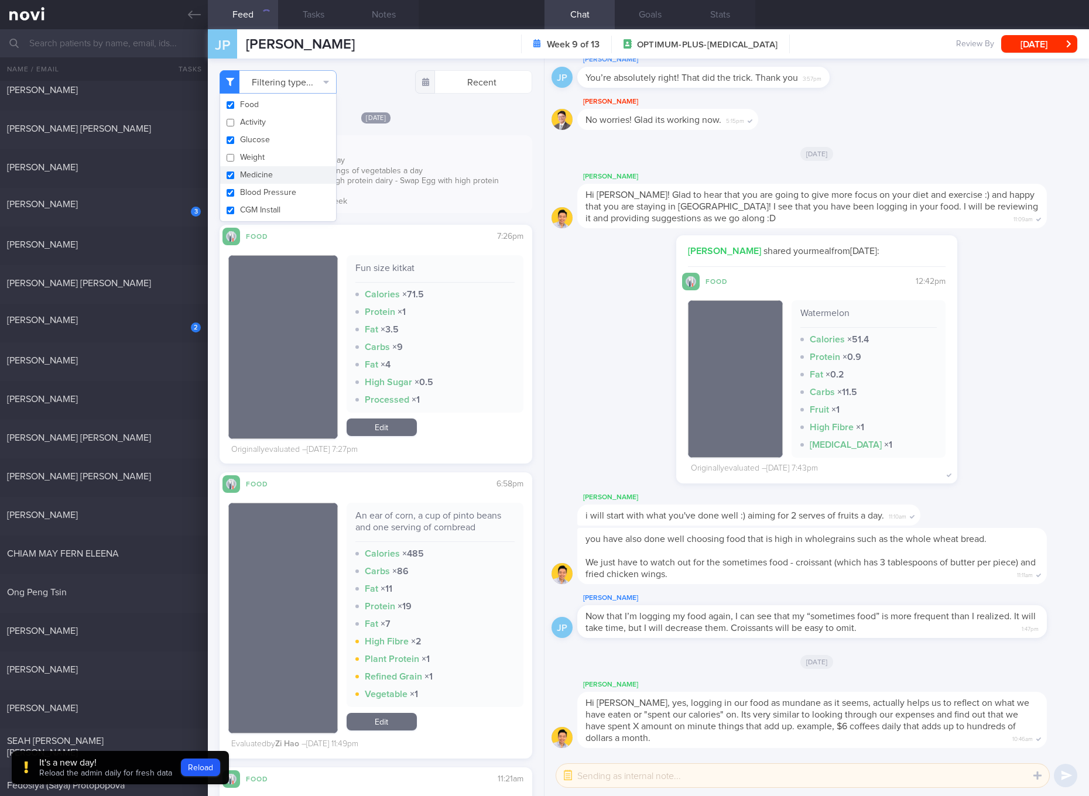
click at [249, 167] on button "Medicine" at bounding box center [278, 175] width 116 height 18
checkbox input "false"
click at [249, 141] on button "Glucose" at bounding box center [278, 140] width 116 height 18
checkbox input "false"
click at [249, 190] on button "Blood Pressure" at bounding box center [278, 193] width 116 height 18
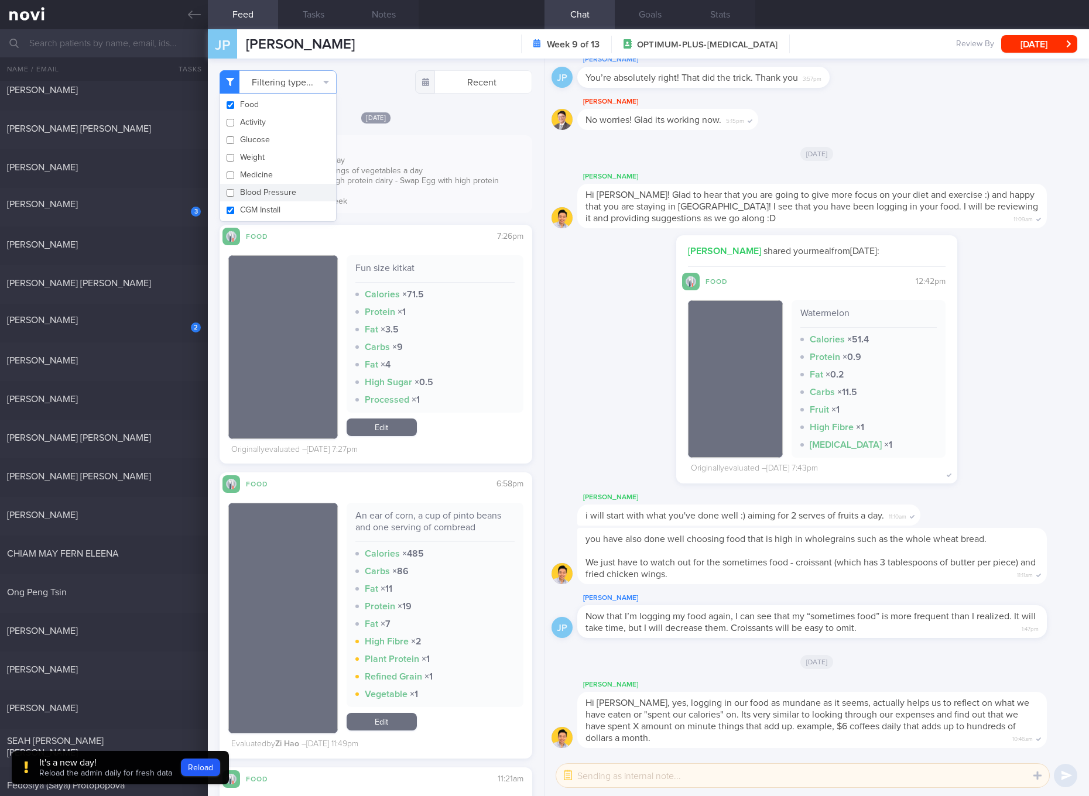
checkbox input "false"
click at [251, 211] on button "CGM Install" at bounding box center [278, 210] width 116 height 18
checkbox input "false"
click at [432, 196] on div "Aim for 2 servings of fruit a day Continue with at least 2 servings of vegetabl…" at bounding box center [376, 183] width 313 height 54
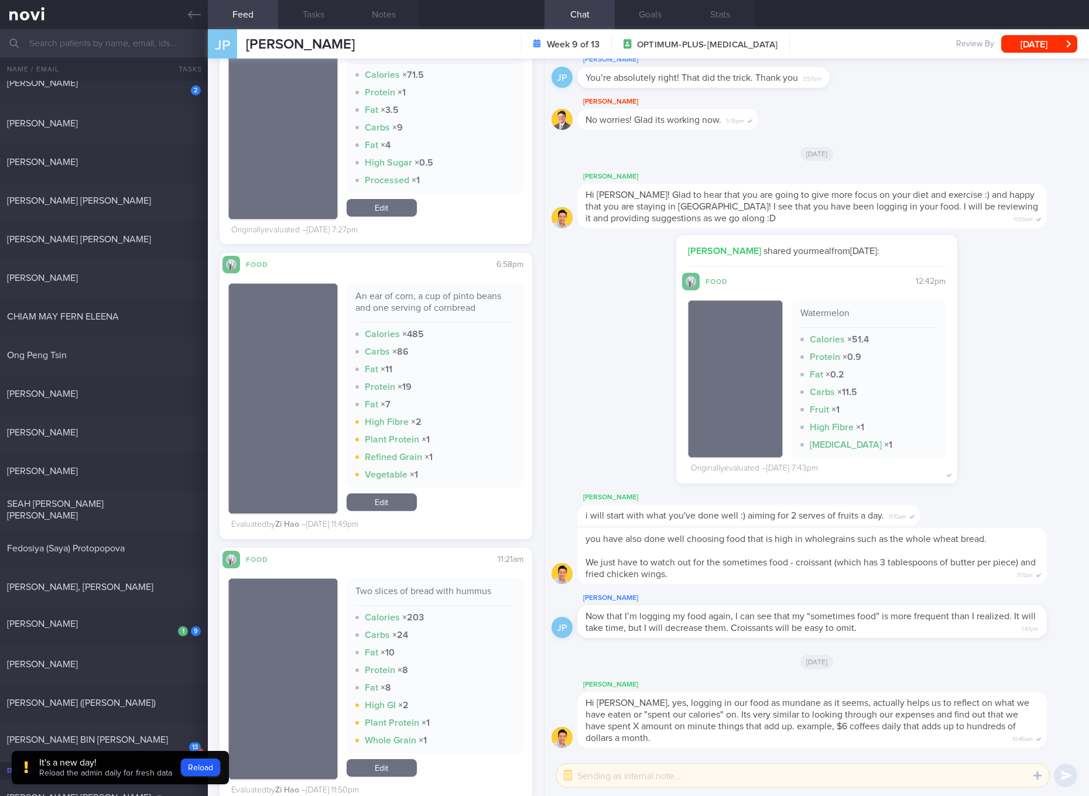
drag, startPoint x: 67, startPoint y: 396, endPoint x: 292, endPoint y: 45, distance: 417.2
click at [67, 396] on div "[PERSON_NAME]" at bounding box center [102, 394] width 191 height 12
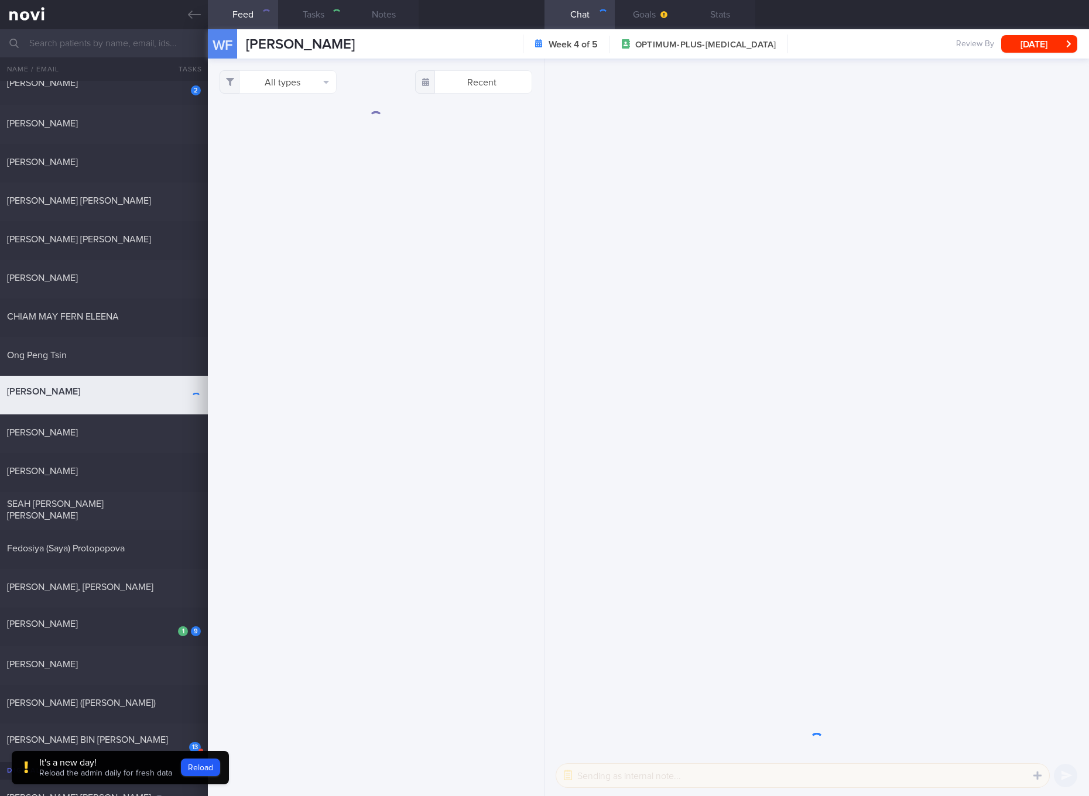
checkbox input "true"
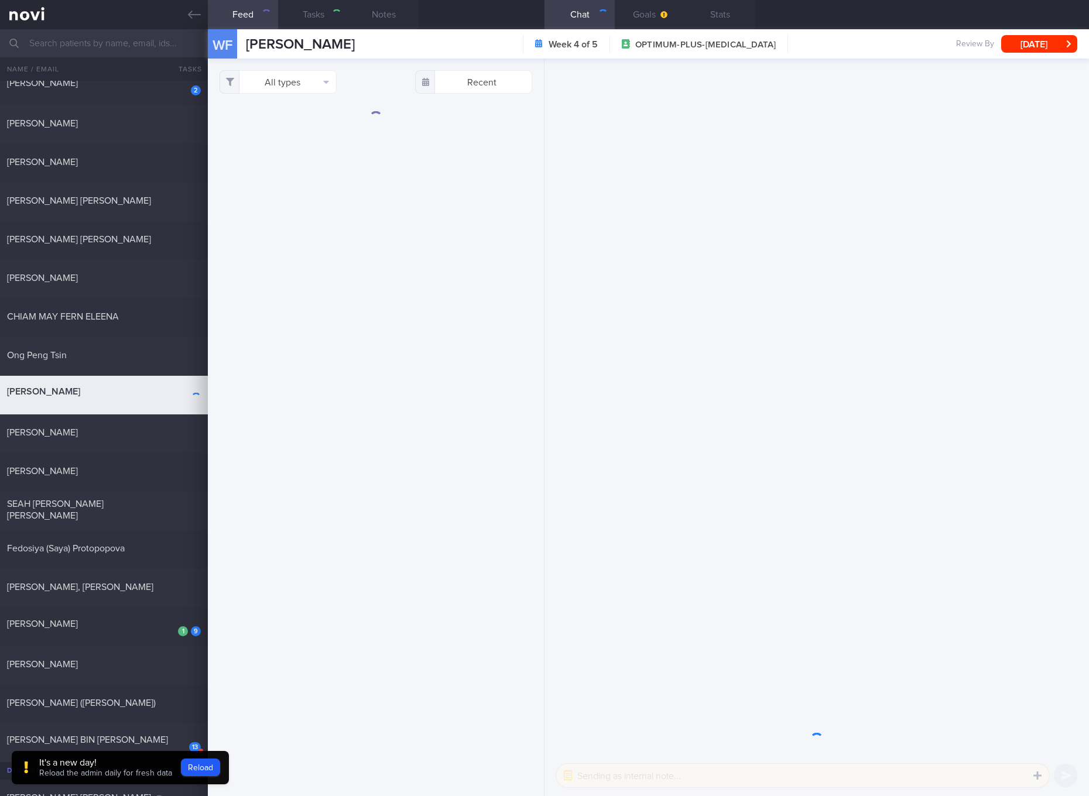
checkbox input "true"
select select "7"
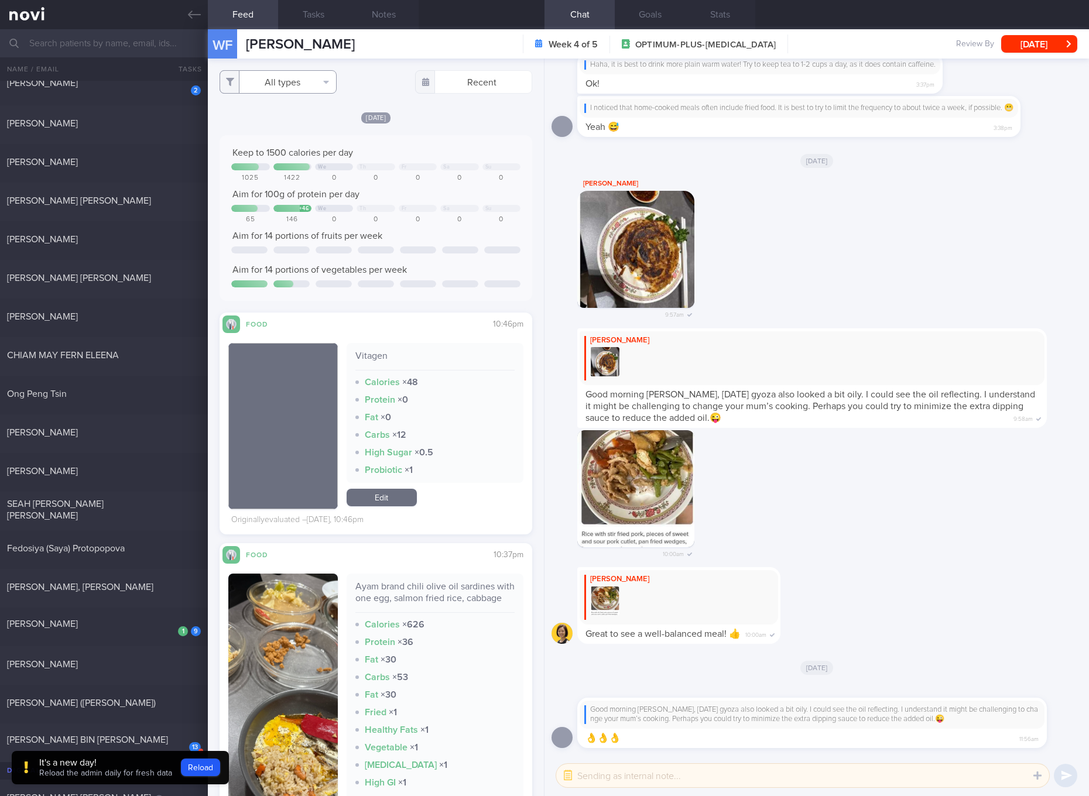
click at [308, 81] on button "All types" at bounding box center [278, 81] width 117 height 23
click at [306, 122] on button "Activity" at bounding box center [278, 123] width 116 height 18
click at [294, 129] on button "Activity" at bounding box center [278, 123] width 116 height 18
checkbox input "true"
click at [285, 143] on button "Glucose" at bounding box center [278, 140] width 116 height 18
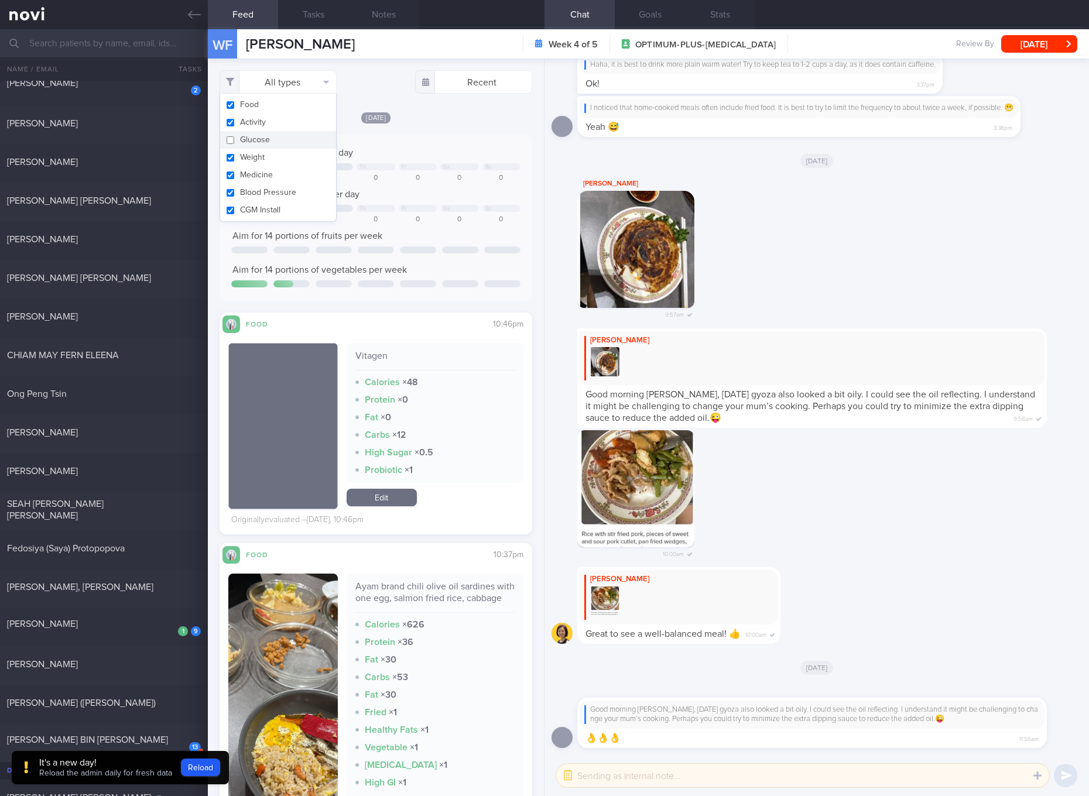
checkbox input "false"
click at [271, 162] on button "Weight" at bounding box center [278, 158] width 116 height 18
checkbox input "false"
click at [264, 170] on button "Medicine" at bounding box center [278, 175] width 116 height 18
checkbox input "false"
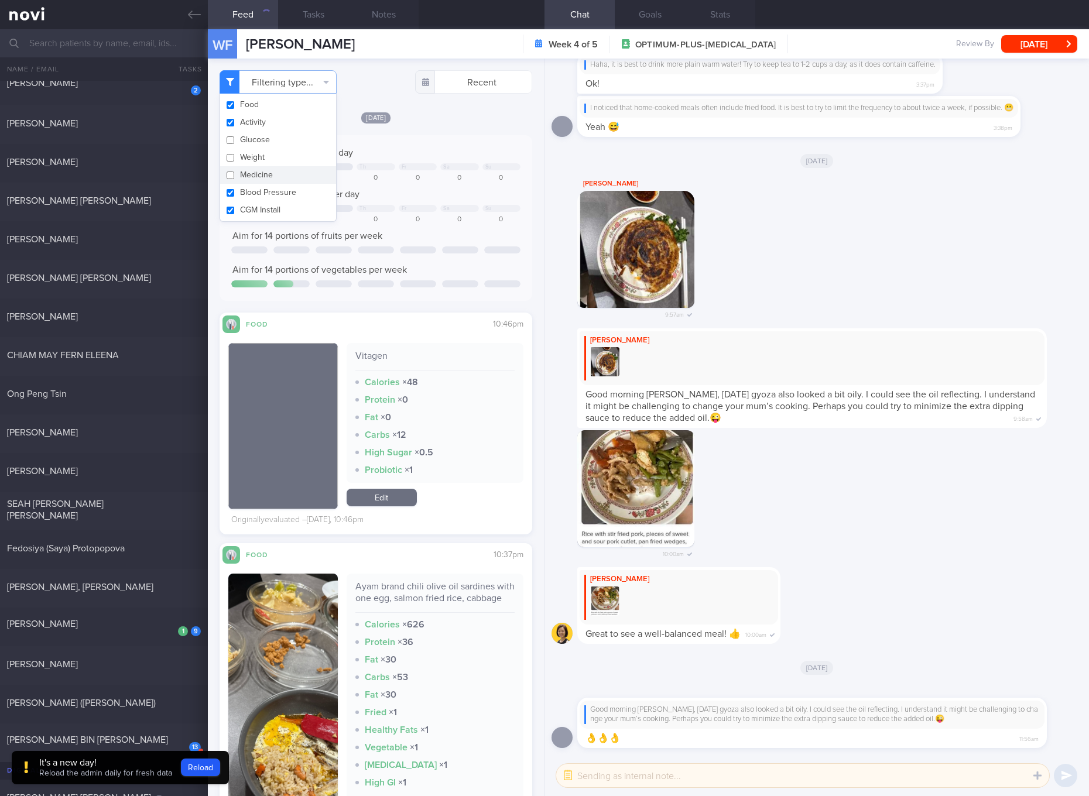
click at [261, 187] on button "Blood Pressure" at bounding box center [278, 193] width 116 height 18
checkbox input "false"
click at [259, 201] on button "CGM Install" at bounding box center [278, 210] width 116 height 18
checkbox input "false"
click at [273, 125] on button "Activity" at bounding box center [278, 123] width 116 height 18
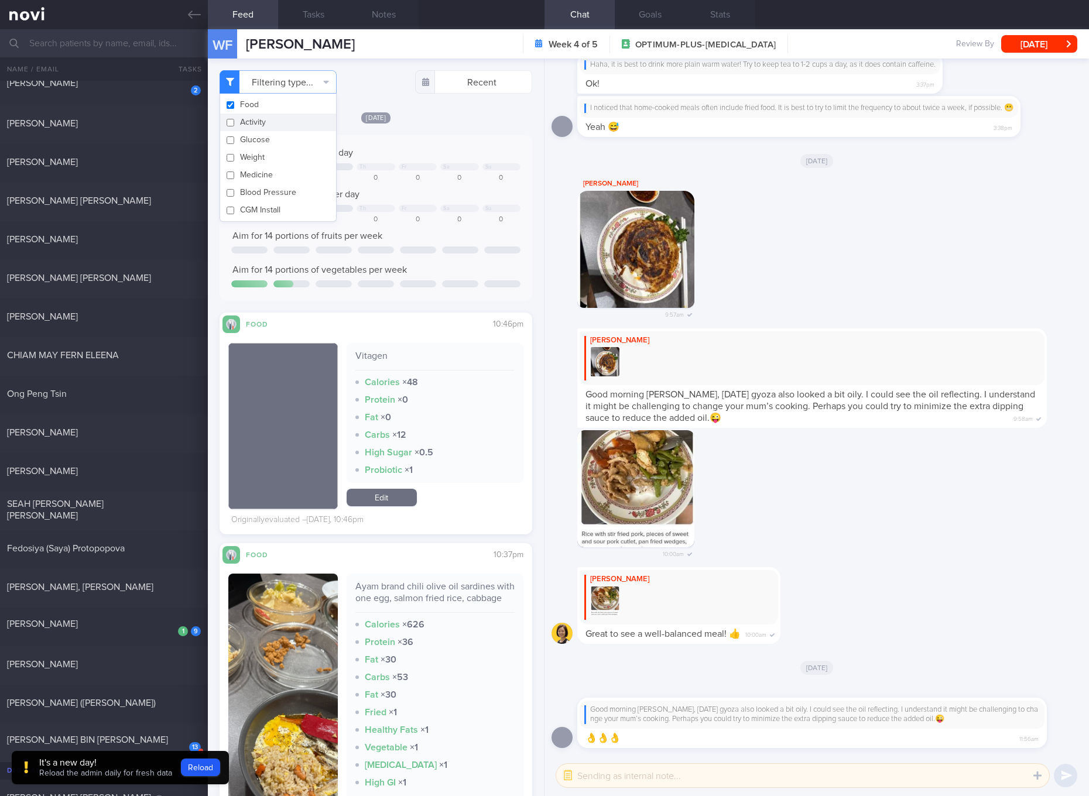
checkbox input "false"
click at [405, 199] on div "Aim for 100g of protein per day" at bounding box center [375, 195] width 289 height 12
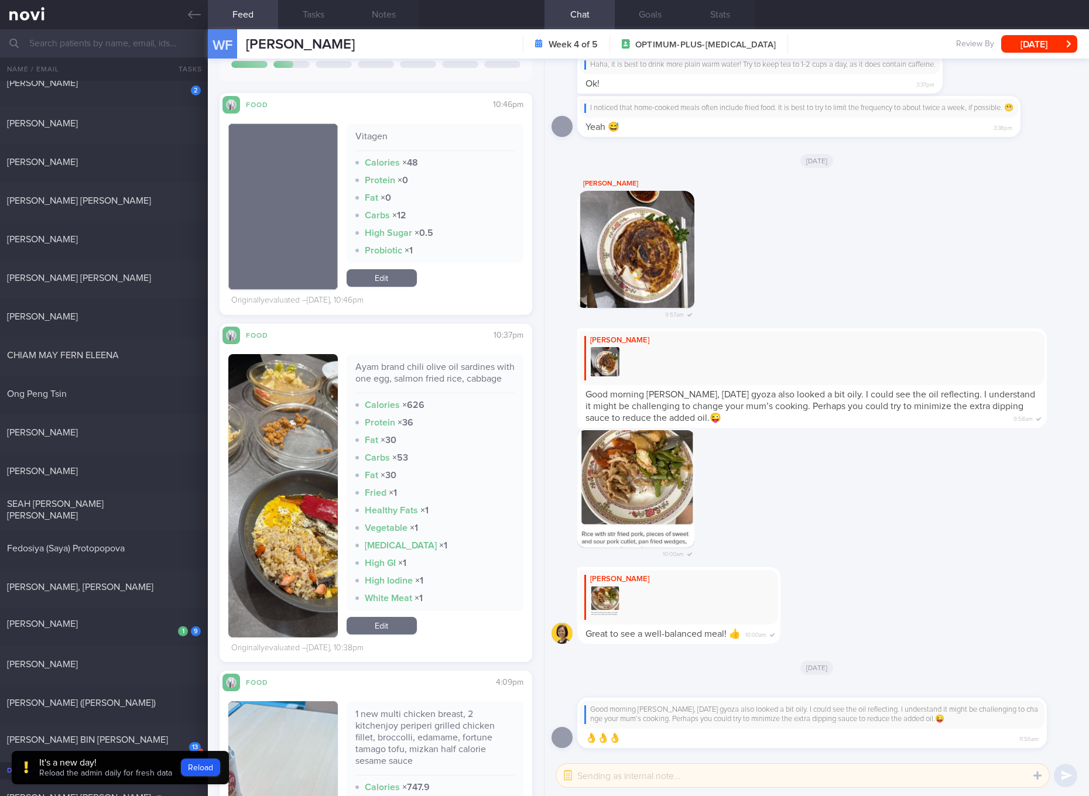
click at [452, 371] on div "Ayam brand chili olive oil sardines with one egg, salmon fried rice, cabbage" at bounding box center [434, 377] width 159 height 32
click at [298, 486] on button "button" at bounding box center [283, 495] width 110 height 283
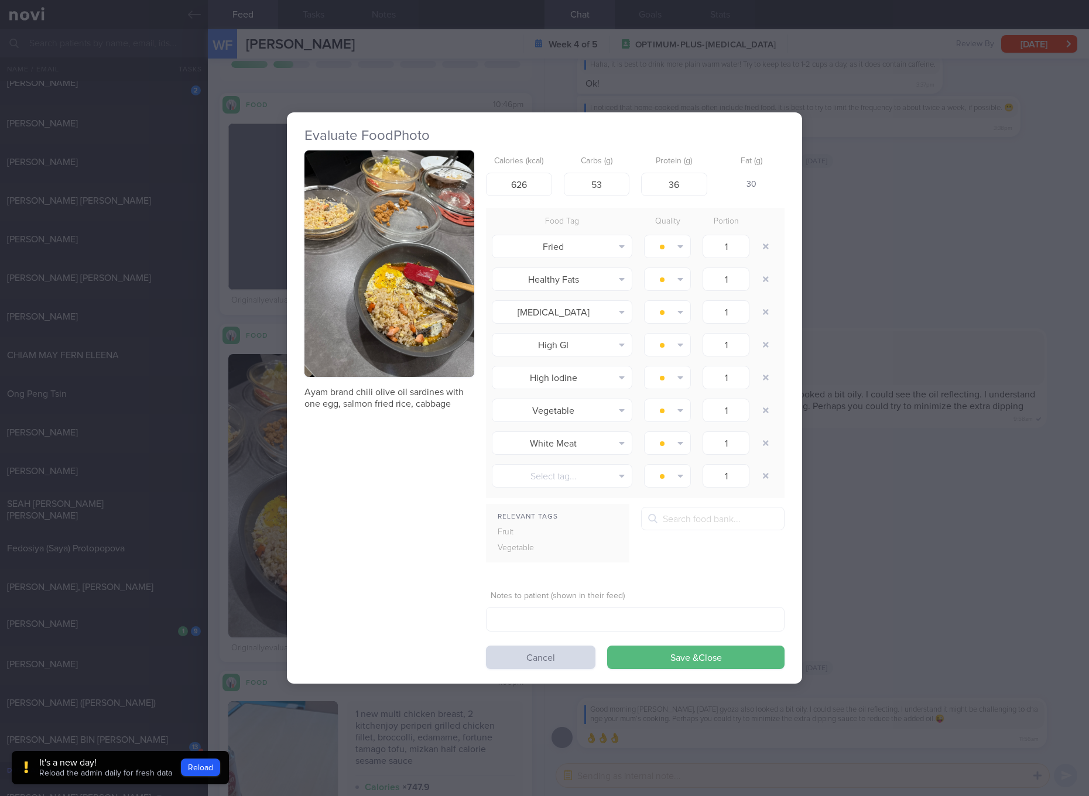
click at [420, 298] on button "button" at bounding box center [390, 264] width 170 height 227
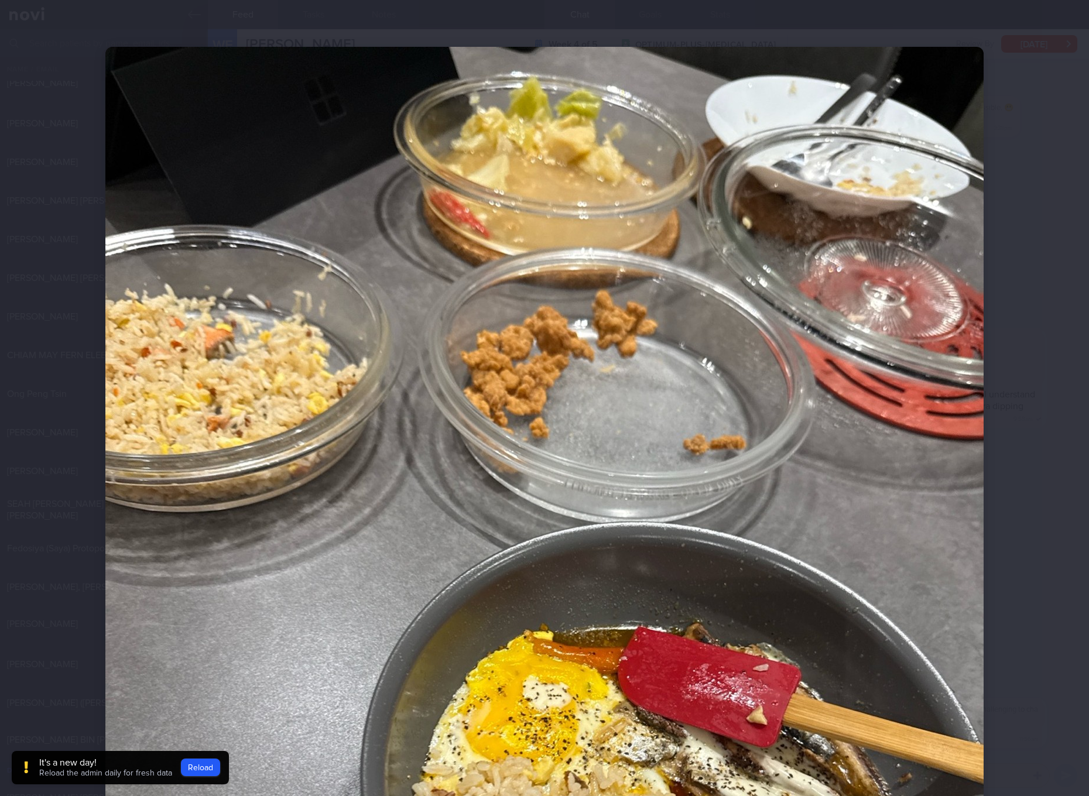
click at [648, 557] on img at bounding box center [544, 632] width 878 height 1171
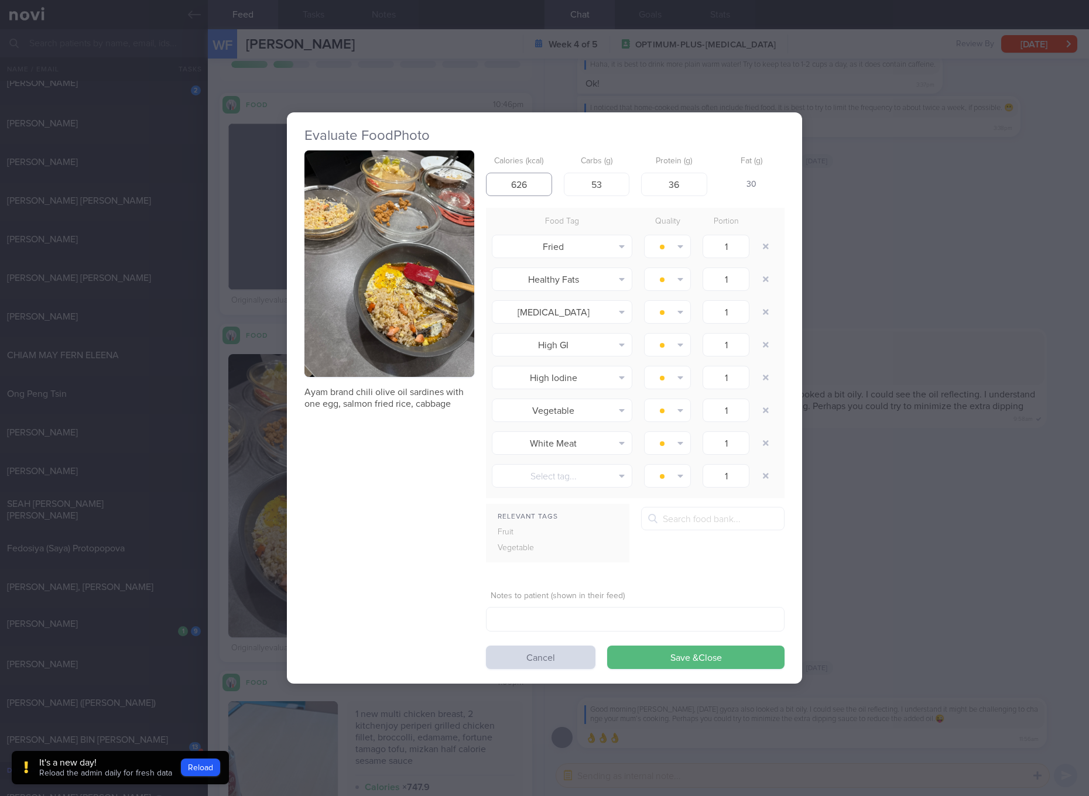
click at [528, 176] on input "626" at bounding box center [519, 184] width 66 height 23
type input "643"
type input "40"
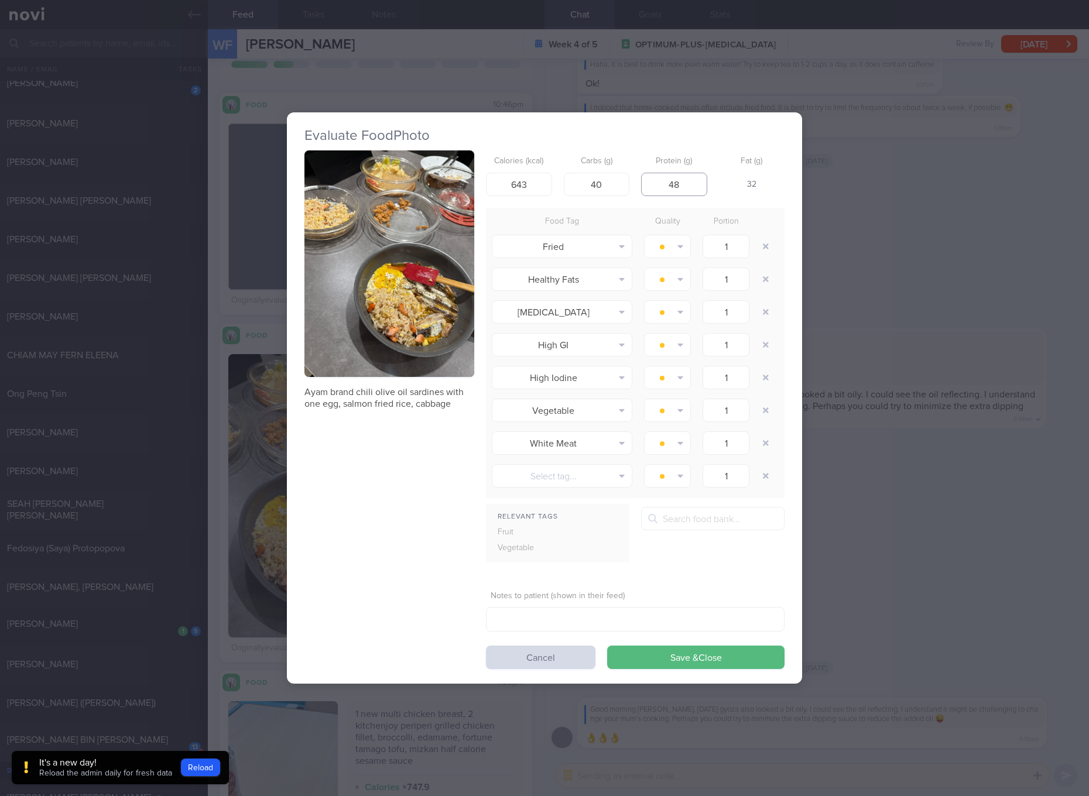
type input "48"
click at [607, 646] on button "Save & Close" at bounding box center [695, 657] width 177 height 23
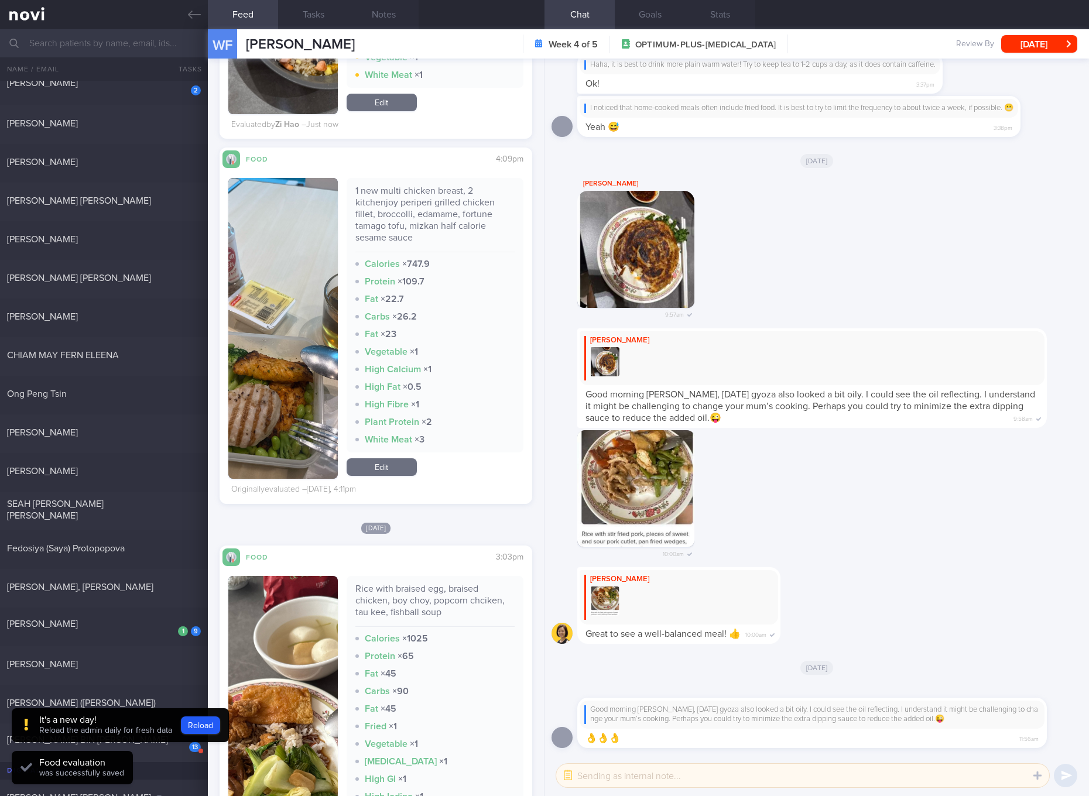
scroll to position [658, 0]
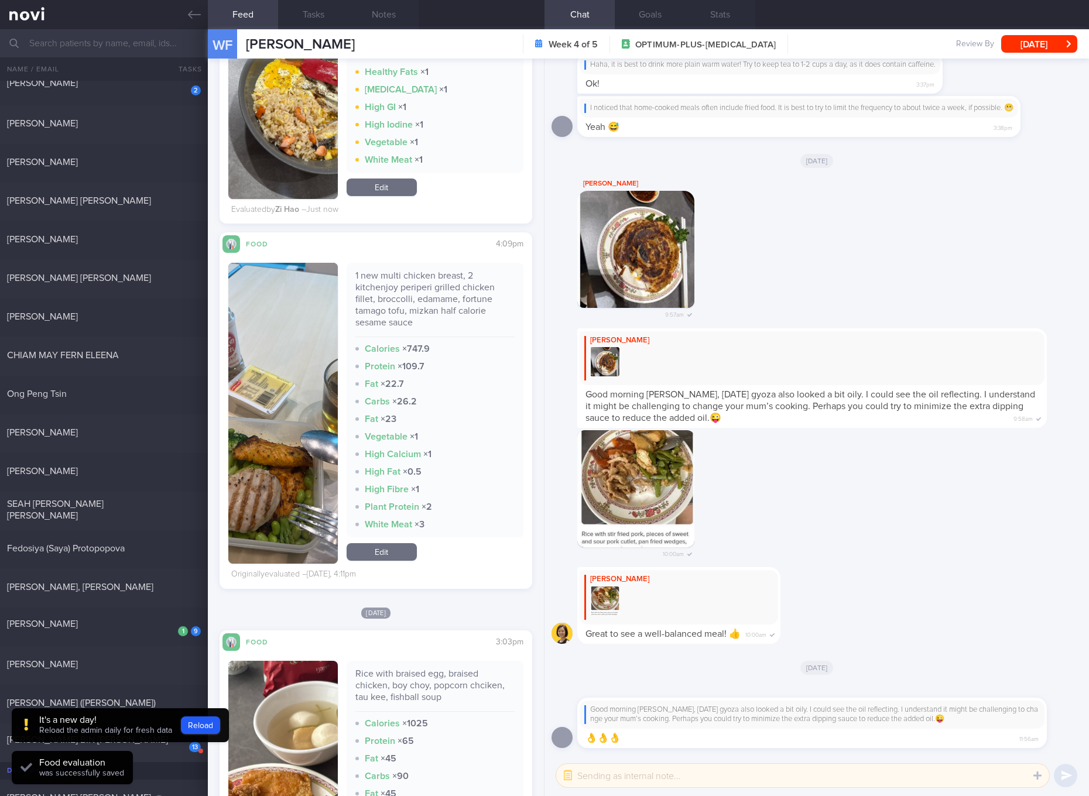
click at [450, 312] on div "1 new multi chicken breast, 2 kitchenjoy periperi grilled chicken fillet, brocc…" at bounding box center [434, 303] width 159 height 67
click at [290, 413] on button "button" at bounding box center [283, 413] width 110 height 301
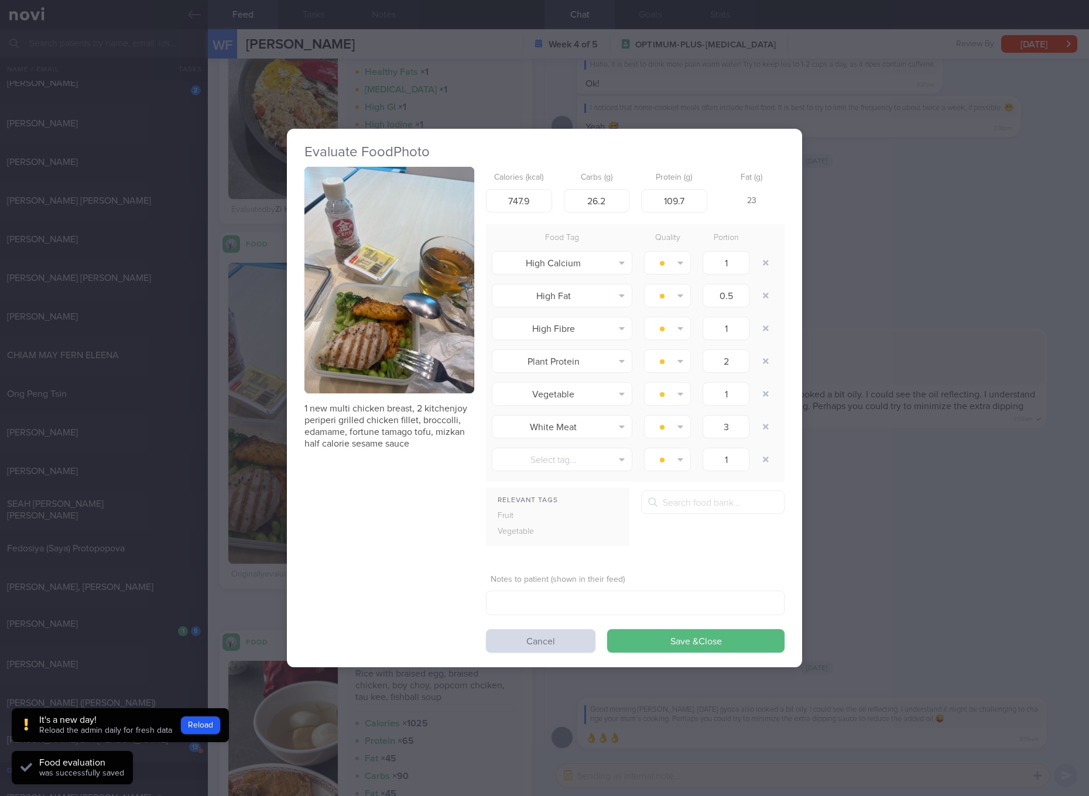
click at [396, 269] on button "button" at bounding box center [390, 280] width 170 height 227
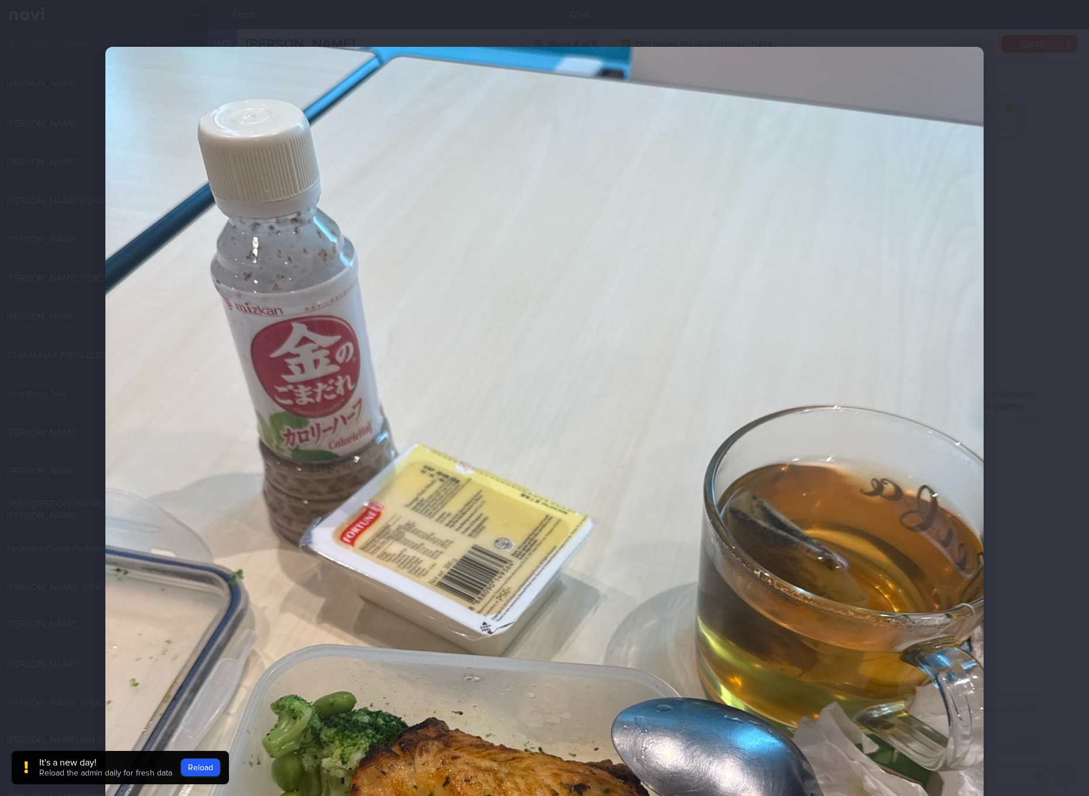
click at [573, 320] on img at bounding box center [544, 632] width 878 height 1171
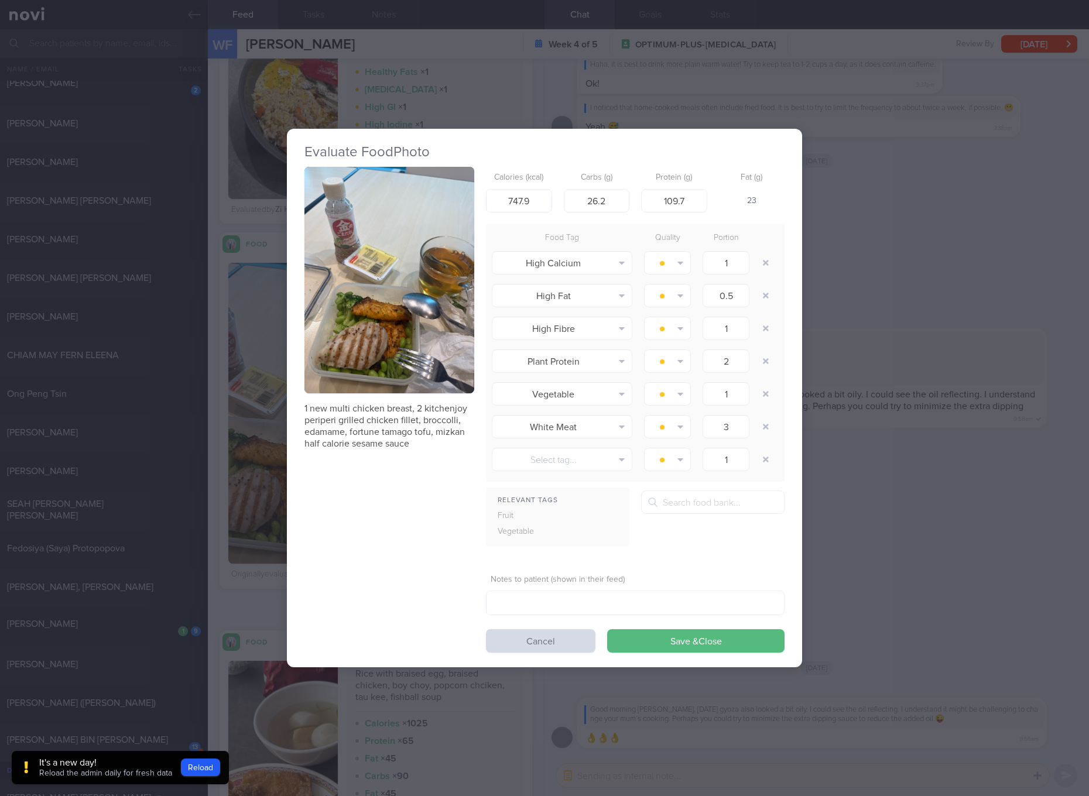
click at [904, 338] on div "Evaluate Food Photo 1 new multi chicken breast, 2 kitchenjoy periperi grilled c…" at bounding box center [544, 398] width 1089 height 796
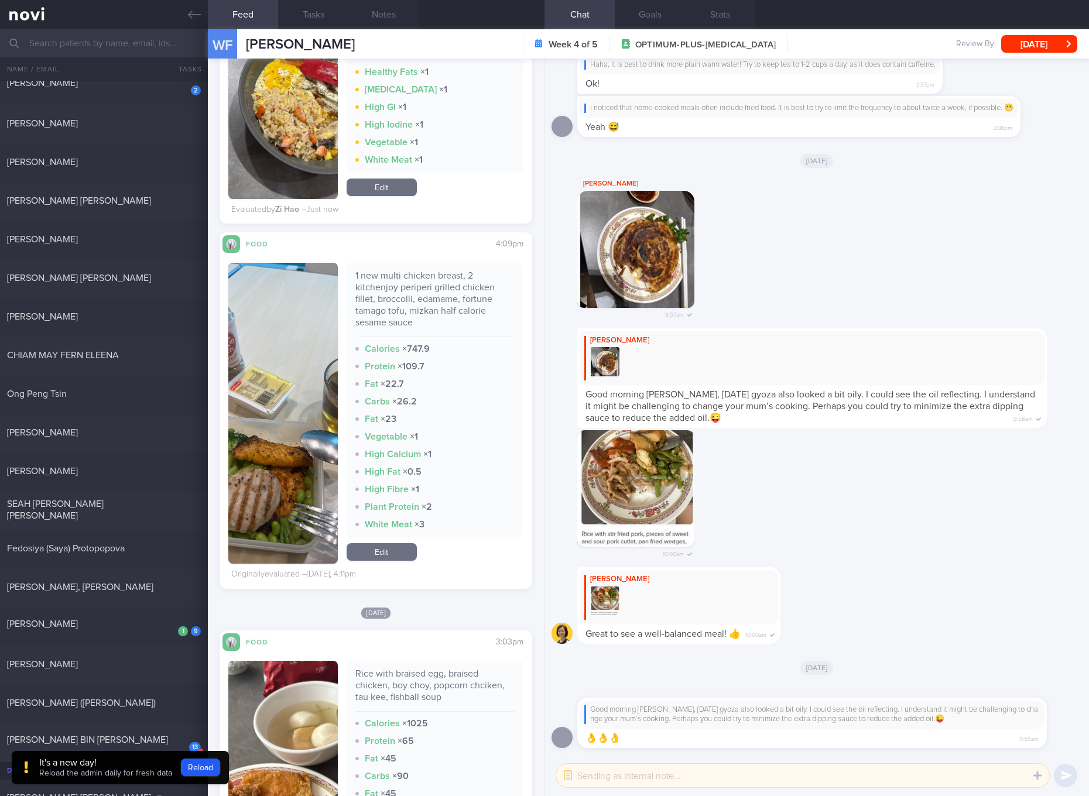
scroll to position [1098, 0]
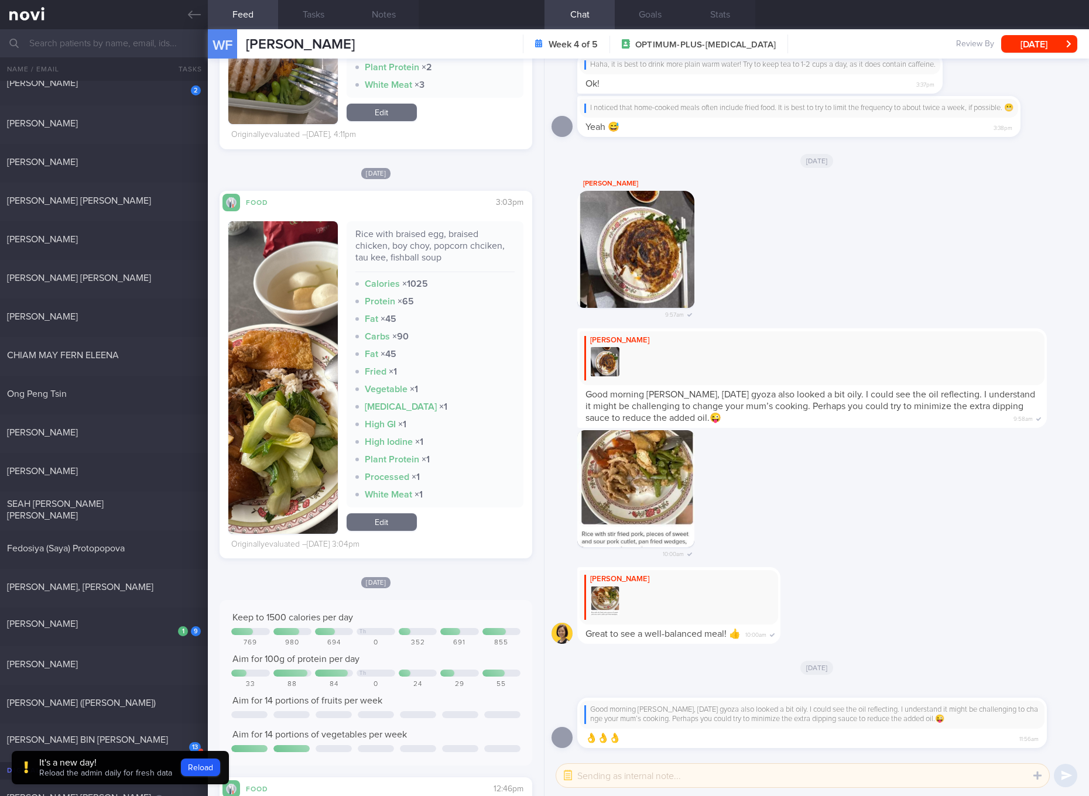
click at [421, 247] on div "Rice with braised egg, braised chicken, boy choy, popcorn chciken, tau kee, fis…" at bounding box center [434, 250] width 159 height 44
click at [293, 357] on button "button" at bounding box center [283, 377] width 110 height 313
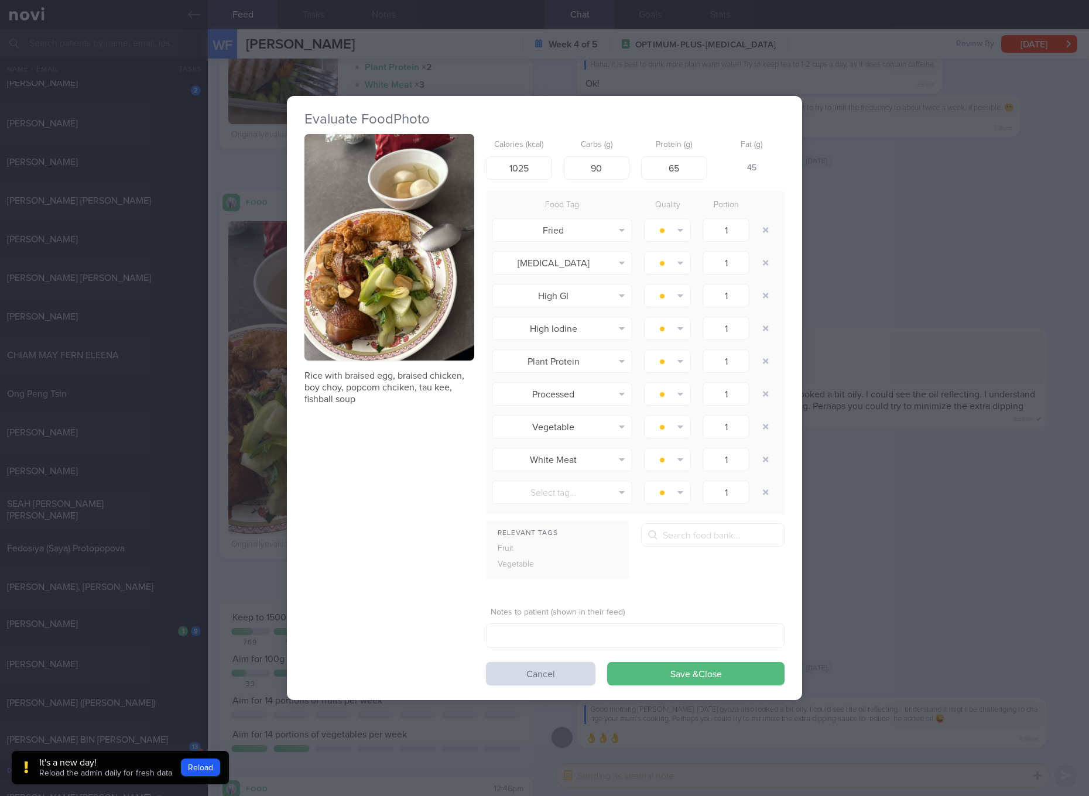
click at [389, 282] on button "button" at bounding box center [390, 247] width 170 height 227
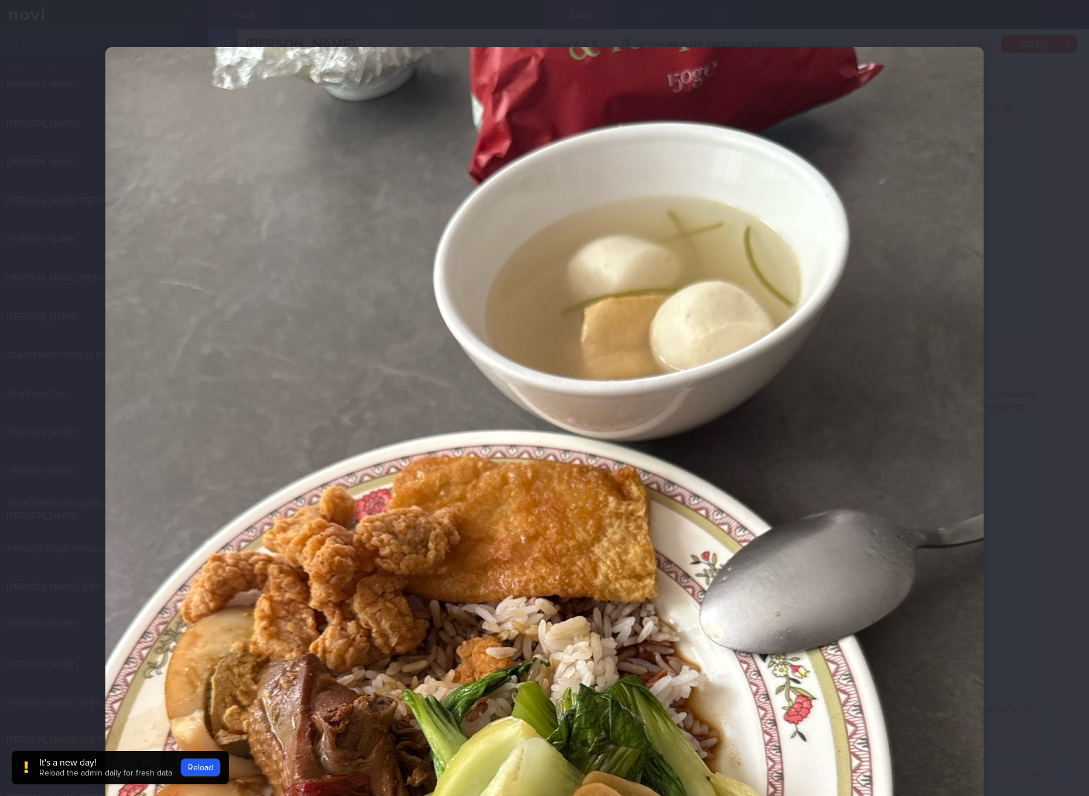
click at [584, 367] on img at bounding box center [544, 632] width 878 height 1171
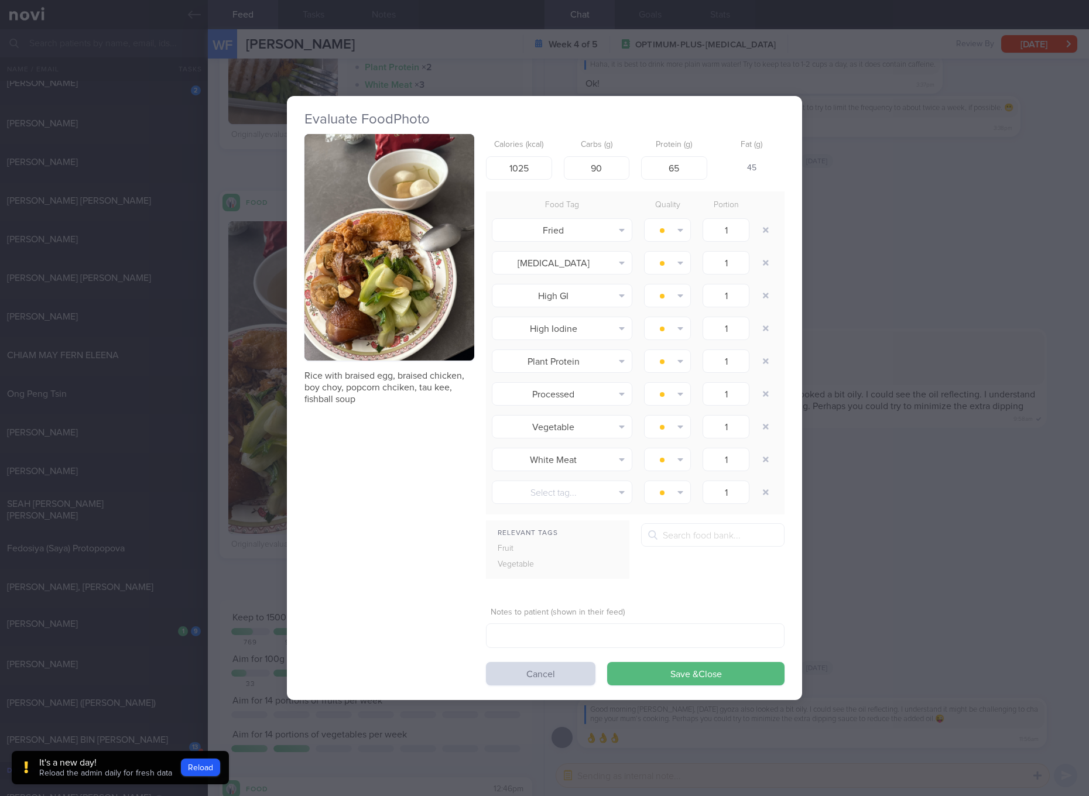
click at [938, 323] on div "Evaluate Food Photo Rice with braised egg, braised chicken, boy choy, popcorn c…" at bounding box center [544, 398] width 1089 height 796
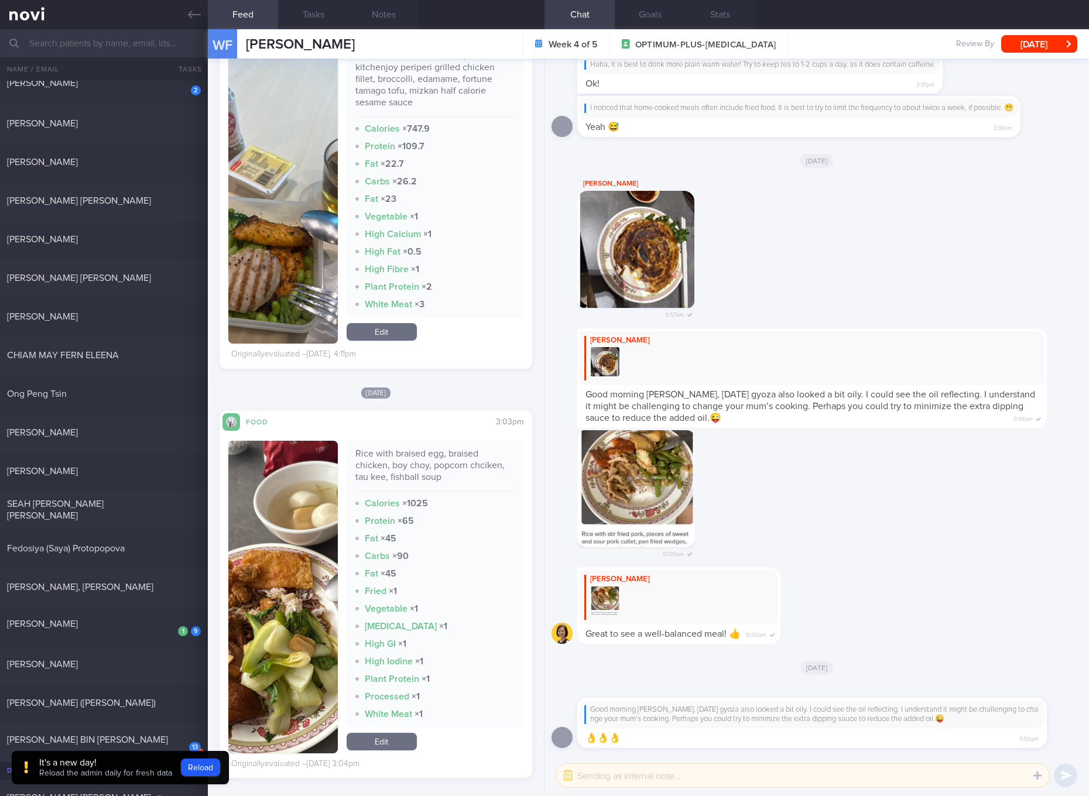
scroll to position [439, 0]
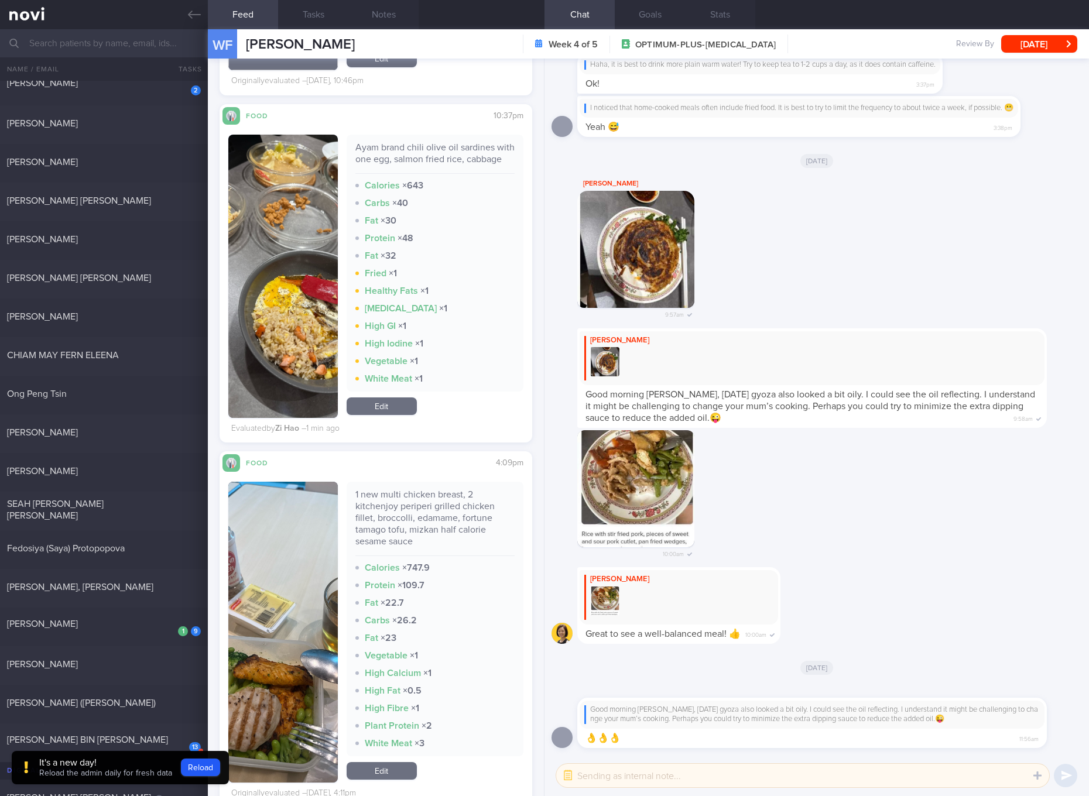
click at [293, 597] on button "button" at bounding box center [283, 632] width 110 height 301
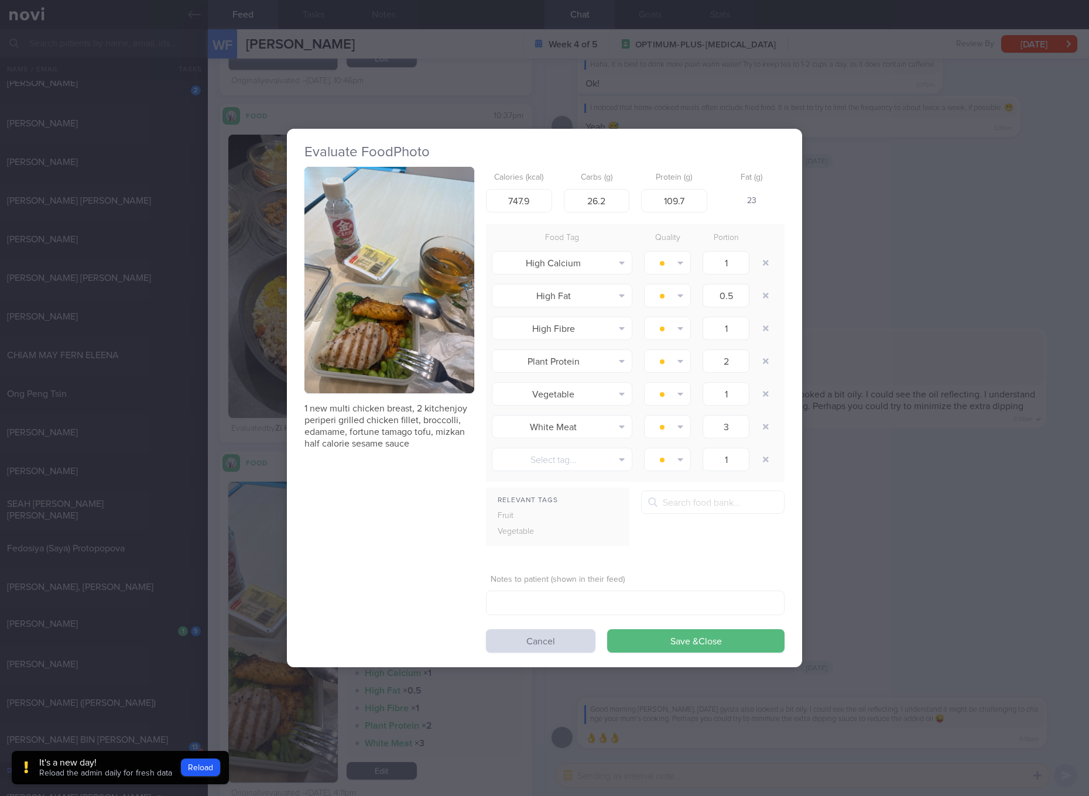
click at [450, 337] on button "button" at bounding box center [390, 280] width 170 height 227
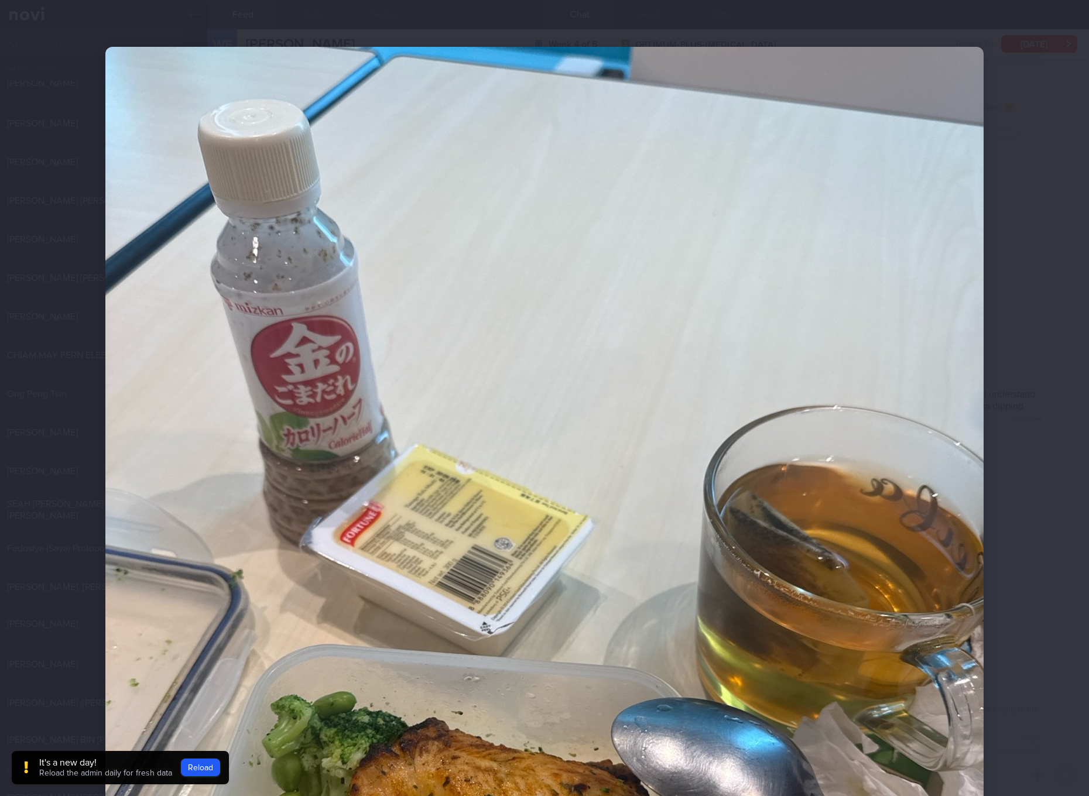
click at [555, 388] on img at bounding box center [544, 632] width 878 height 1171
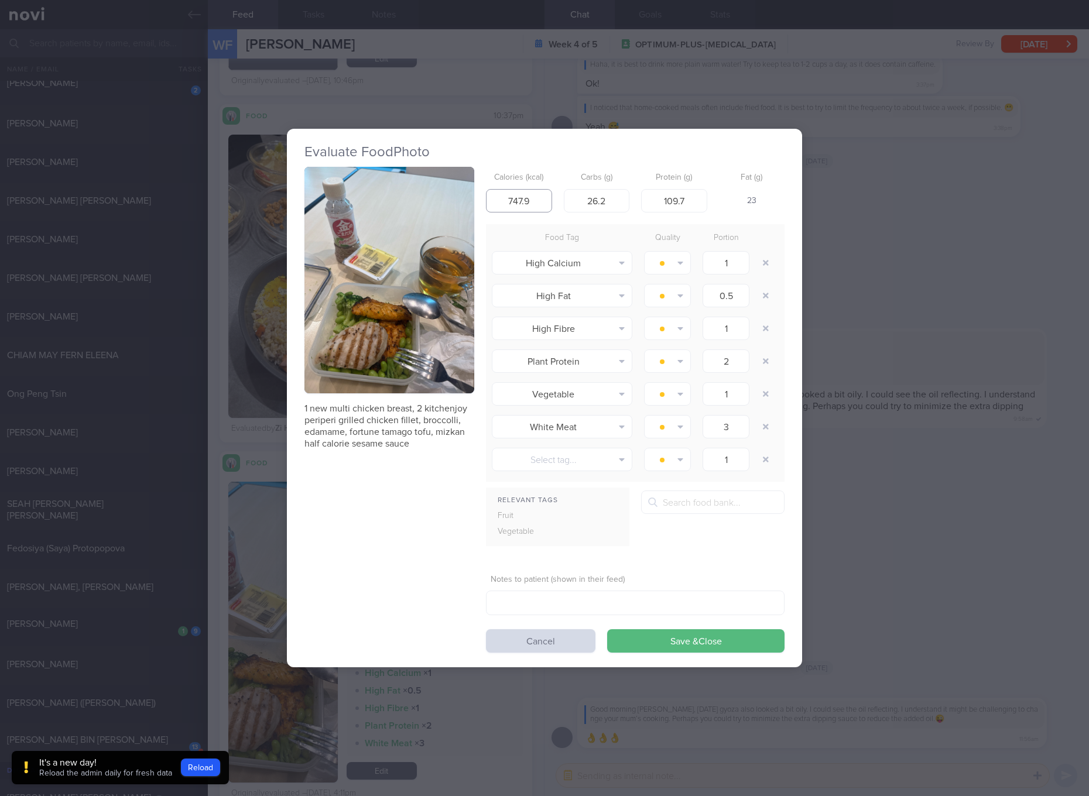
click at [542, 206] on input "747.9" at bounding box center [519, 200] width 66 height 23
type input "349"
type input "15"
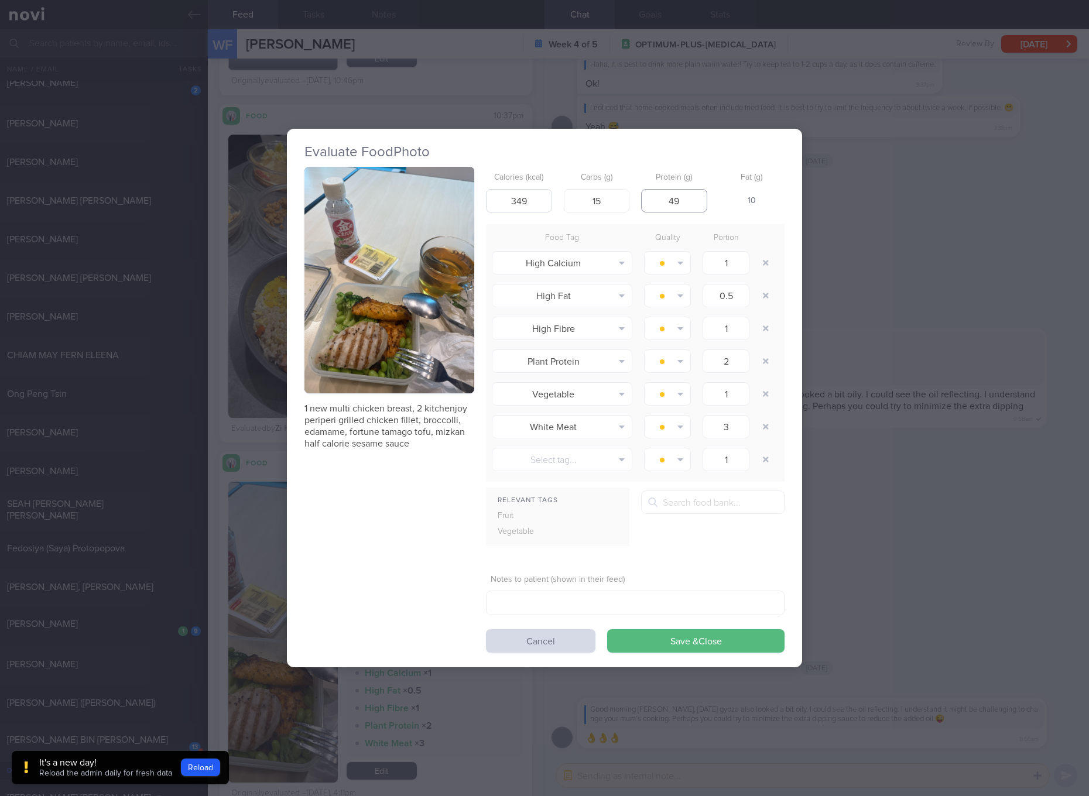
type input "49"
click at [607, 630] on button "Save & Close" at bounding box center [695, 641] width 177 height 23
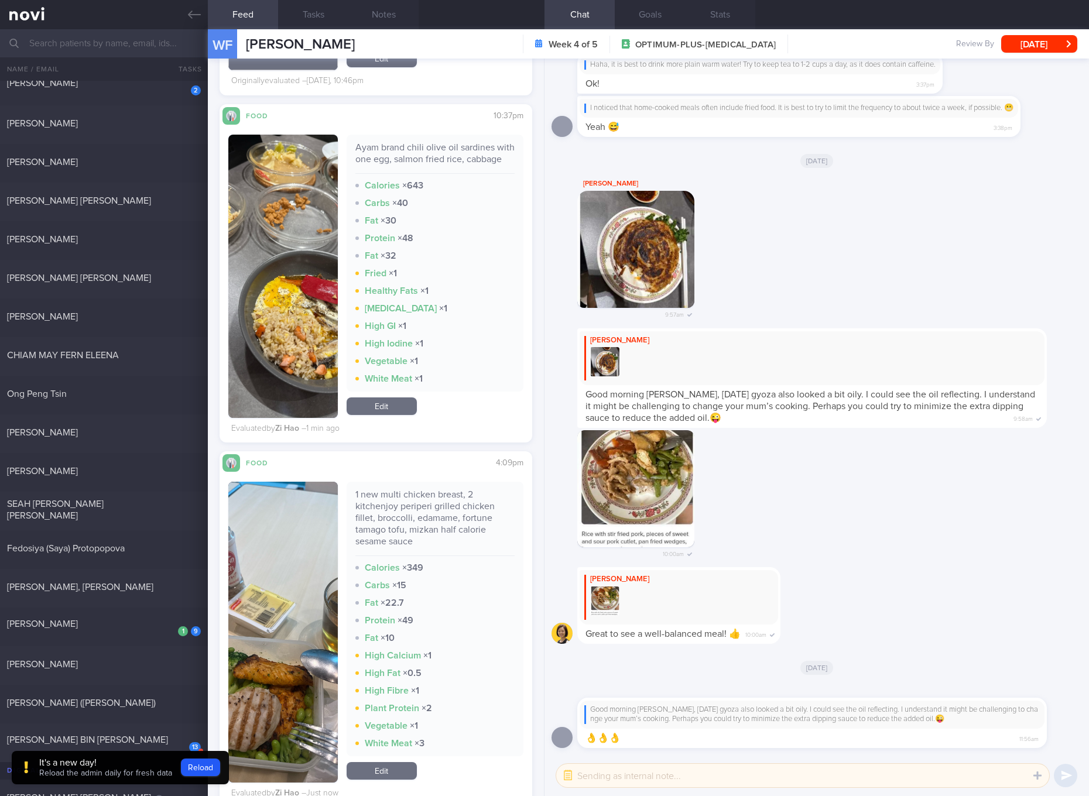
scroll to position [878, 0]
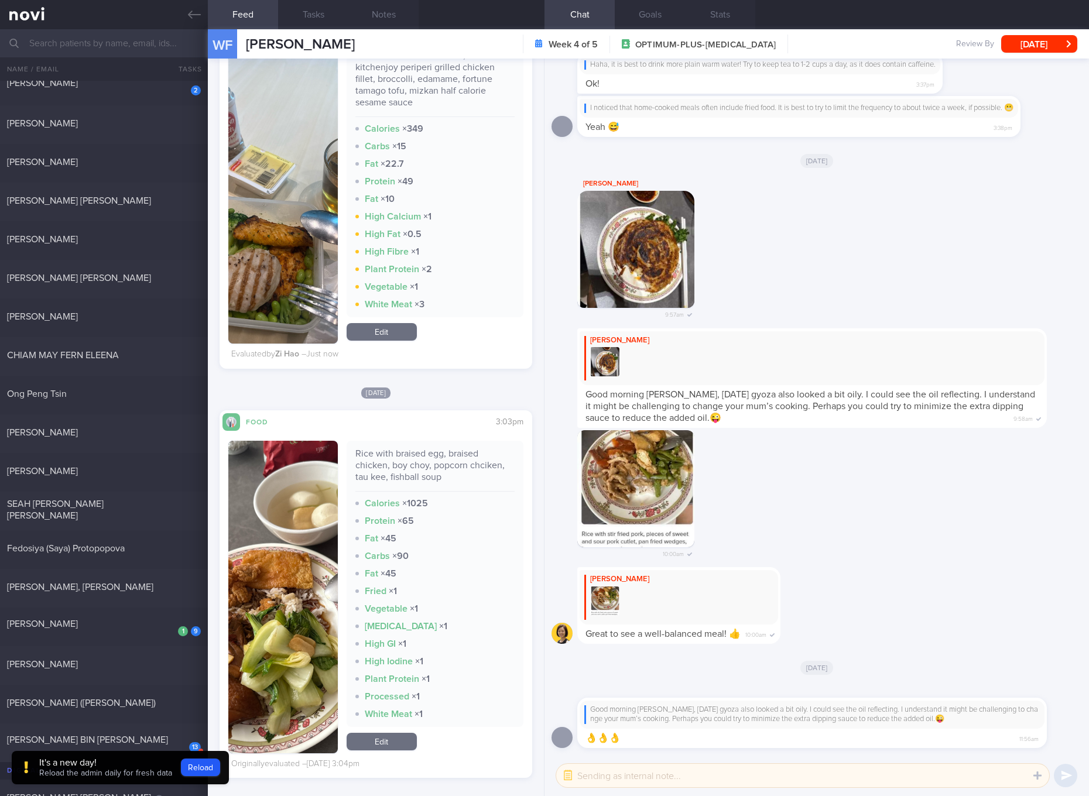
click at [288, 569] on button "button" at bounding box center [283, 597] width 110 height 313
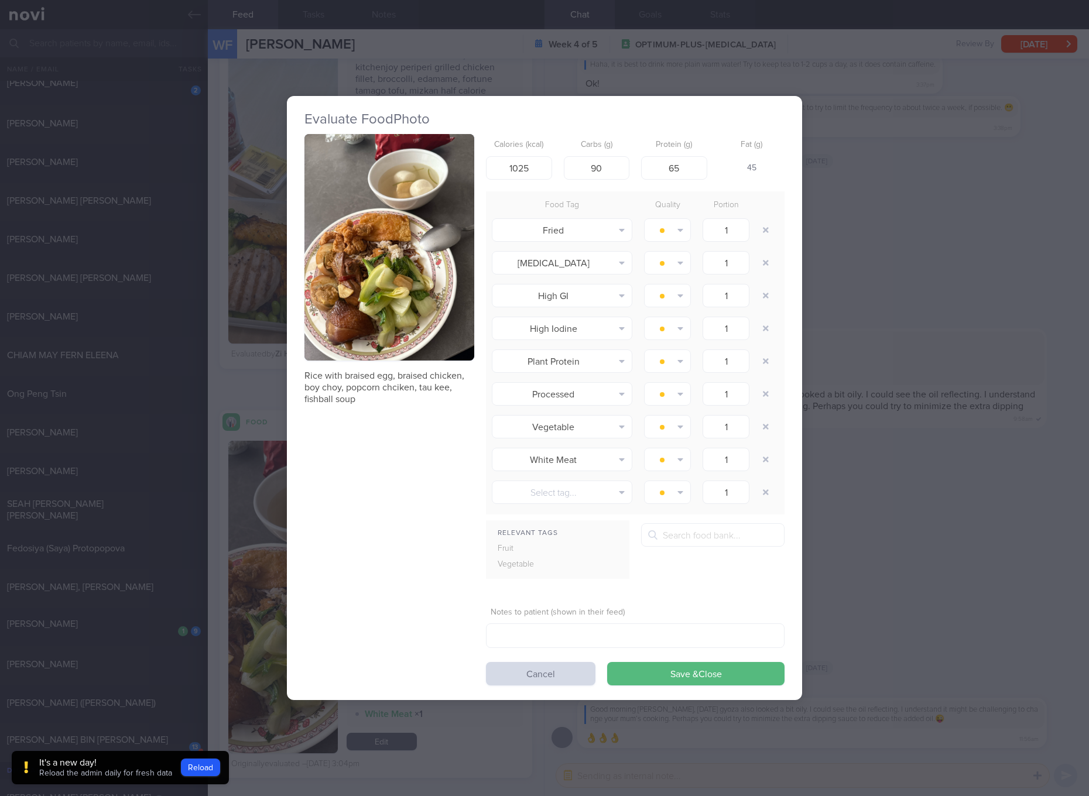
click at [430, 336] on button "button" at bounding box center [390, 247] width 170 height 227
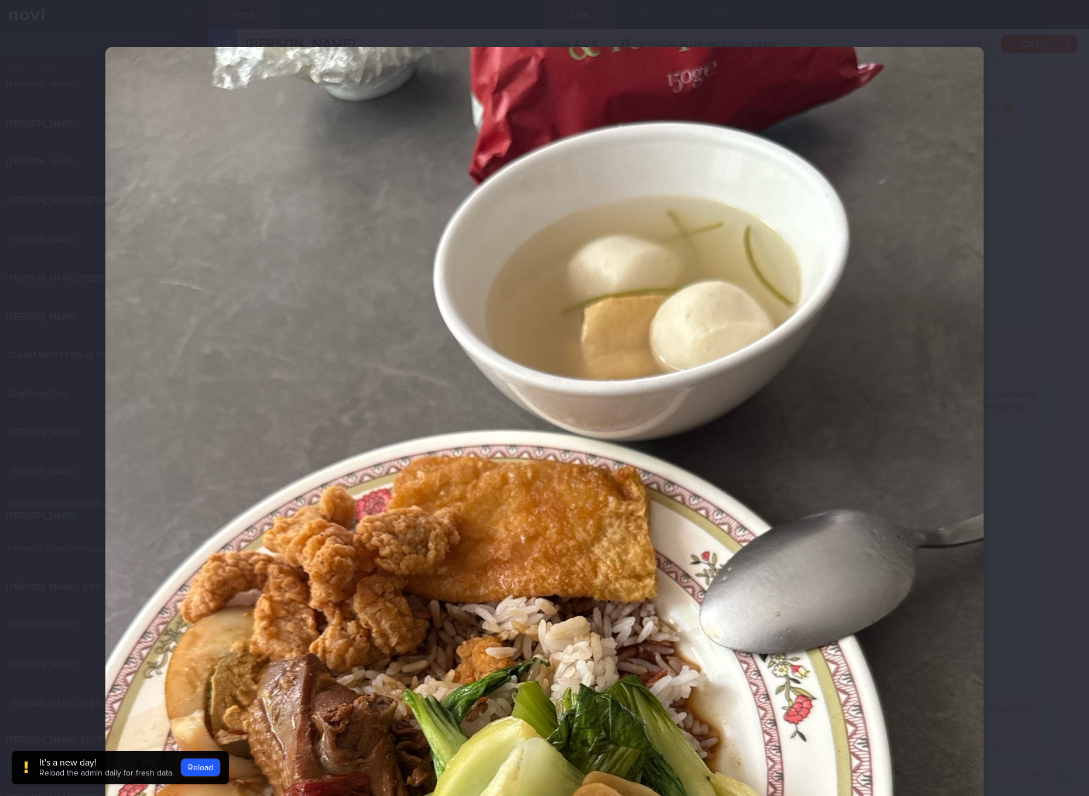
click at [669, 395] on img at bounding box center [544, 632] width 878 height 1171
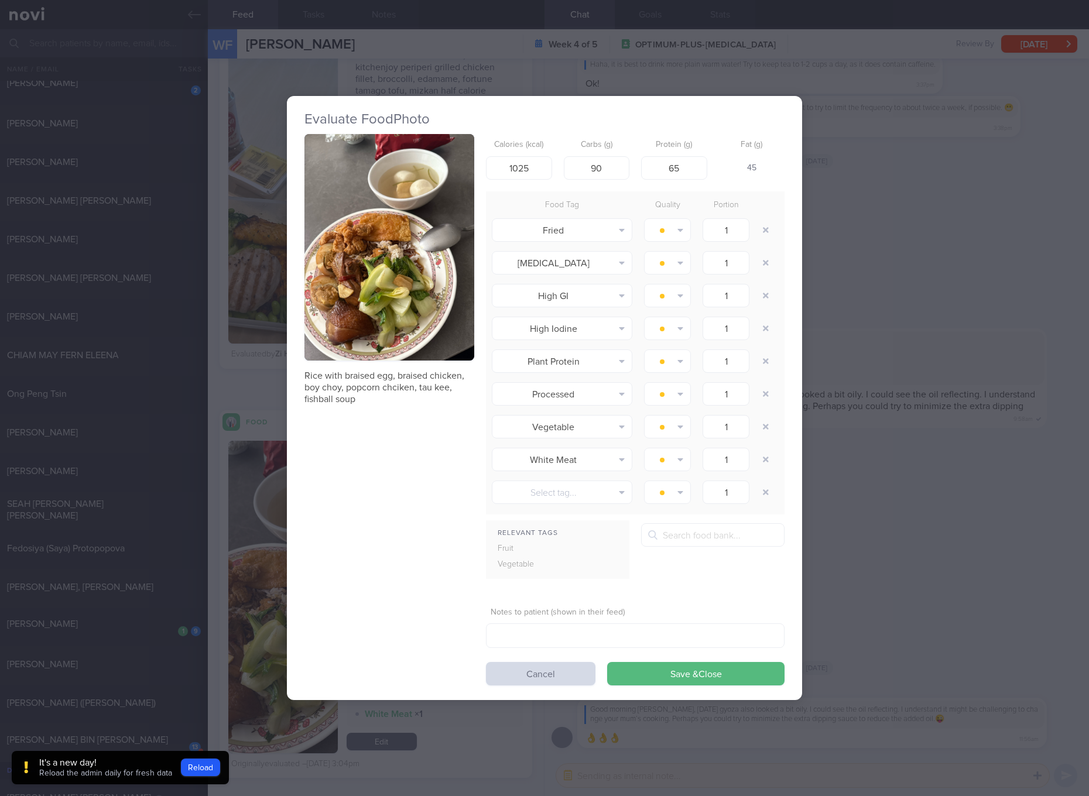
click at [872, 350] on div "Evaluate Food Photo Rice with braised egg, braised chicken, boy choy, popcorn c…" at bounding box center [544, 398] width 1089 height 796
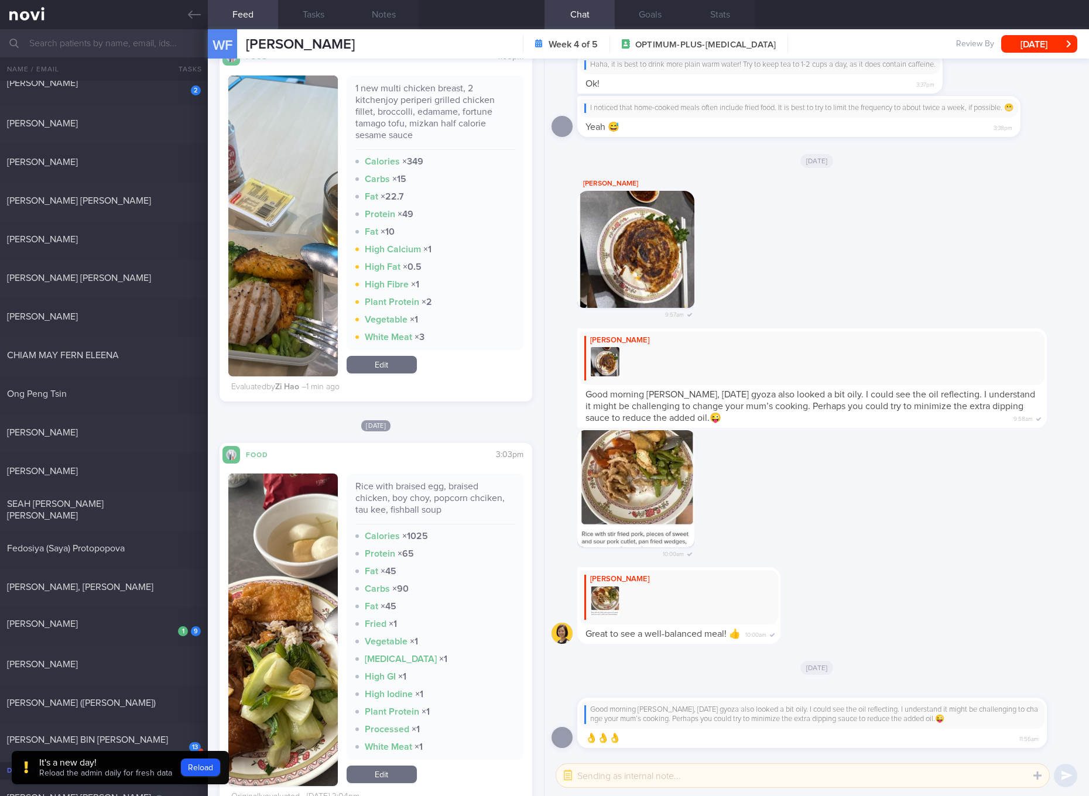
scroll to position [1098, 0]
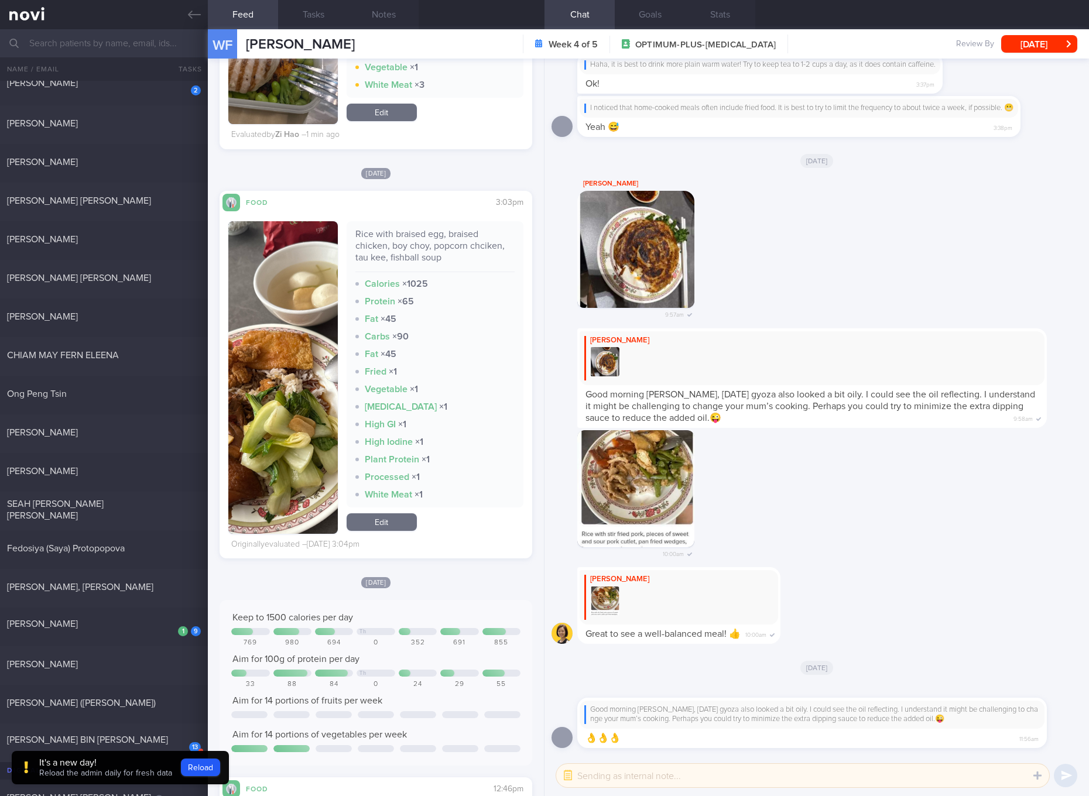
click at [327, 498] on img "button" at bounding box center [283, 377] width 110 height 313
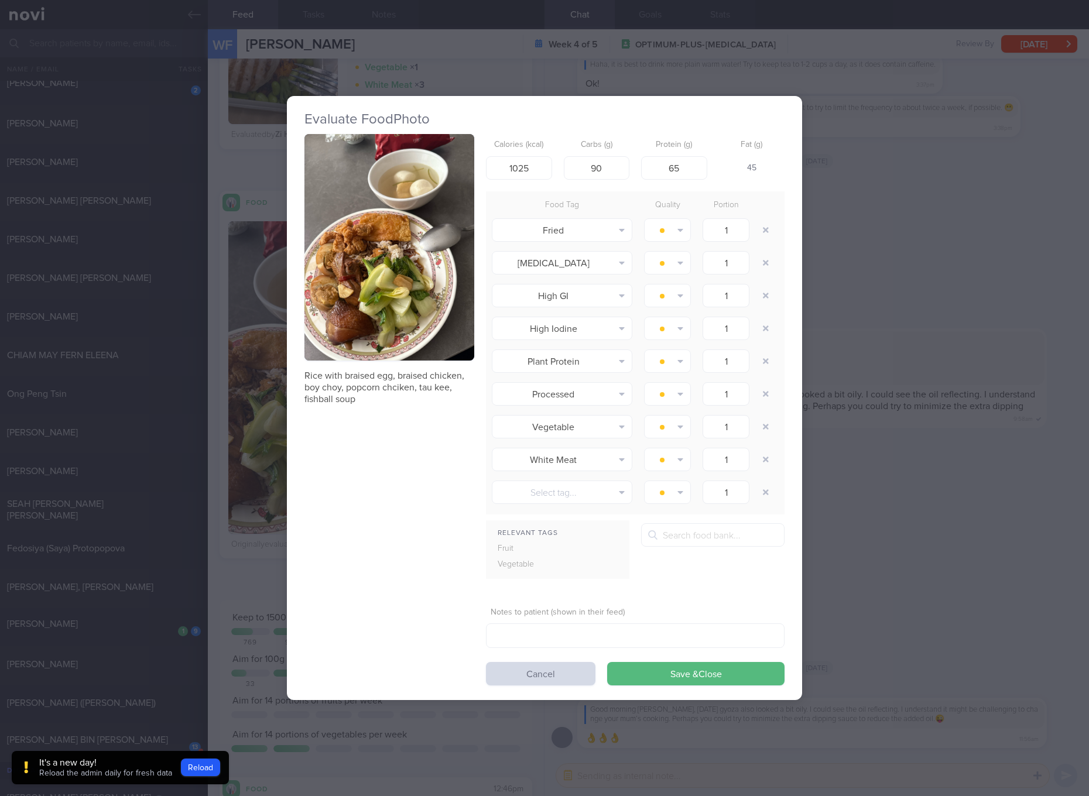
click at [430, 296] on button "button" at bounding box center [390, 247] width 170 height 227
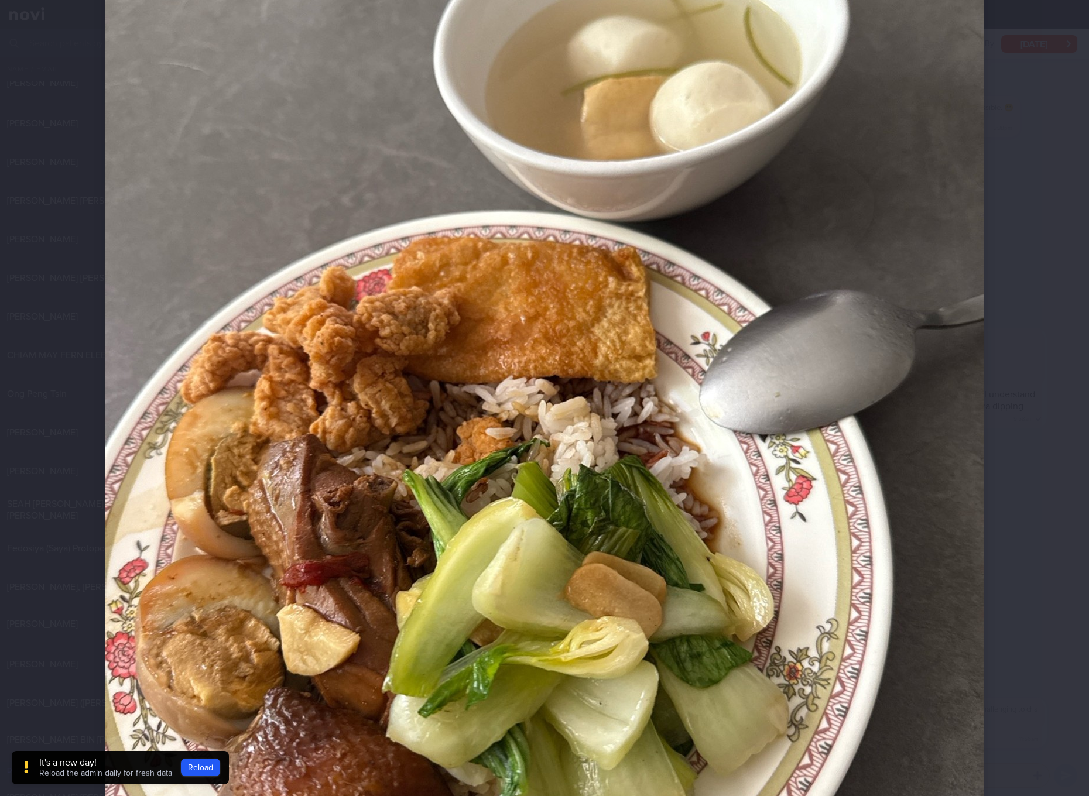
scroll to position [439, 0]
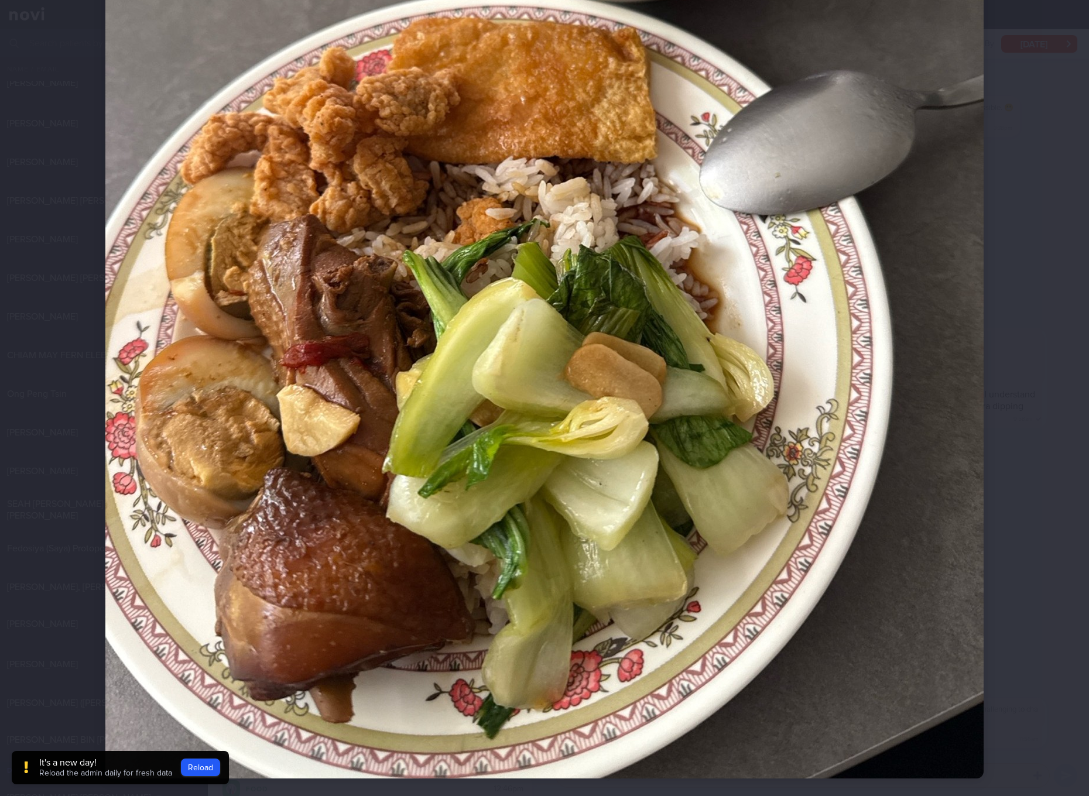
click at [591, 319] on img at bounding box center [544, 193] width 878 height 1171
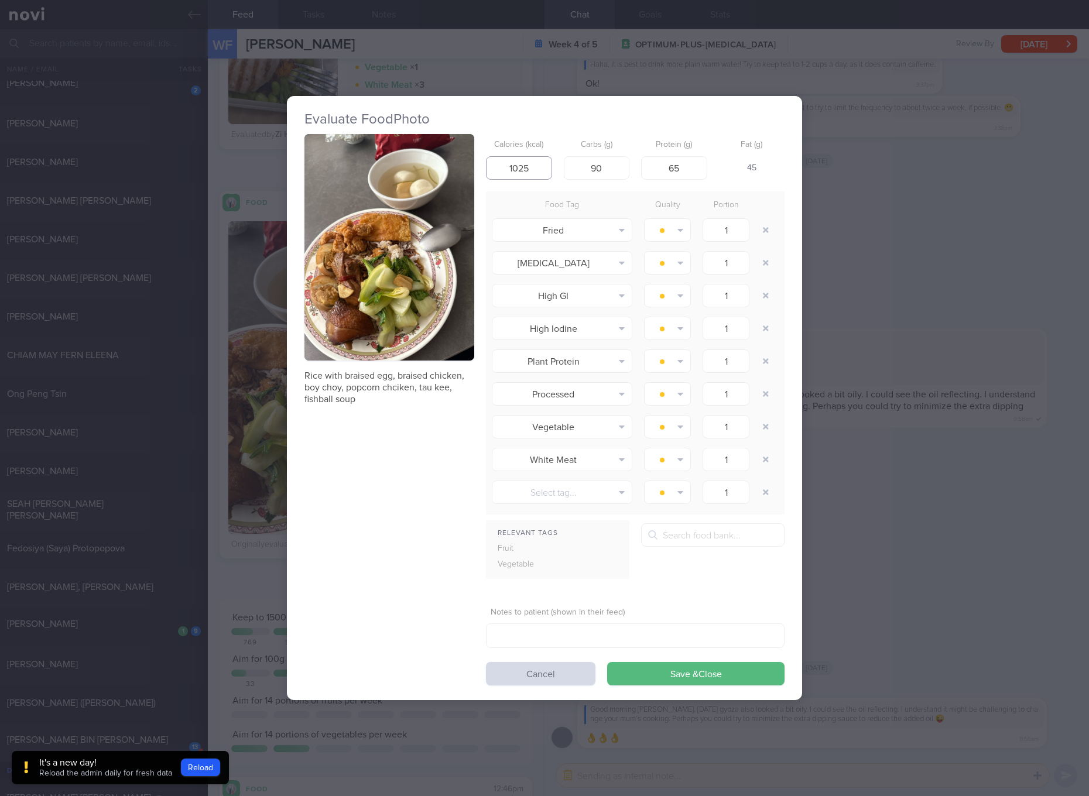
click at [543, 171] on input "1025" at bounding box center [519, 167] width 66 height 23
type input "712"
type input "63"
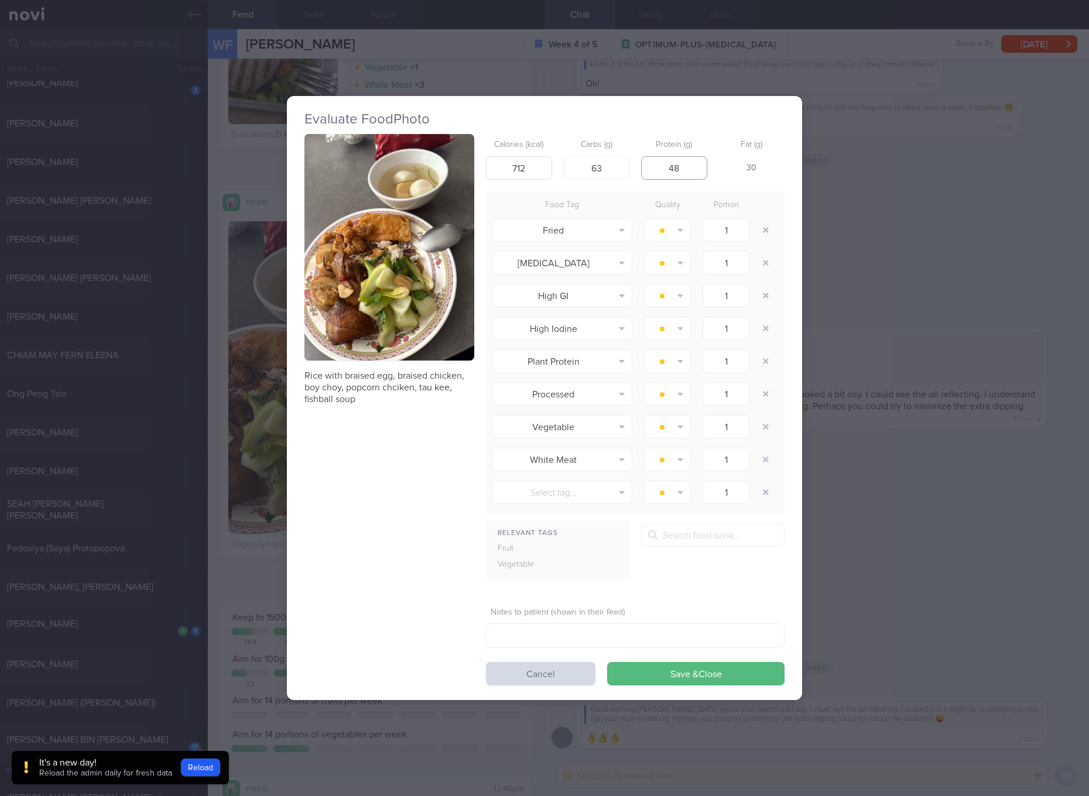
type input "48"
click at [607, 662] on button "Save & Close" at bounding box center [695, 673] width 177 height 23
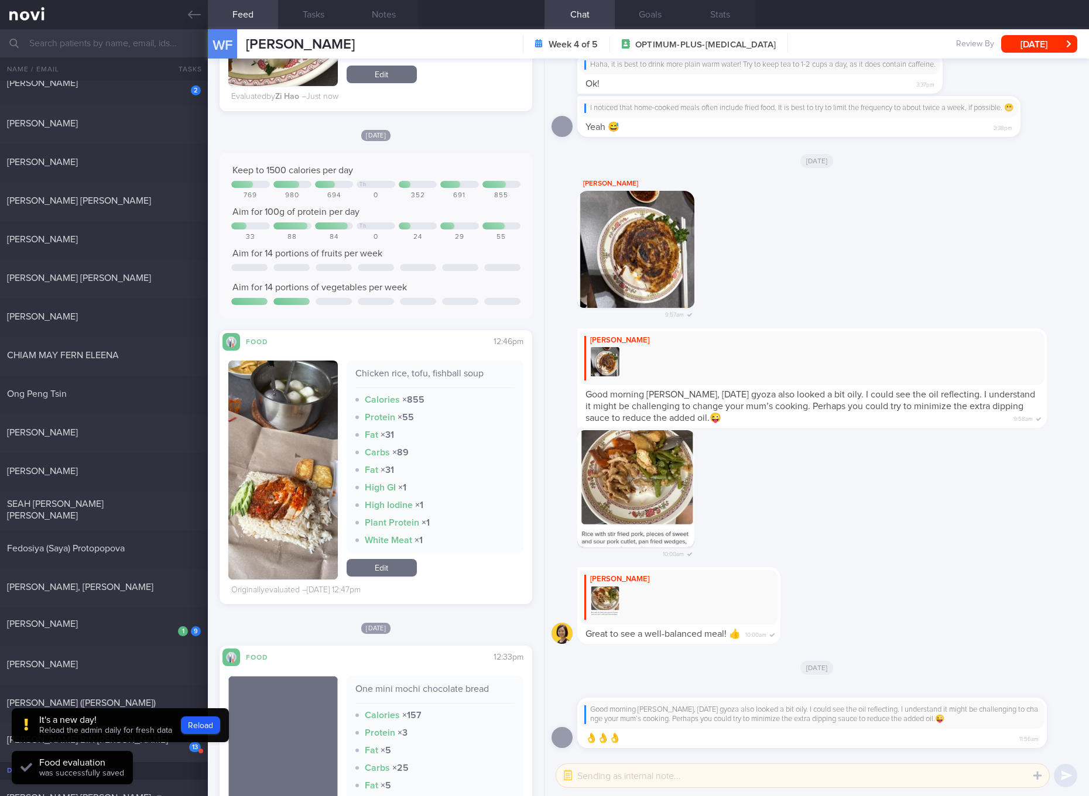
scroll to position [1757, 0]
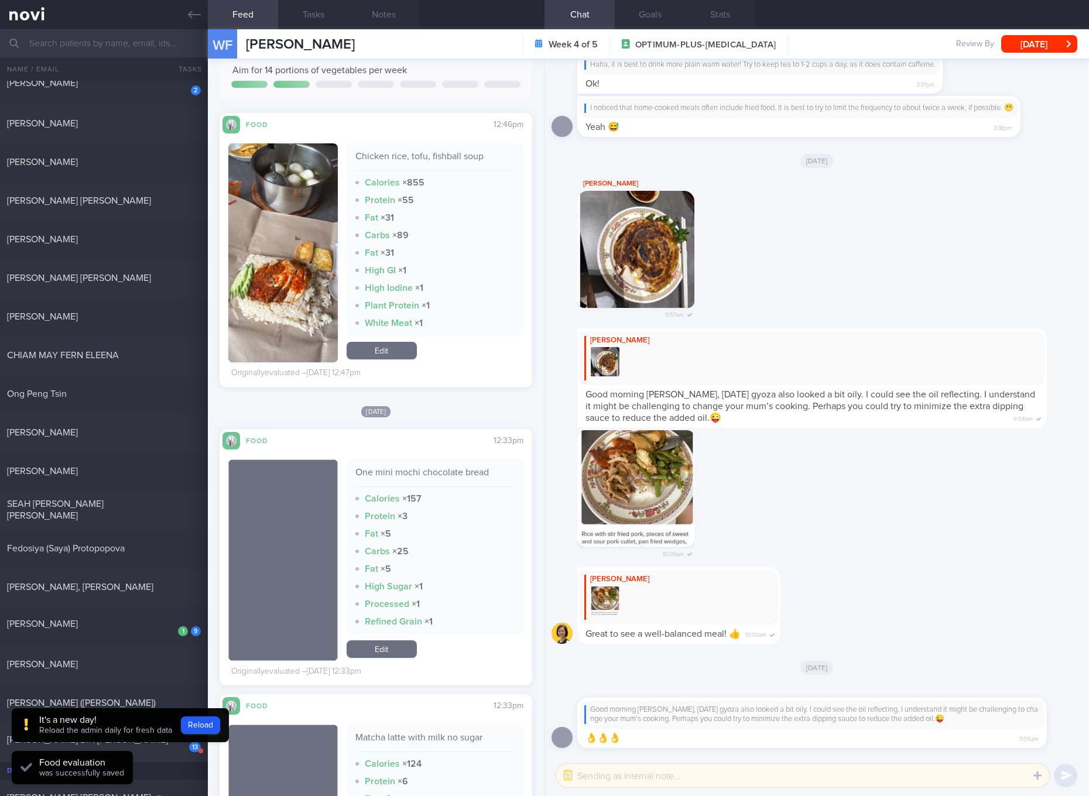
click at [426, 151] on div "Chicken rice, tofu, fishball soup" at bounding box center [434, 161] width 159 height 20
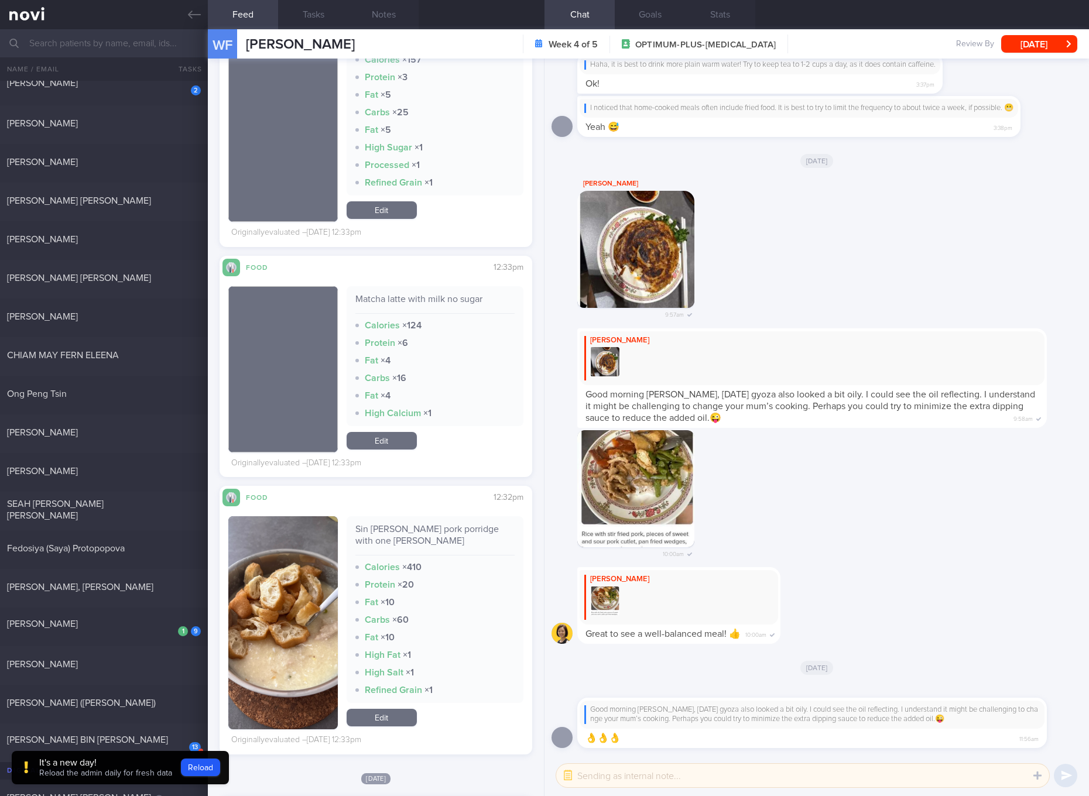
scroll to position [2415, 0]
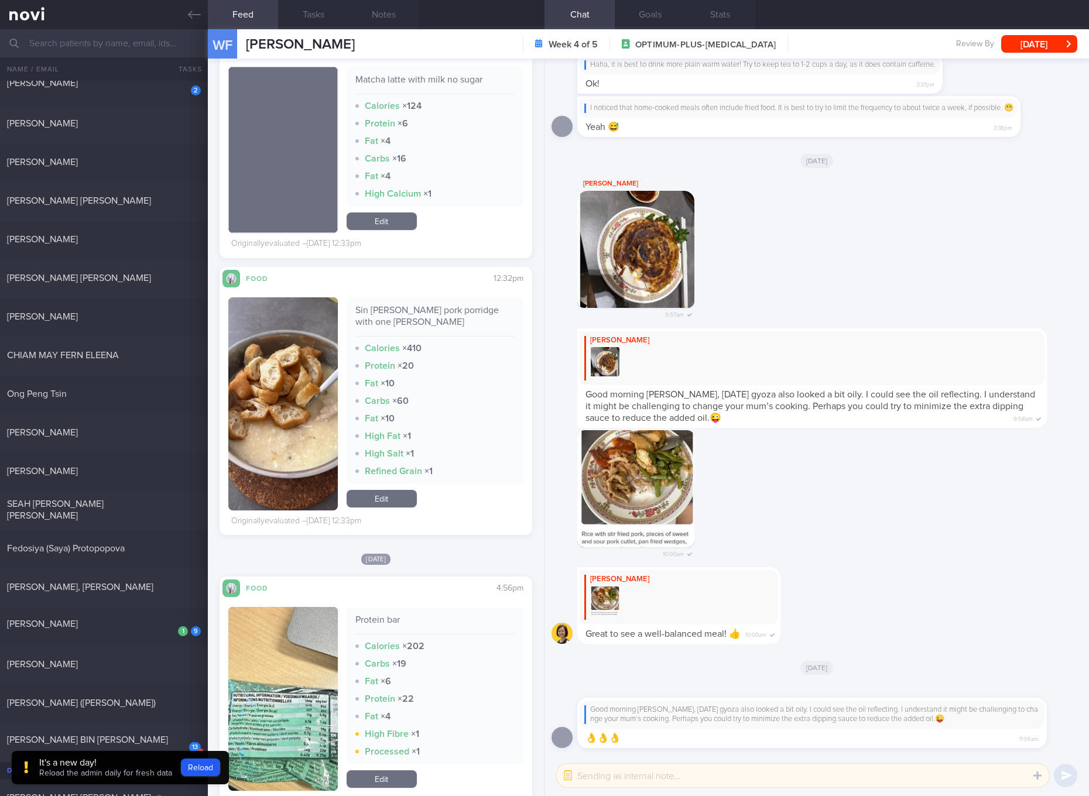
click at [397, 312] on div "Sin [PERSON_NAME] pork porridge with one [PERSON_NAME]" at bounding box center [434, 321] width 159 height 32
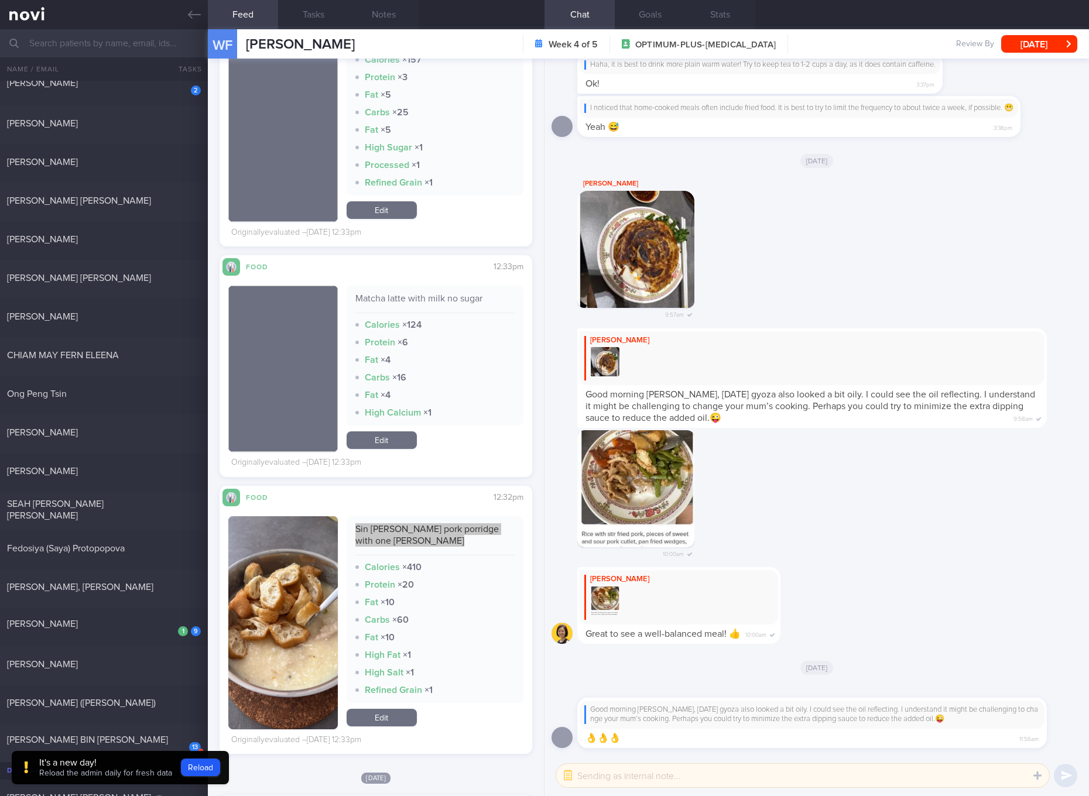
scroll to position [1757, 0]
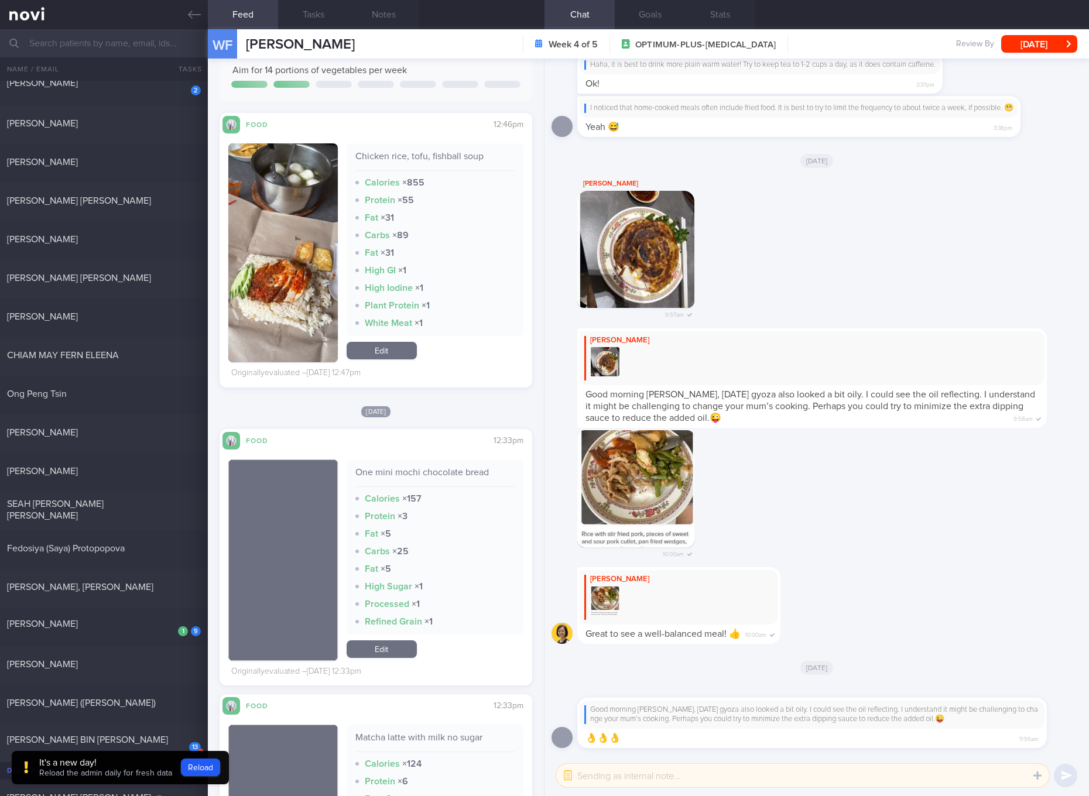
click at [392, 357] on link "Edit" at bounding box center [382, 351] width 70 height 18
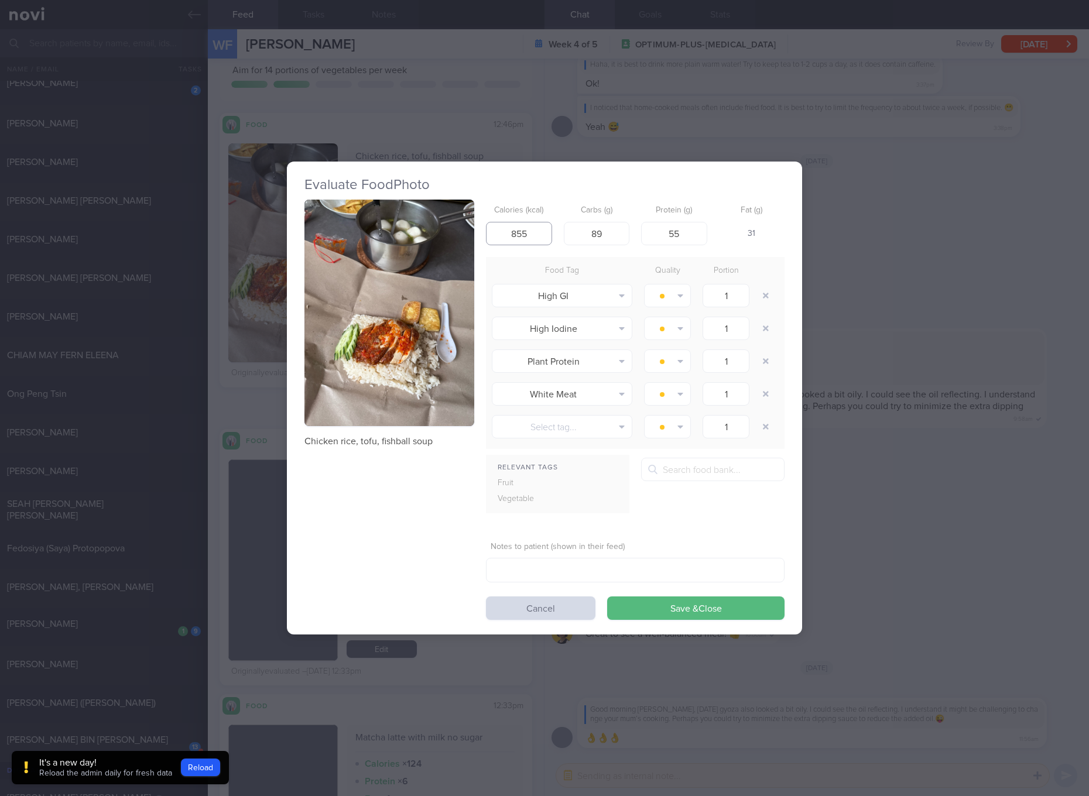
click at [535, 235] on input "855" at bounding box center [519, 233] width 66 height 23
type input "730"
type input "60"
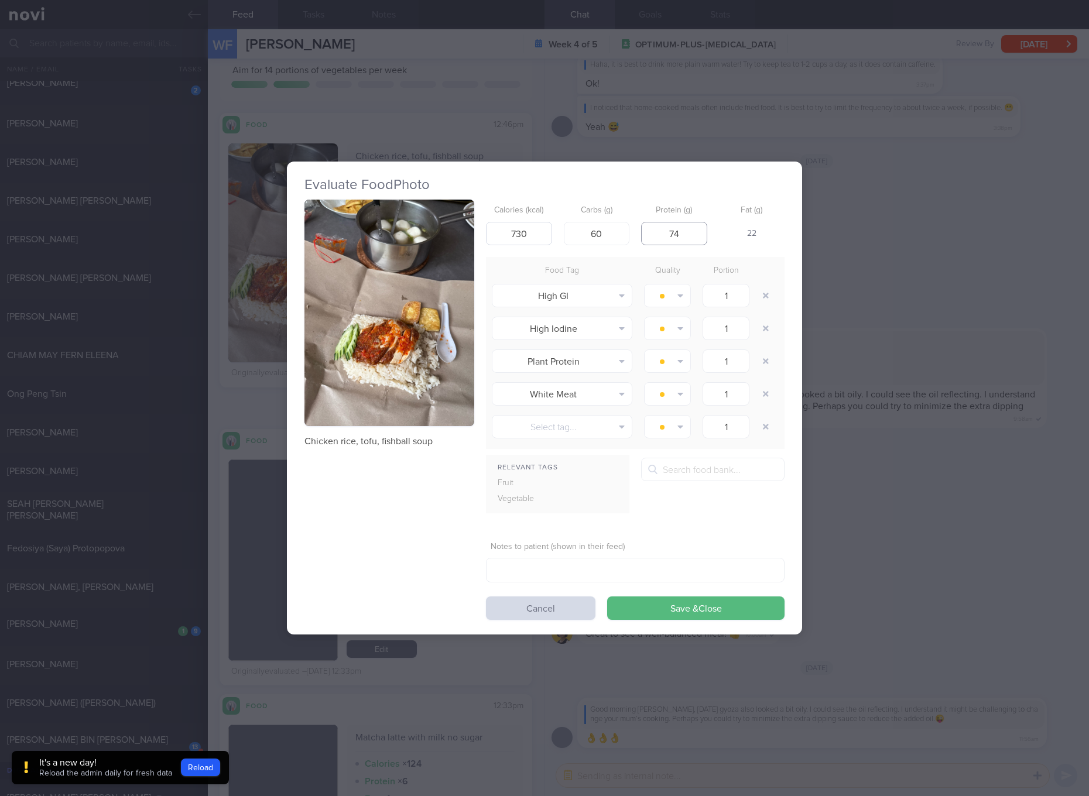
type input "74"
click at [607, 597] on button "Save & Close" at bounding box center [695, 608] width 177 height 23
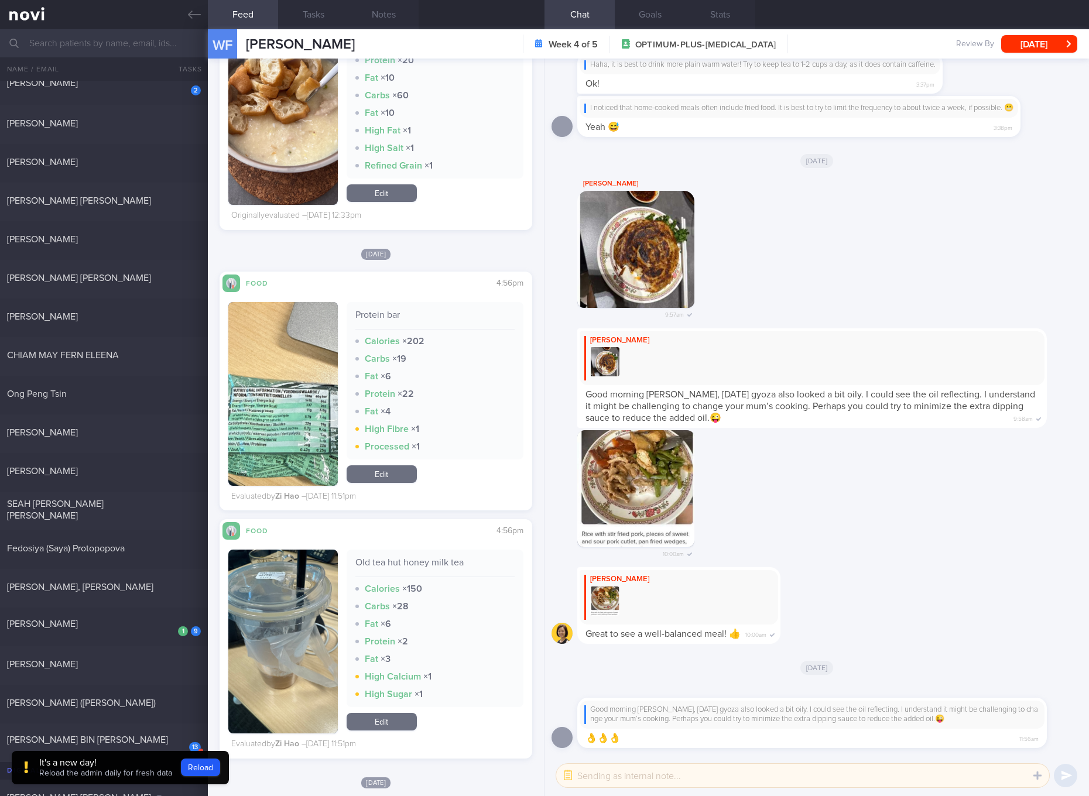
scroll to position [2415, 0]
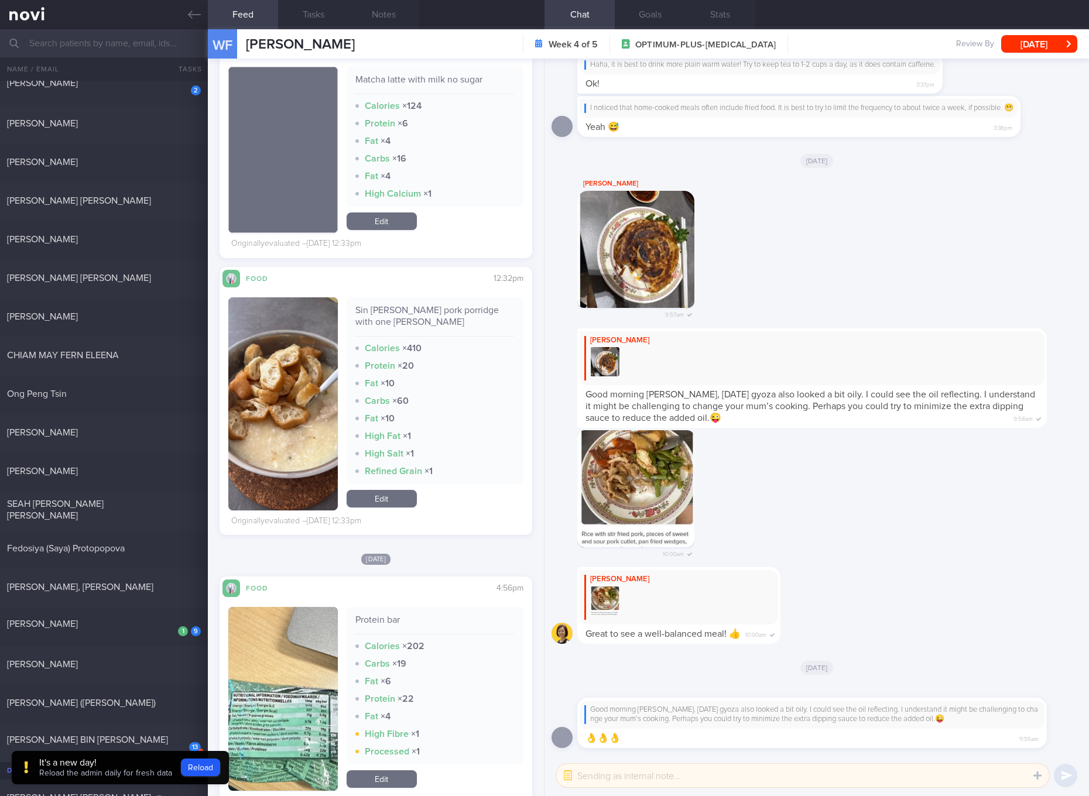
click at [1041, 481] on div "10:00am" at bounding box center [817, 499] width 531 height 138
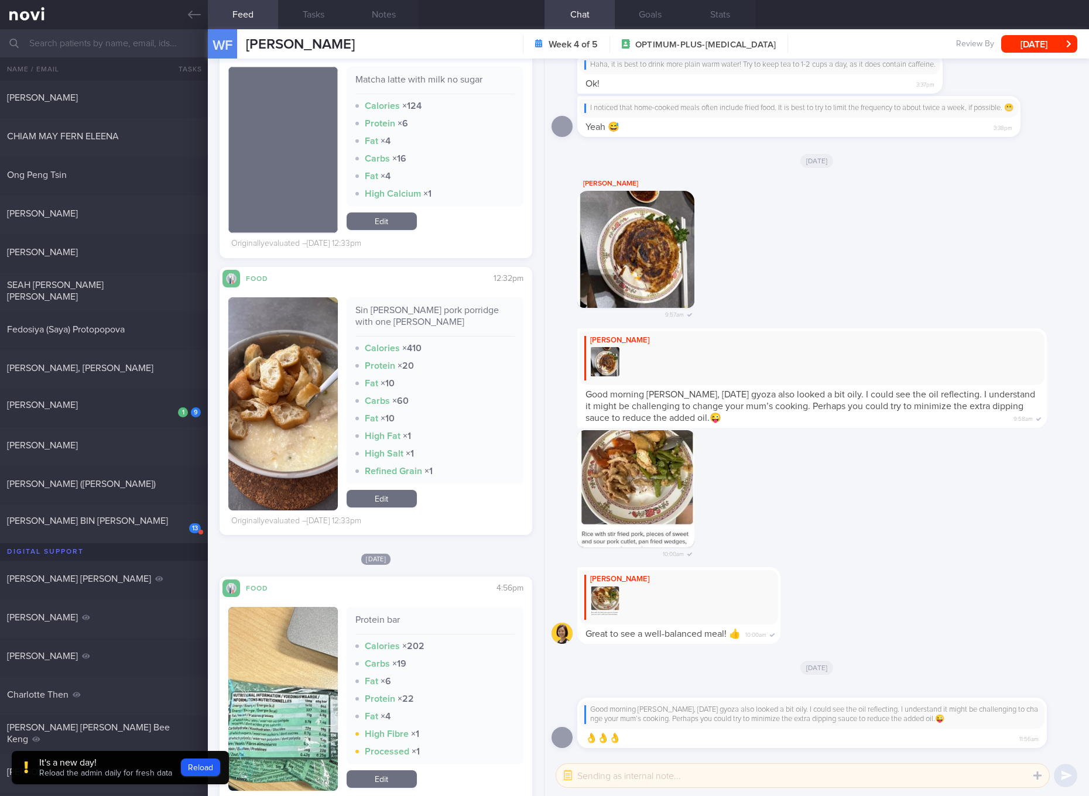
click at [175, 410] on div "9 1" at bounding box center [188, 408] width 26 height 18
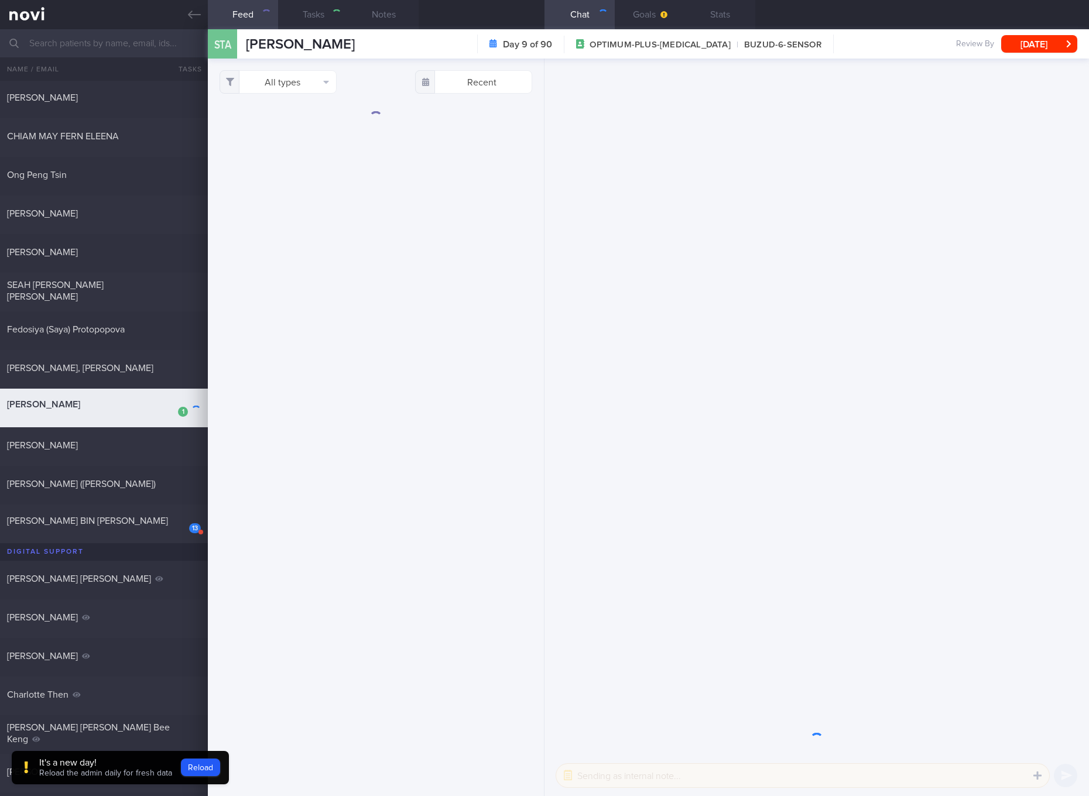
checkbox input "true"
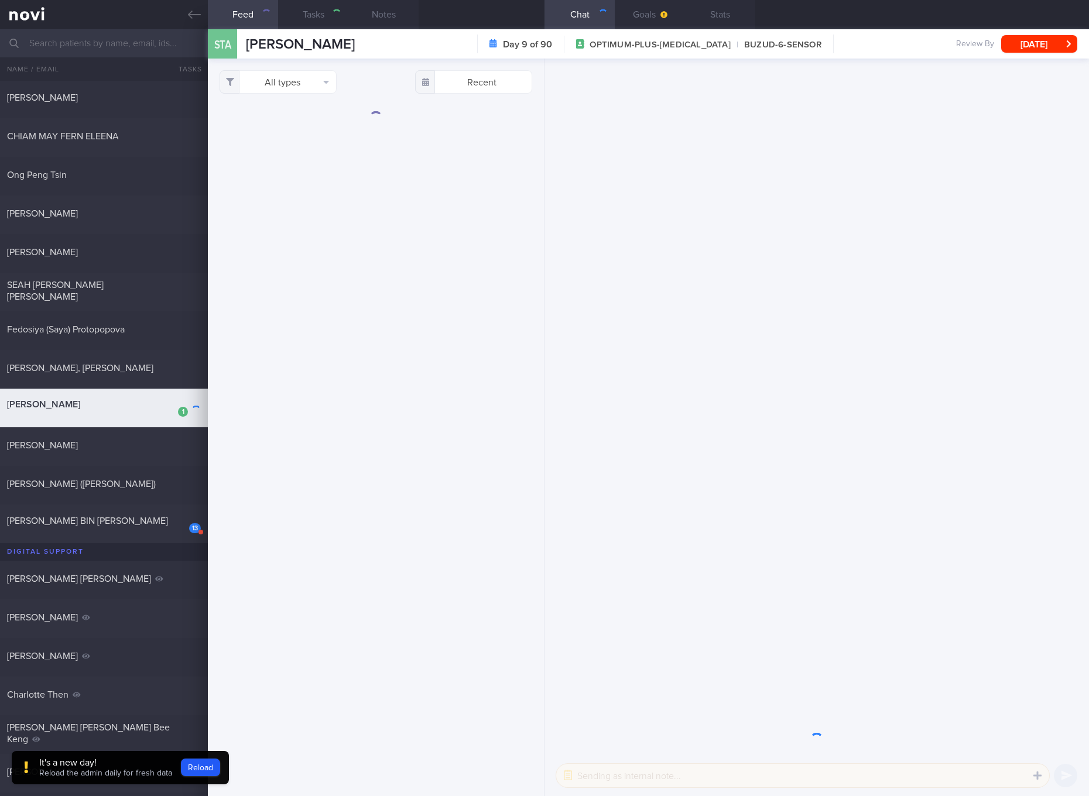
checkbox input "true"
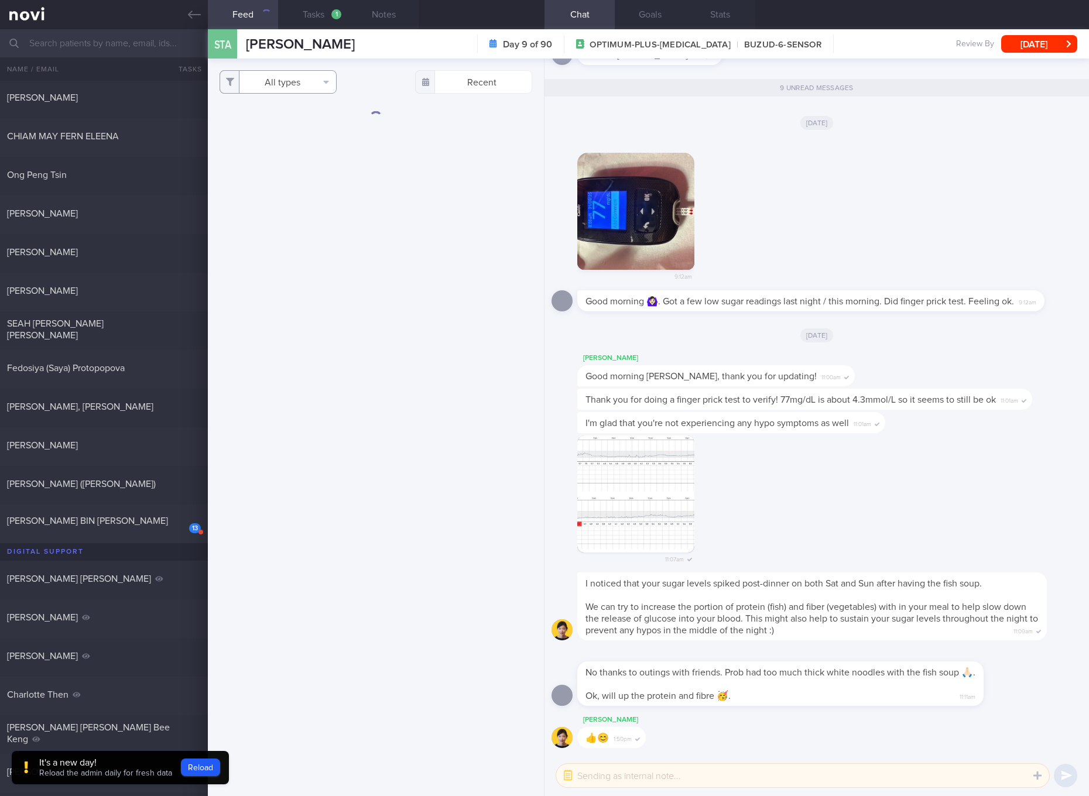
scroll to position [1, 0]
click at [278, 82] on button "All types" at bounding box center [278, 81] width 117 height 23
click at [278, 126] on button "Activity" at bounding box center [278, 123] width 116 height 18
checkbox input "false"
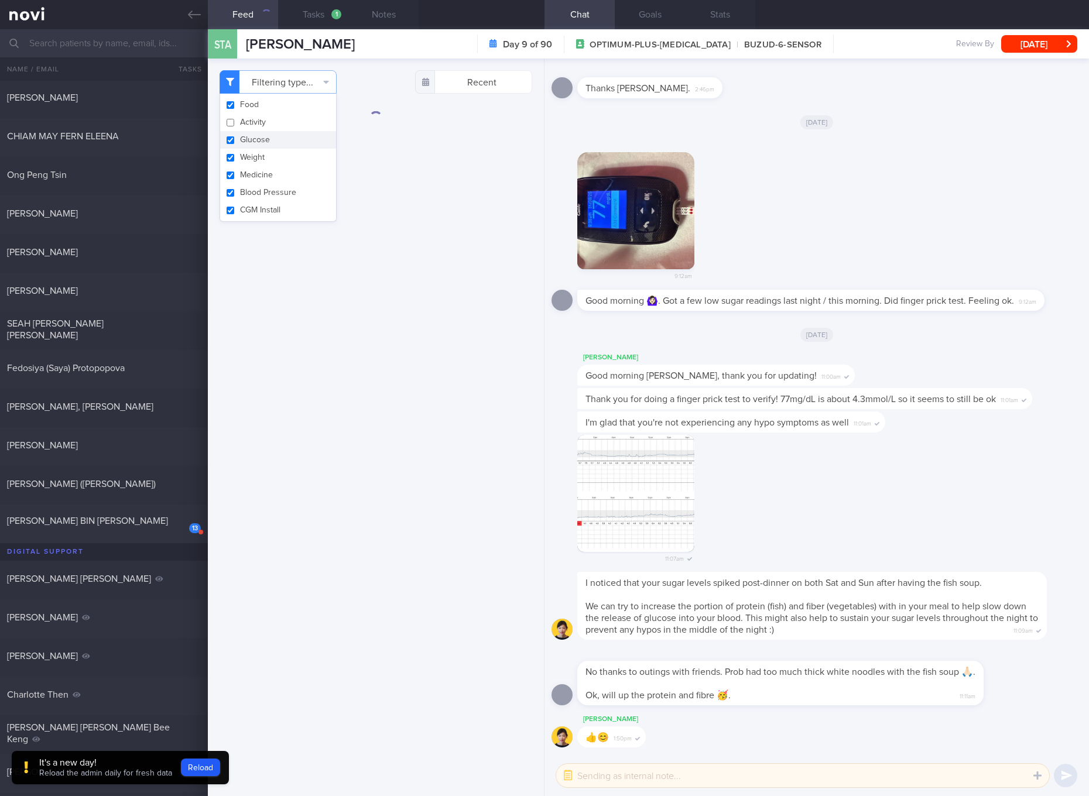
click at [262, 142] on button "Glucose" at bounding box center [278, 140] width 116 height 18
checkbox input "false"
click at [248, 167] on button "Medicine" at bounding box center [278, 175] width 116 height 18
checkbox input "false"
click at [251, 154] on button "Weight" at bounding box center [278, 158] width 116 height 18
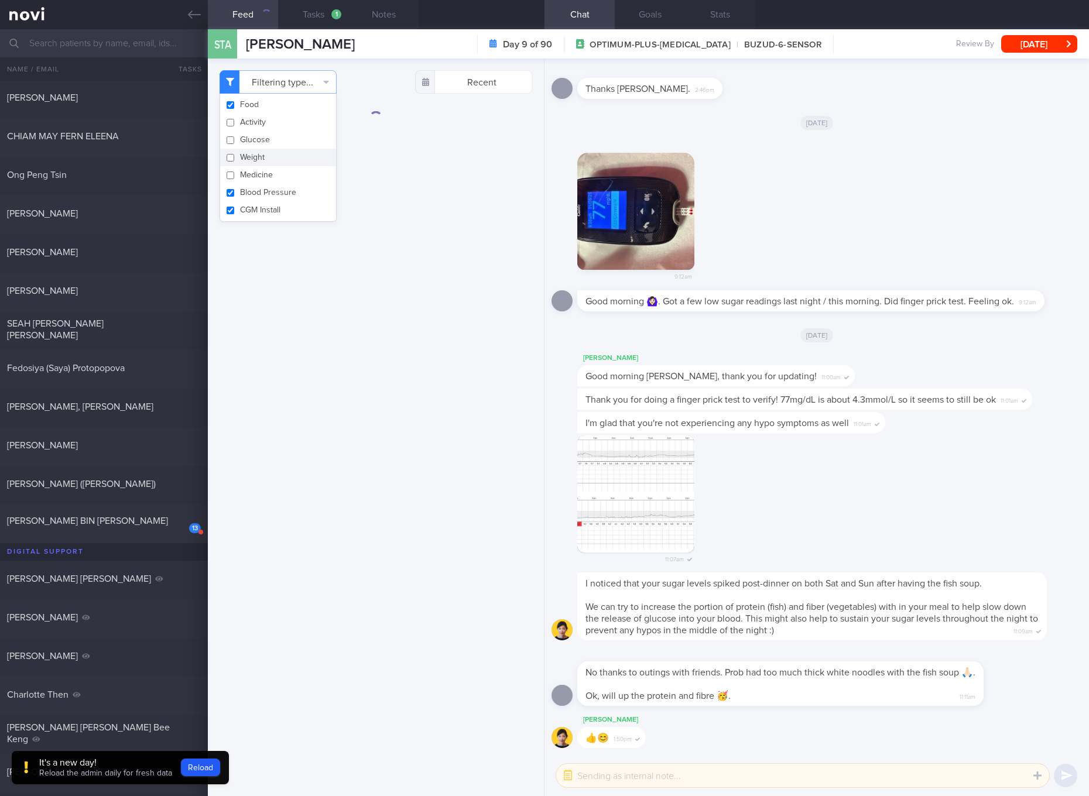
checkbox input "false"
click at [256, 192] on button "Blood Pressure" at bounding box center [278, 193] width 116 height 18
checkbox input "false"
click at [260, 208] on button "CGM Install" at bounding box center [278, 210] width 116 height 18
checkbox input "false"
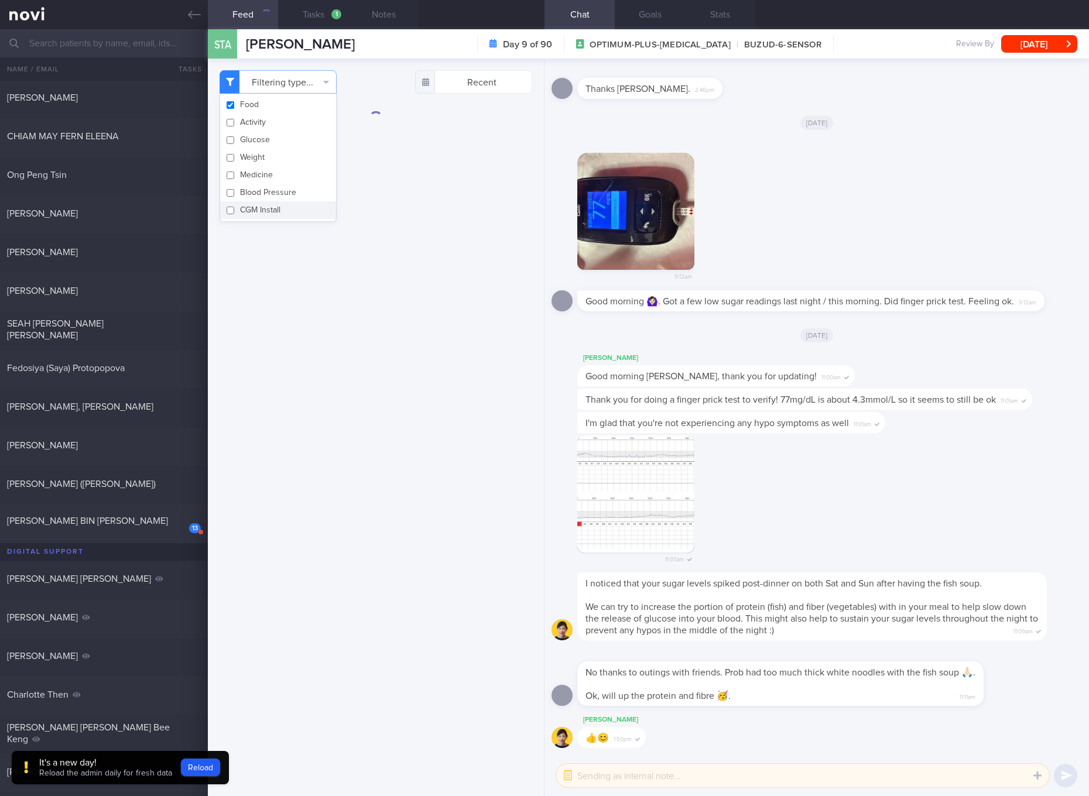
click at [496, 289] on div "Filtering type... Food Activity Glucose Weight Medicine Blood Pressure [MEDICAL…" at bounding box center [376, 428] width 336 height 738
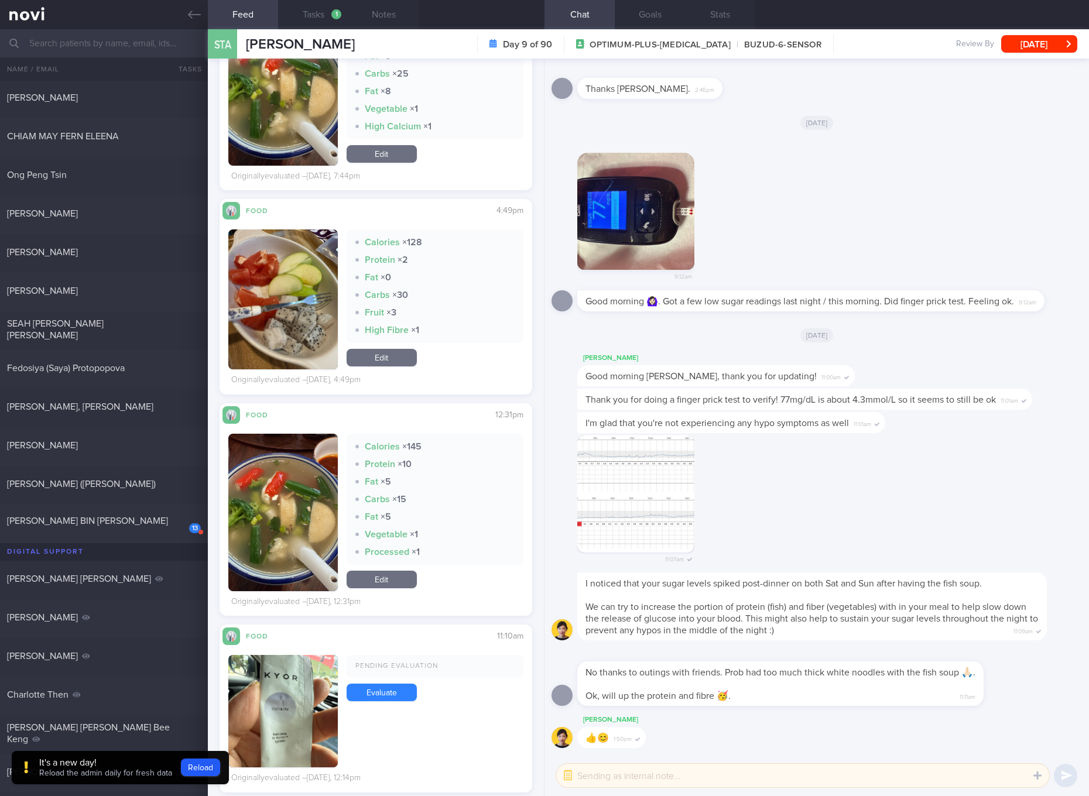
scroll to position [658, 0]
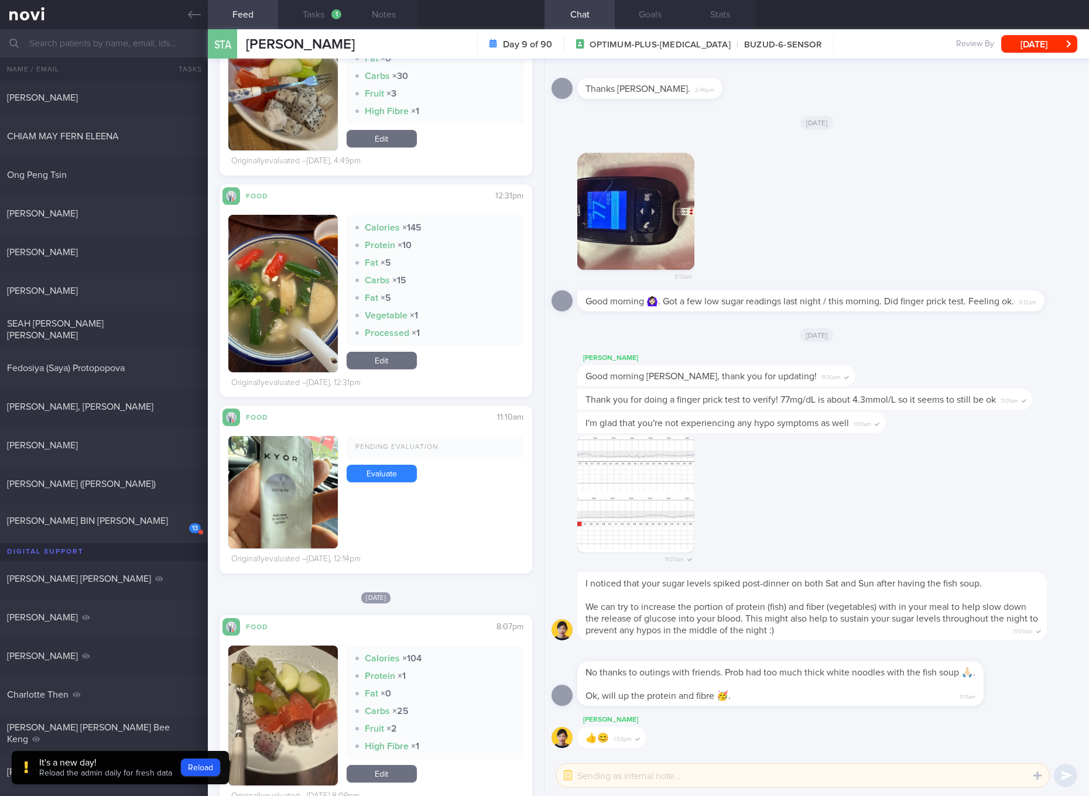
click at [273, 477] on button "button" at bounding box center [283, 492] width 110 height 112
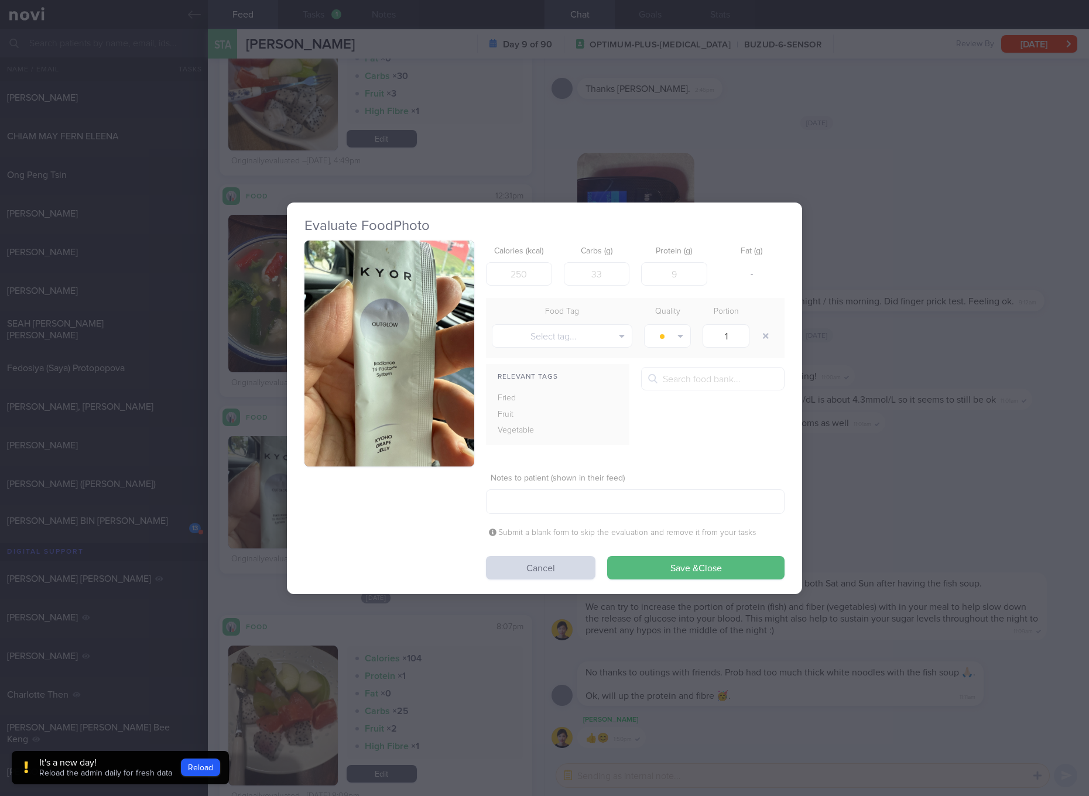
click at [447, 373] on button "button" at bounding box center [390, 354] width 170 height 227
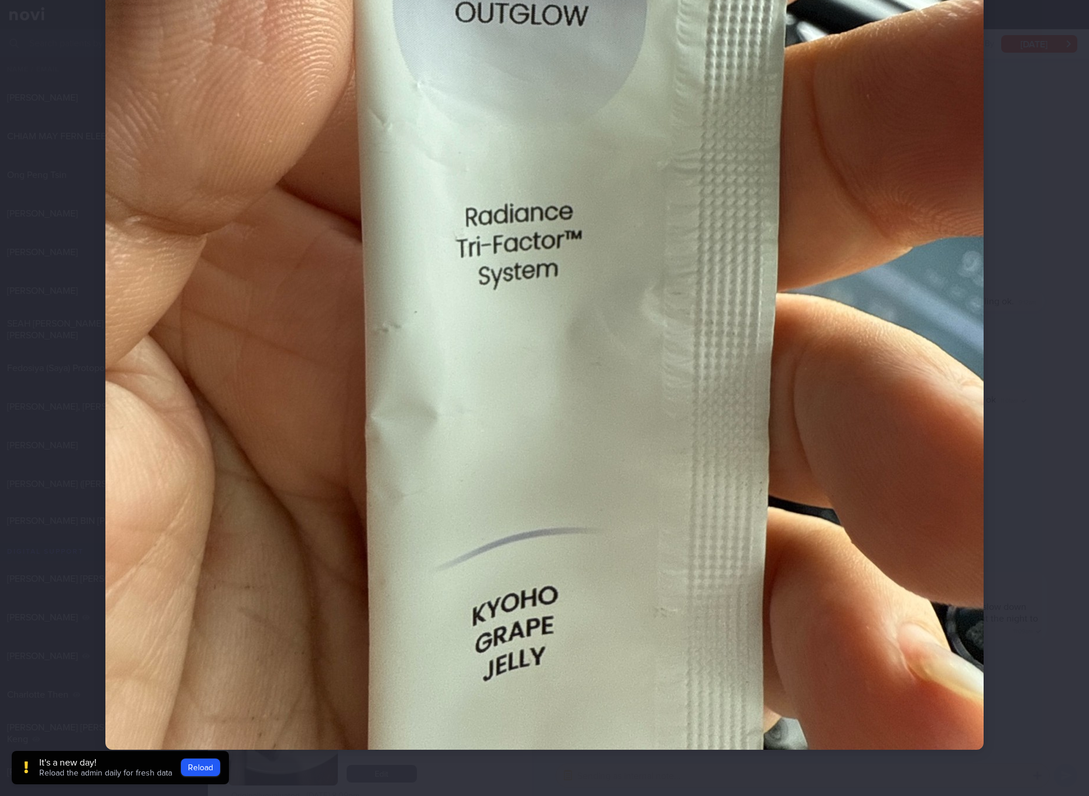
scroll to position [29, 0]
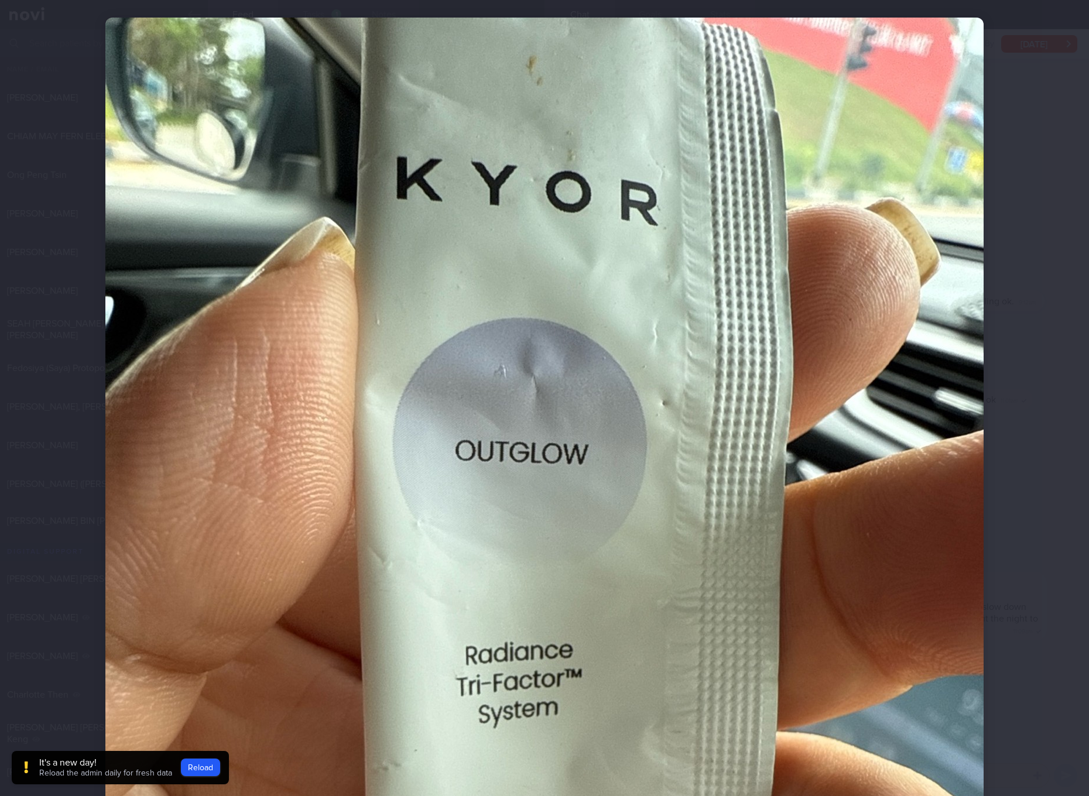
click at [710, 458] on img at bounding box center [544, 603] width 878 height 1171
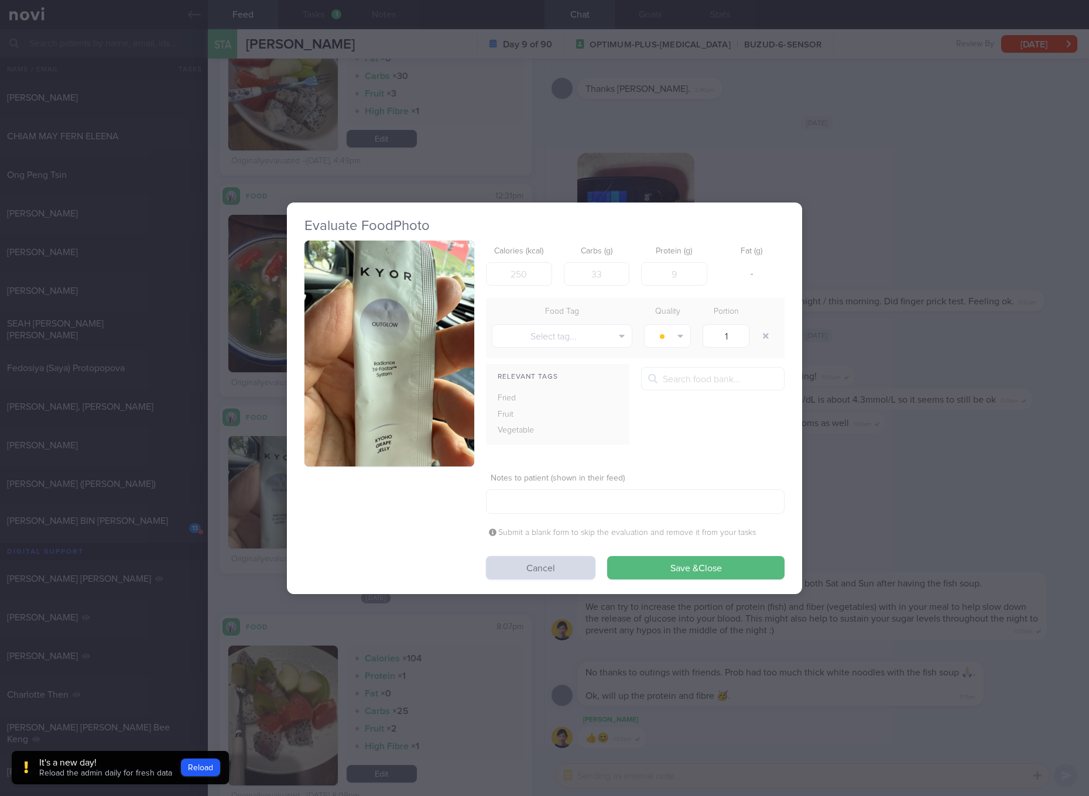
click at [638, 570] on button "Save & Close" at bounding box center [695, 567] width 177 height 23
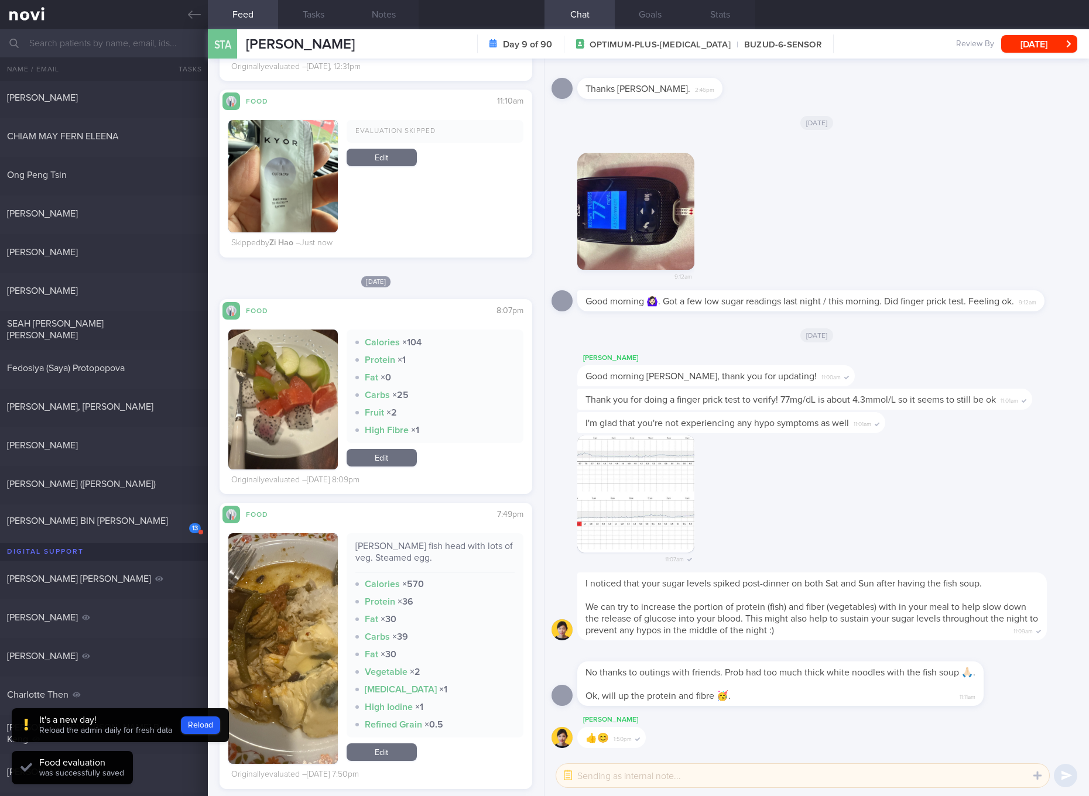
scroll to position [1318, 0]
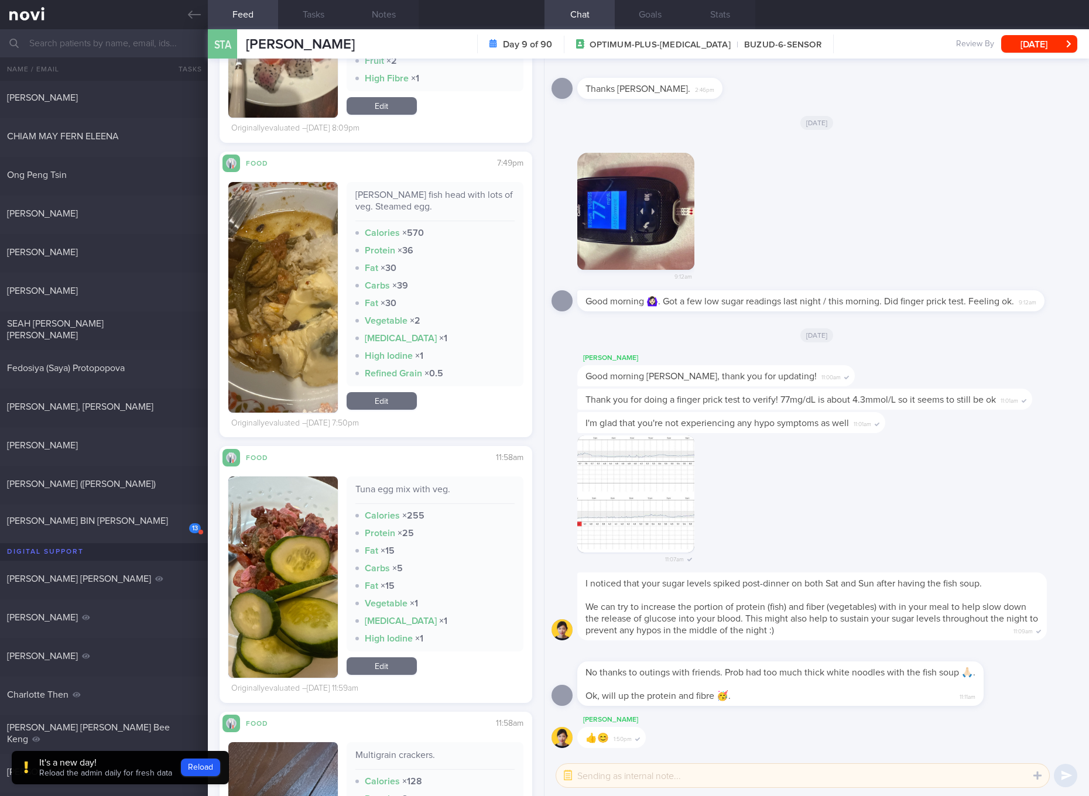
click at [382, 199] on div "[PERSON_NAME] fish head with lots of veg. Steamed egg." at bounding box center [434, 205] width 159 height 32
click at [307, 350] on img "button" at bounding box center [283, 297] width 110 height 231
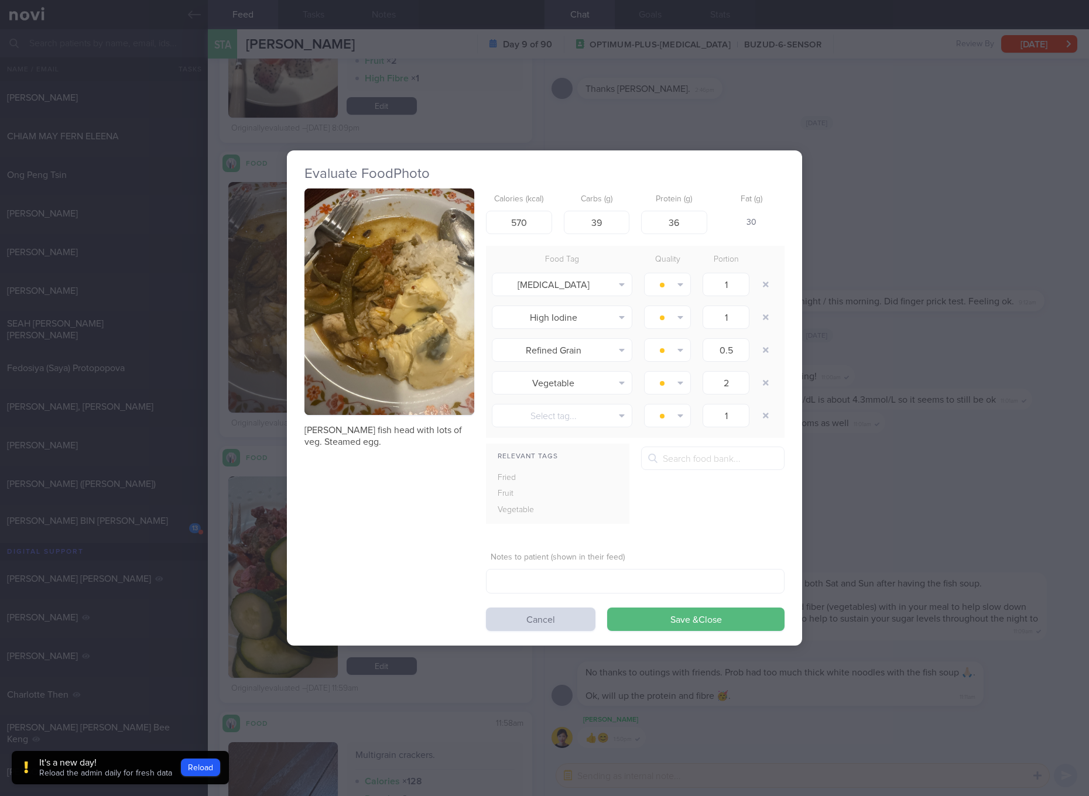
click at [416, 272] on img "button" at bounding box center [390, 302] width 170 height 227
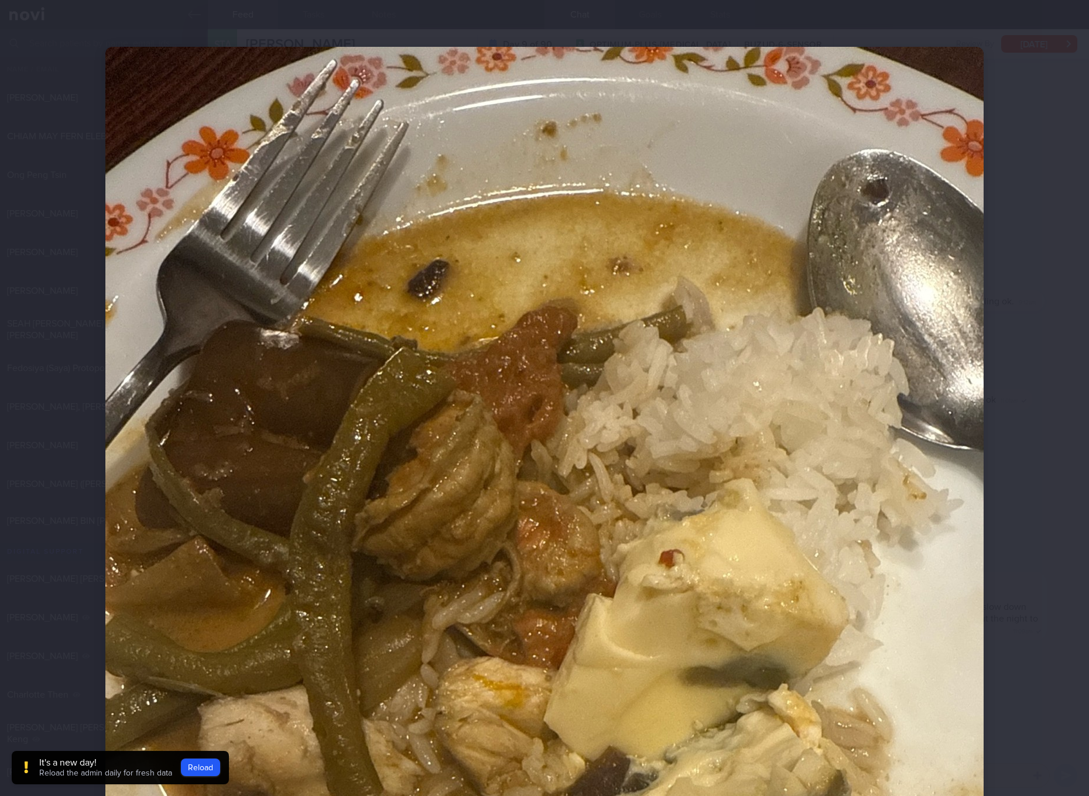
drag, startPoint x: 705, startPoint y: 372, endPoint x: 712, endPoint y: 375, distance: 7.9
click at [705, 372] on img at bounding box center [544, 632] width 878 height 1171
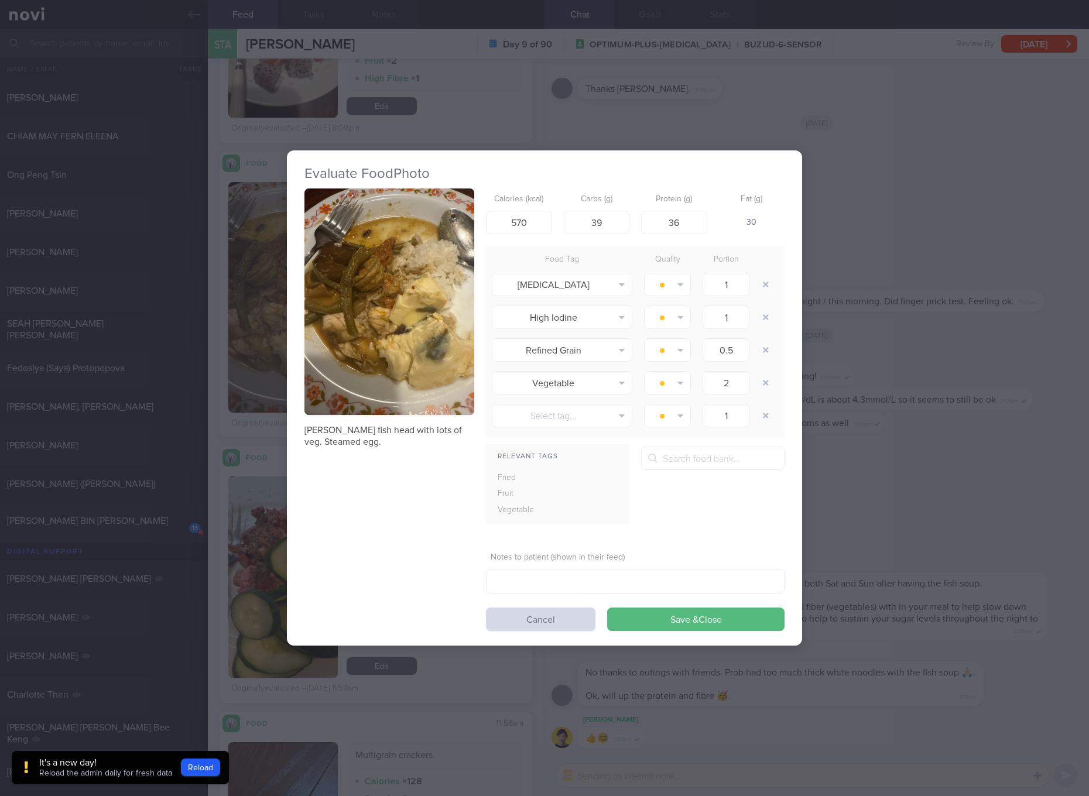
click at [957, 519] on div "Evaluate Food Photo [PERSON_NAME] fish head with lots of veg. Steamed egg. Calo…" at bounding box center [544, 398] width 1089 height 796
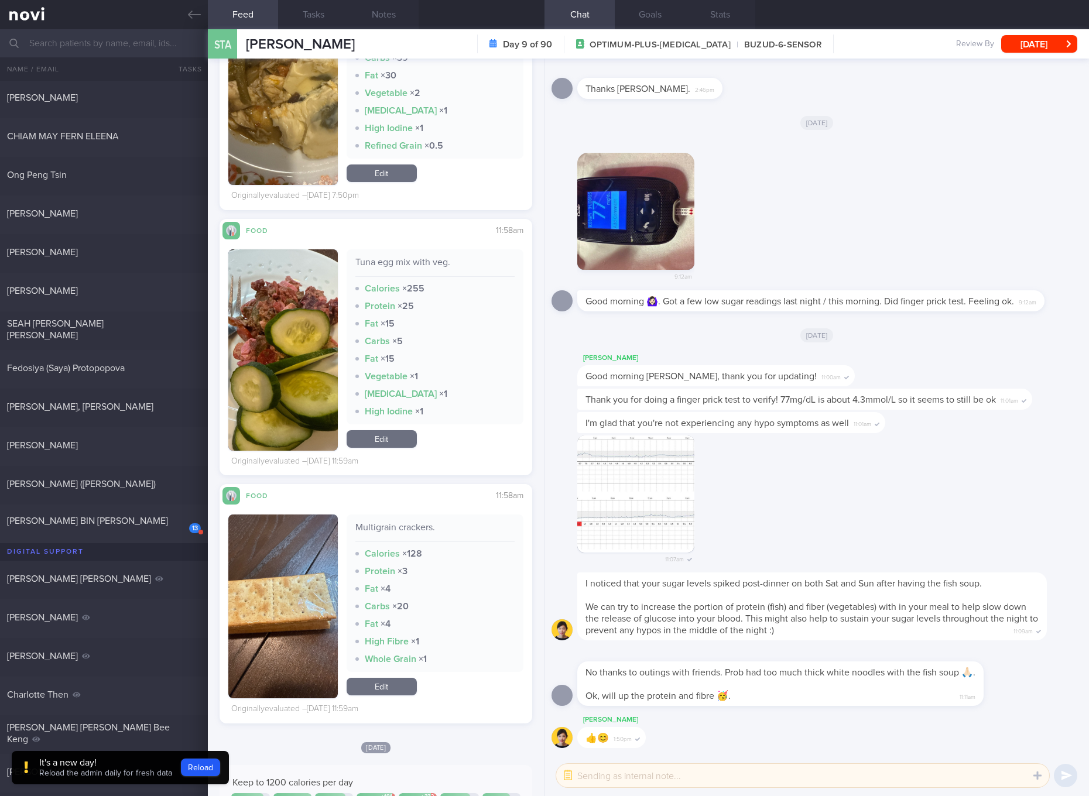
scroll to position [1318, 0]
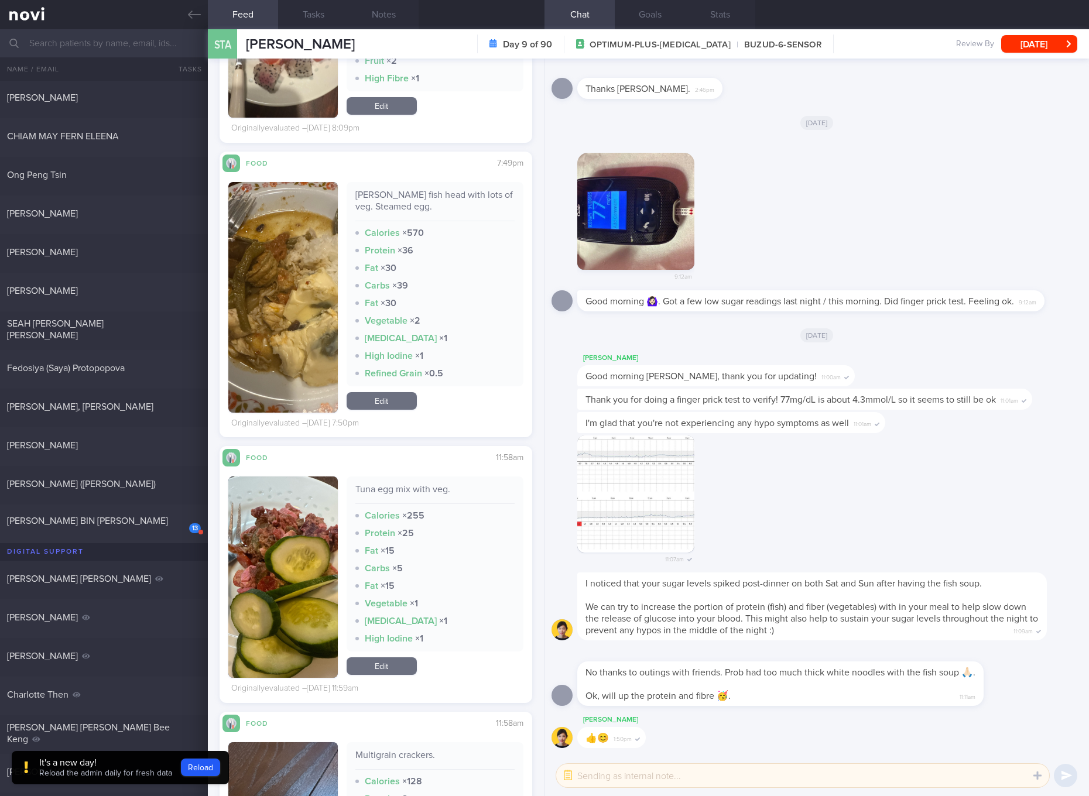
click at [395, 395] on link "Edit" at bounding box center [382, 401] width 70 height 18
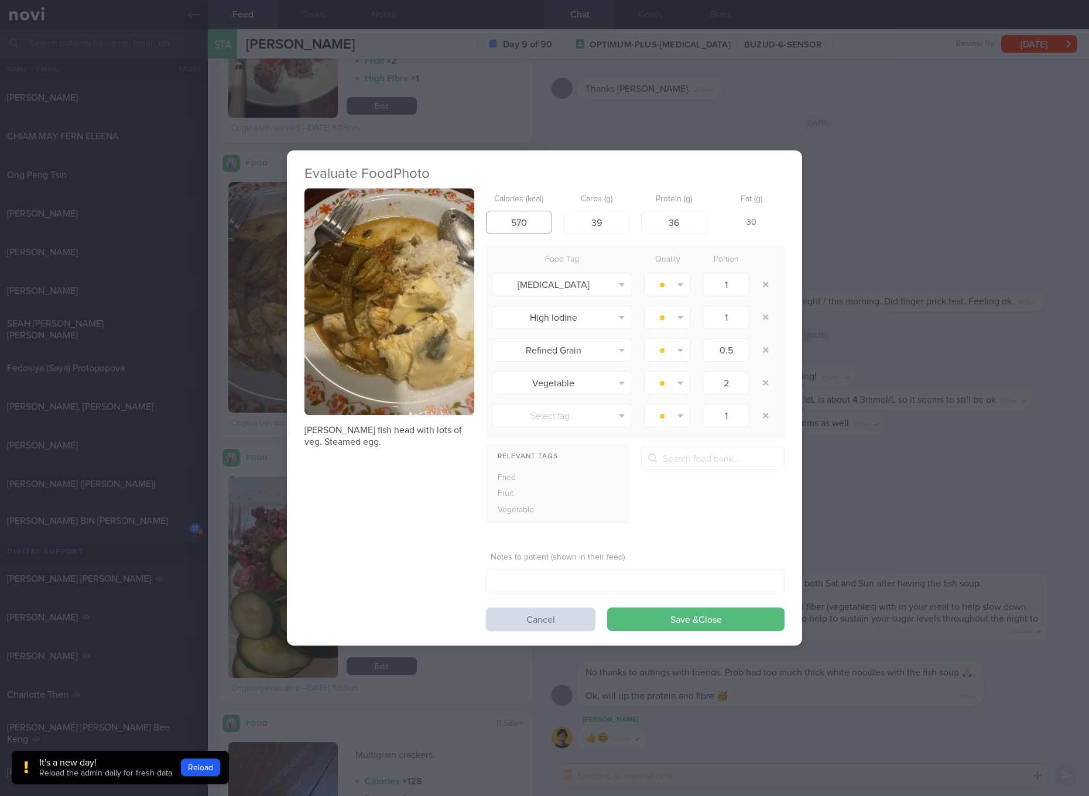
click at [532, 225] on input "570" at bounding box center [519, 222] width 66 height 23
type input "429"
click at [597, 224] on input "1" at bounding box center [597, 222] width 66 height 23
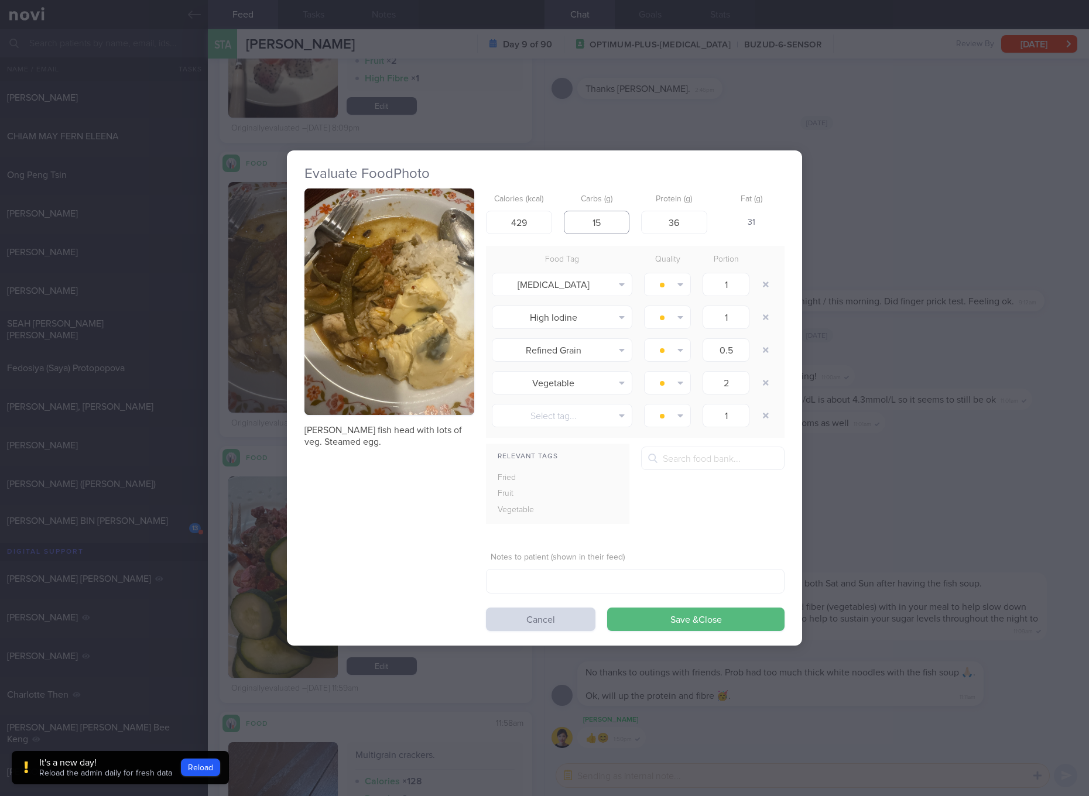
type input "15"
type input "51"
click at [607, 608] on button "Save & Close" at bounding box center [695, 619] width 177 height 23
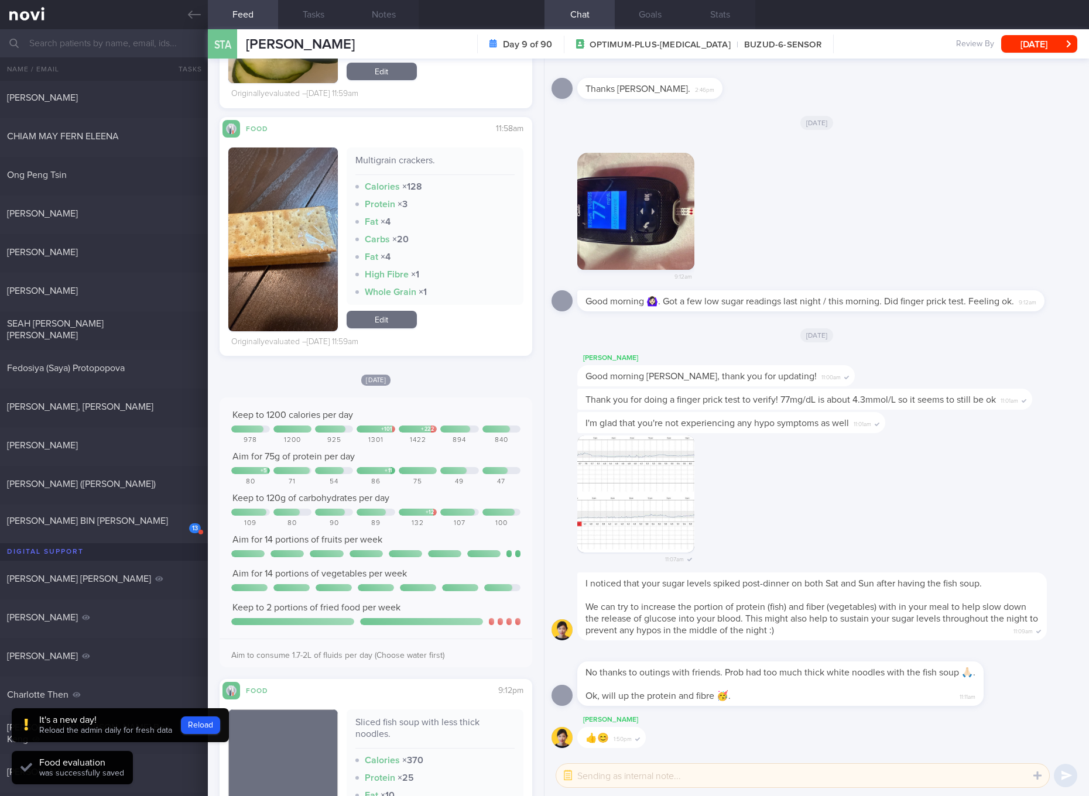
scroll to position [2196, 0]
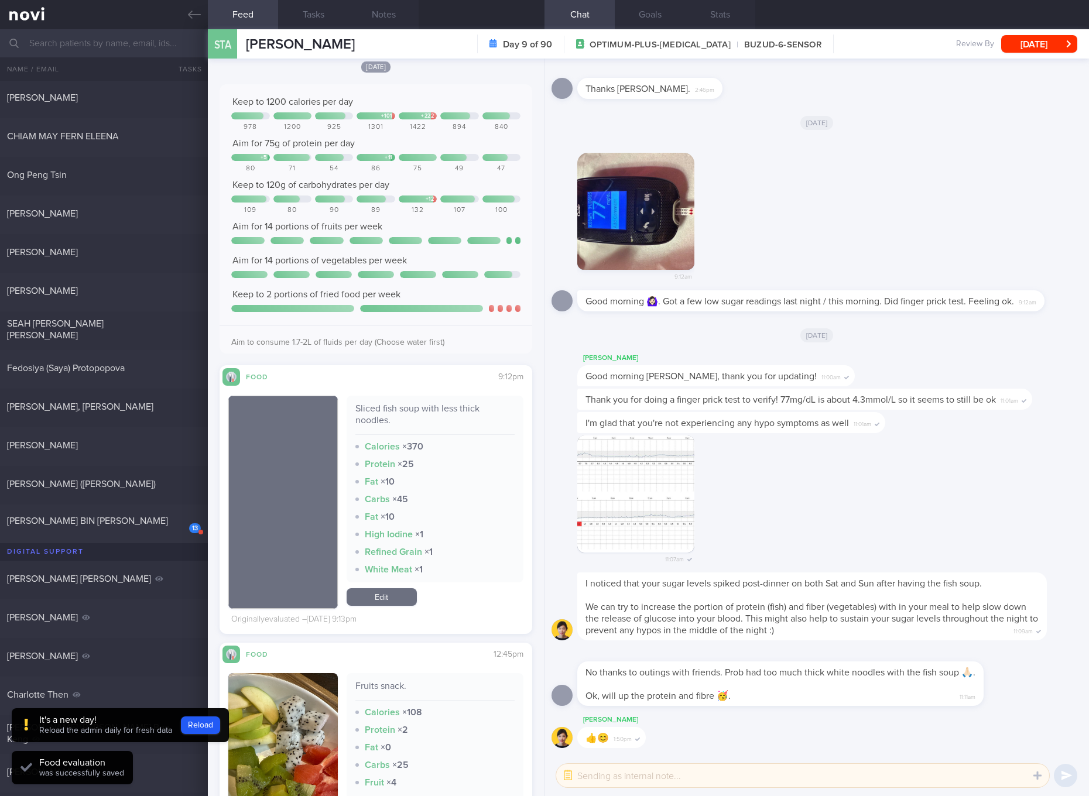
click at [447, 411] on div "Sliced fish soup with less thick noodles." at bounding box center [434, 419] width 159 height 32
click at [458, 523] on div "Sliced fish soup with less thick noodles. Calories × 370 Protein × 25 Fat × 10 …" at bounding box center [435, 489] width 177 height 187
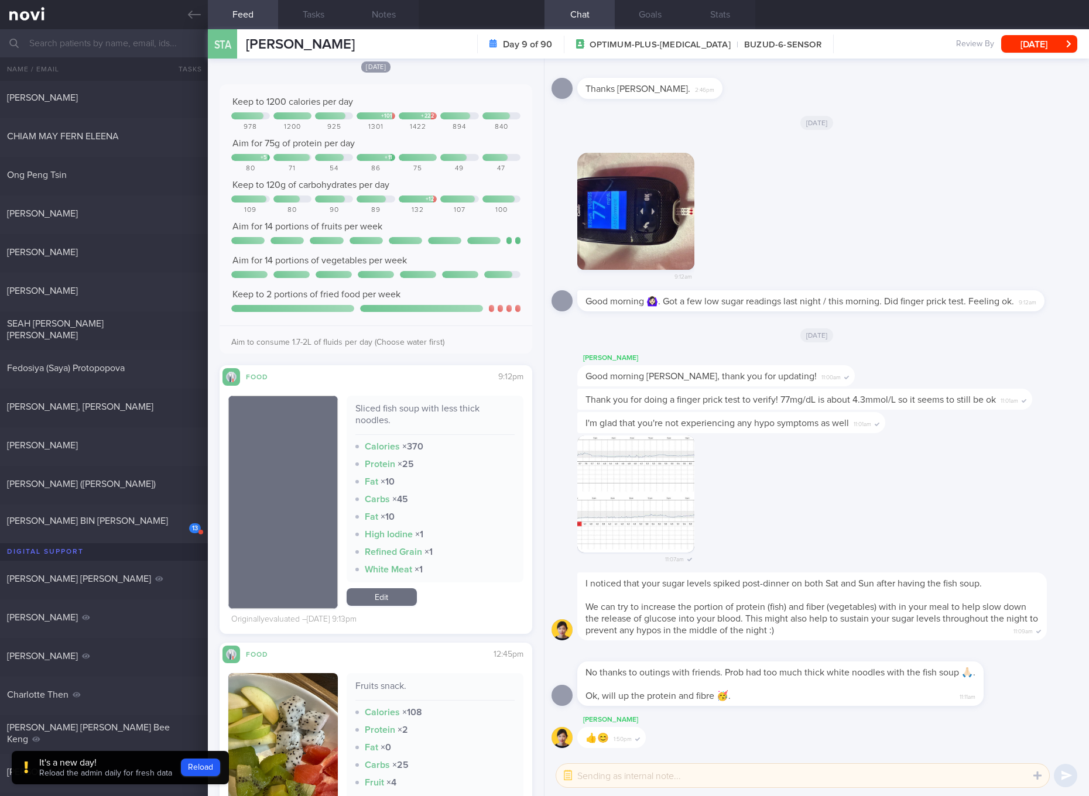
click at [436, 402] on div "Sliced fish soup with less thick noodles. Calories × 370 Protein × 25 Fat × 10 …" at bounding box center [435, 489] width 177 height 187
click at [436, 409] on div "Sliced fish soup with less thick noodles." at bounding box center [434, 419] width 159 height 32
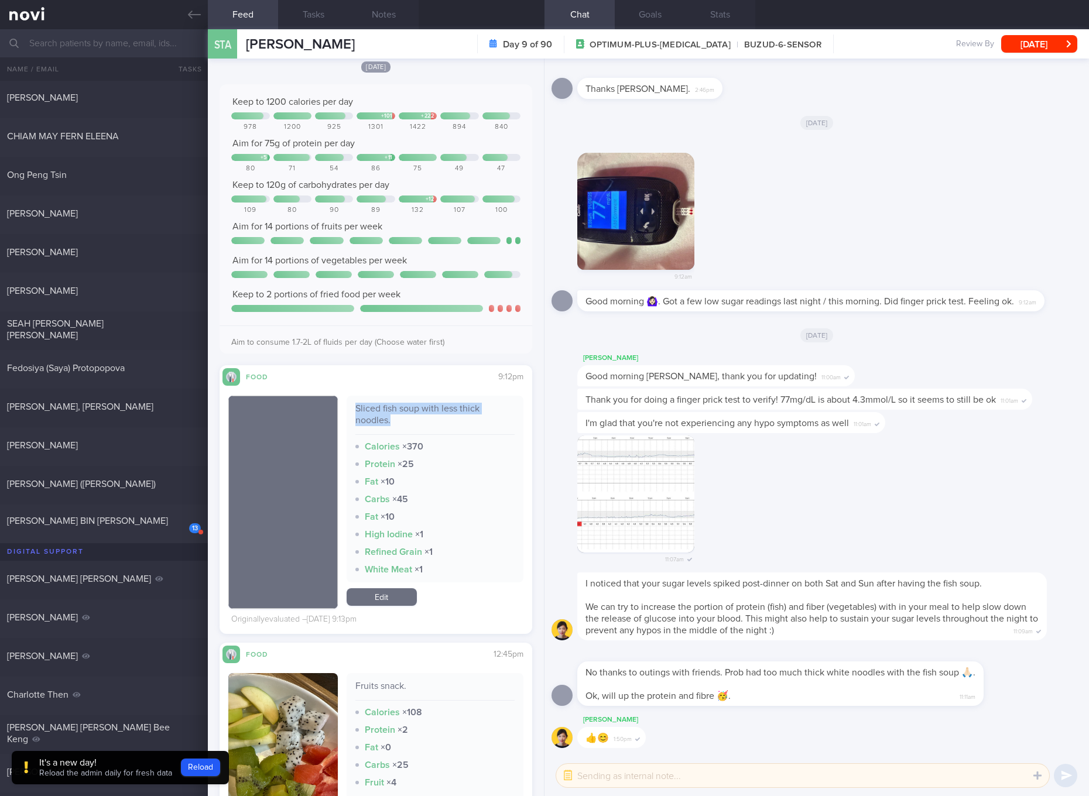
click at [436, 409] on div "Sliced fish soup with less thick noodles." at bounding box center [434, 419] width 159 height 32
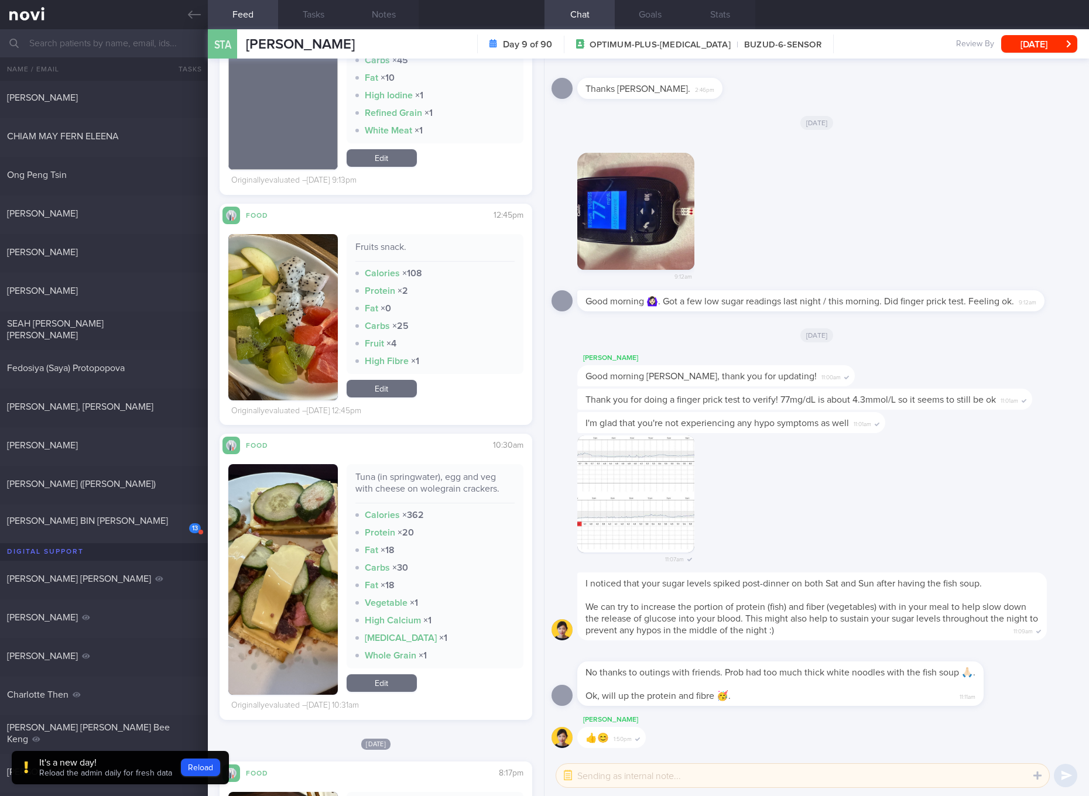
scroll to position [2415, 0]
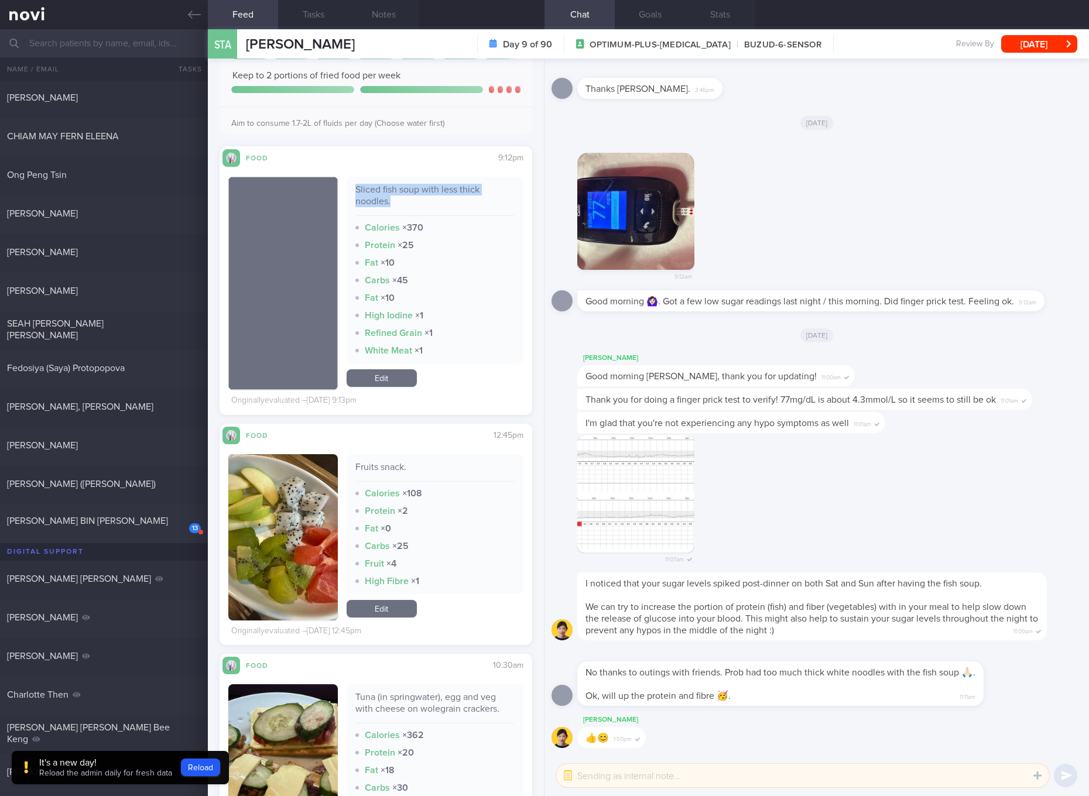
click at [405, 382] on link "Edit" at bounding box center [382, 379] width 70 height 18
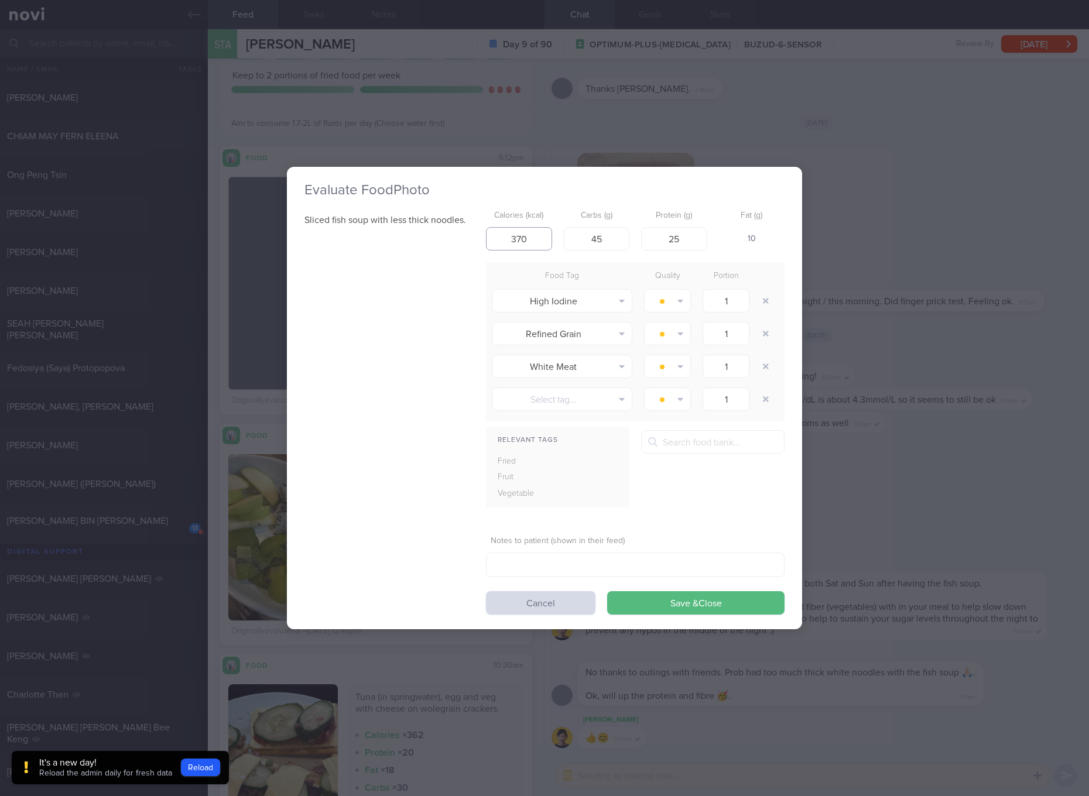
click at [546, 240] on input "370" at bounding box center [519, 238] width 66 height 23
type input "349"
type input "48"
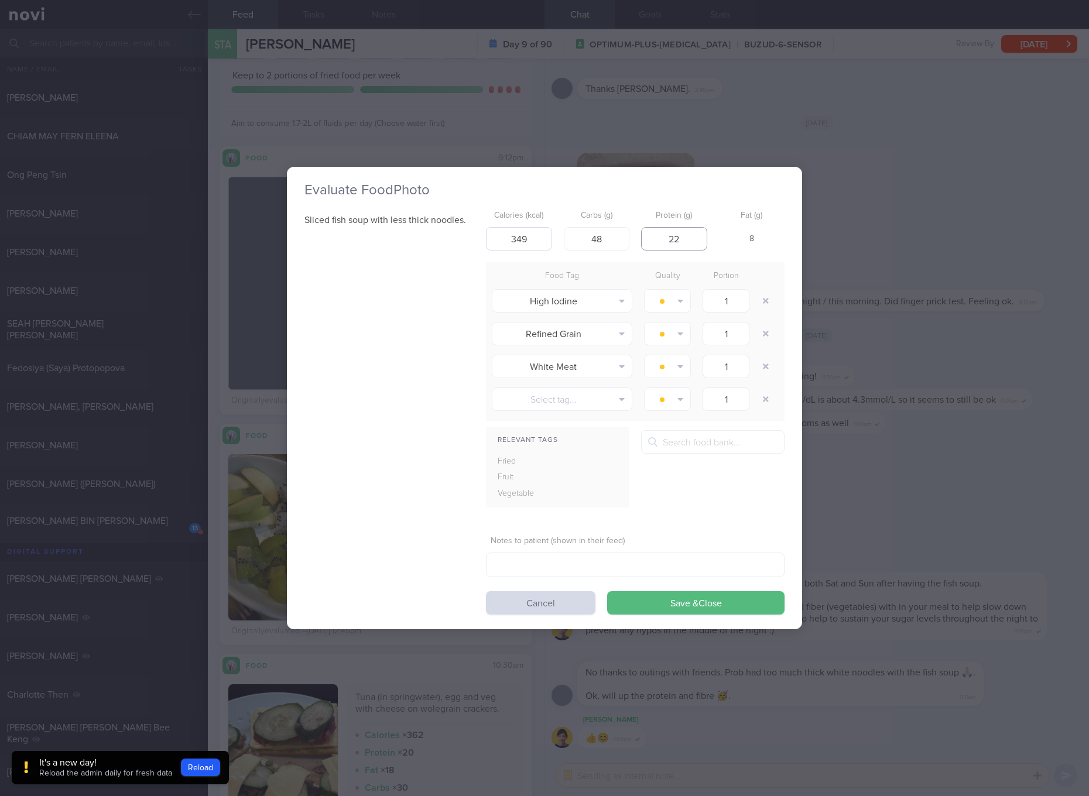
type input "22"
click at [607, 591] on button "Save & Close" at bounding box center [695, 602] width 177 height 23
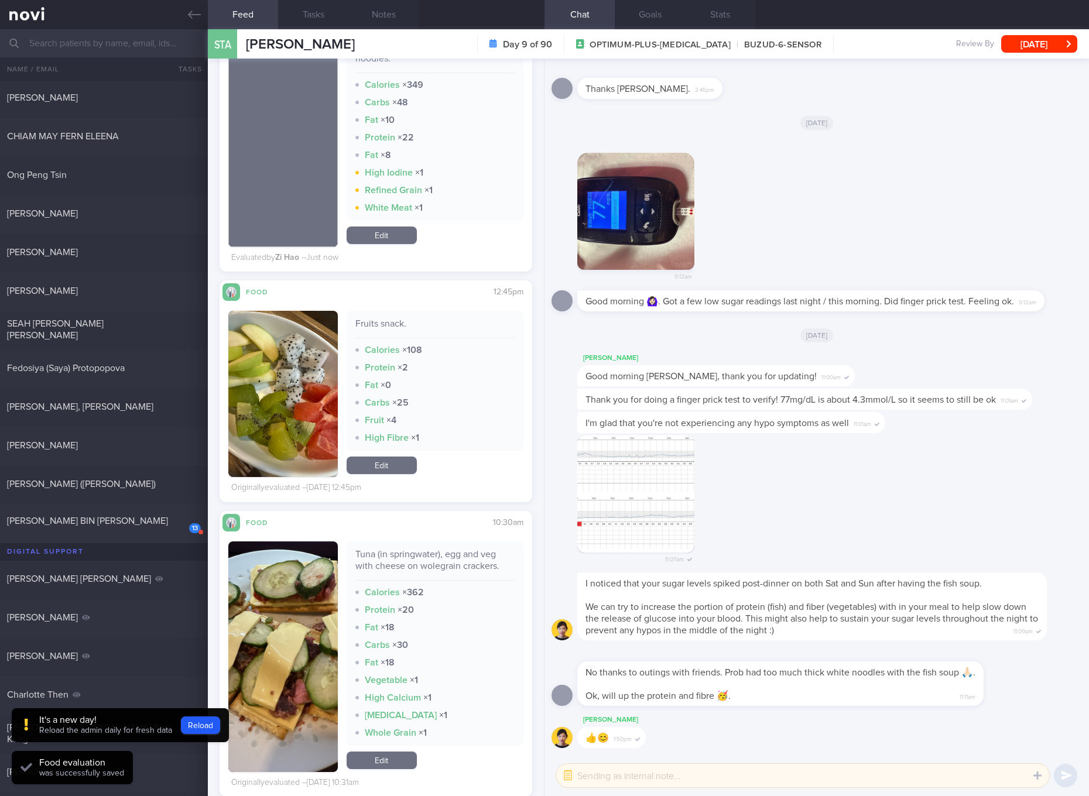
scroll to position [2855, 0]
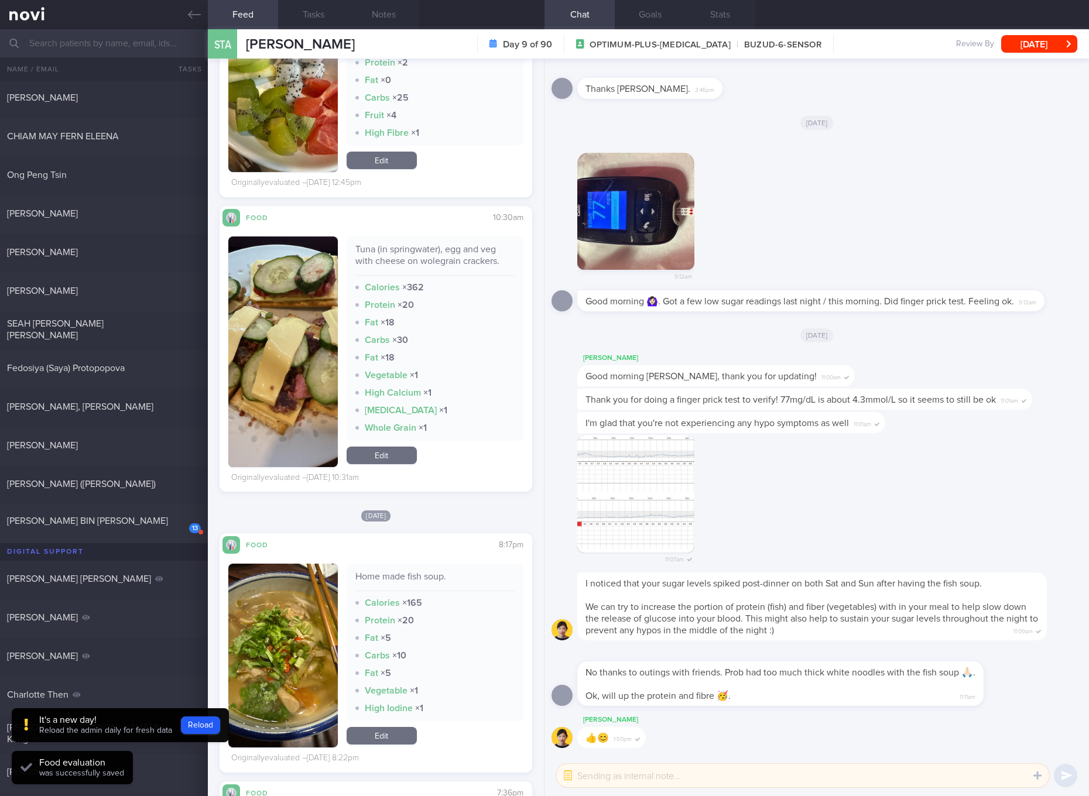
click at [446, 259] on div "Tuna (in springwater), egg and veg with cheese on wolegrain crackers." at bounding box center [434, 260] width 159 height 32
click at [447, 526] on div "[DATE] Food 8:17pm Home made fish soup. Calories × 165 Protein × 20 Fat × 5 Car…" at bounding box center [376, 642] width 313 height 264
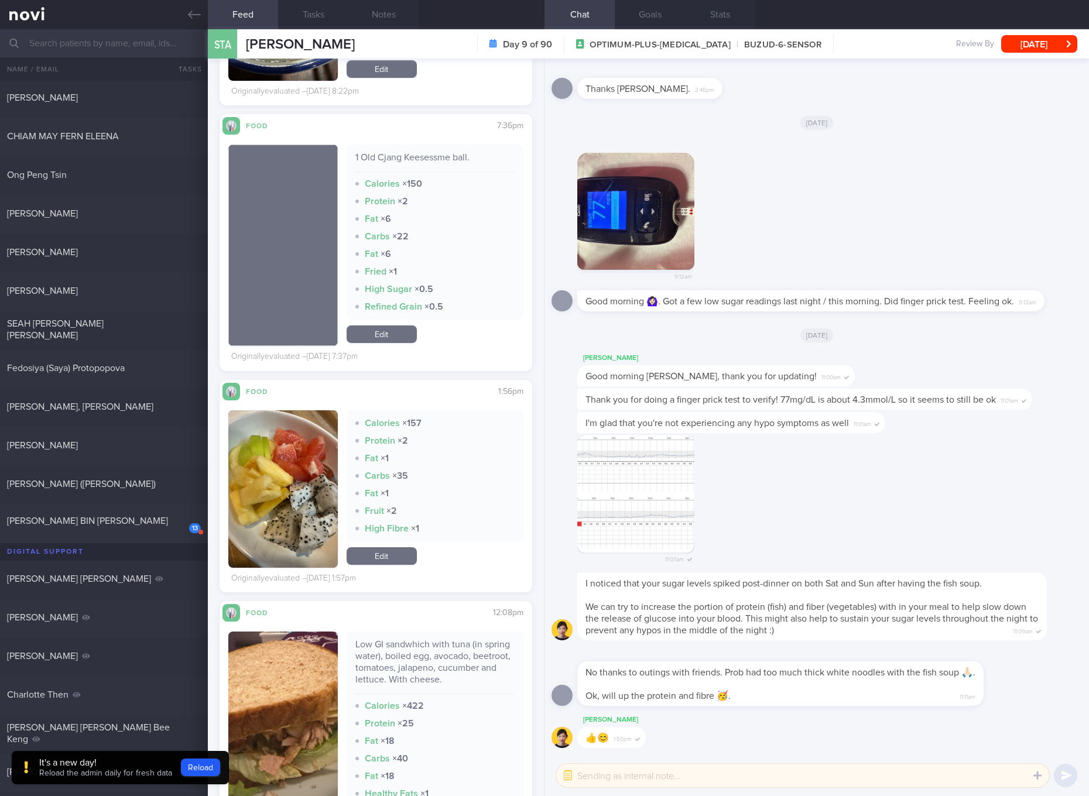
scroll to position [3733, 0]
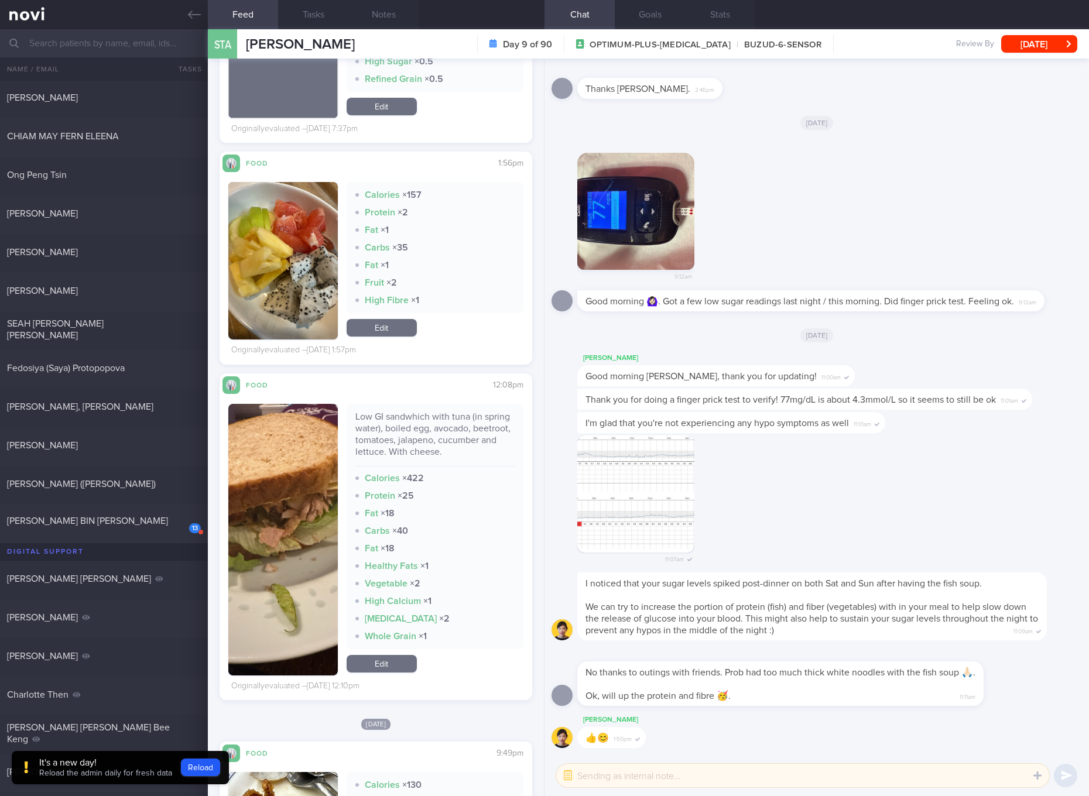
click at [444, 435] on div "Low GI sandwhich with tuna (in spring water), boiled egg, avocado, beetroot, to…" at bounding box center [434, 439] width 159 height 56
drag, startPoint x: 285, startPoint y: 524, endPoint x: 296, endPoint y: 488, distance: 36.7
click at [285, 524] on button "button" at bounding box center [283, 540] width 110 height 272
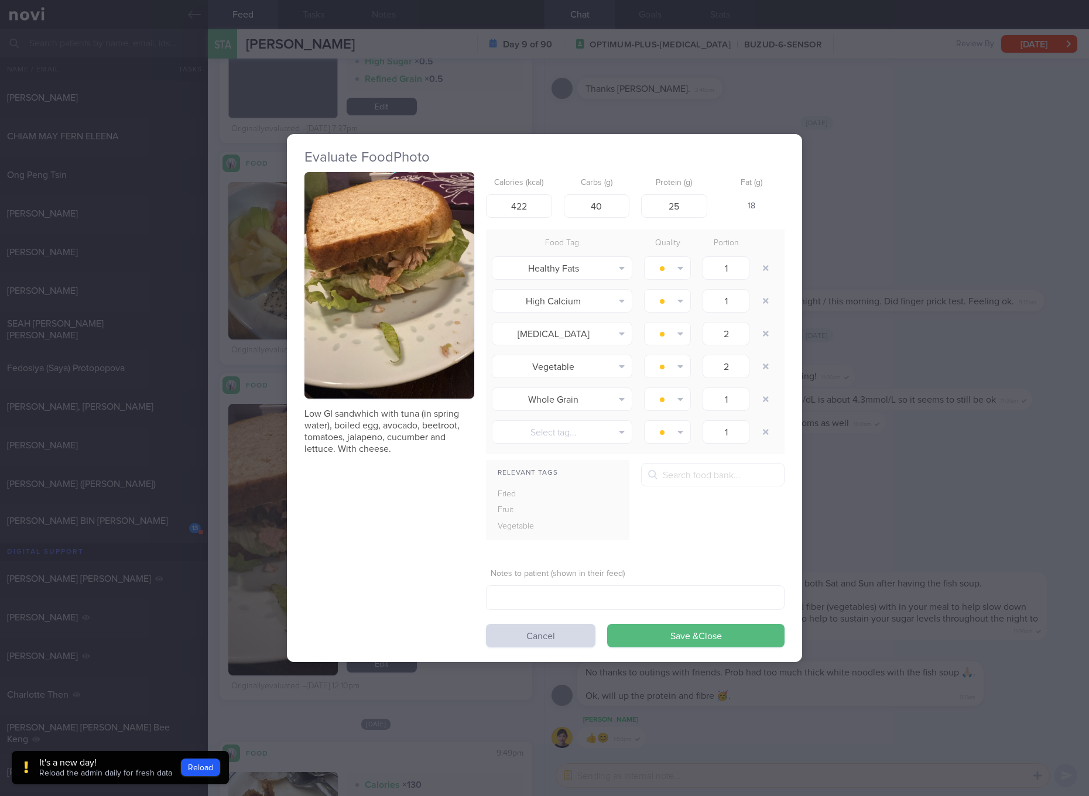
click at [373, 291] on button "button" at bounding box center [390, 285] width 170 height 227
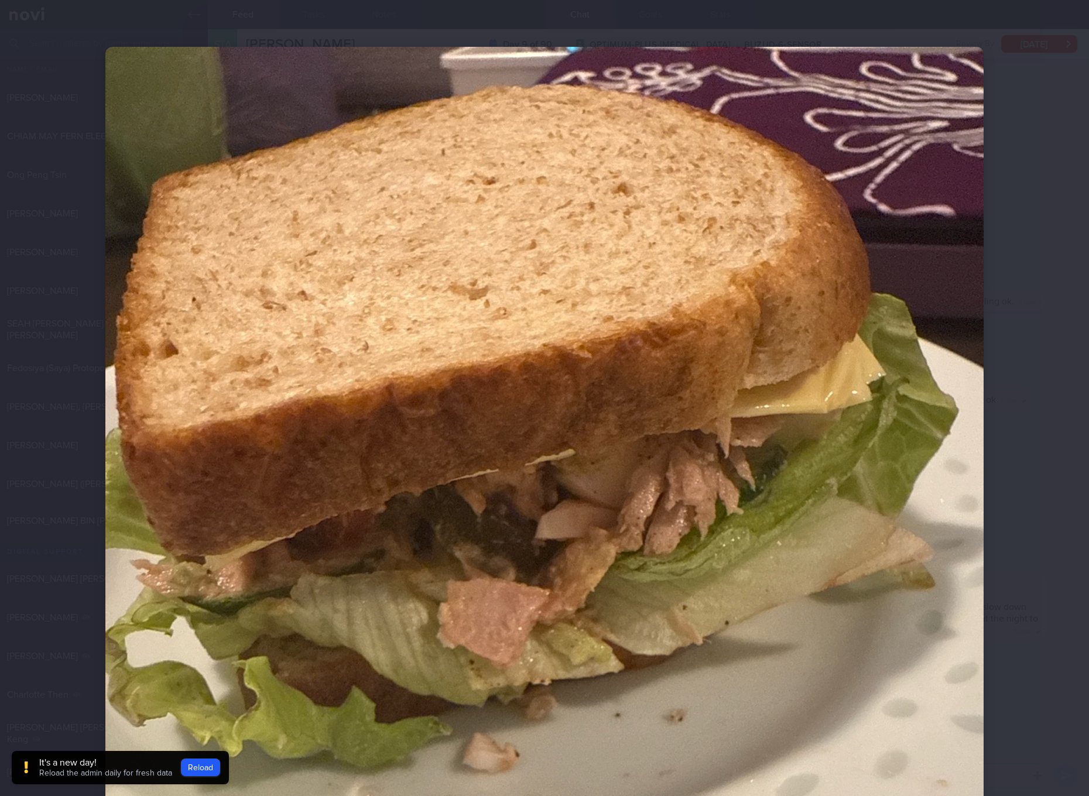
click at [609, 324] on img at bounding box center [544, 632] width 878 height 1171
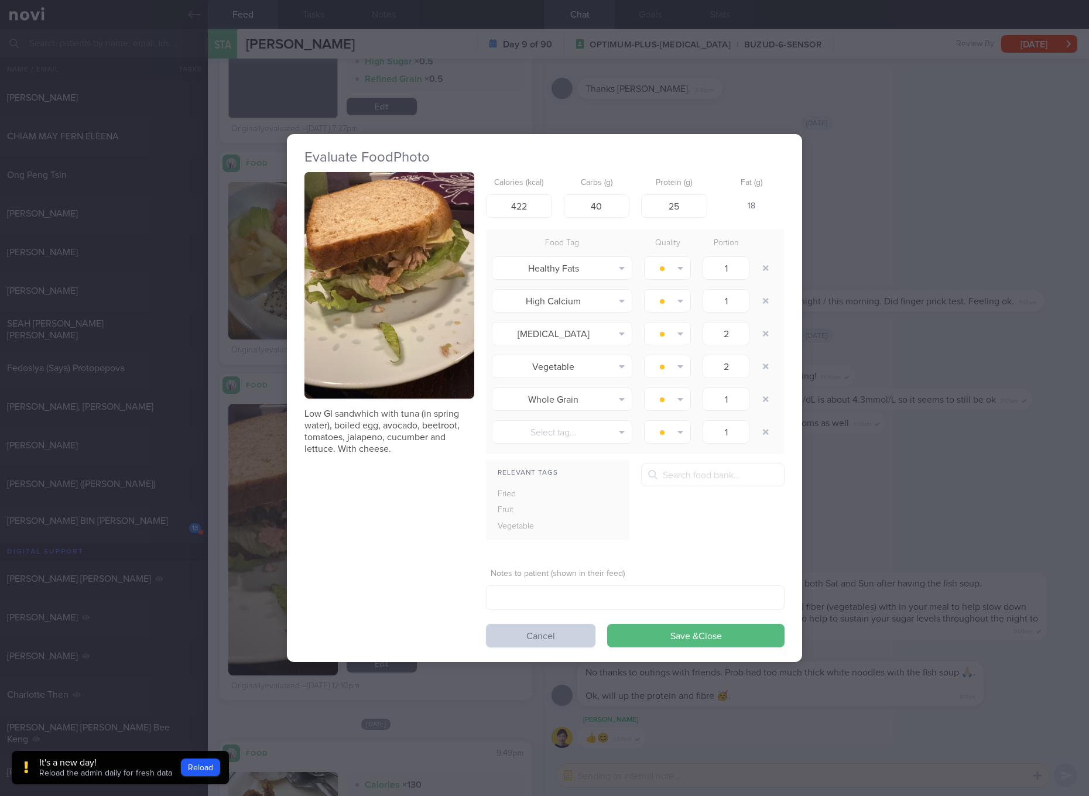
click at [551, 632] on button "Cancel" at bounding box center [541, 635] width 110 height 23
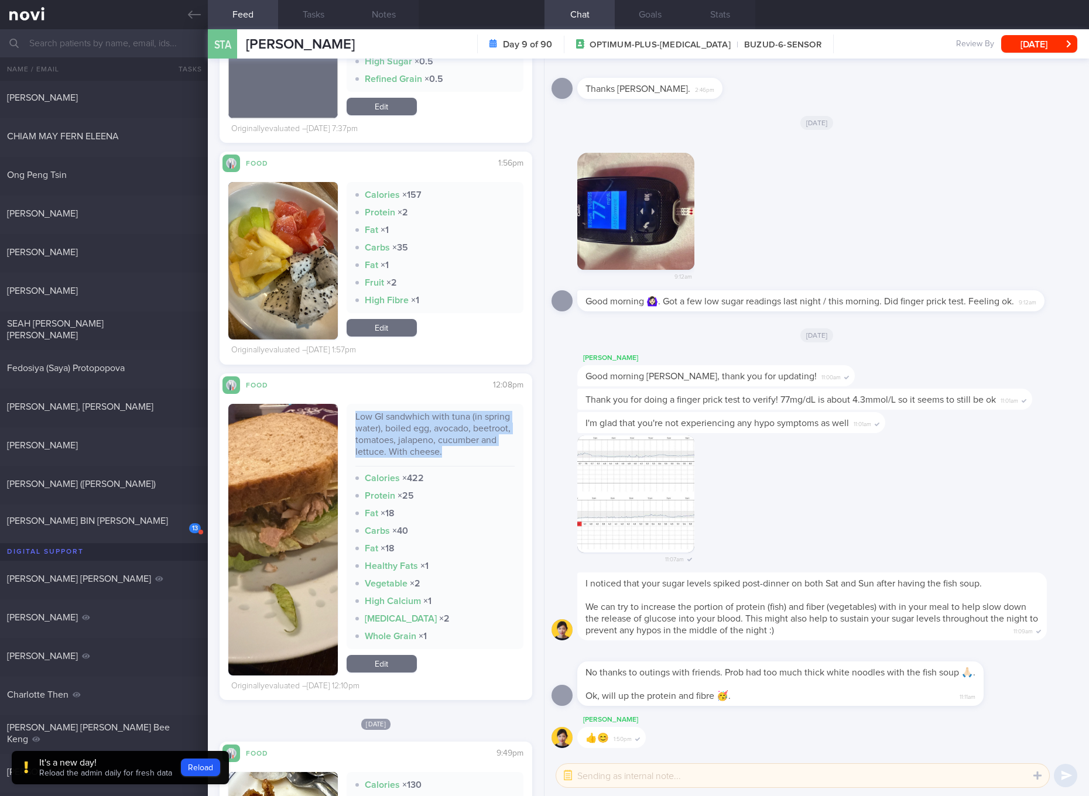
click at [497, 459] on div "Low GI sandwhich with tuna (in spring water), boiled egg, avocado, beetroot, to…" at bounding box center [434, 439] width 159 height 56
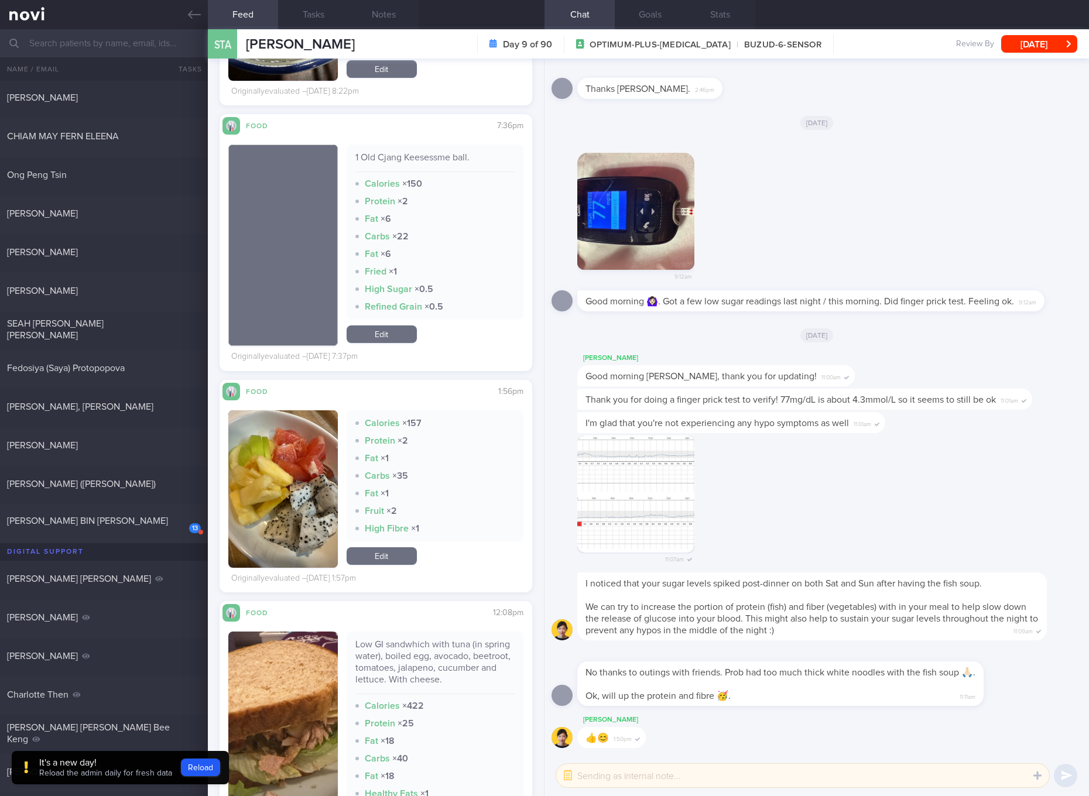
scroll to position [3733, 0]
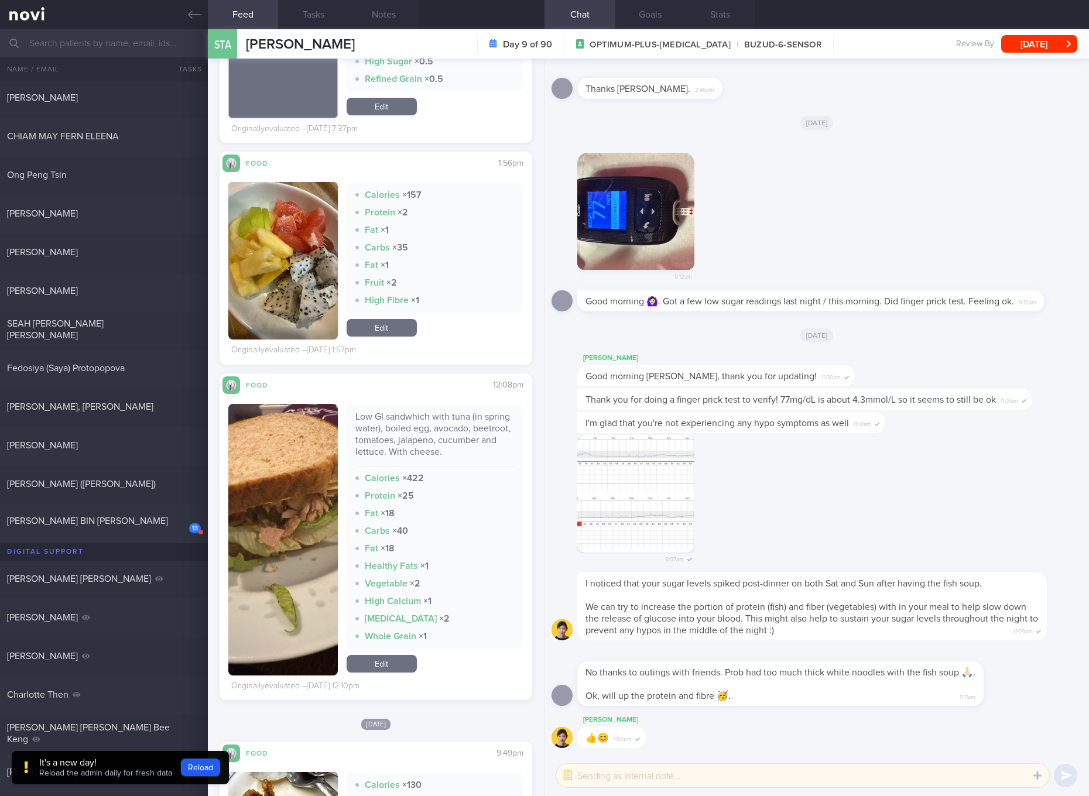
click at [398, 662] on link "Edit" at bounding box center [382, 664] width 70 height 18
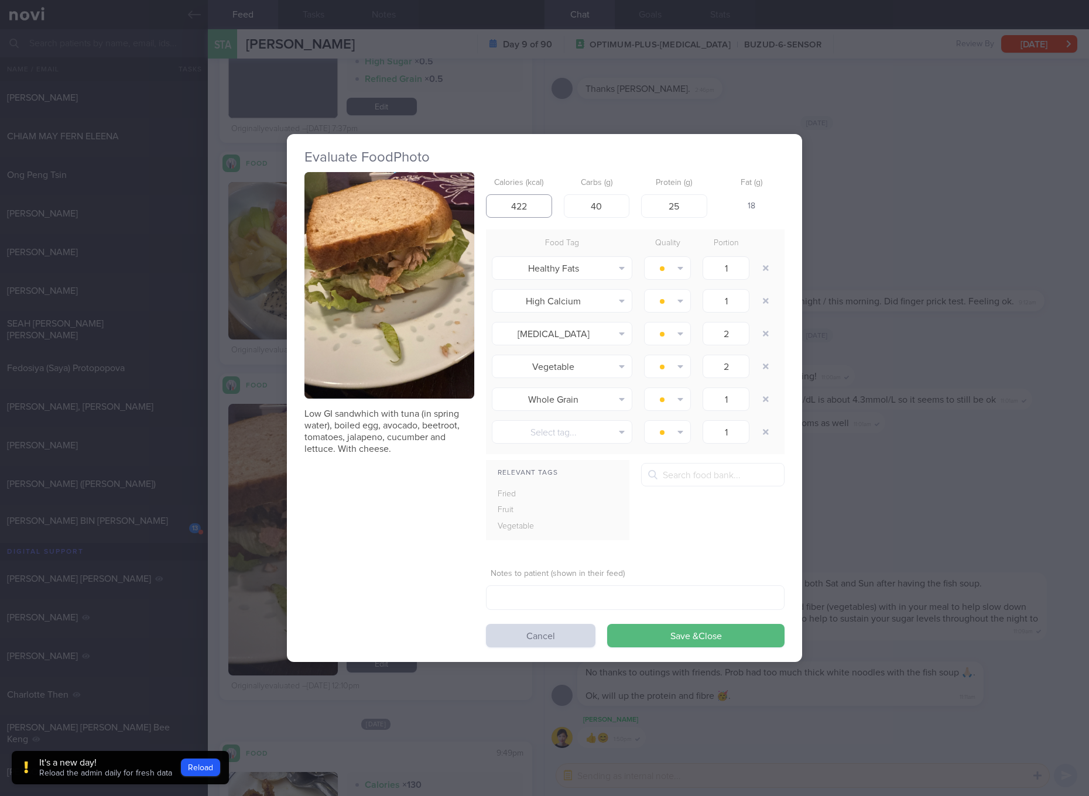
click at [544, 214] on input "422" at bounding box center [519, 205] width 66 height 23
type input "4"
type input "398"
type input "39"
type input "26"
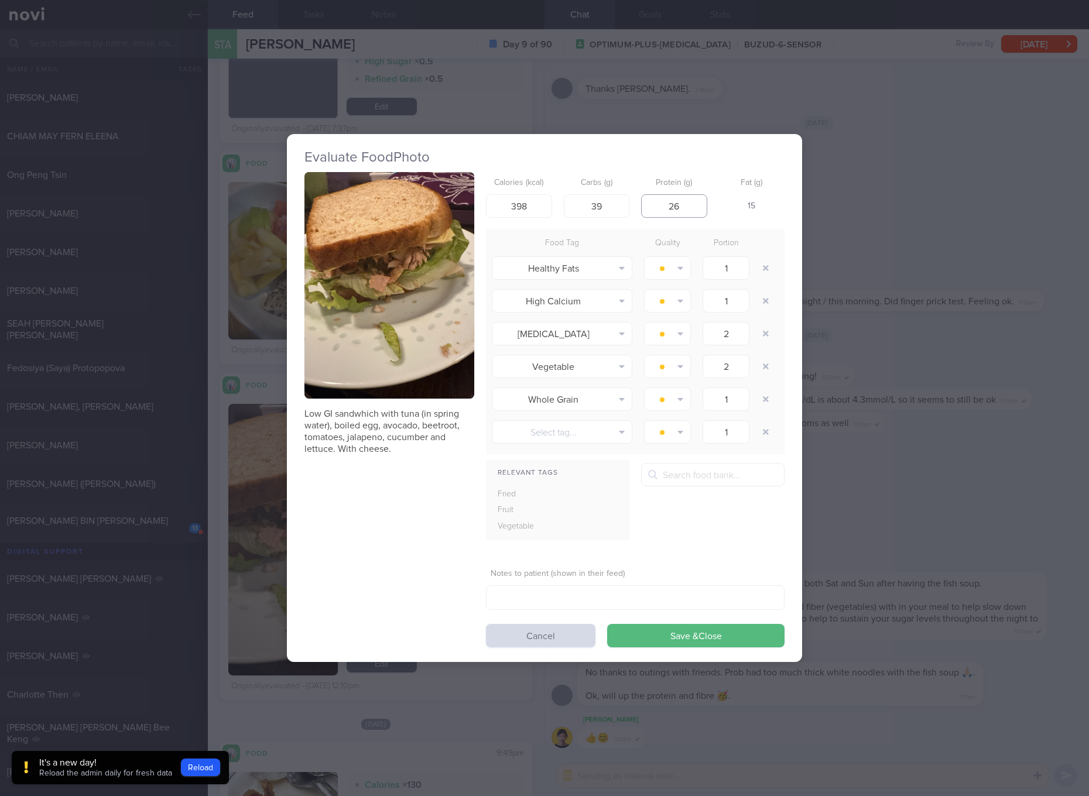
click at [607, 624] on button "Save & Close" at bounding box center [695, 635] width 177 height 23
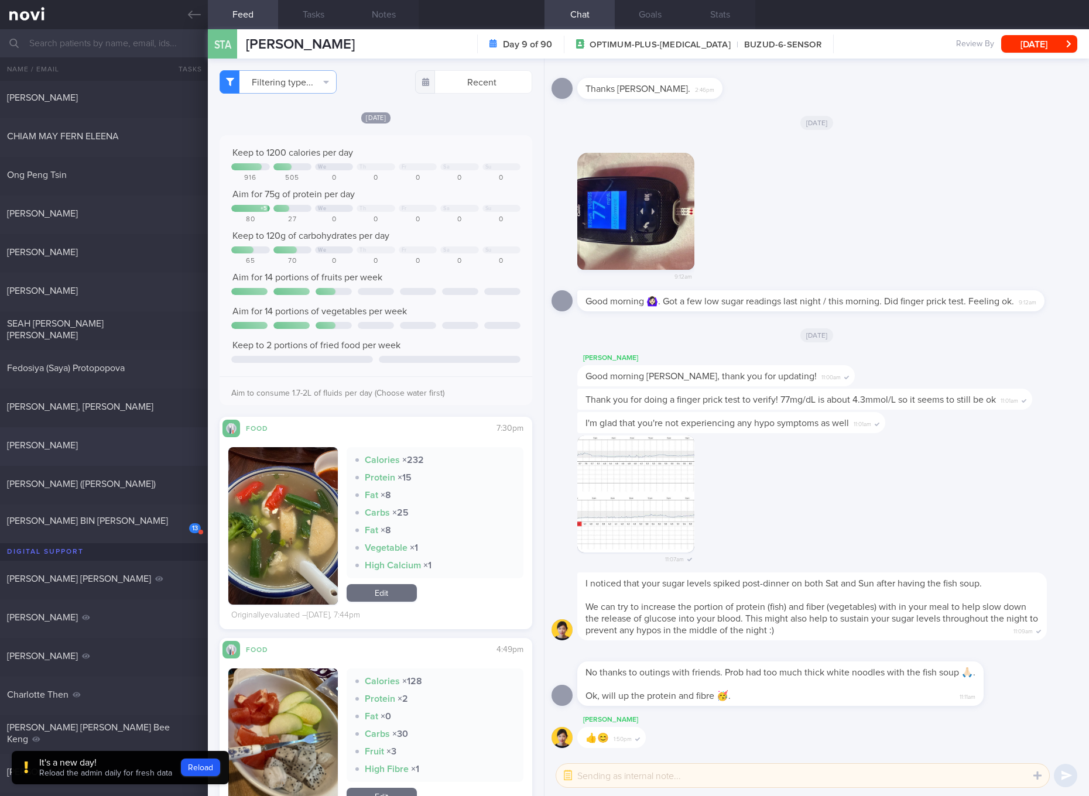
scroll to position [439, 0]
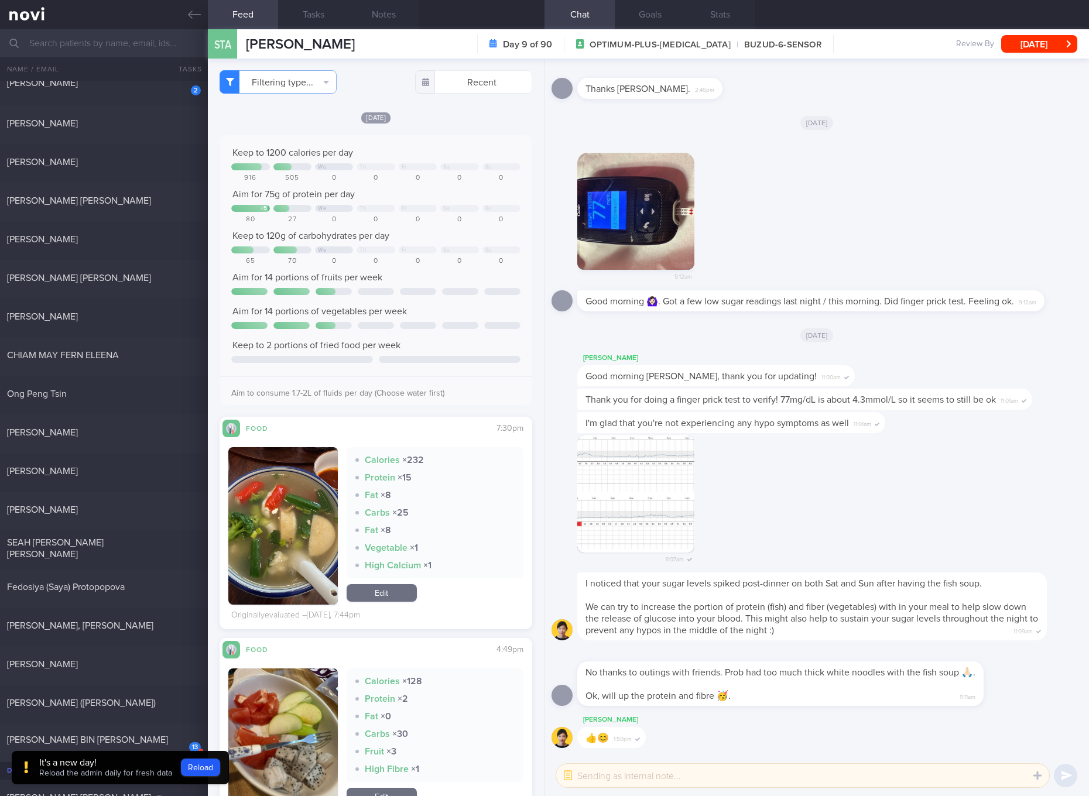
drag, startPoint x: 101, startPoint y: 499, endPoint x: 666, endPoint y: 88, distance: 698.9
click at [101, 499] on div "[PERSON_NAME] [DATE]" at bounding box center [544, 511] width 1089 height 39
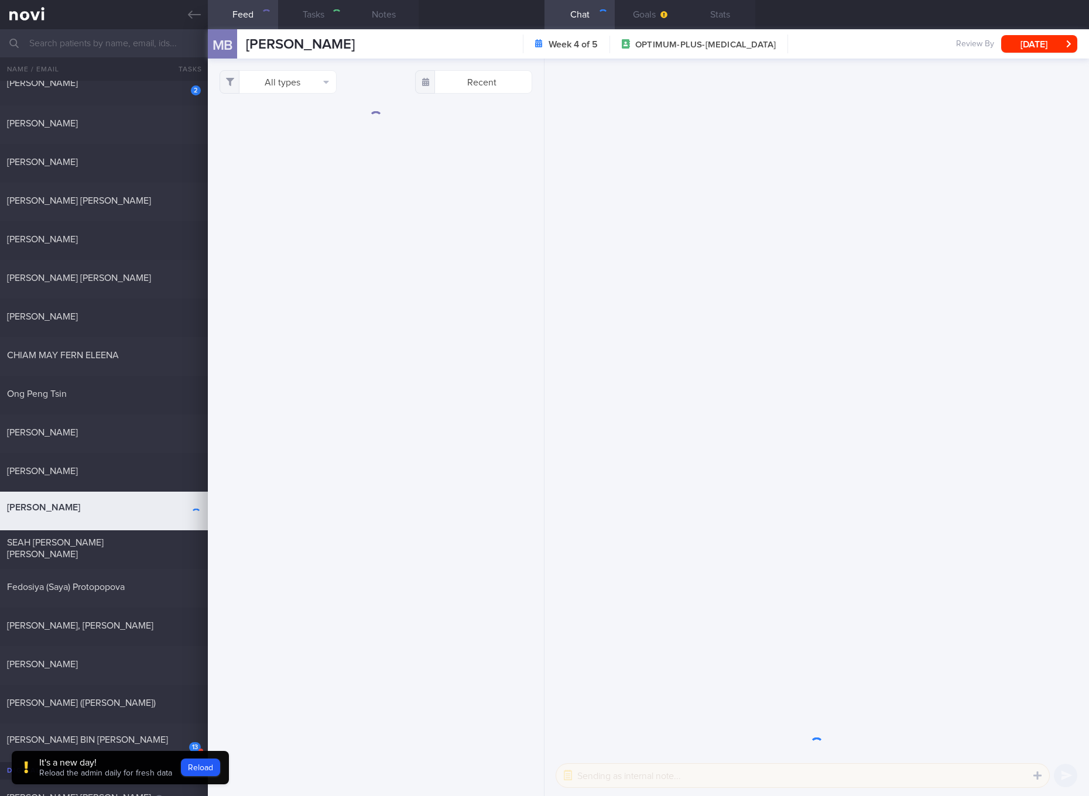
checkbox input "true"
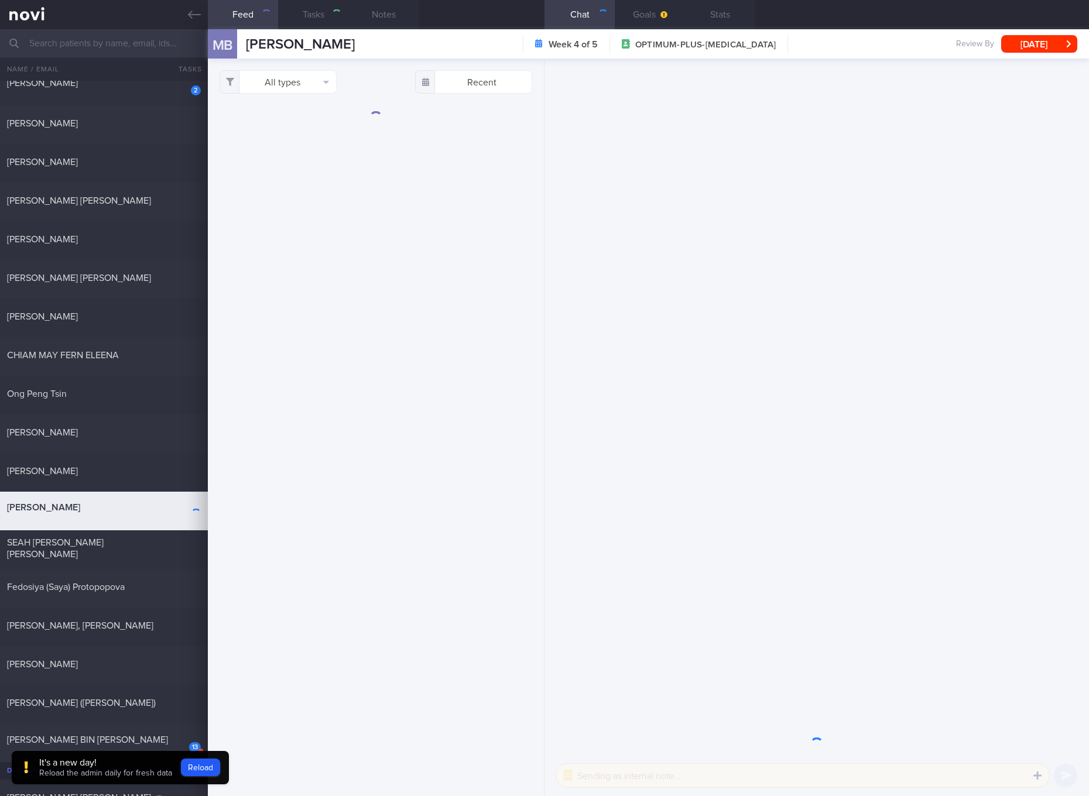
checkbox input "true"
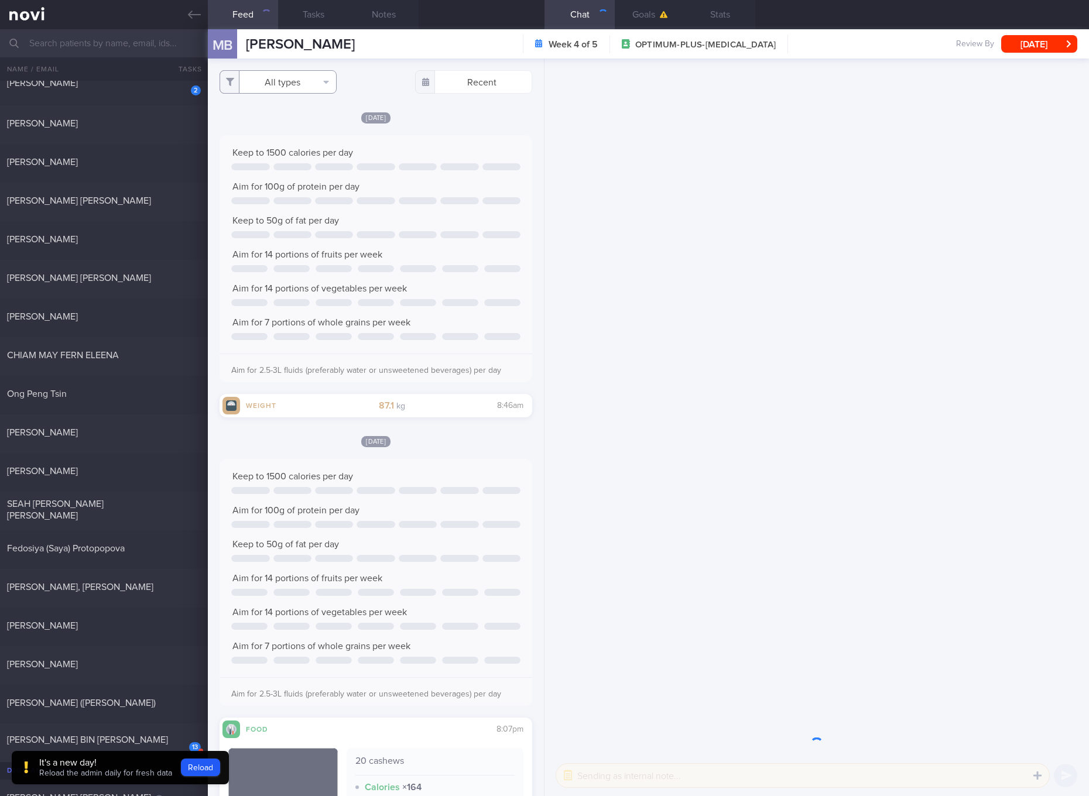
click at [303, 90] on button "All types" at bounding box center [278, 81] width 117 height 23
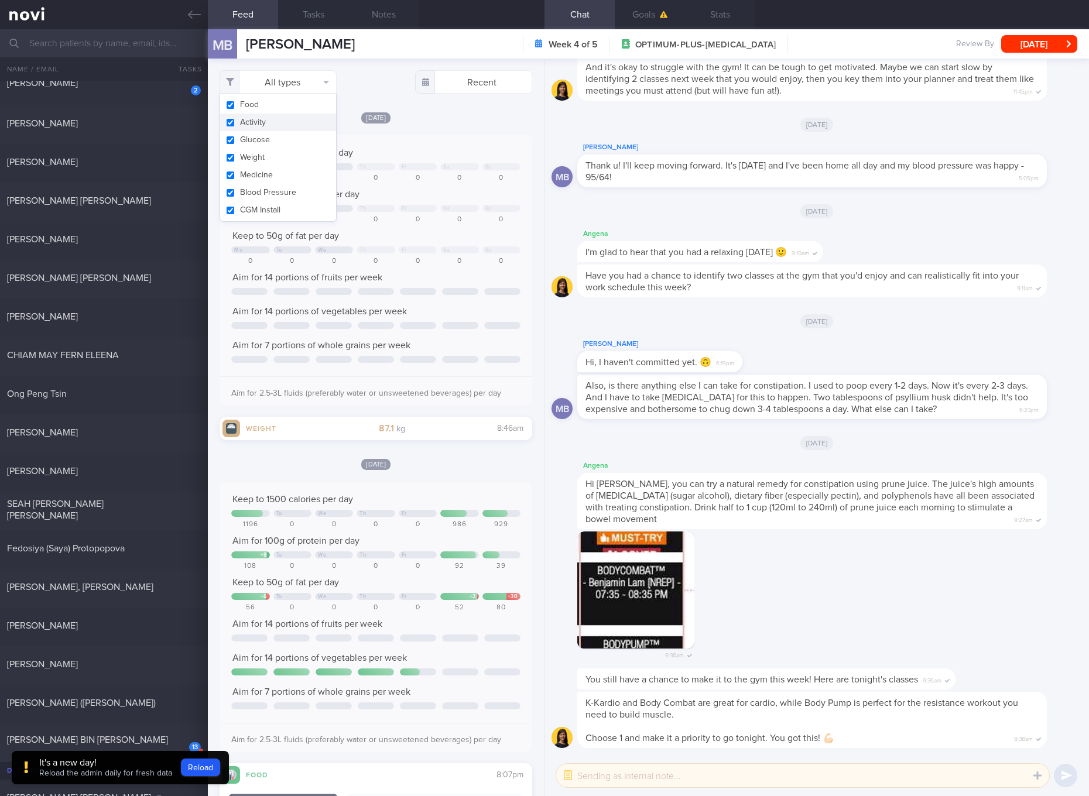
click at [297, 121] on button "Activity" at bounding box center [278, 123] width 116 height 18
checkbox input "false"
click at [297, 135] on button "Glucose" at bounding box center [278, 140] width 116 height 18
checkbox input "false"
click at [287, 161] on button "Weight" at bounding box center [278, 158] width 116 height 18
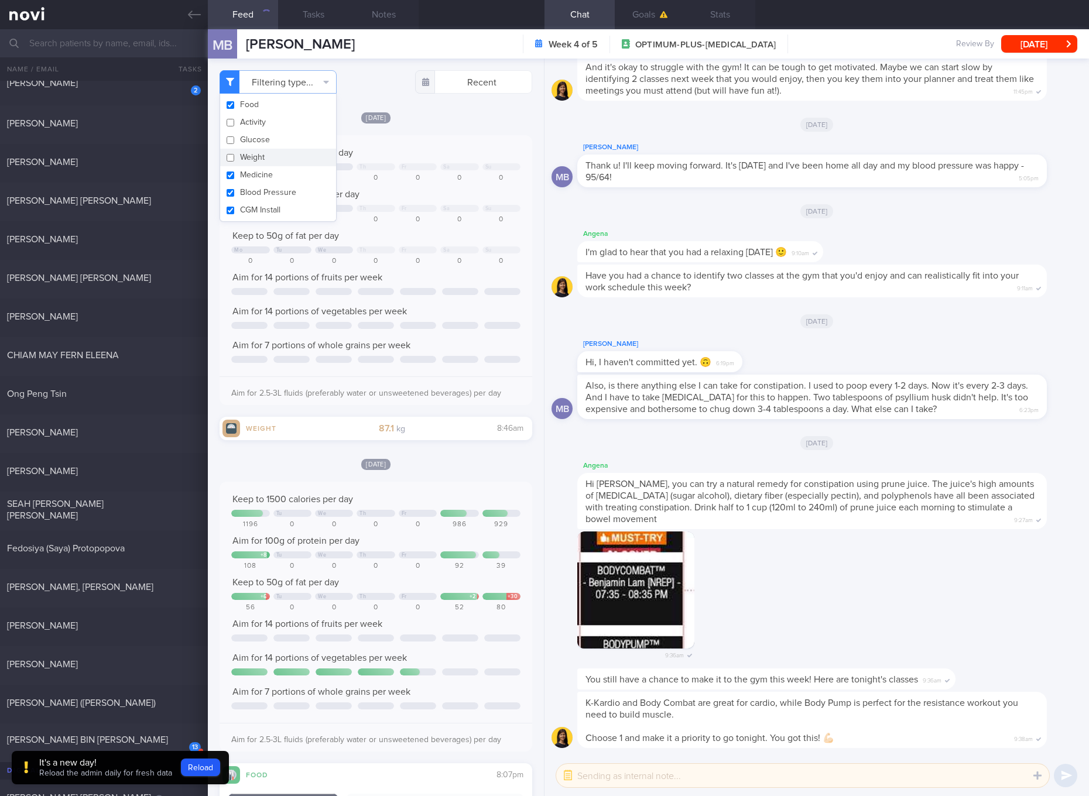
checkbox input "false"
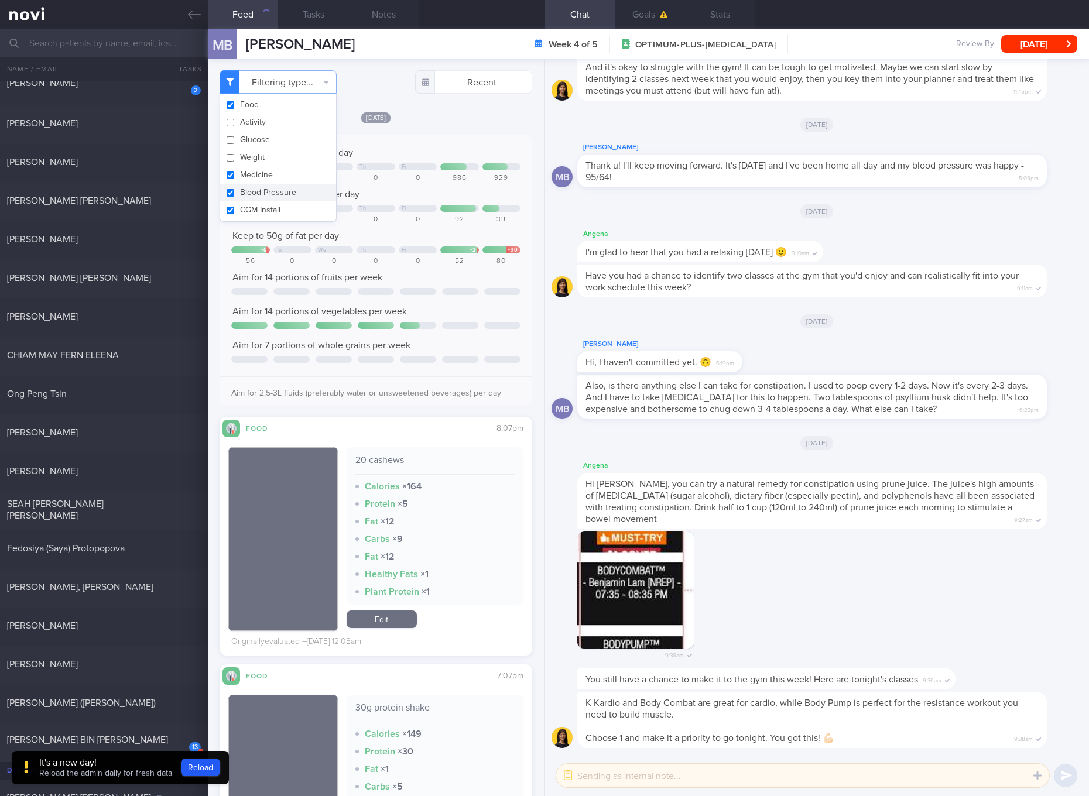
click at [286, 191] on button "Blood Pressure" at bounding box center [278, 193] width 116 height 18
click at [286, 195] on button "Blood Pressure" at bounding box center [278, 193] width 116 height 18
checkbox input "true"
click at [268, 169] on button "Medicine" at bounding box center [278, 175] width 116 height 18
checkbox input "false"
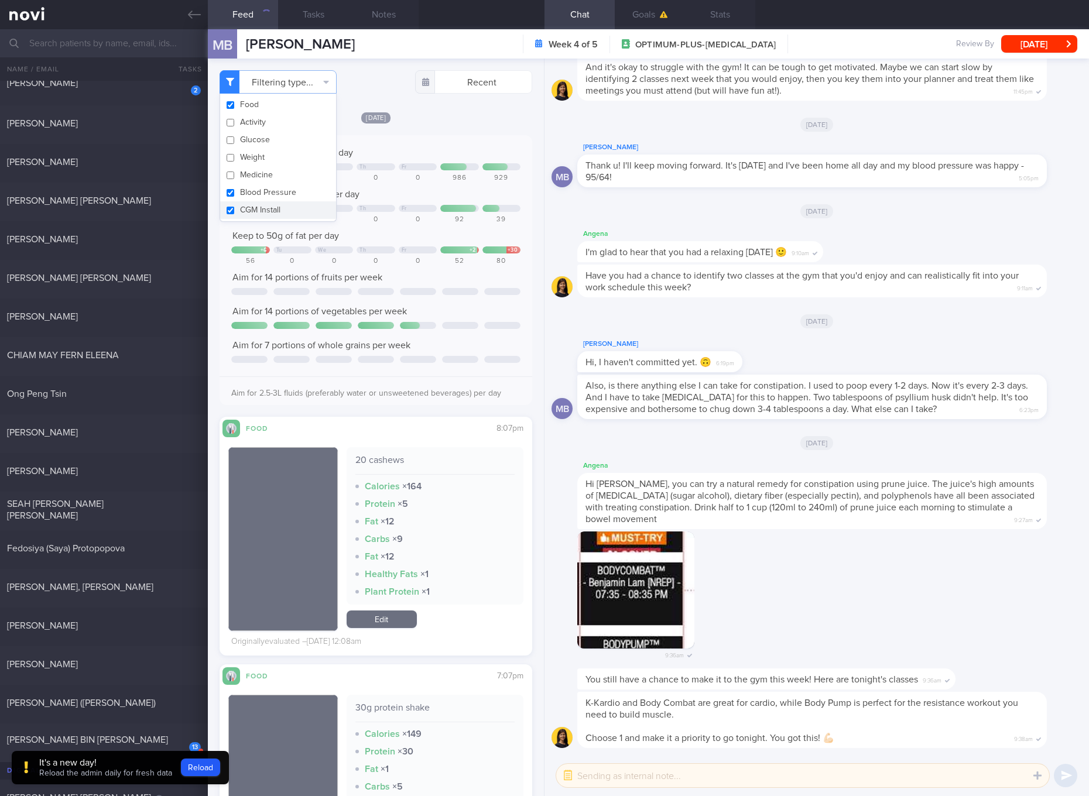
click at [269, 213] on button "CGM Install" at bounding box center [278, 210] width 116 height 18
checkbox input "false"
click at [271, 193] on button "Blood Pressure" at bounding box center [278, 193] width 116 height 18
checkbox input "false"
click at [442, 293] on div at bounding box center [460, 291] width 36 height 7
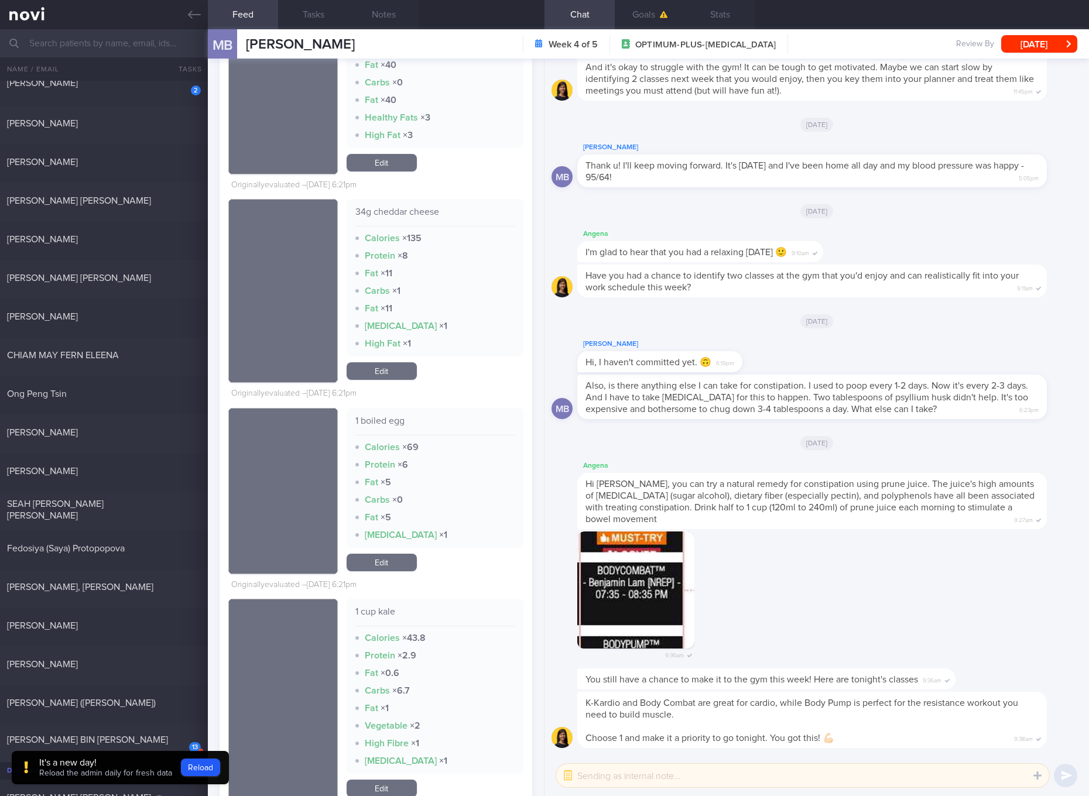
scroll to position [1098, 0]
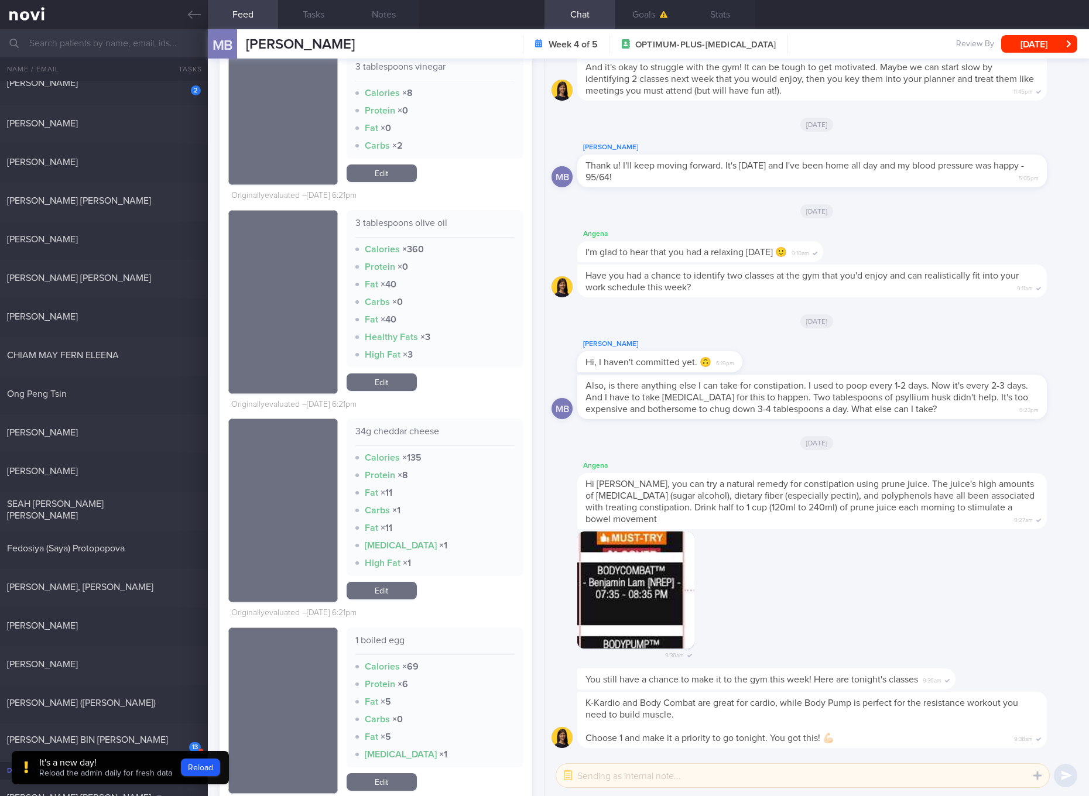
click at [419, 437] on div "34g cheddar cheese" at bounding box center [434, 436] width 159 height 20
drag, startPoint x: 389, startPoint y: 592, endPoint x: 392, endPoint y: 586, distance: 6.5
click at [389, 592] on link "Edit" at bounding box center [382, 591] width 70 height 18
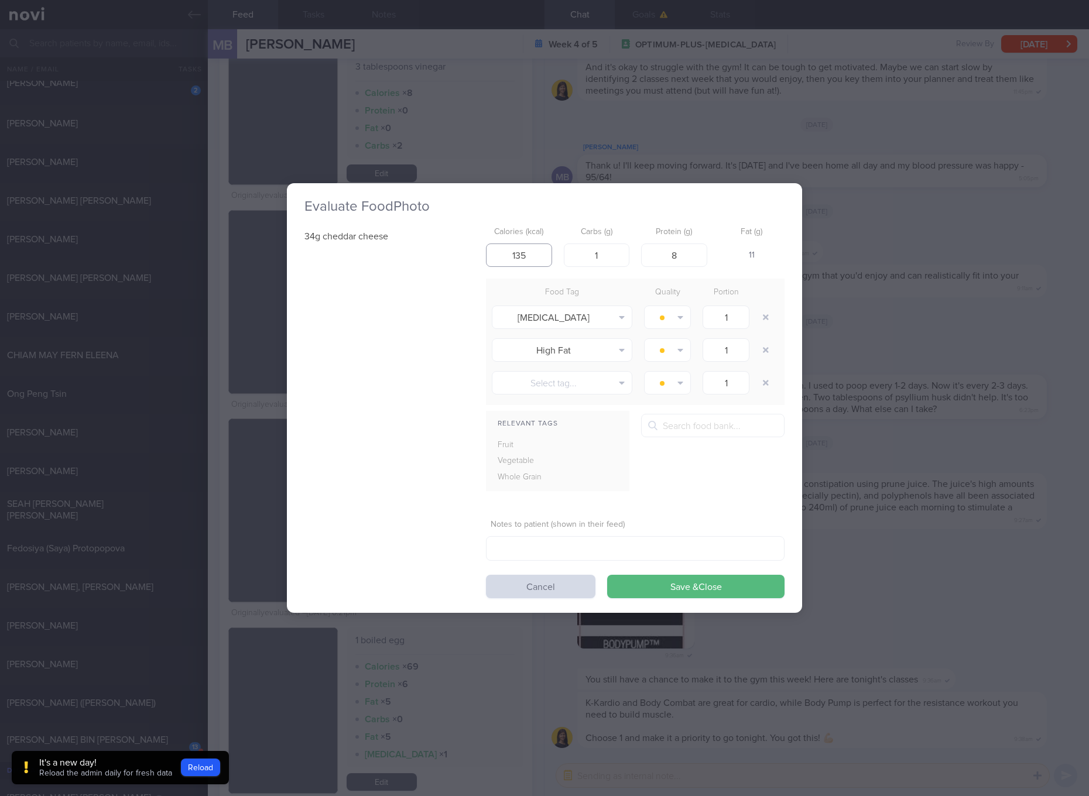
click at [521, 265] on input "135" at bounding box center [519, 255] width 66 height 23
type input "137"
type input "0"
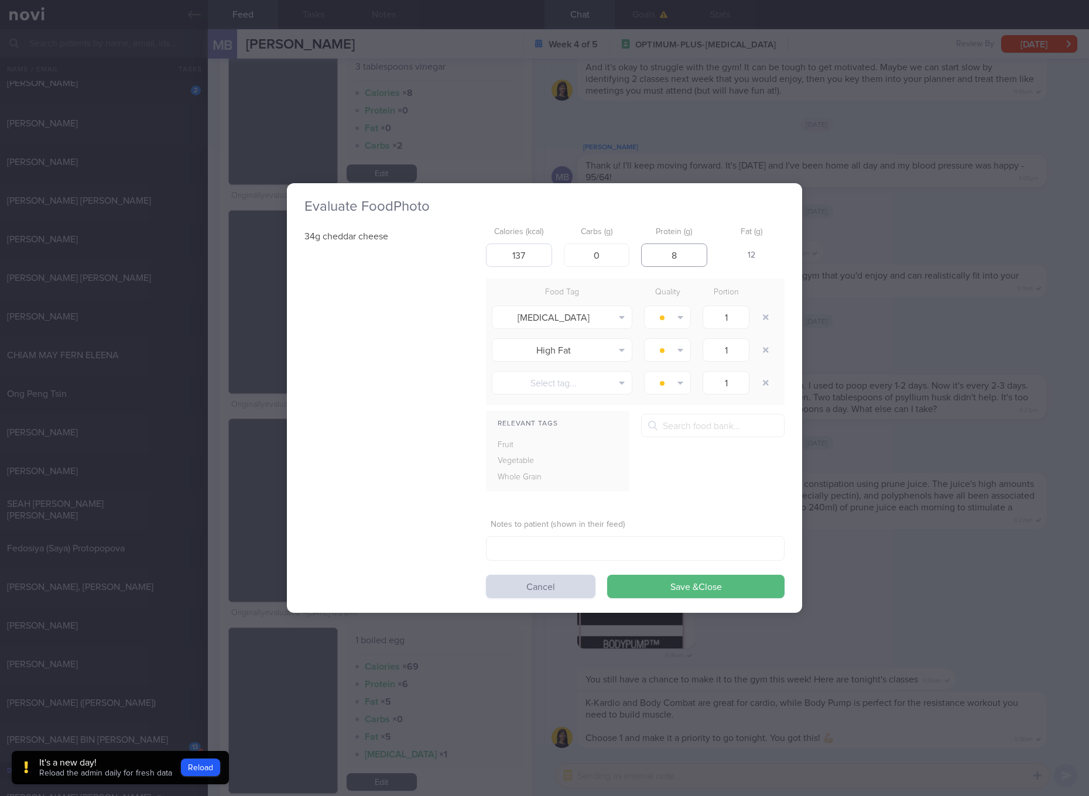
click at [607, 575] on button "Save & Close" at bounding box center [695, 586] width 177 height 23
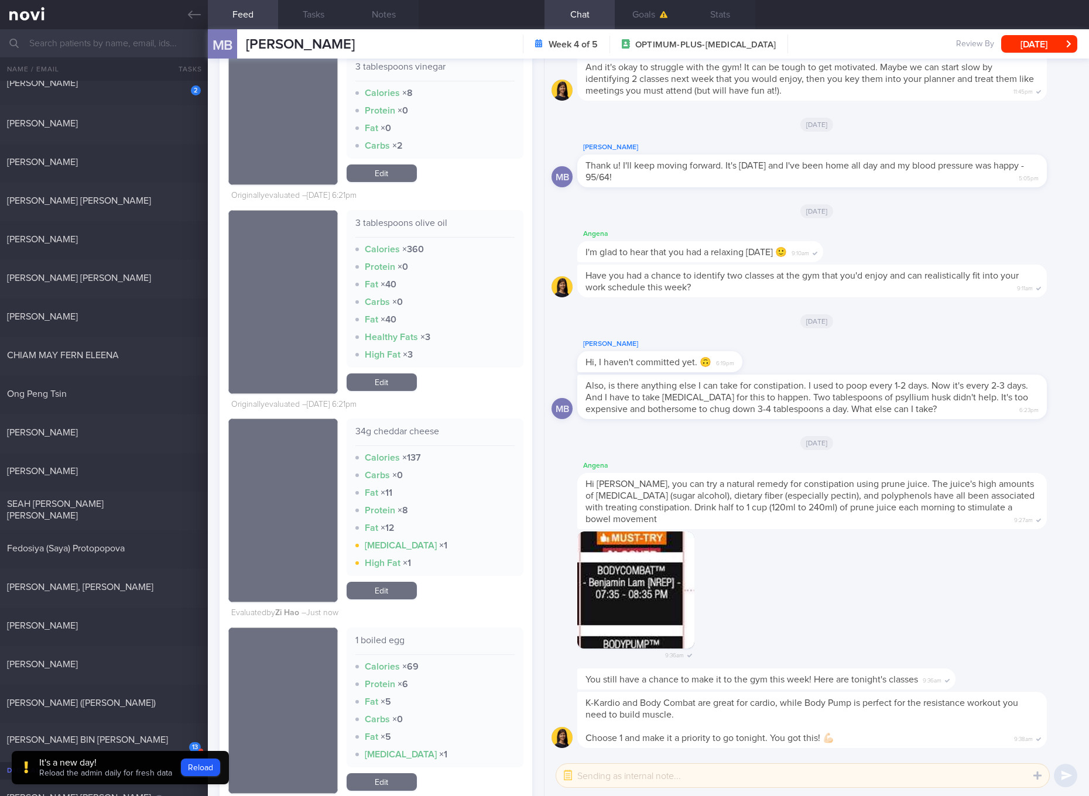
scroll to position [878, 0]
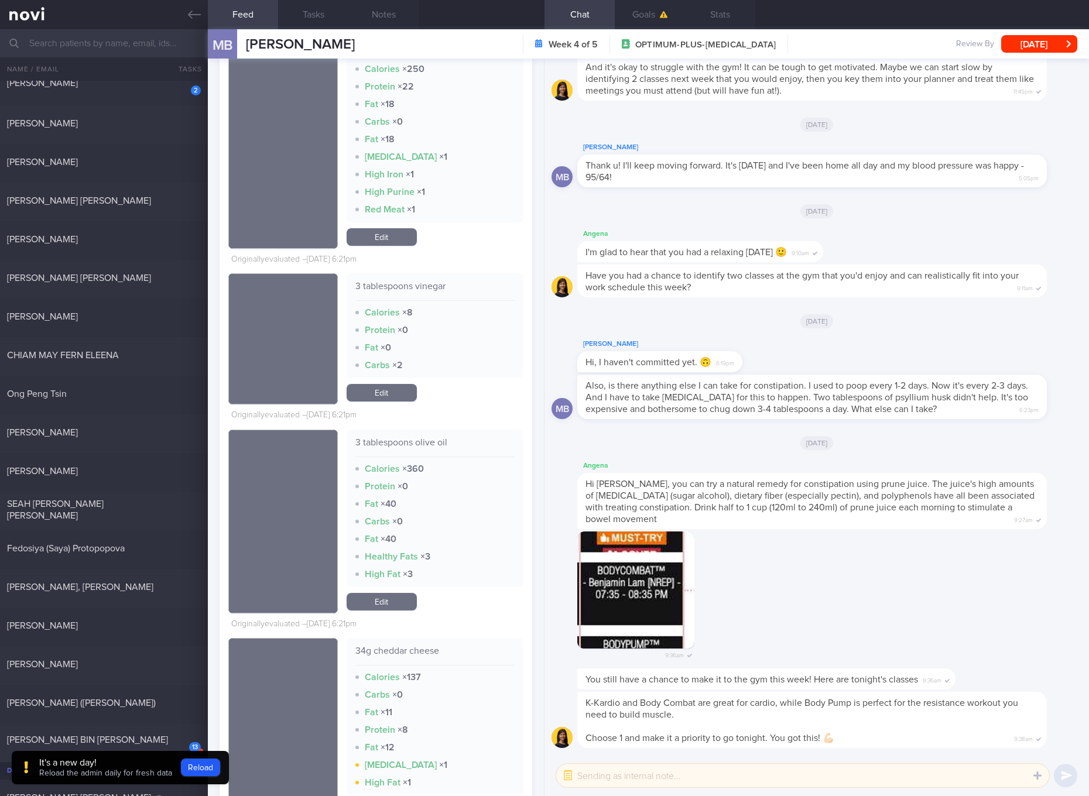
click at [431, 442] on div "3 tablespoons olive oil" at bounding box center [434, 447] width 159 height 20
click at [395, 603] on link "Edit" at bounding box center [382, 602] width 70 height 18
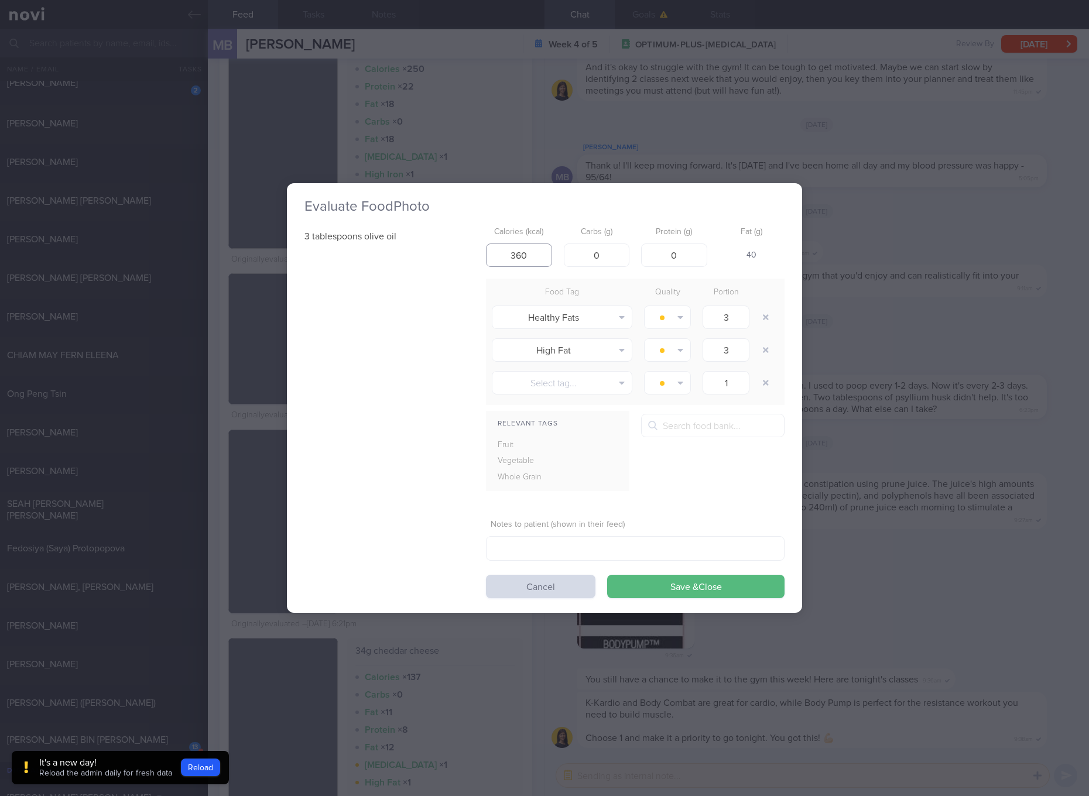
click at [528, 261] on input "360" at bounding box center [519, 255] width 66 height 23
type input "357"
click button "Save & Close" at bounding box center [695, 586] width 177 height 23
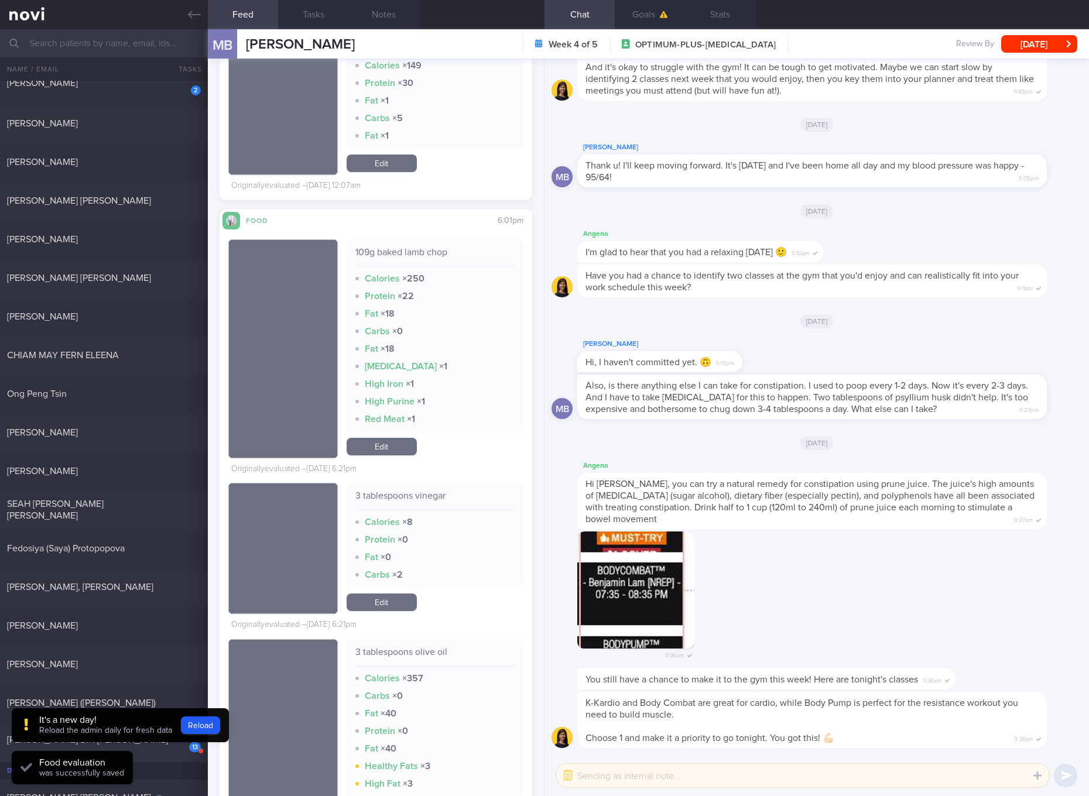
scroll to position [658, 0]
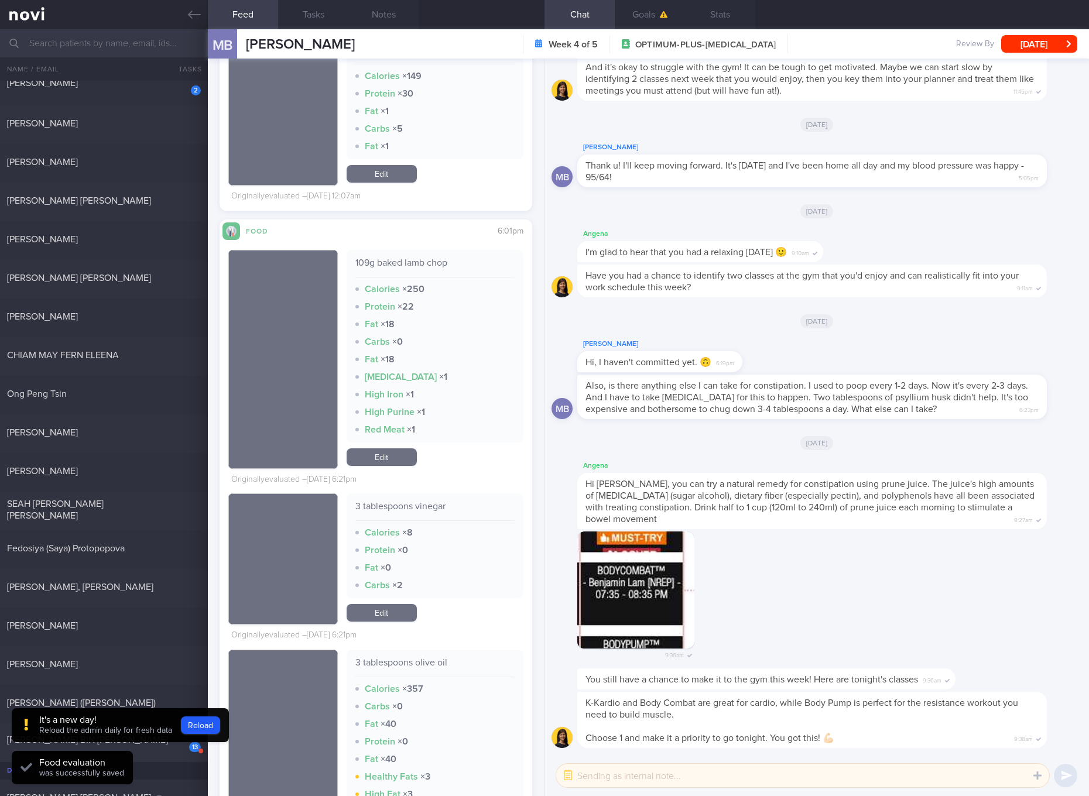
click at [442, 265] on div "109g baked lamb chop" at bounding box center [434, 267] width 159 height 20
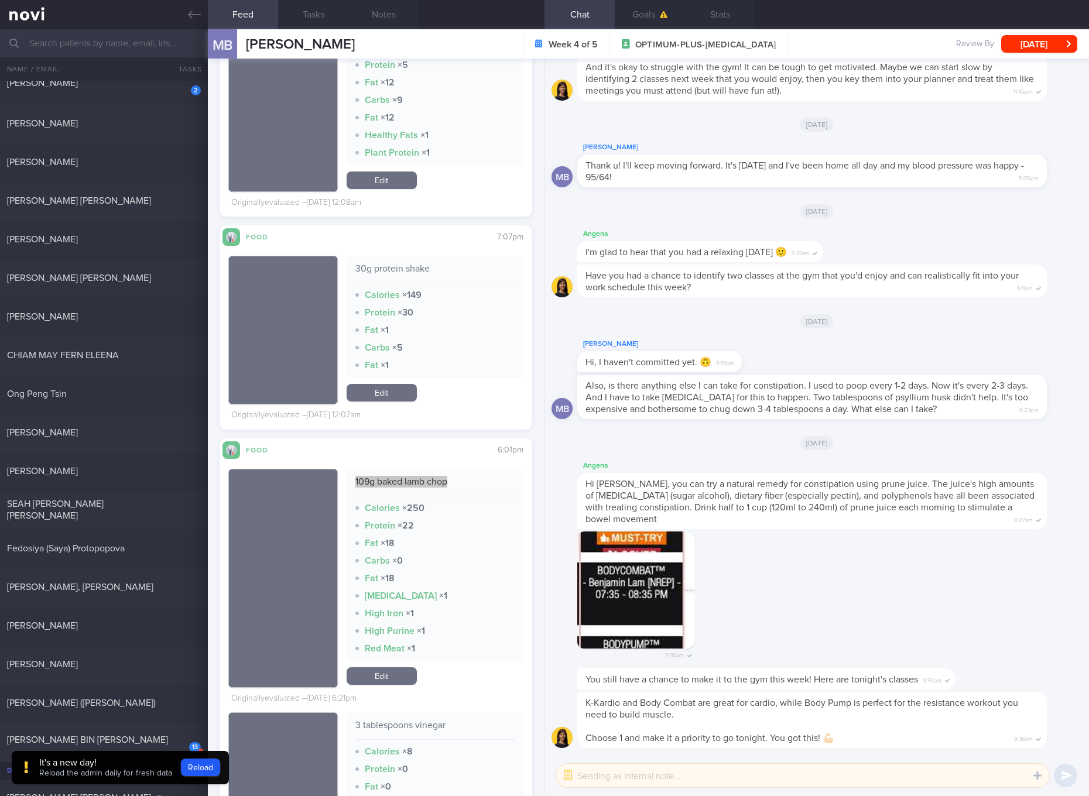
scroll to position [220, 0]
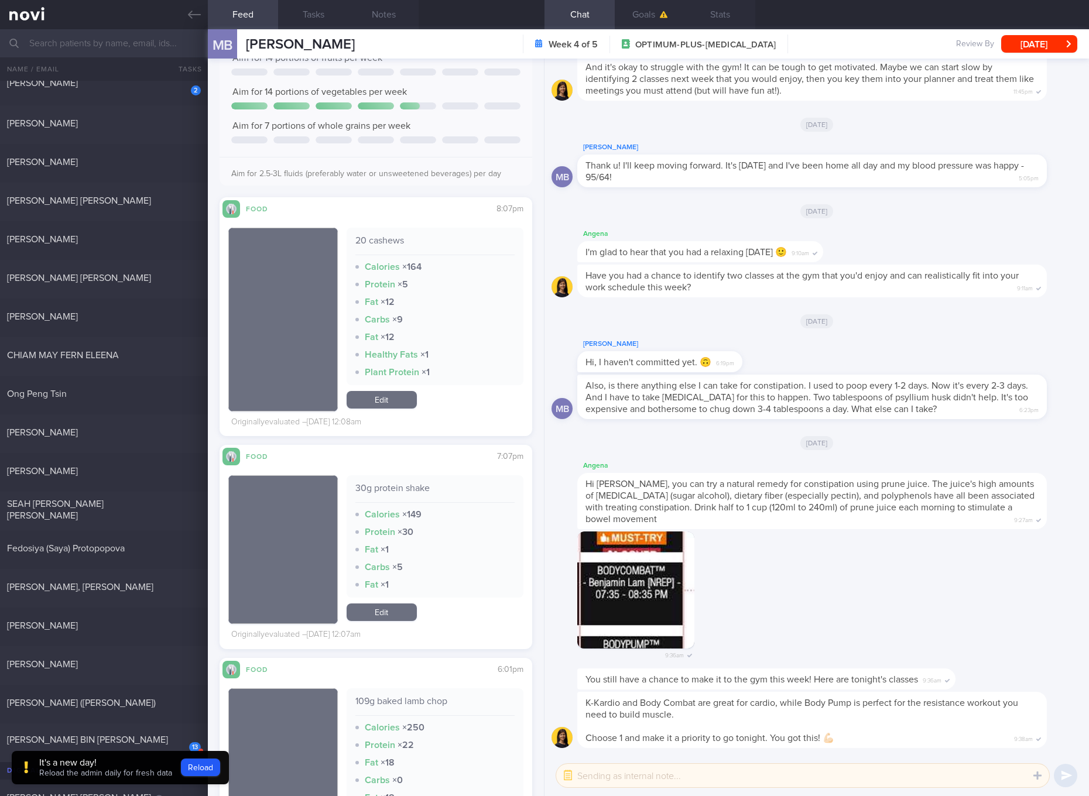
click at [386, 241] on div "20 cashews" at bounding box center [434, 245] width 159 height 20
drag, startPoint x: 392, startPoint y: 392, endPoint x: 427, endPoint y: 367, distance: 43.2
click at [392, 392] on link "Edit" at bounding box center [382, 400] width 70 height 18
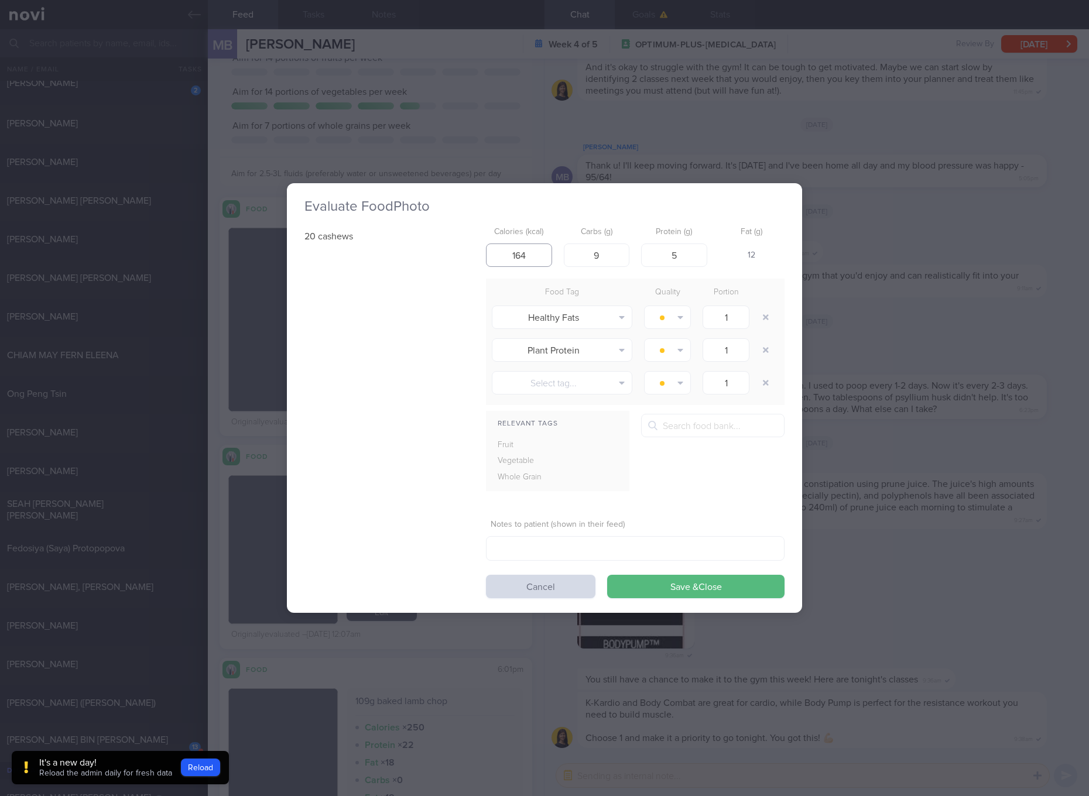
click at [529, 251] on input "164" at bounding box center [519, 255] width 66 height 23
type input "166"
click at [607, 575] on button "Save & Close" at bounding box center [695, 586] width 177 height 23
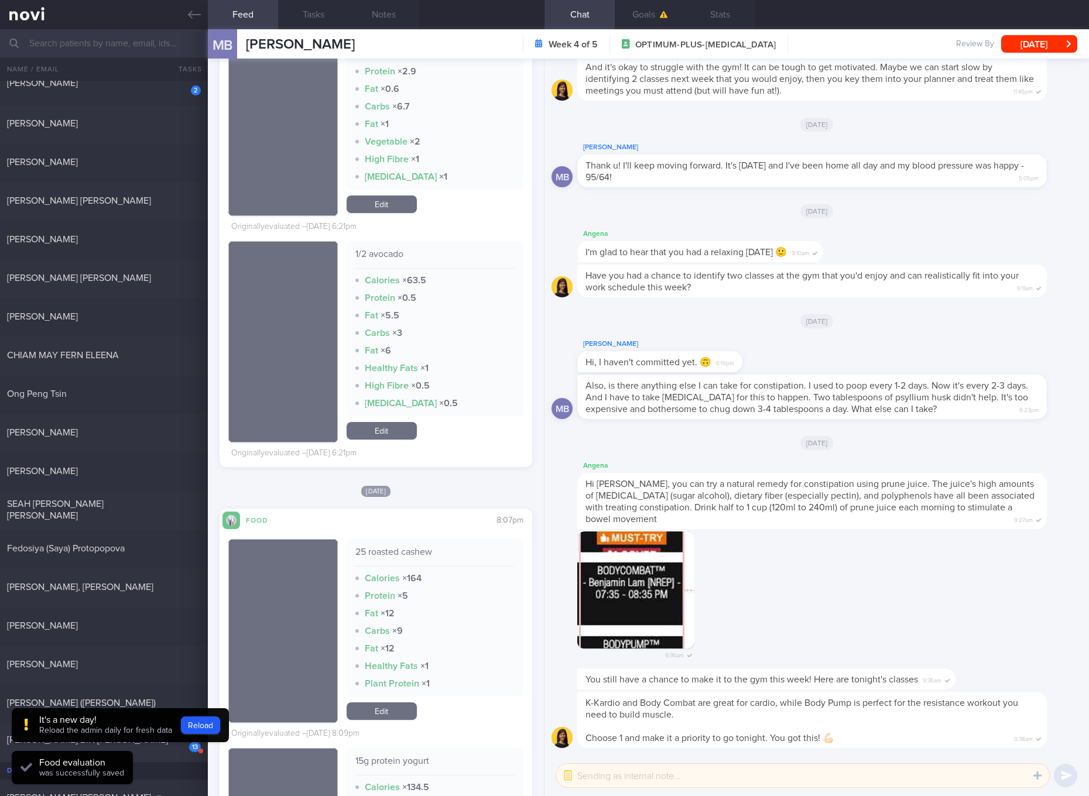
scroll to position [2196, 0]
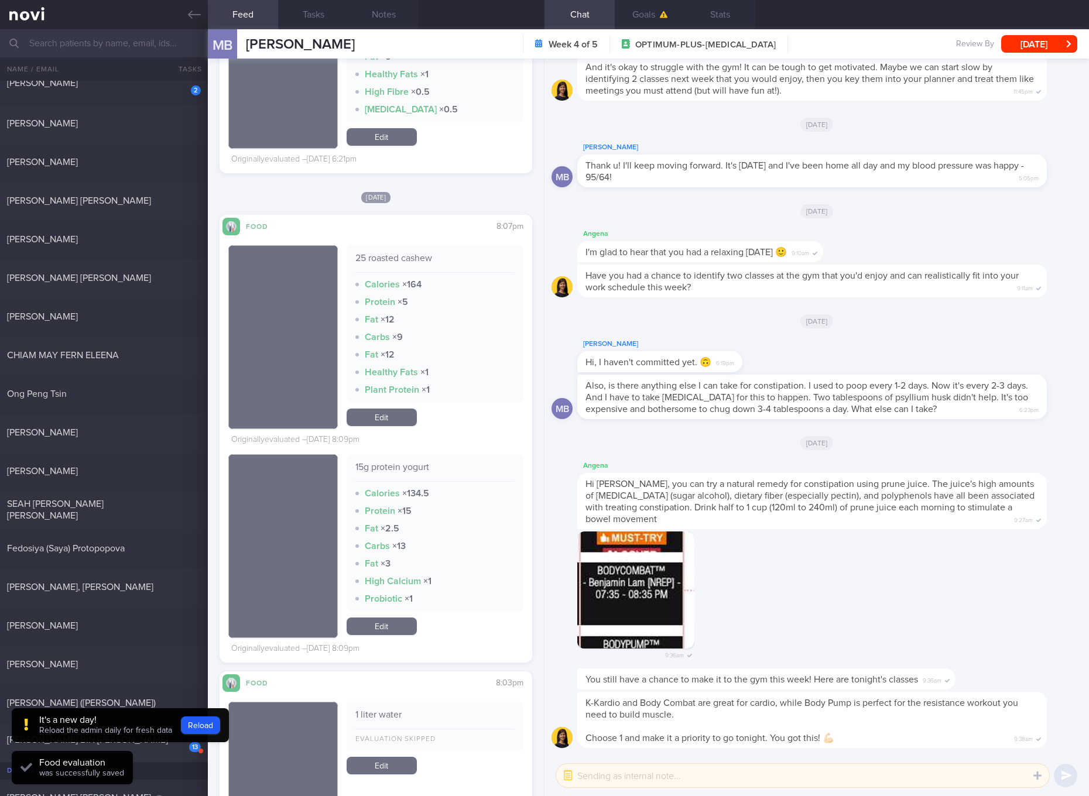
click at [394, 264] on div "25 roasted cashew" at bounding box center [434, 262] width 159 height 20
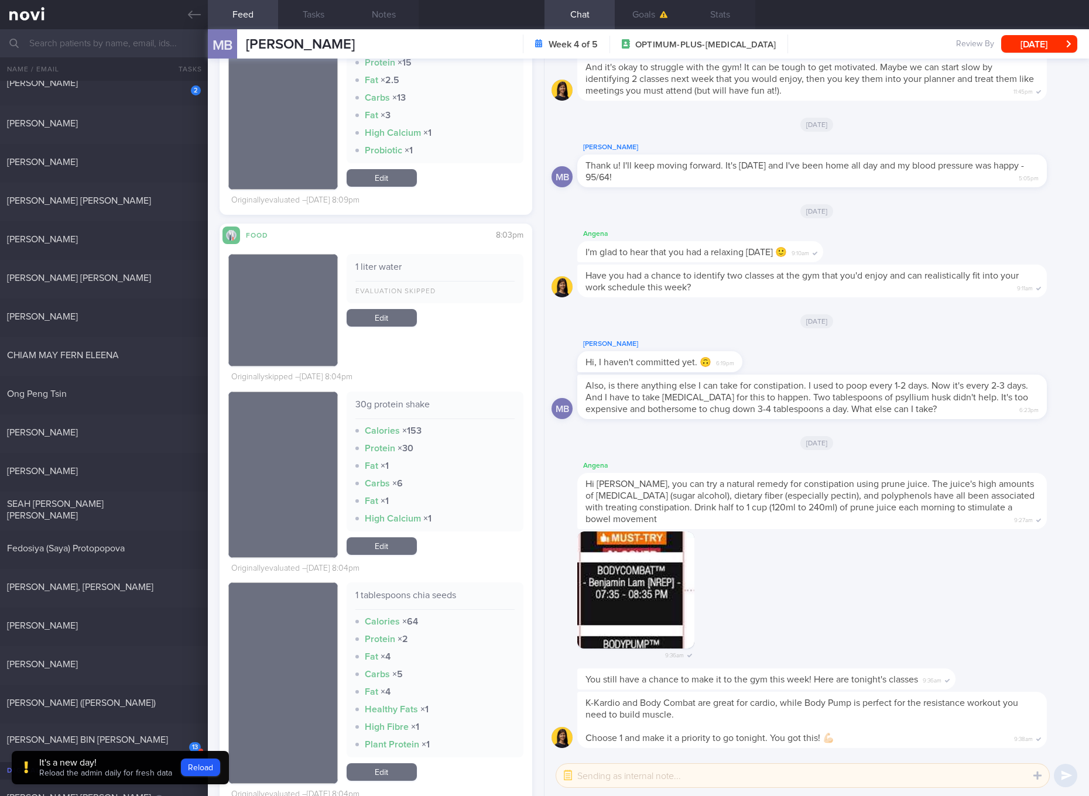
scroll to position [2415, 0]
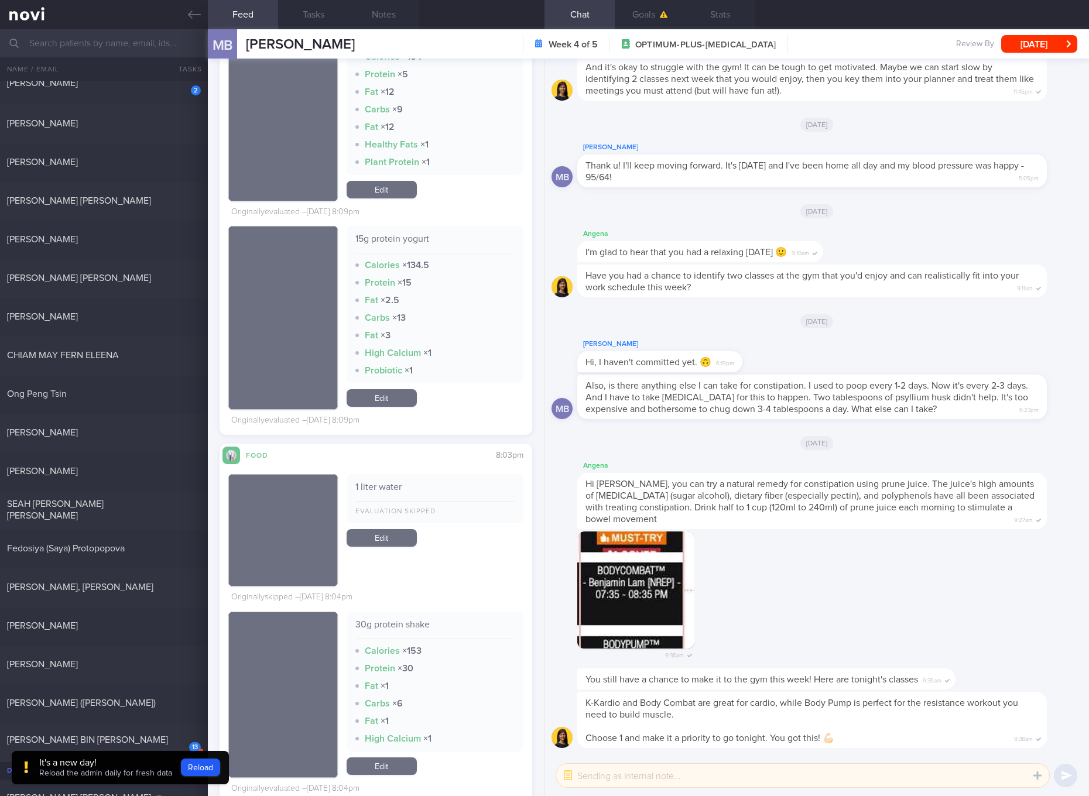
click at [423, 358] on strong "× 1" at bounding box center [427, 352] width 8 height 9
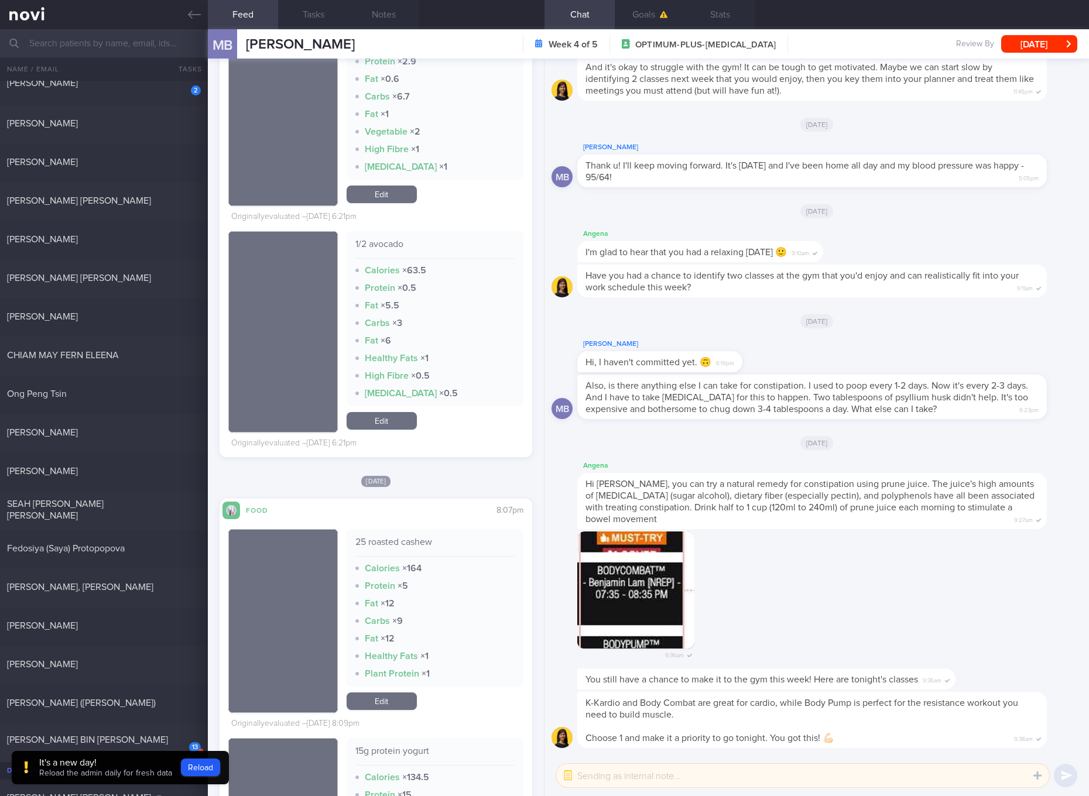
scroll to position [2196, 0]
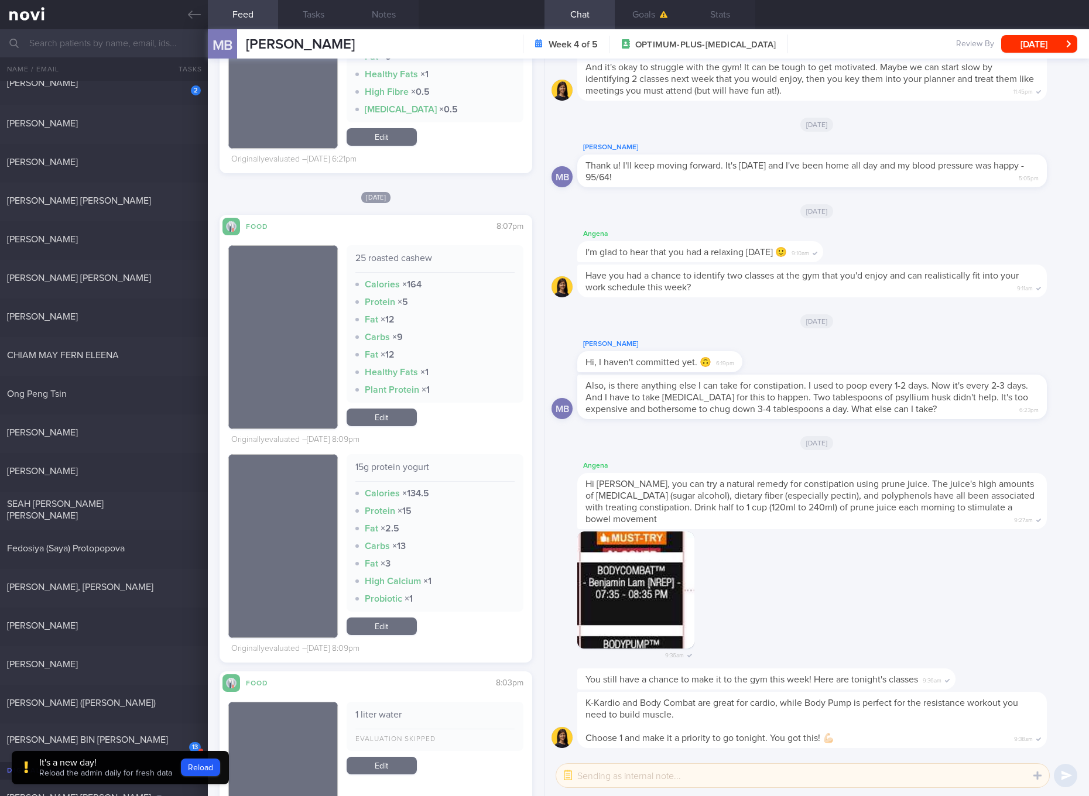
click at [394, 425] on link "Edit" at bounding box center [382, 418] width 70 height 18
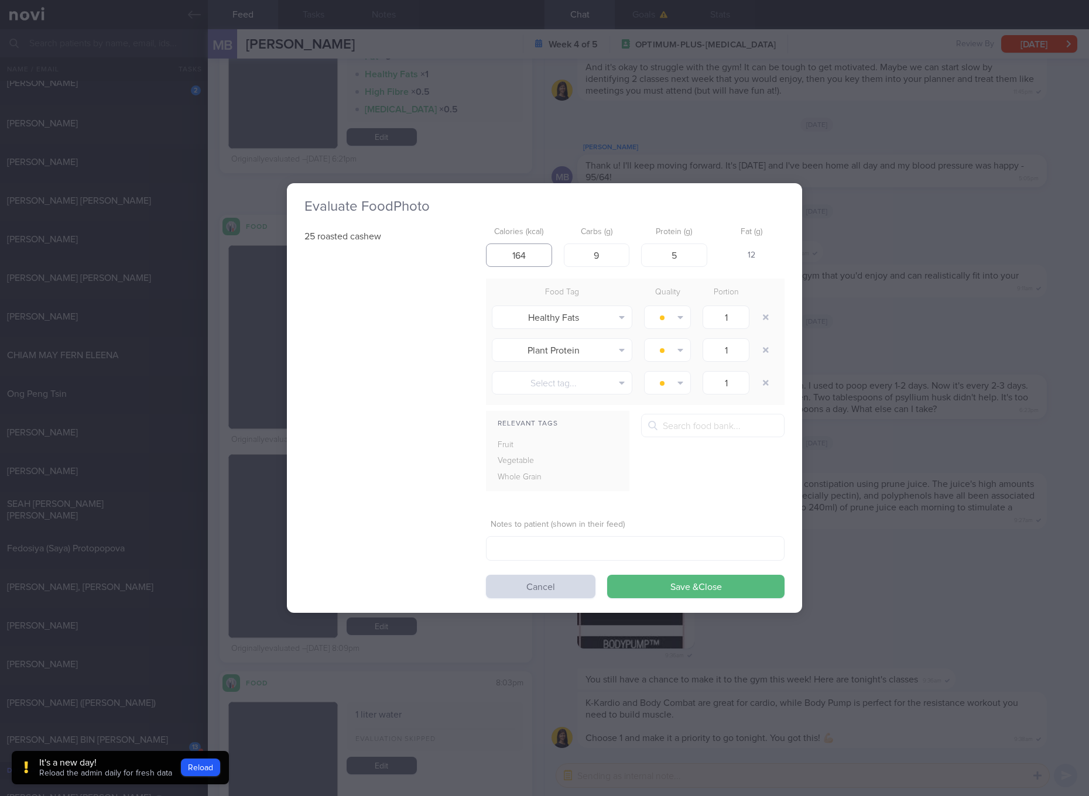
click at [531, 245] on input "164" at bounding box center [519, 255] width 66 height 23
type input "207"
type input "7"
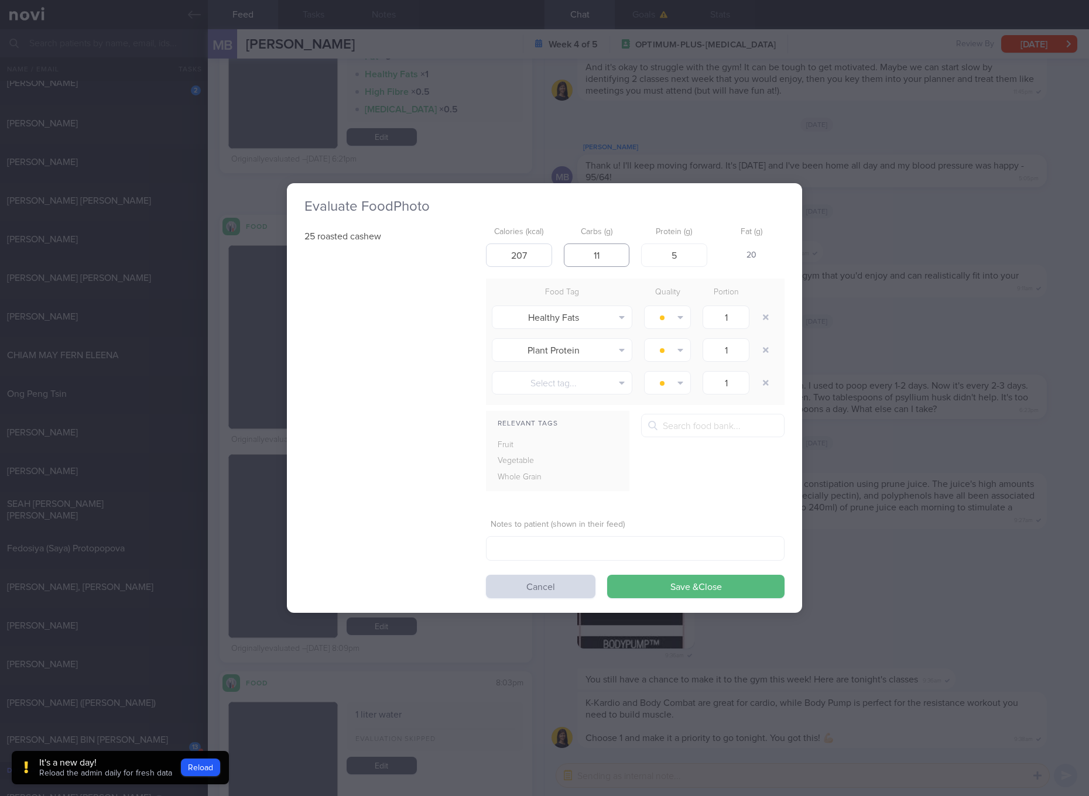
type input "11"
type input "7"
click at [607, 575] on button "Save & Close" at bounding box center [695, 586] width 177 height 23
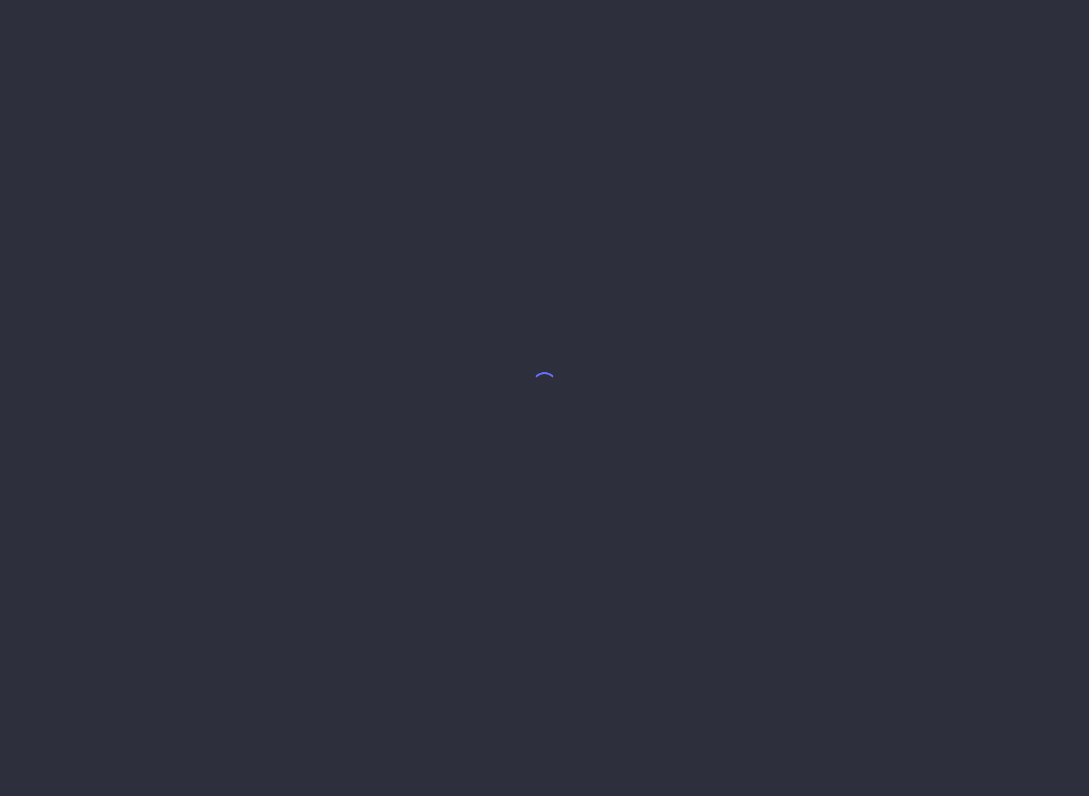
select select "7"
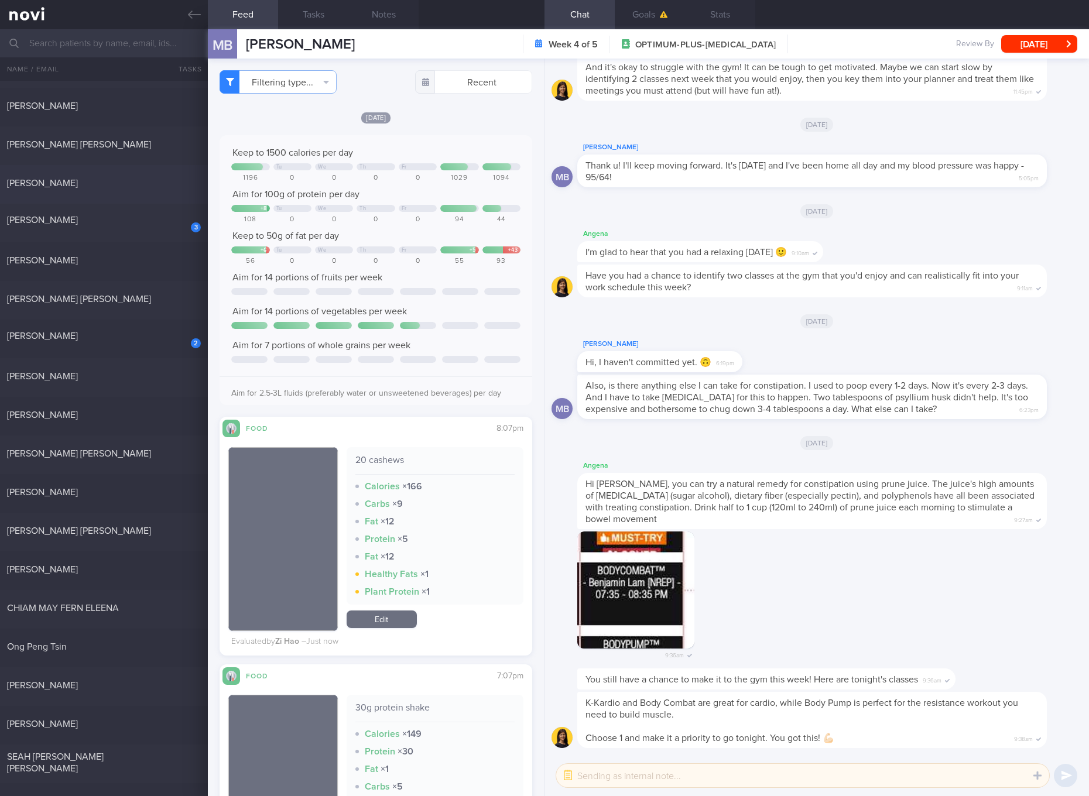
scroll to position [220, 0]
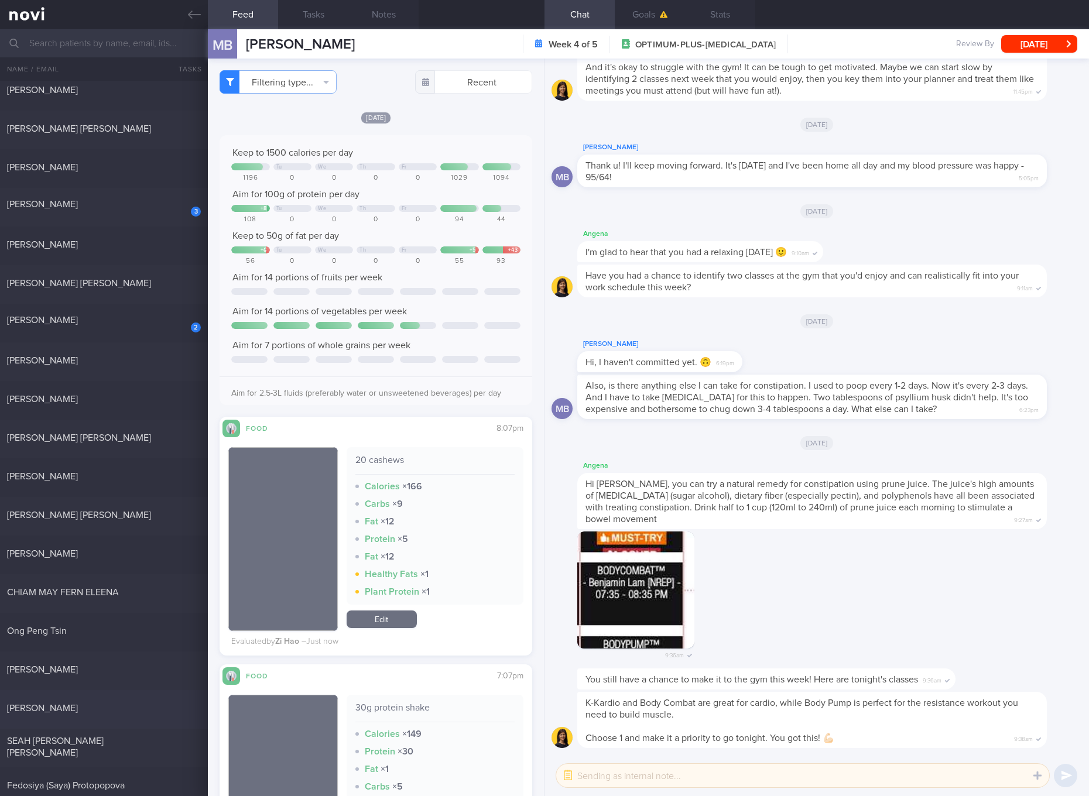
click at [101, 700] on div "CATHERINE GASSNER Sun, 10 Aug" at bounding box center [544, 709] width 1089 height 39
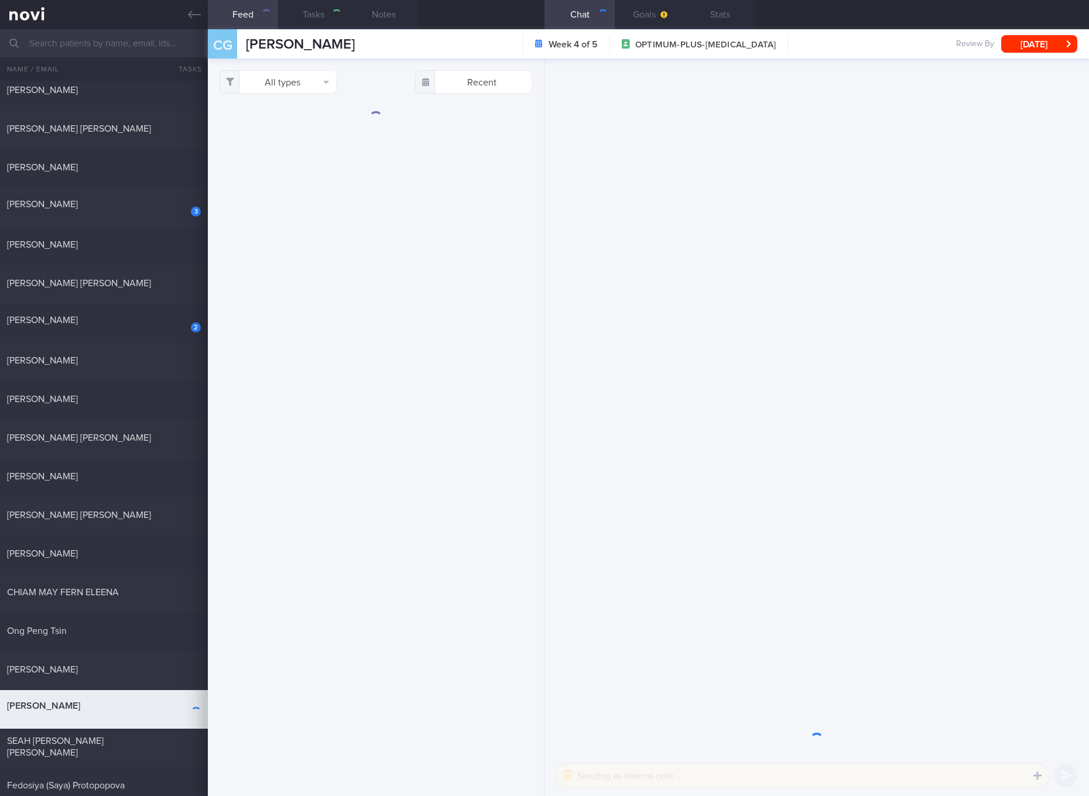
checkbox input "true"
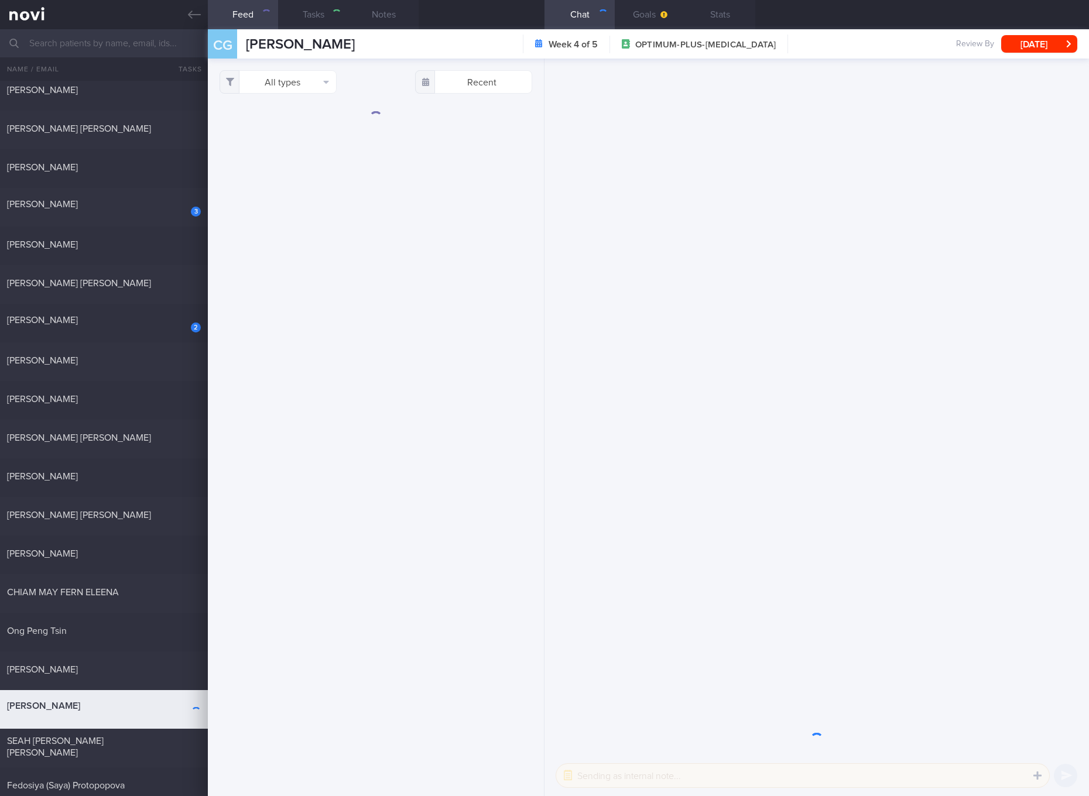
checkbox input "true"
click at [307, 92] on button "All types" at bounding box center [278, 81] width 117 height 23
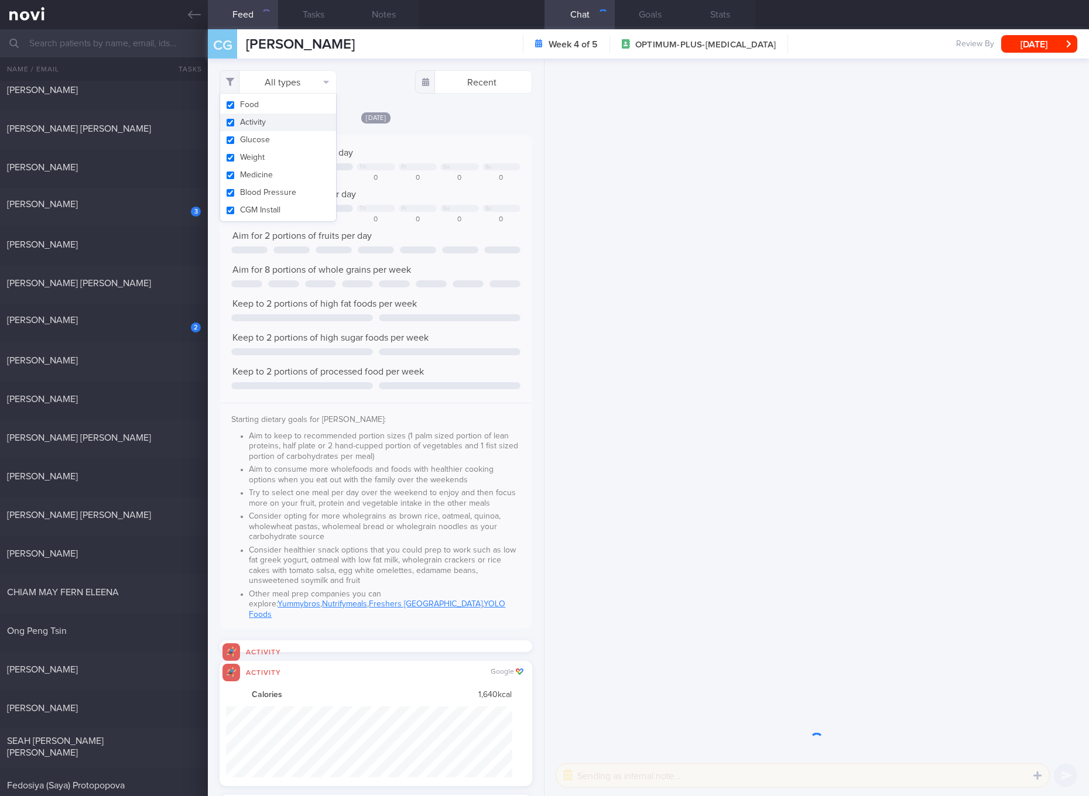
click at [284, 119] on button "Activity" at bounding box center [278, 123] width 116 height 18
checkbox input "false"
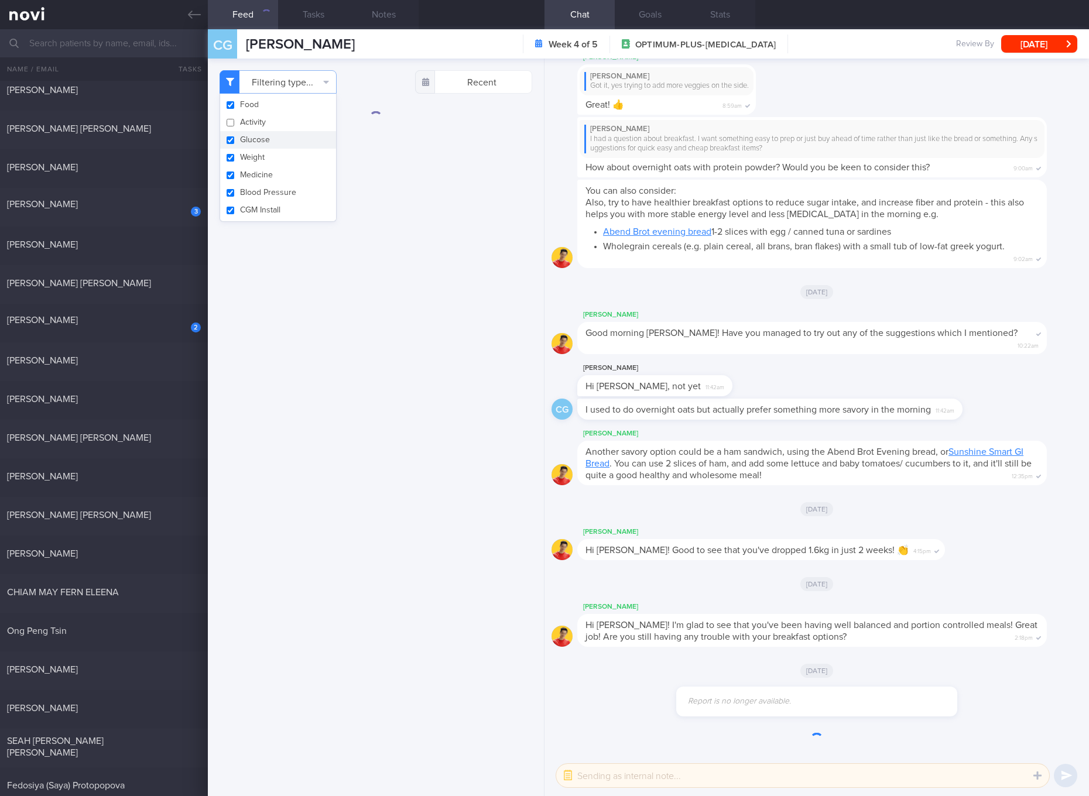
click at [262, 143] on button "Glucose" at bounding box center [278, 140] width 116 height 18
checkbox input "false"
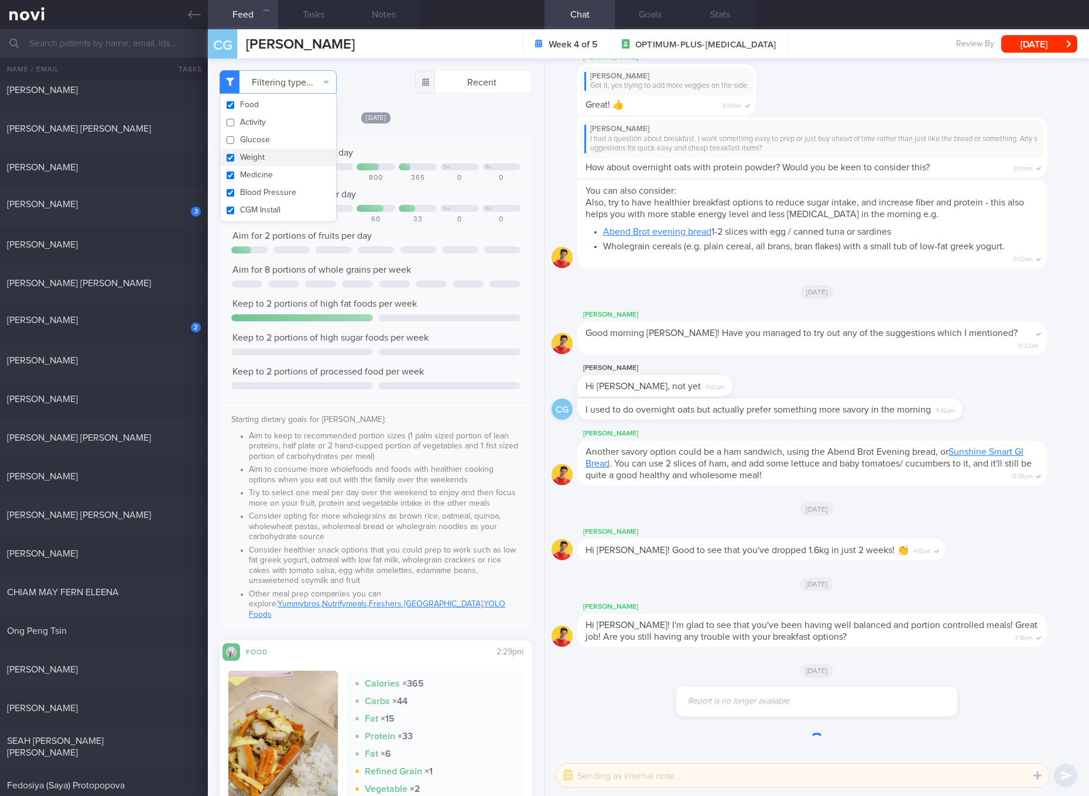
click at [255, 154] on button "Weight" at bounding box center [278, 158] width 116 height 18
checkbox input "false"
click at [253, 177] on button "Medicine" at bounding box center [278, 175] width 116 height 18
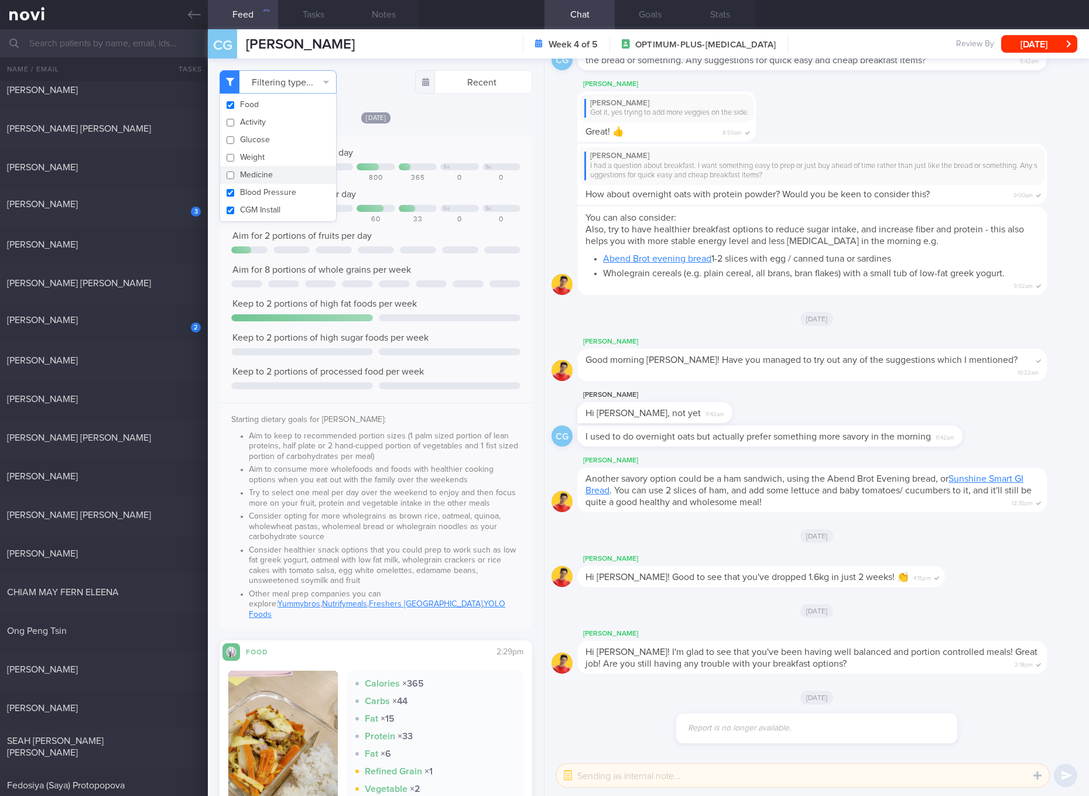
checkbox input "false"
click at [253, 193] on button "Blood Pressure" at bounding box center [278, 193] width 116 height 18
checkbox input "false"
click at [253, 204] on button "CGM Install" at bounding box center [278, 210] width 116 height 18
checkbox input "false"
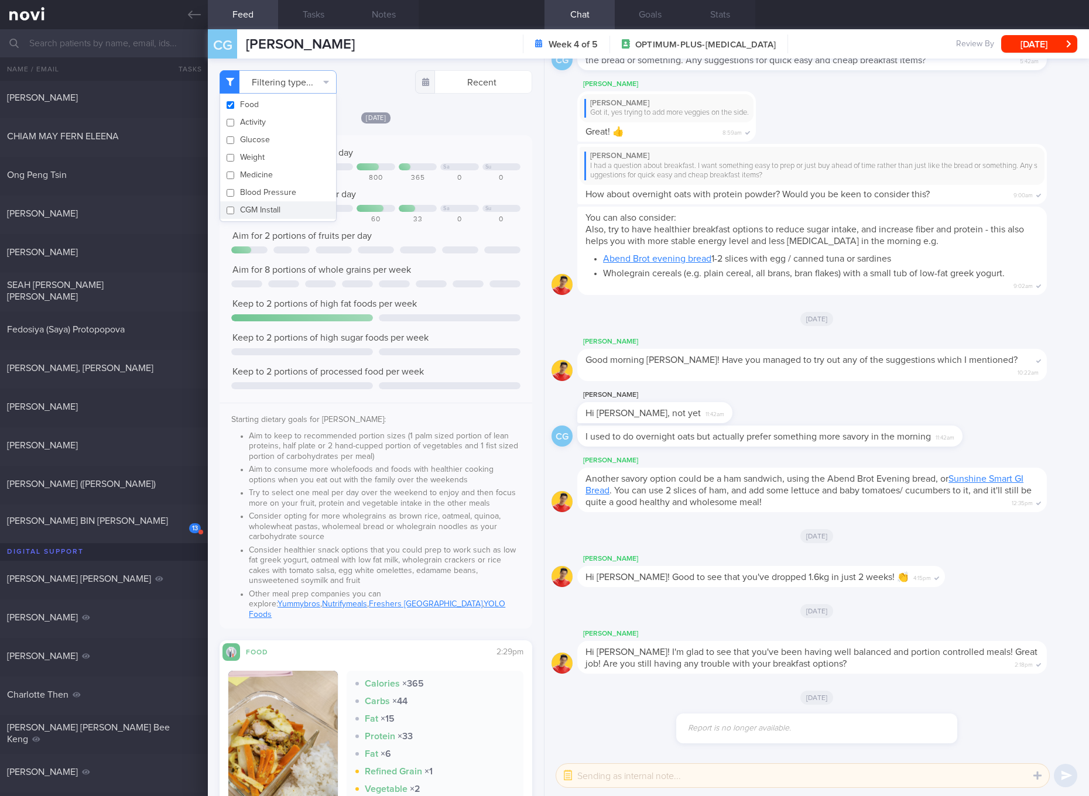
drag, startPoint x: 88, startPoint y: 522, endPoint x: 240, endPoint y: 69, distance: 478.0
click at [88, 522] on span "[PERSON_NAME] BIN [PERSON_NAME]" at bounding box center [87, 521] width 161 height 9
checkbox input "true"
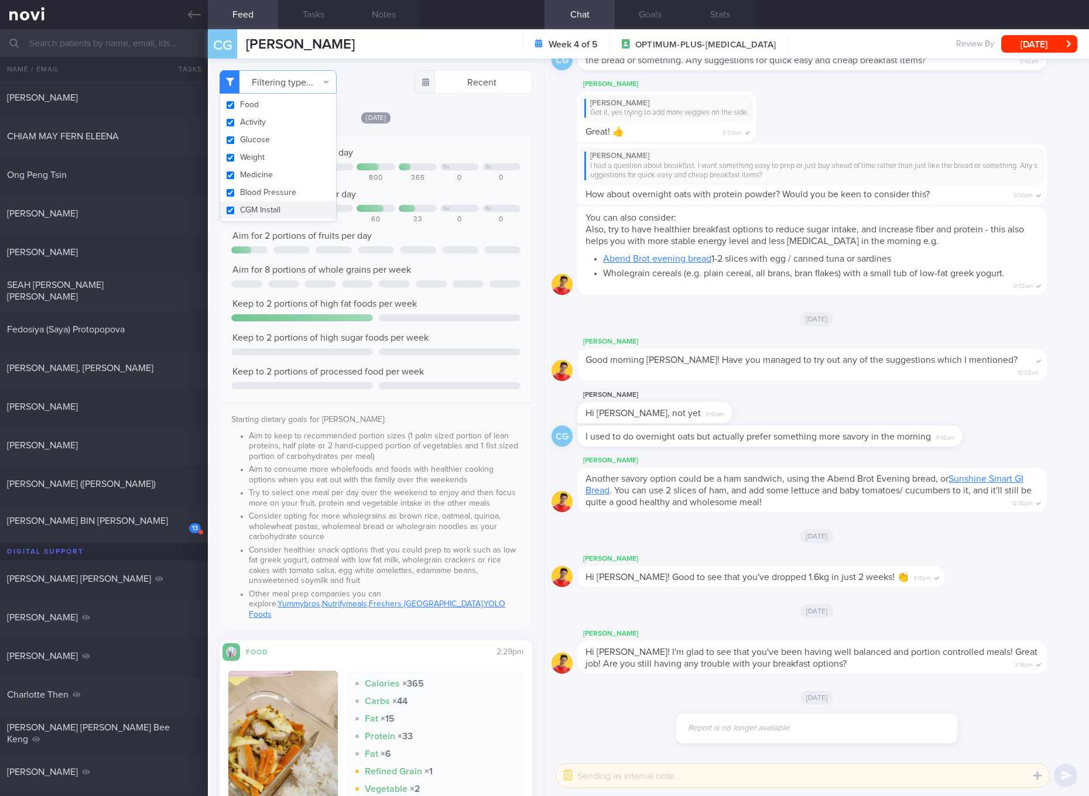
checkbox input "true"
select select "8"
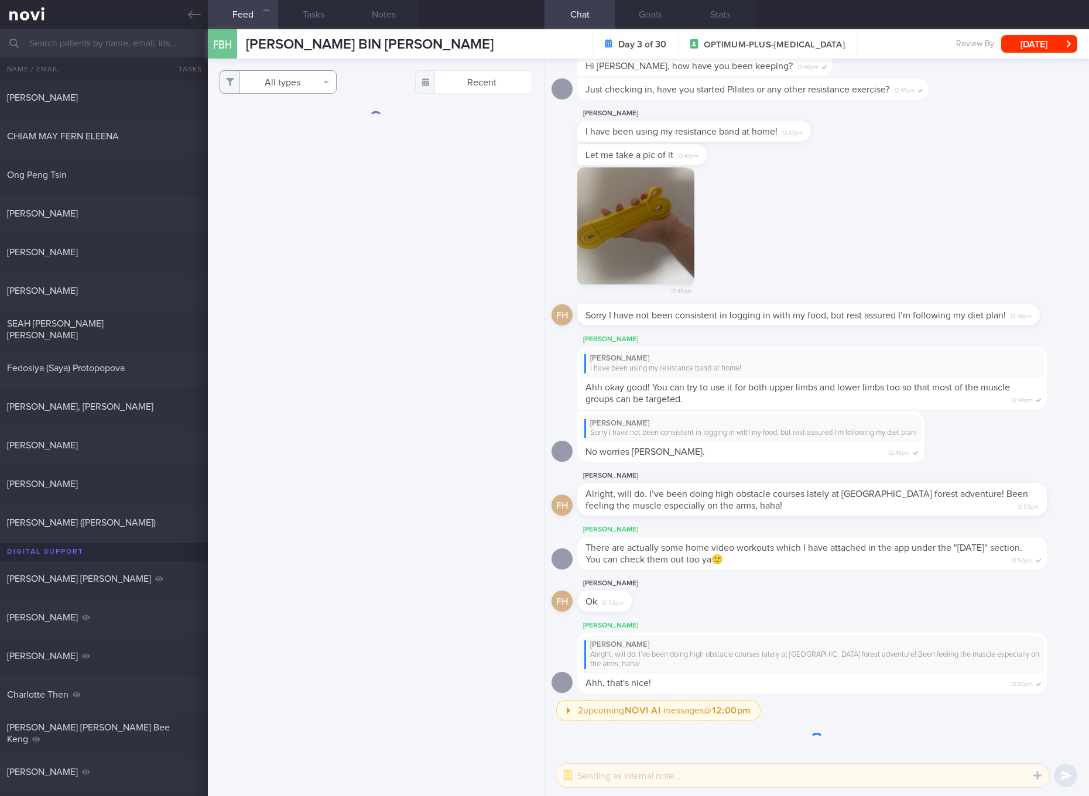
click at [305, 84] on button "All types" at bounding box center [278, 81] width 117 height 23
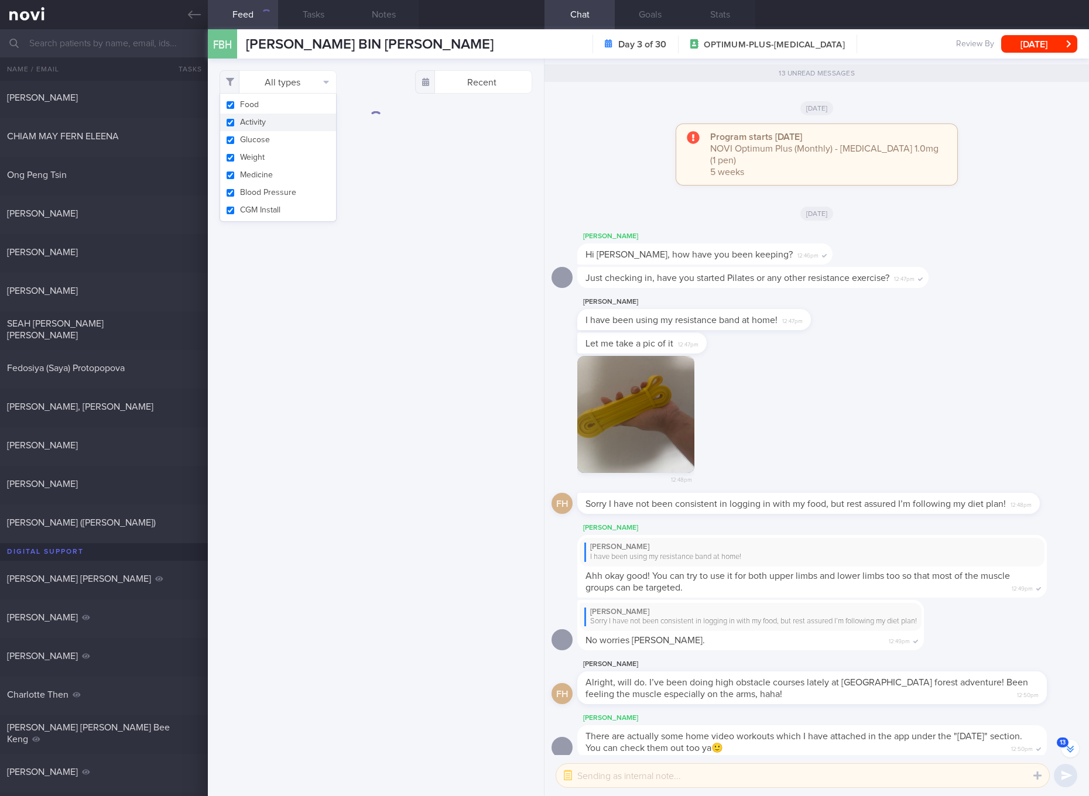
click at [278, 120] on button "Activity" at bounding box center [278, 123] width 116 height 18
checkbox input "false"
click at [268, 139] on button "Glucose" at bounding box center [278, 140] width 116 height 18
checkbox input "false"
click at [257, 162] on button "Weight" at bounding box center [278, 158] width 116 height 18
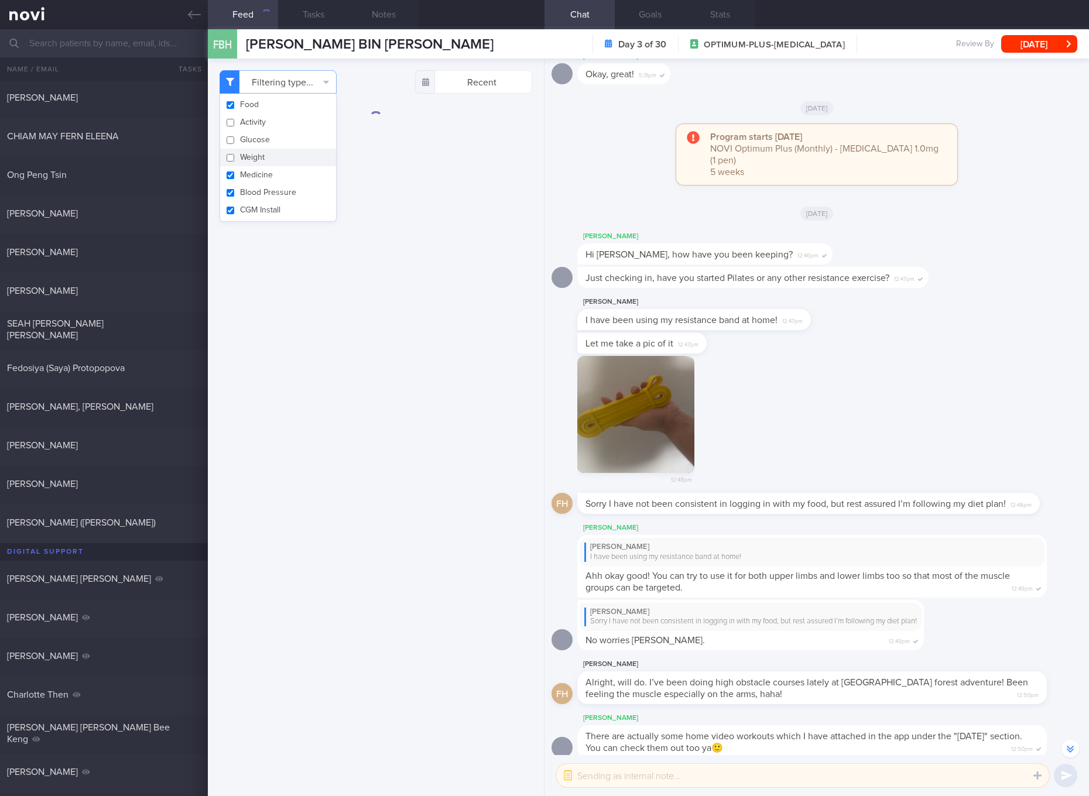
checkbox input "false"
click at [257, 176] on button "Medicine" at bounding box center [278, 175] width 116 height 18
checkbox input "false"
click at [257, 191] on button "Blood Pressure" at bounding box center [278, 193] width 116 height 18
checkbox input "false"
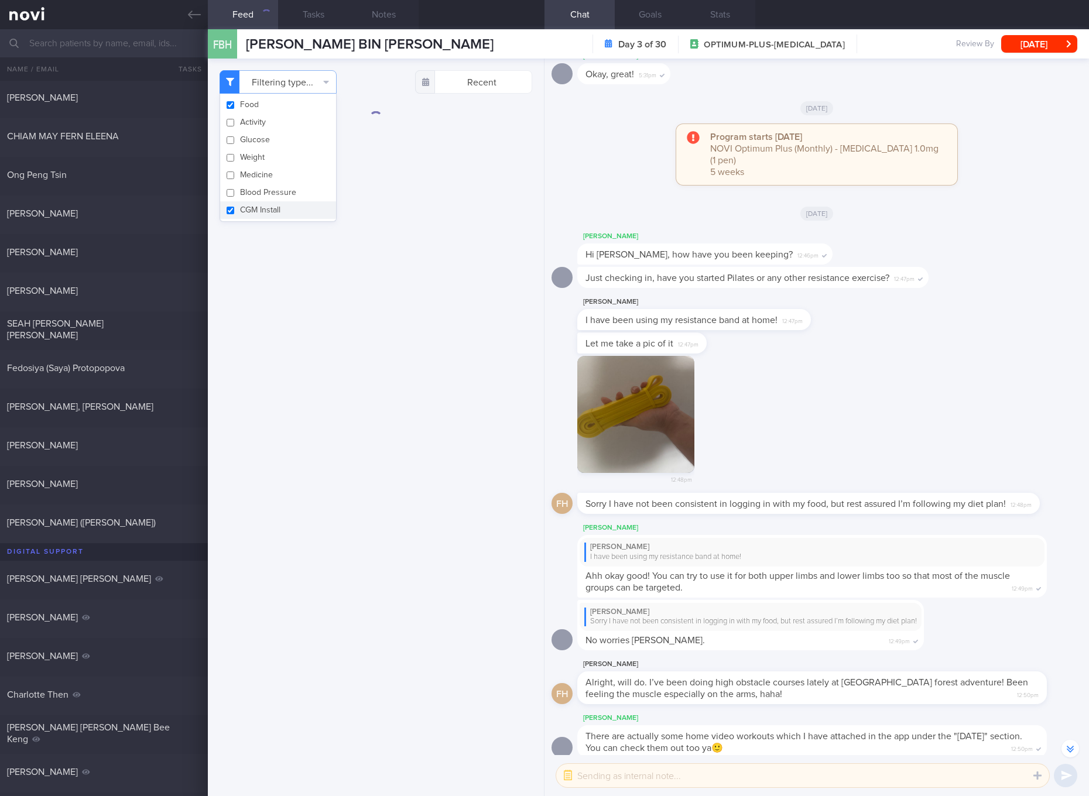
click at [257, 204] on button "CGM Install" at bounding box center [278, 210] width 116 height 18
checkbox input "false"
click at [408, 220] on div "Filtering type... Food Activity Glucose Weight Medicine Blood Pressure [MEDICAL…" at bounding box center [376, 428] width 336 height 738
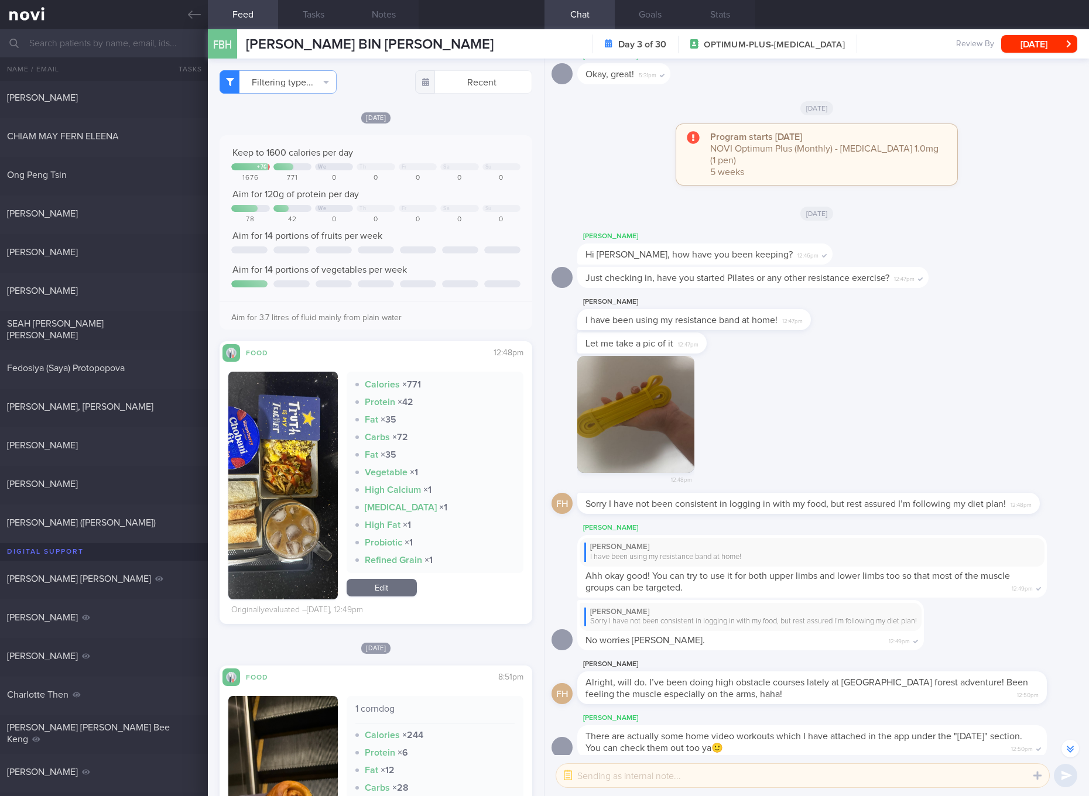
click at [278, 478] on button "button" at bounding box center [283, 486] width 110 height 228
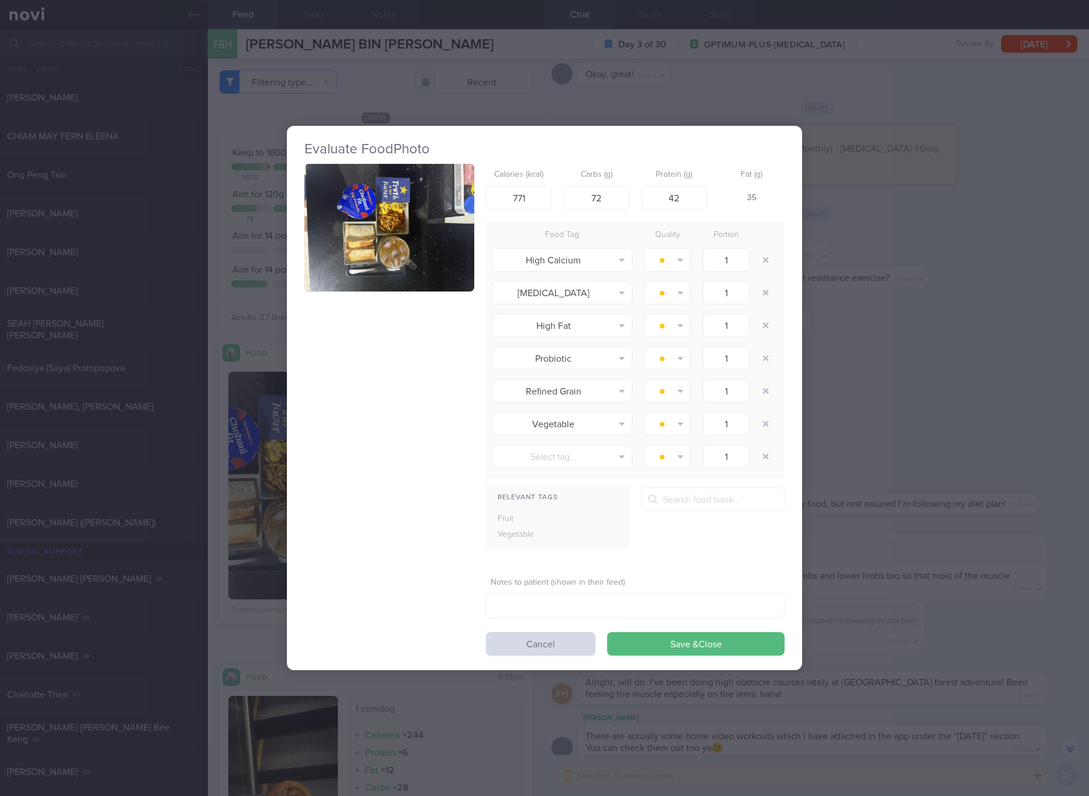
click at [433, 234] on button "button" at bounding box center [390, 228] width 170 height 128
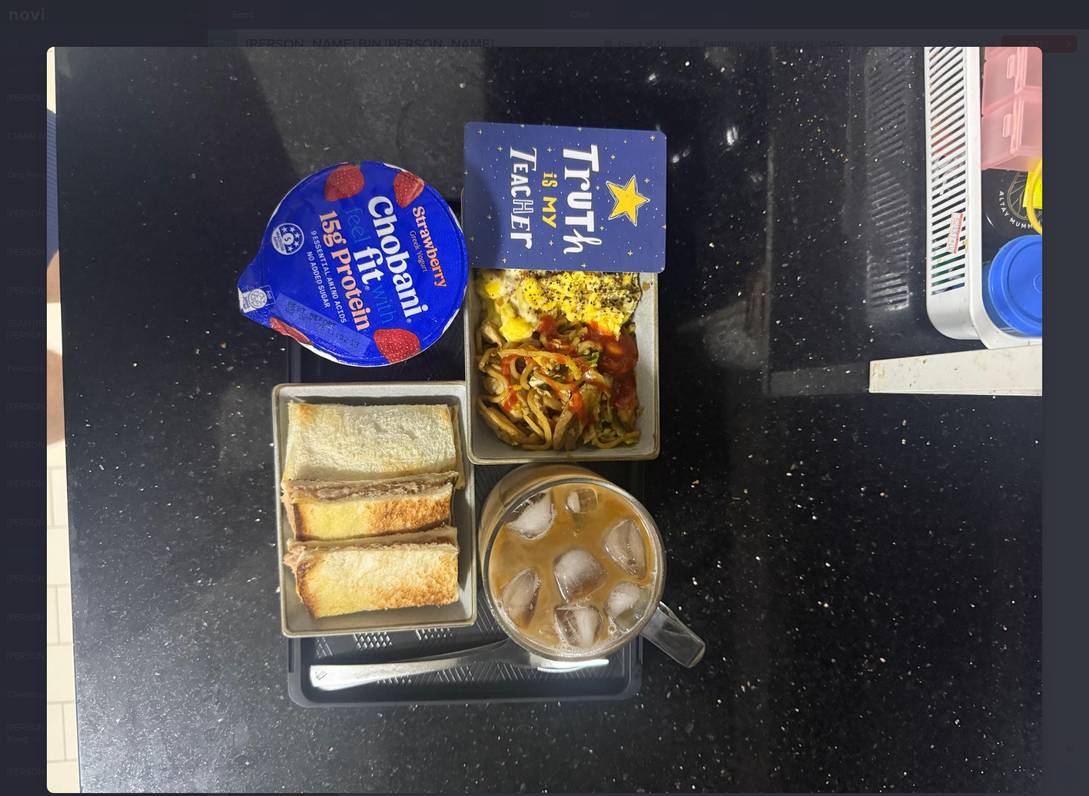
click at [716, 437] on img at bounding box center [545, 420] width 996 height 747
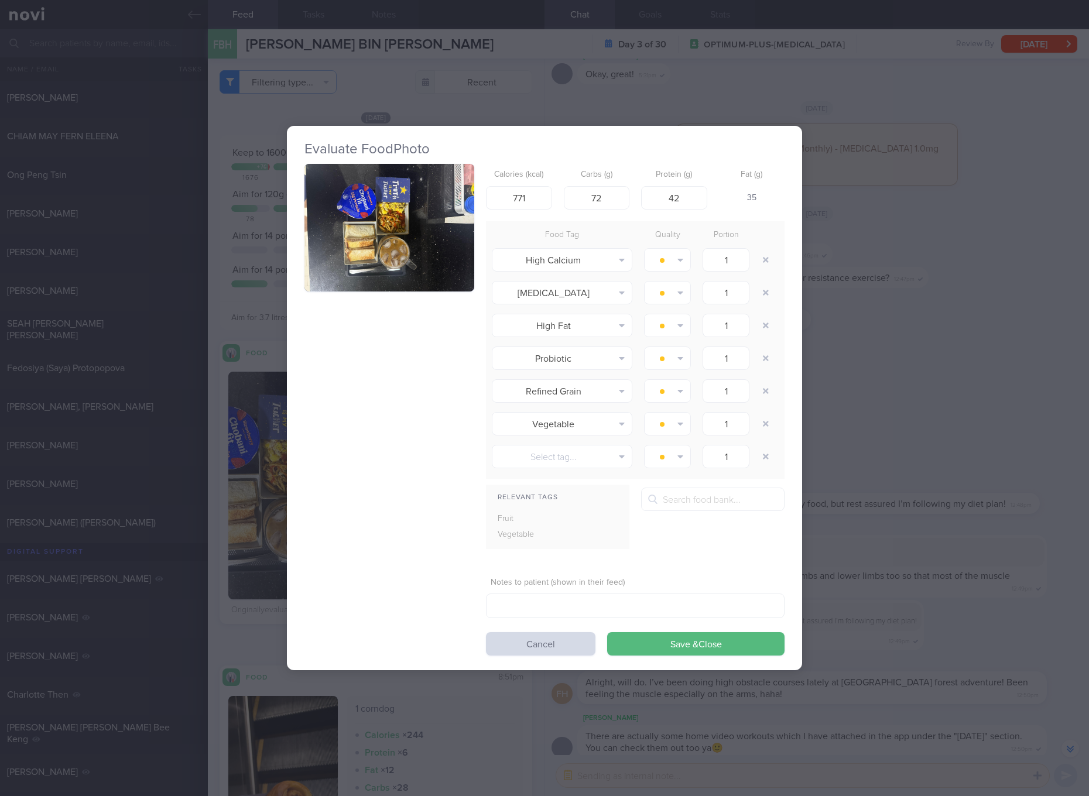
click at [988, 394] on div "Evaluate Food Photo Calories (kcal) 771 Carbs (g) 72 Protein (g) 42 Fat (g) 35 …" at bounding box center [544, 398] width 1089 height 796
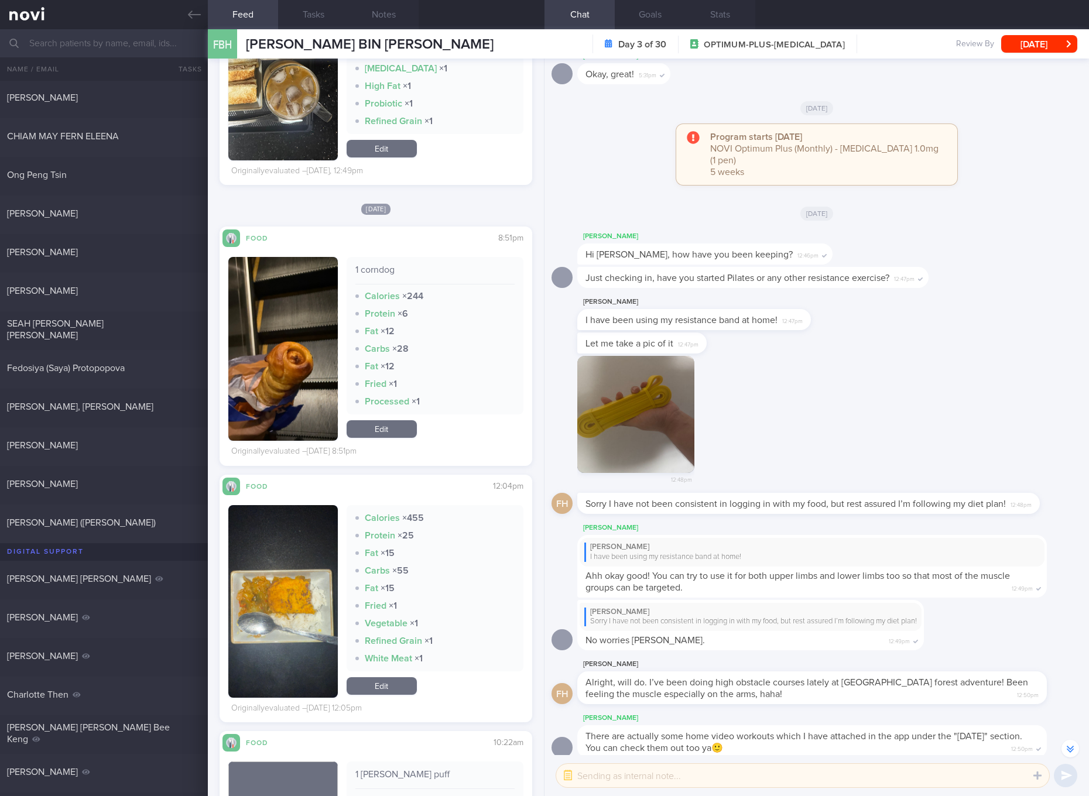
click at [295, 544] on img "button" at bounding box center [283, 601] width 110 height 193
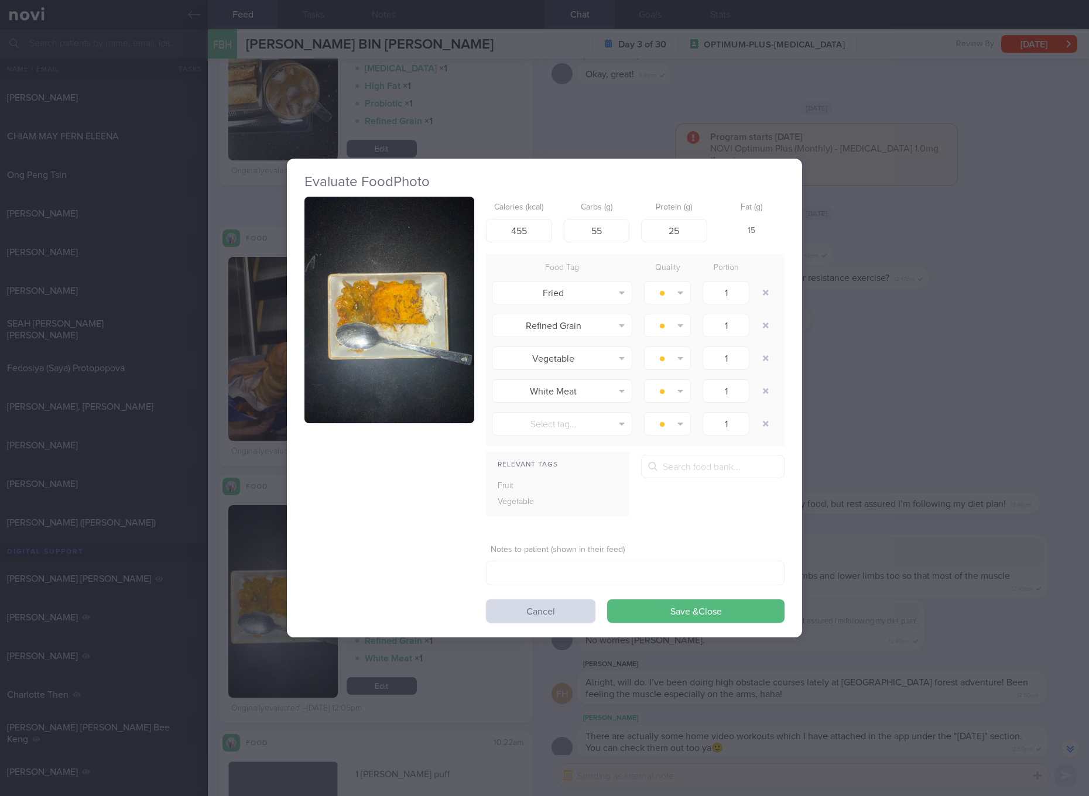
click at [368, 412] on img "button" at bounding box center [390, 310] width 170 height 227
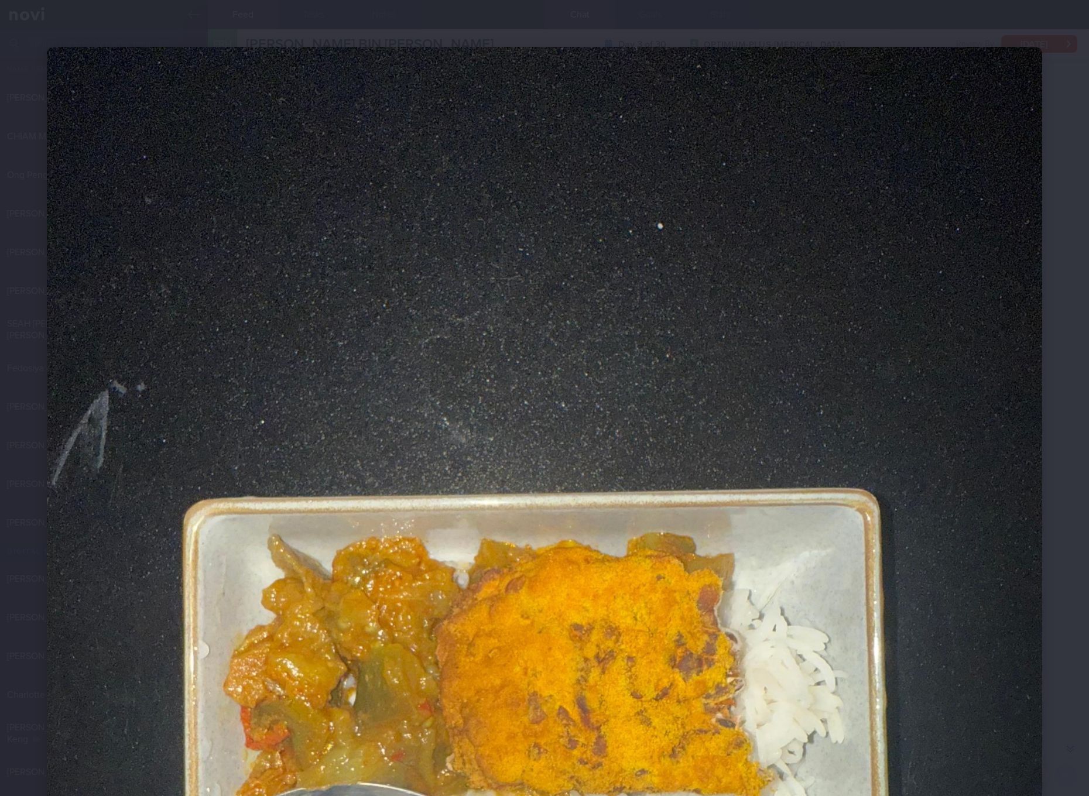
click at [388, 333] on img at bounding box center [545, 711] width 996 height 1328
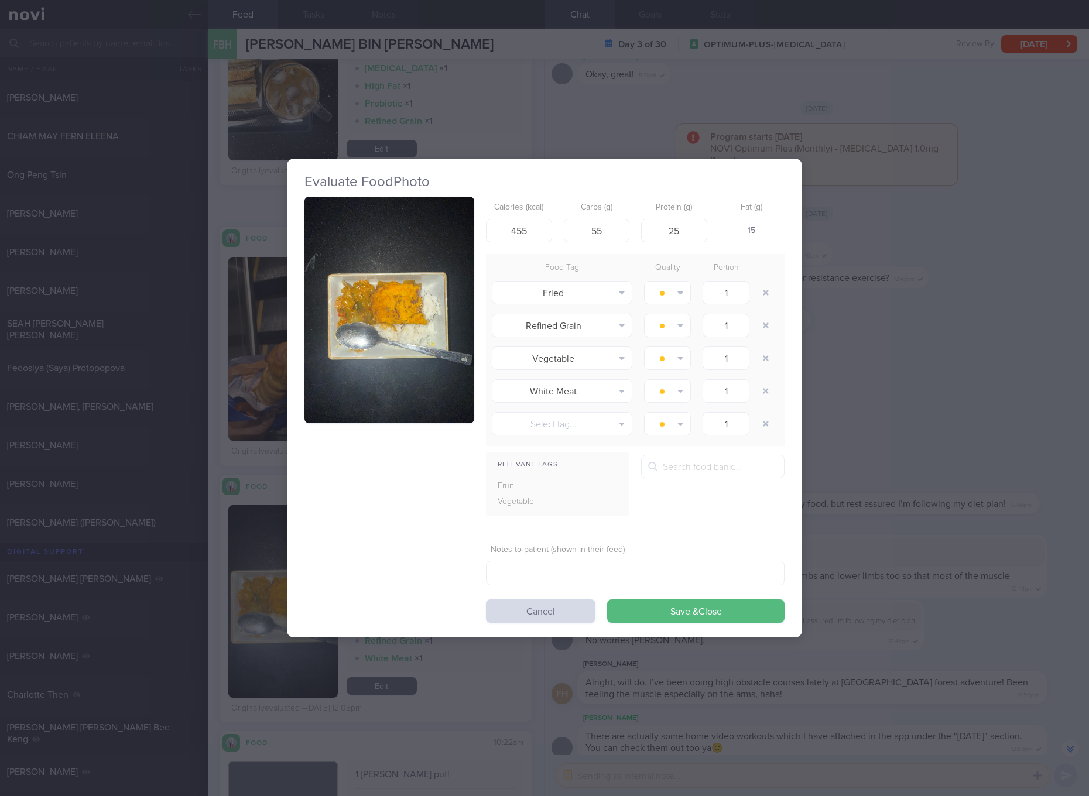
click at [435, 322] on button "button" at bounding box center [390, 310] width 170 height 227
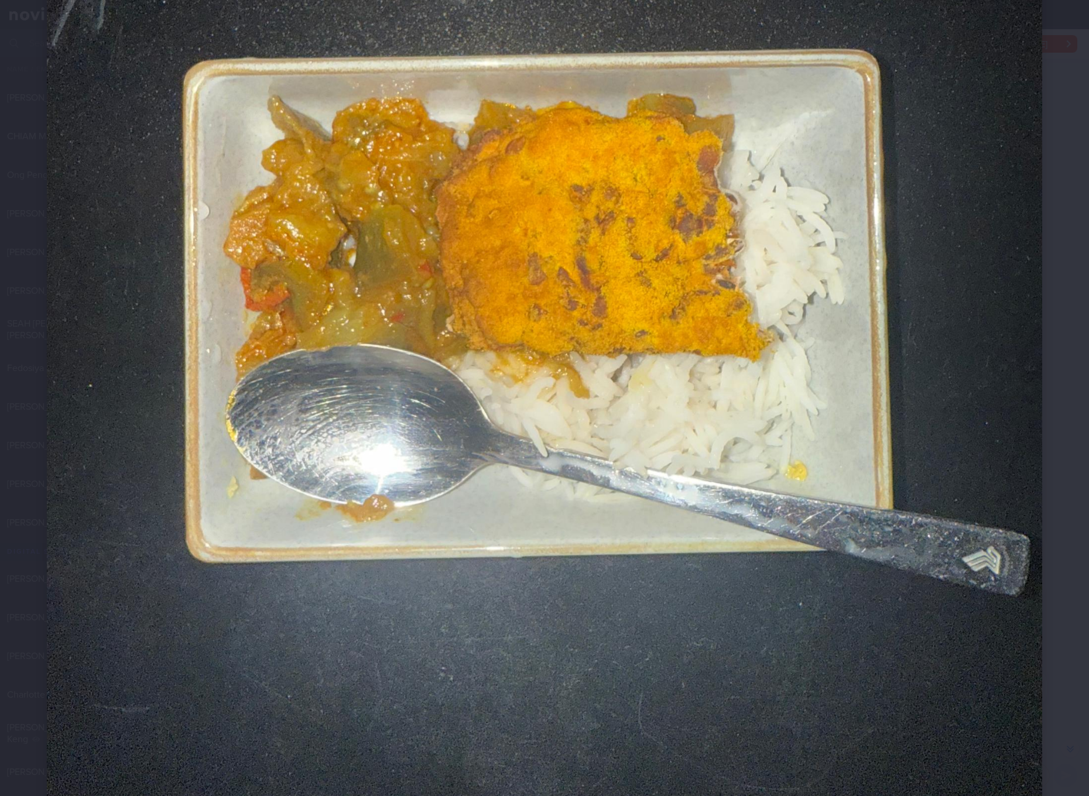
click at [906, 392] on img at bounding box center [545, 272] width 996 height 1328
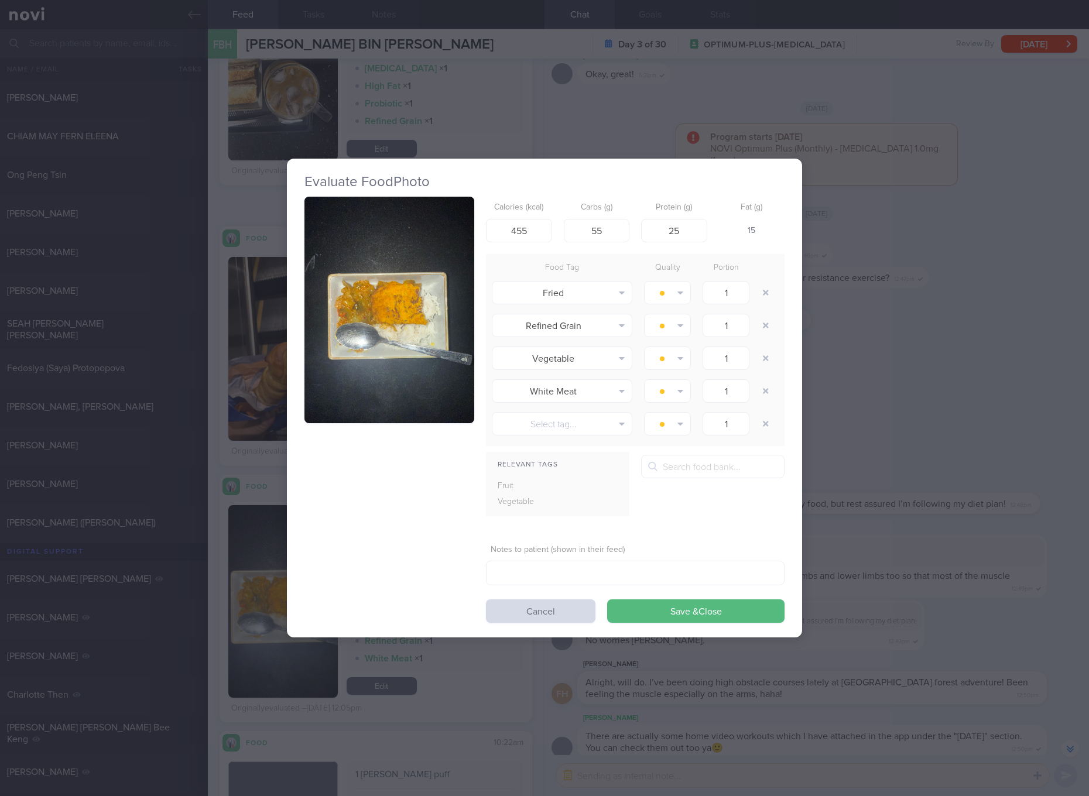
click at [963, 381] on div "Evaluate Food Photo Calories (kcal) 455 Carbs (g) 55 Protein (g) 25 Fat (g) 15 …" at bounding box center [544, 398] width 1089 height 796
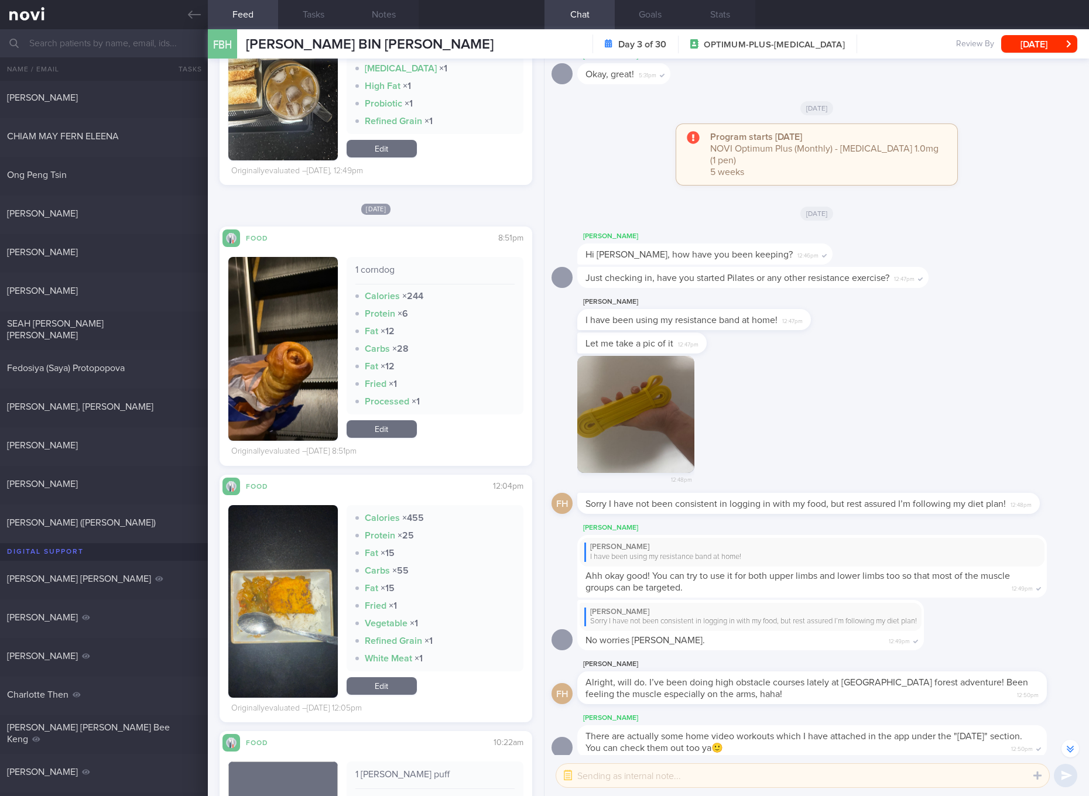
click at [314, 575] on img "button" at bounding box center [283, 601] width 110 height 193
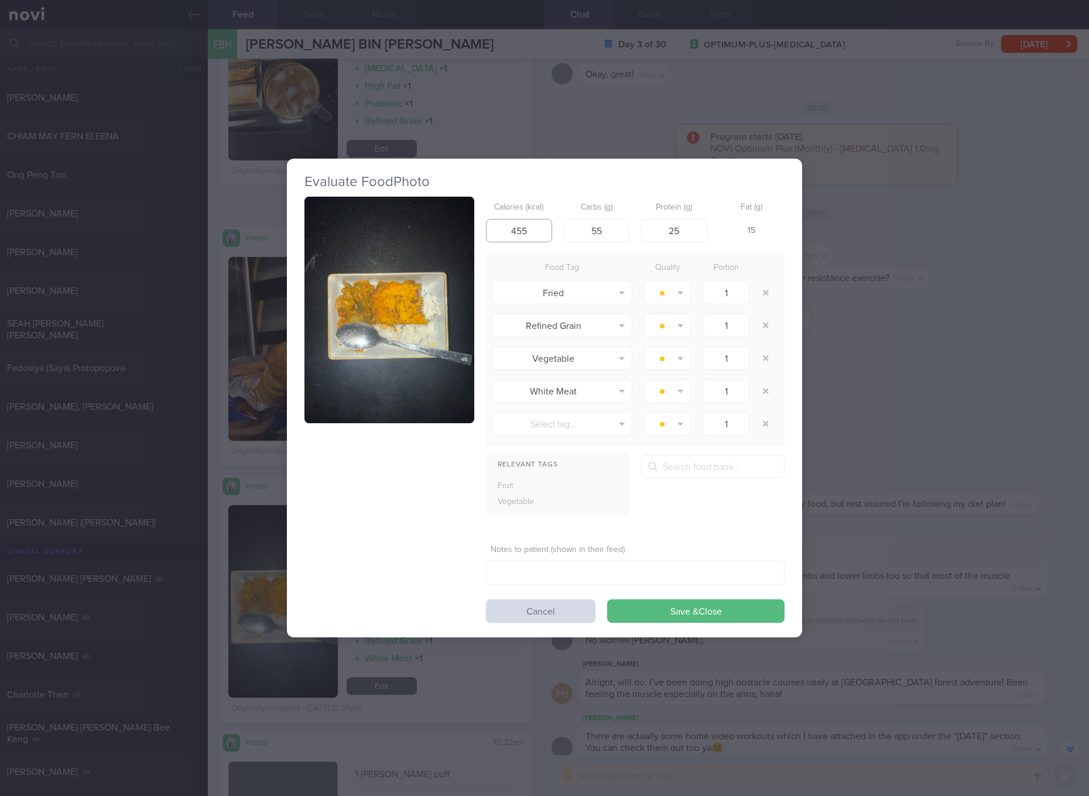
drag, startPoint x: 538, startPoint y: 231, endPoint x: 450, endPoint y: 221, distance: 88.3
click at [450, 221] on div "Calories (kcal) 455 Carbs (g) 55 Protein (g) 25 Fat (g) 15 Food Tag Quality Por…" at bounding box center [545, 410] width 480 height 426
type input "391"
type input "48"
type input "2"
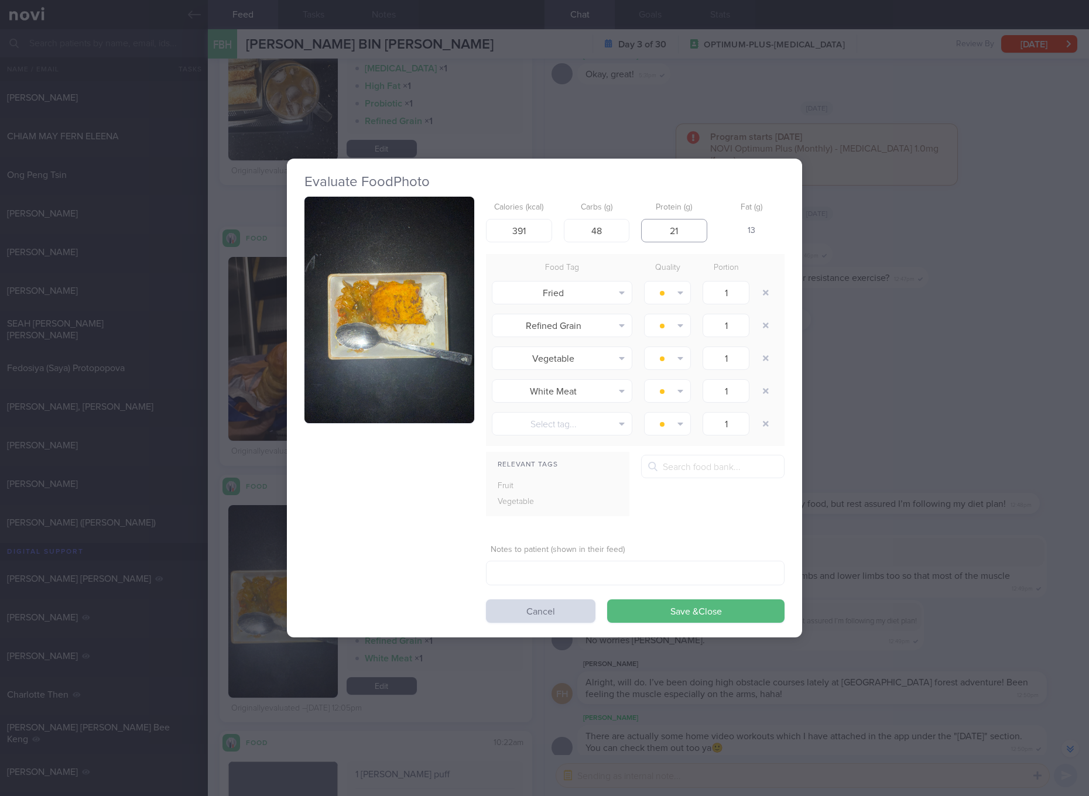
type input "21"
click at [607, 600] on button "Save & Close" at bounding box center [695, 611] width 177 height 23
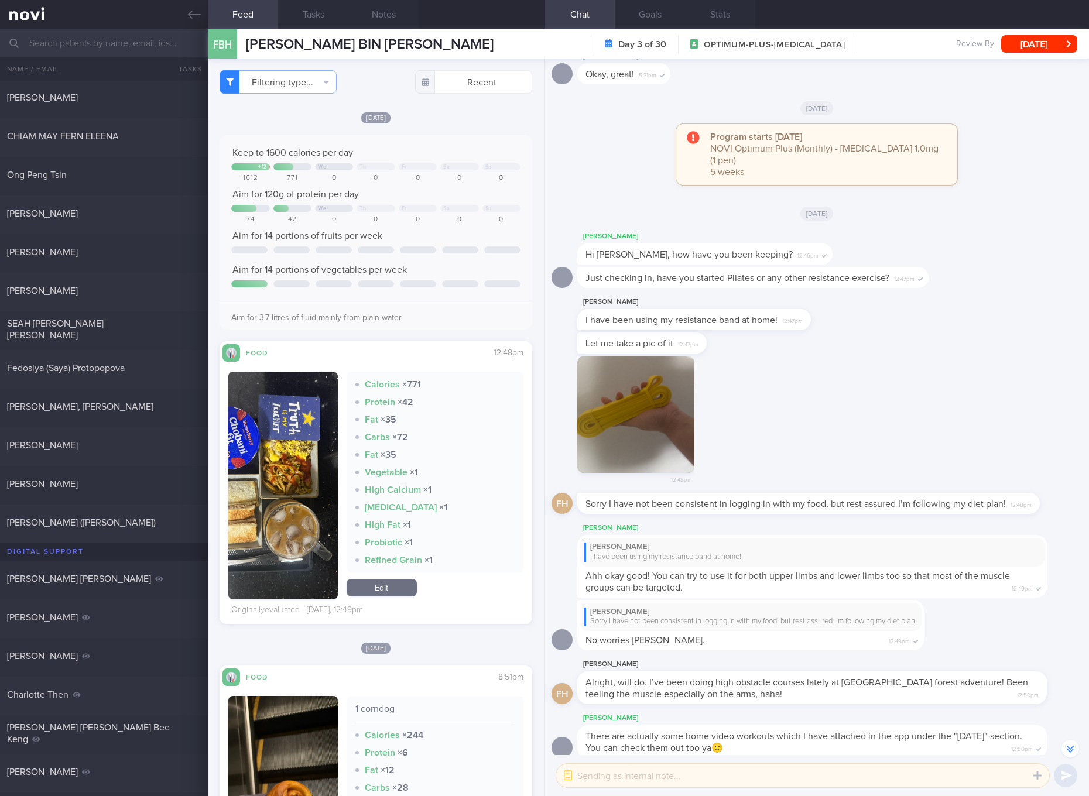
drag, startPoint x: 281, startPoint y: 452, endPoint x: 312, endPoint y: 406, distance: 55.1
click at [280, 452] on button "button" at bounding box center [283, 486] width 110 height 228
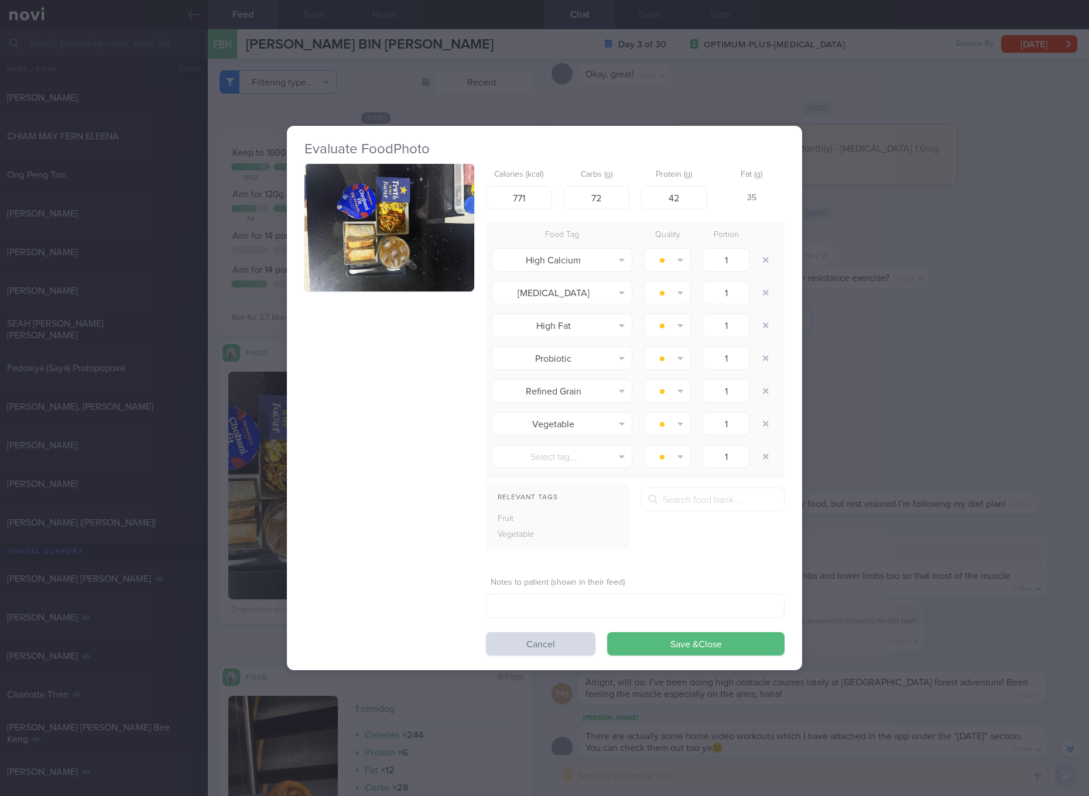
click at [358, 212] on button "button" at bounding box center [390, 228] width 170 height 128
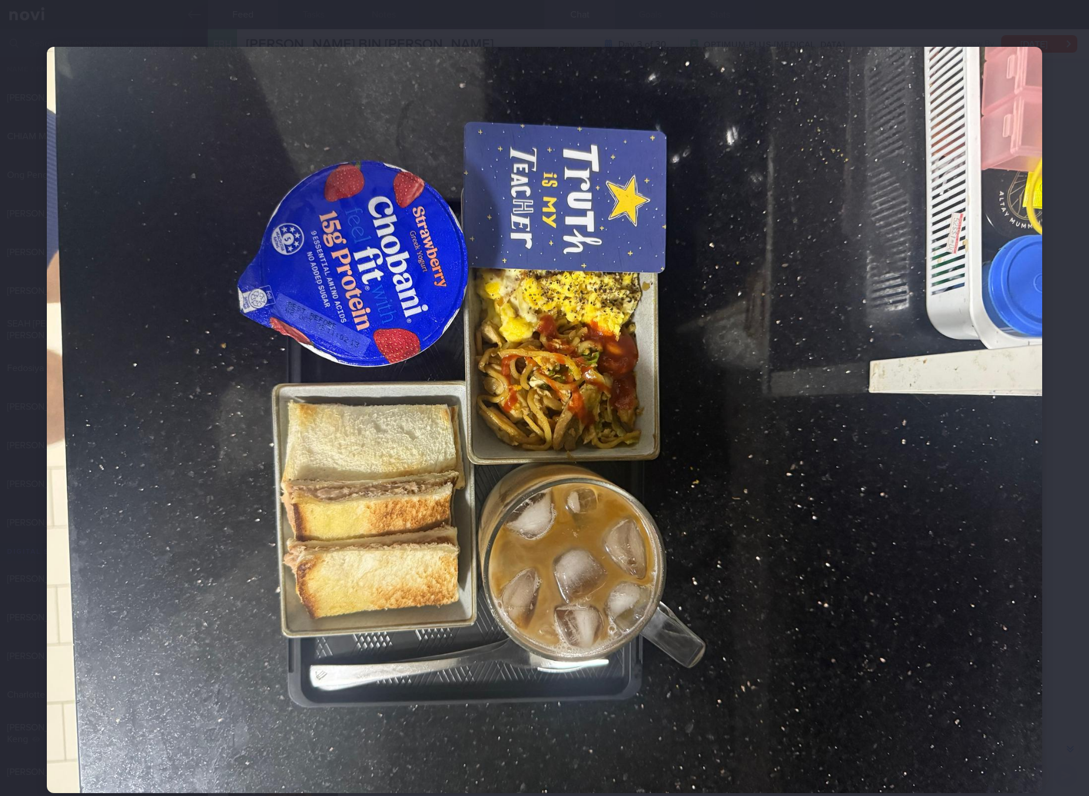
click at [907, 555] on img at bounding box center [545, 420] width 996 height 747
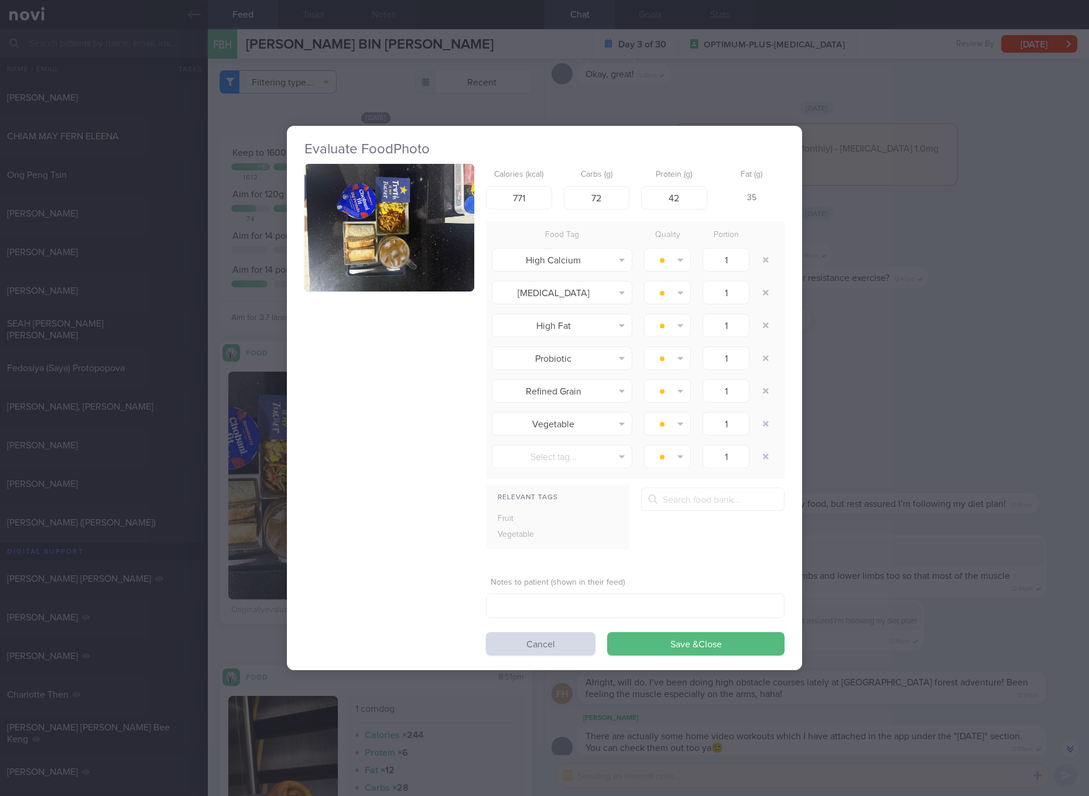
click at [936, 451] on div "Evaluate Food Photo Calories (kcal) 771 Carbs (g) 72 Protein (g) 42 Fat (g) 35 …" at bounding box center [544, 398] width 1089 height 796
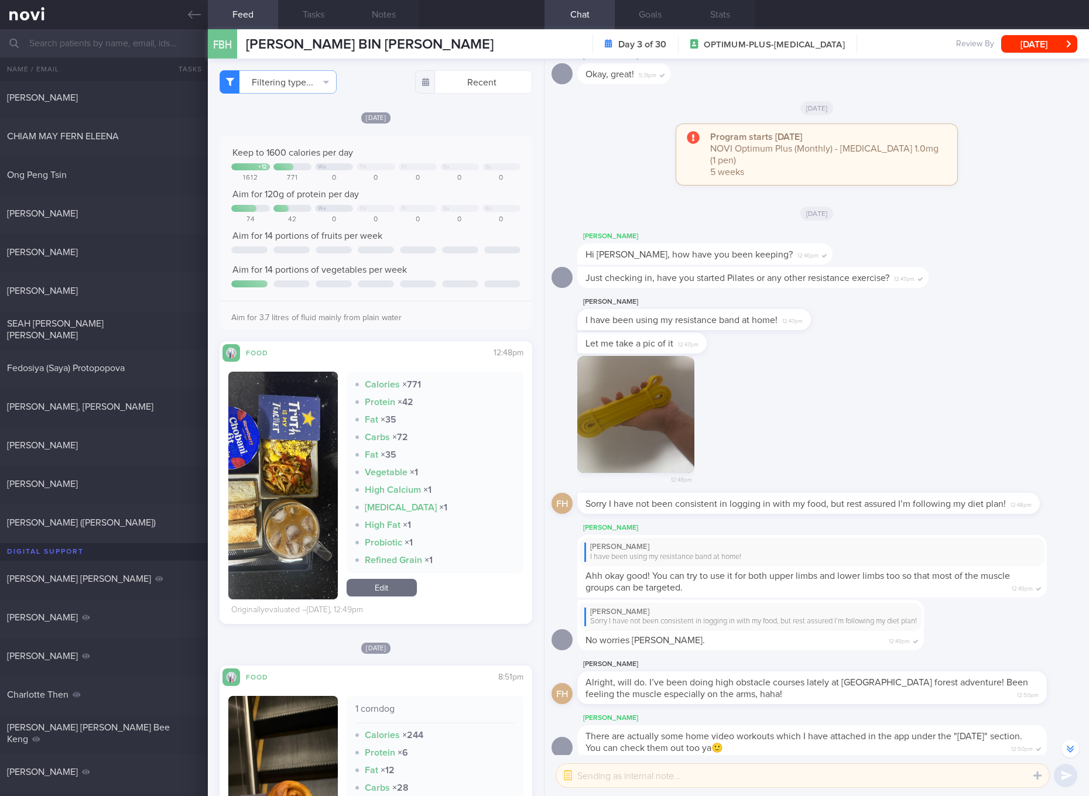
click at [312, 448] on button "button" at bounding box center [283, 486] width 110 height 228
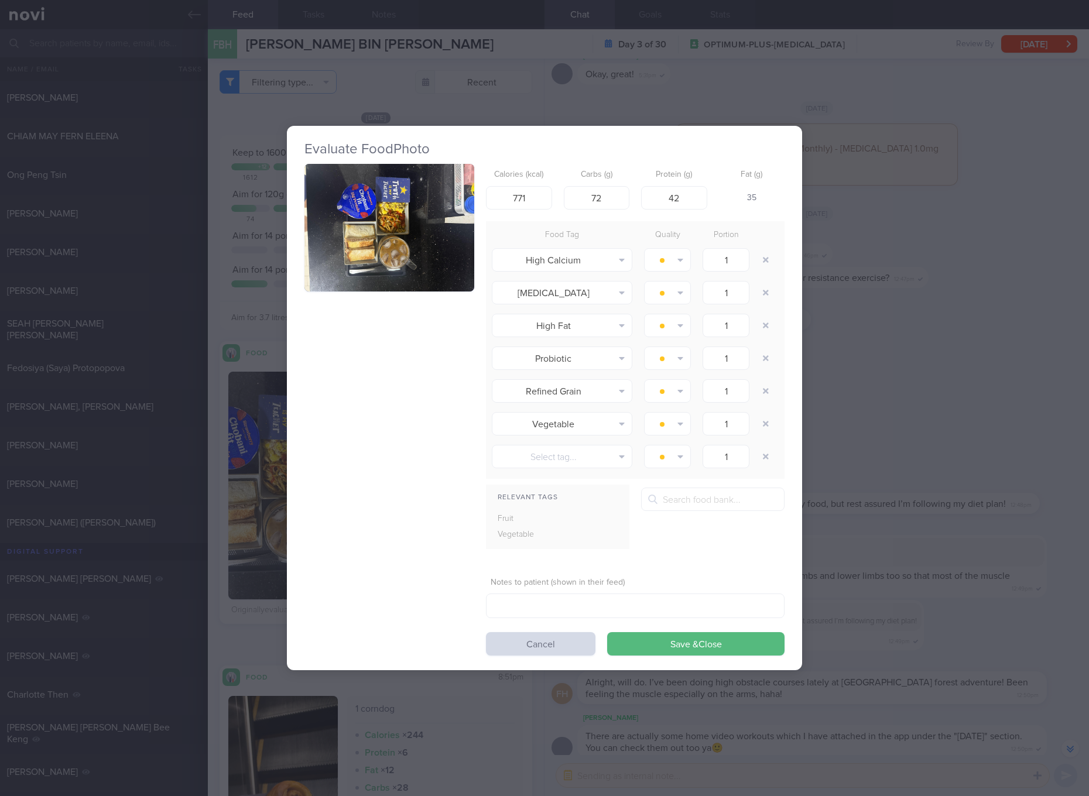
click at [439, 220] on button "button" at bounding box center [390, 228] width 170 height 128
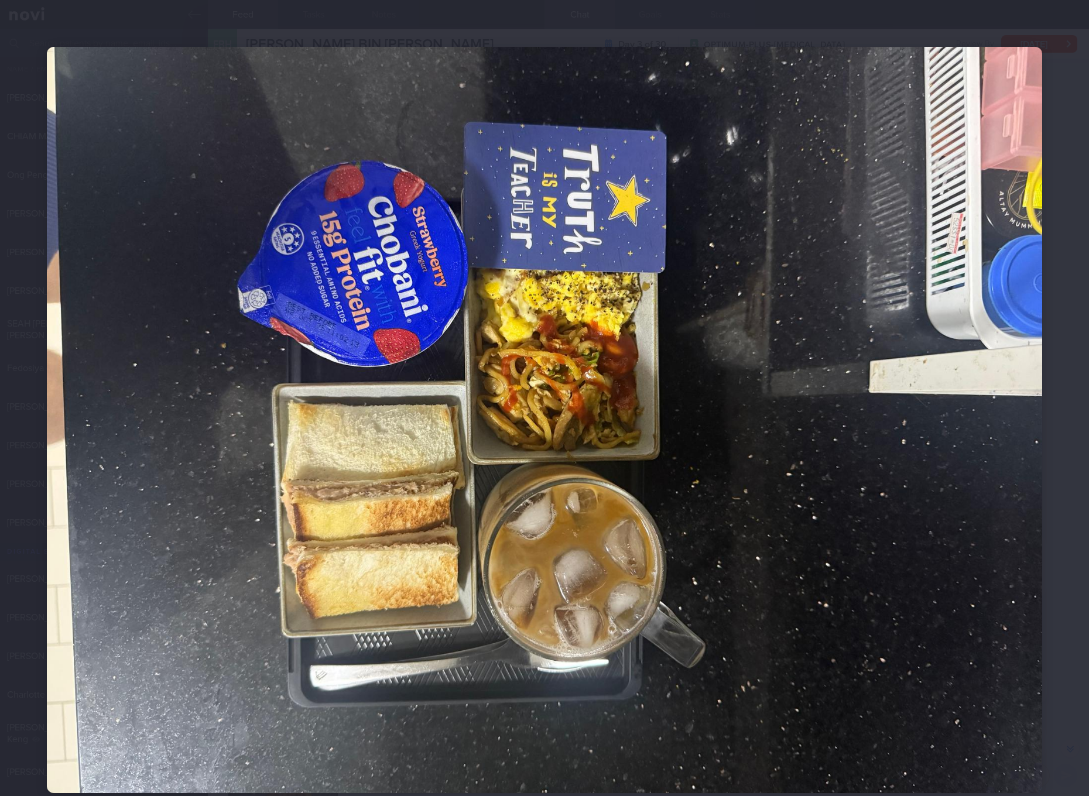
click at [781, 446] on img at bounding box center [545, 420] width 996 height 747
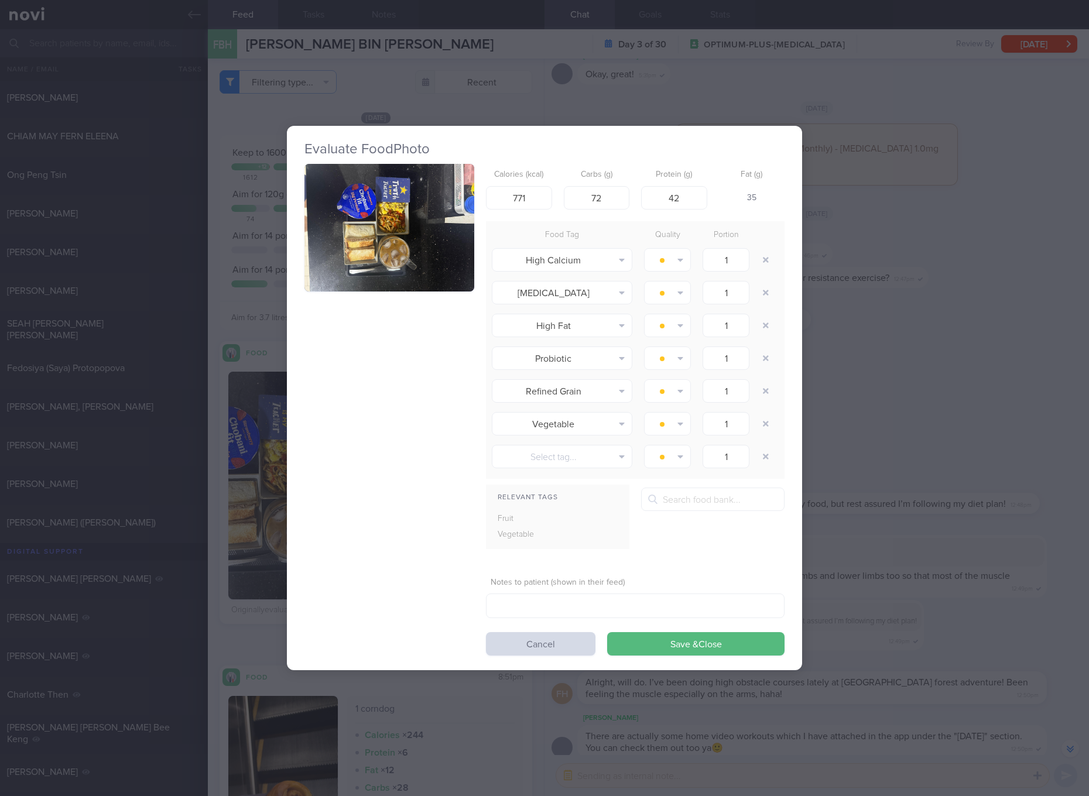
click at [912, 305] on div "Evaluate Food Photo Calories (kcal) 771 Carbs (g) 72 Protein (g) 42 Fat (g) 35 …" at bounding box center [544, 398] width 1089 height 796
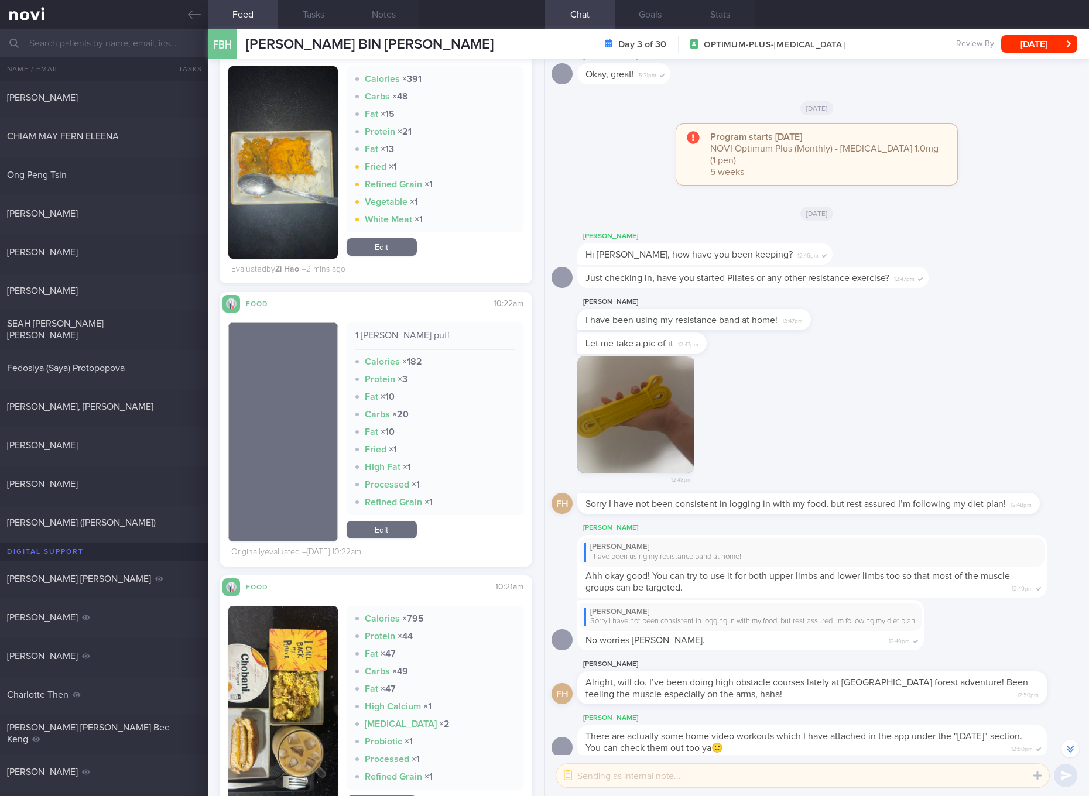
scroll to position [1537, 0]
